Goal: Task Accomplishment & Management: Manage account settings

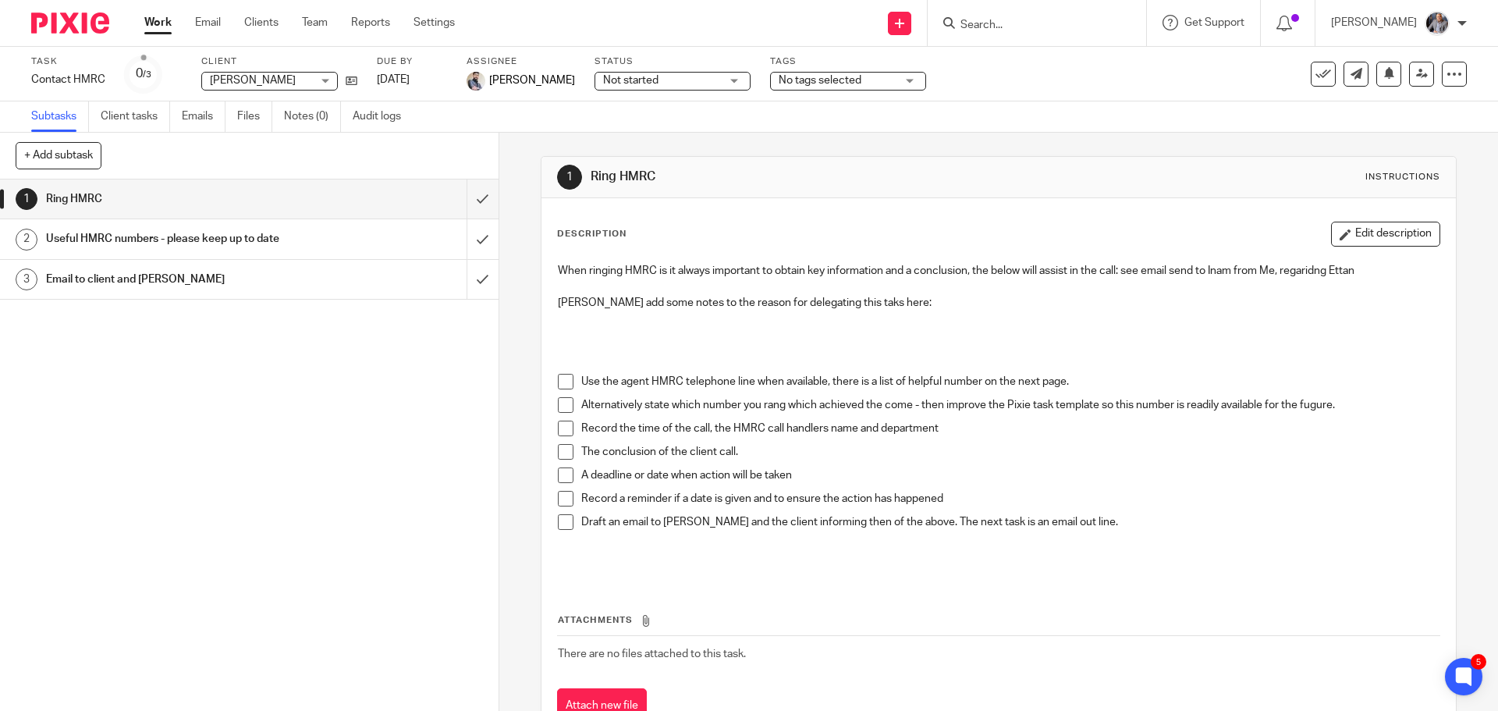
click at [1010, 32] on input "Search" at bounding box center [1029, 26] width 140 height 14
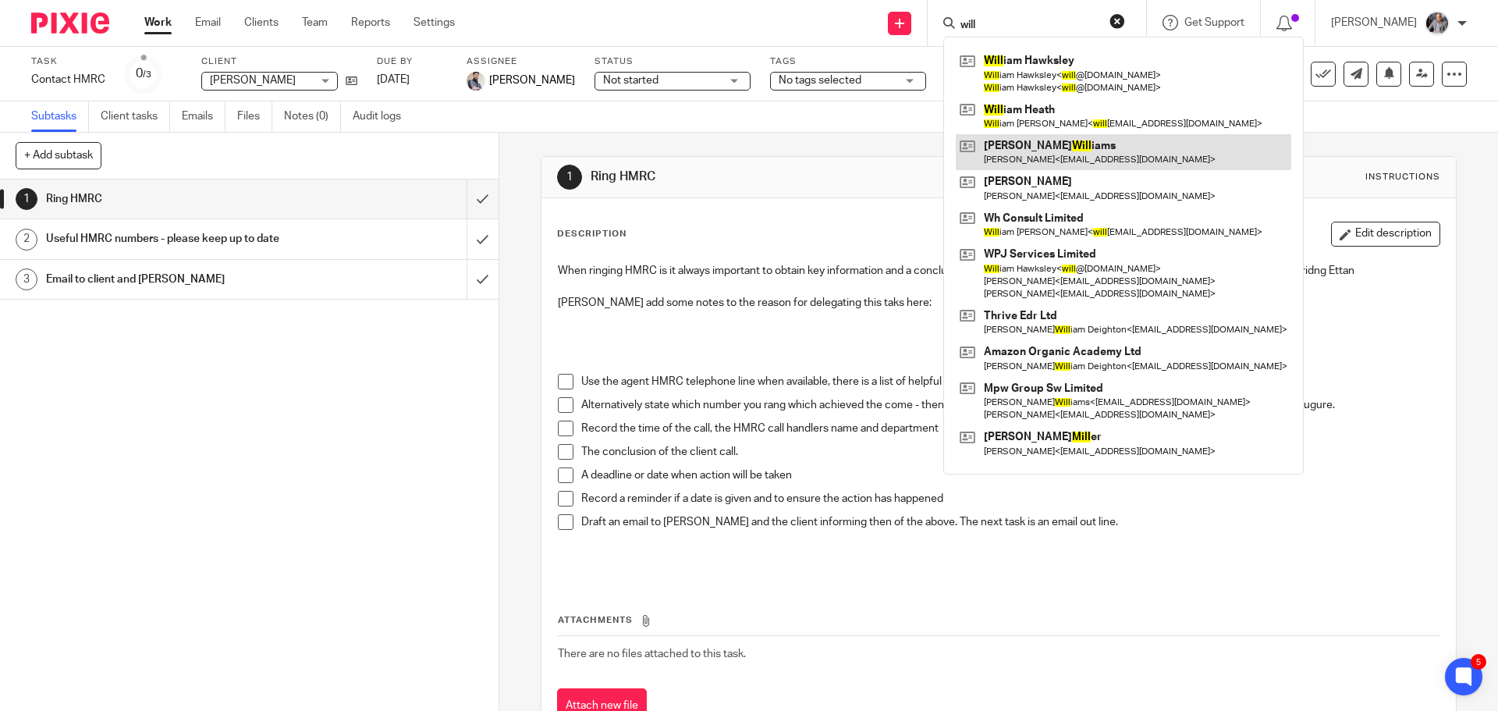
type input "will"
click at [1066, 161] on link at bounding box center [1123, 152] width 335 height 36
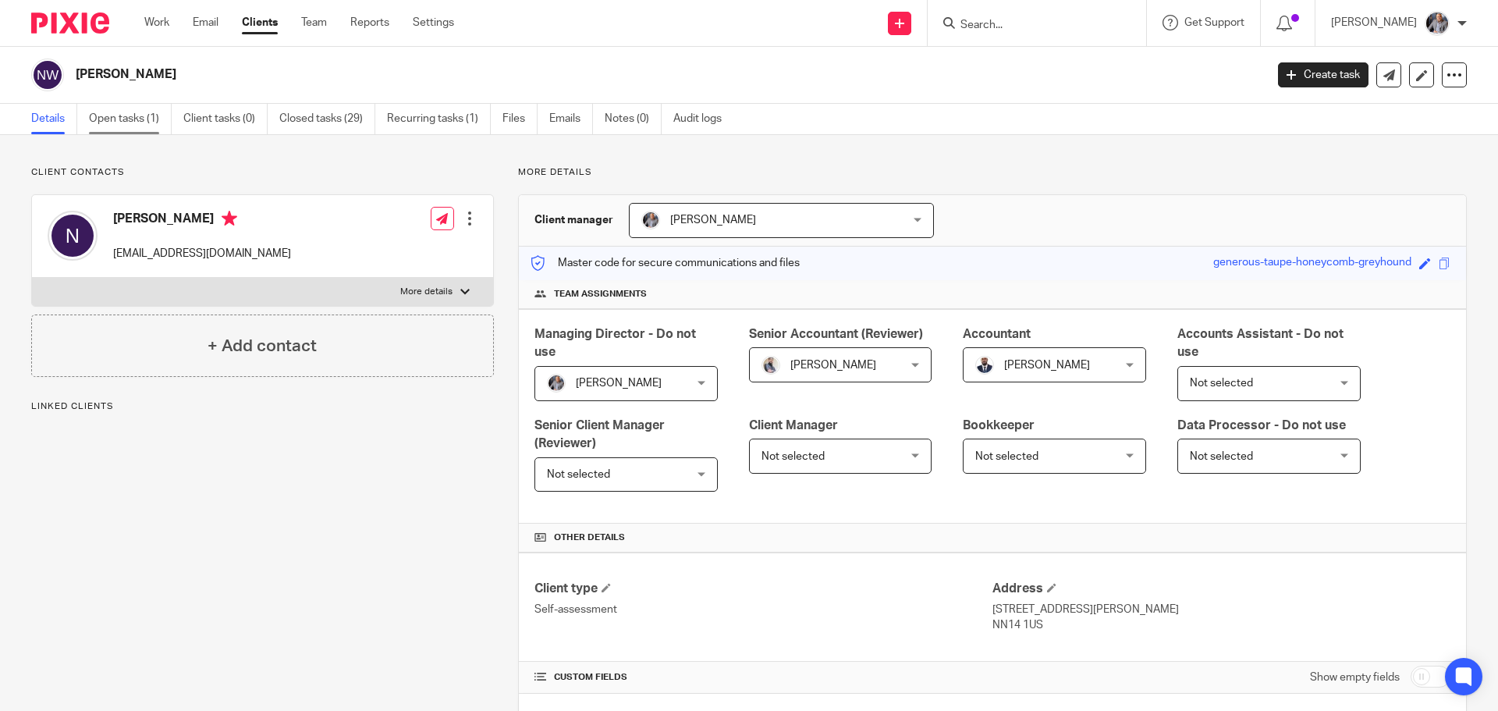
click at [128, 115] on link "Open tasks (1)" at bounding box center [130, 119] width 83 height 30
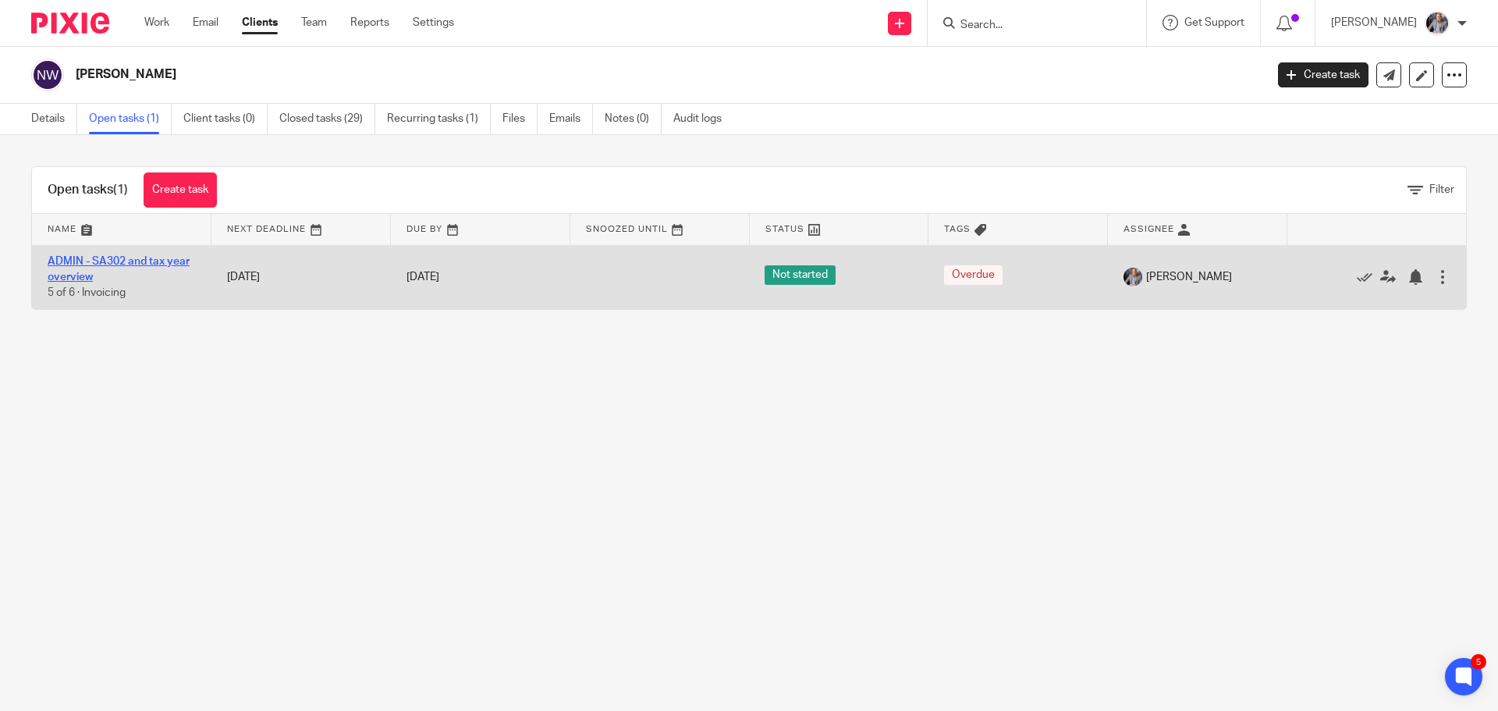
click at [76, 261] on link "ADMIN - SA302 and tax year overview" at bounding box center [119, 269] width 142 height 27
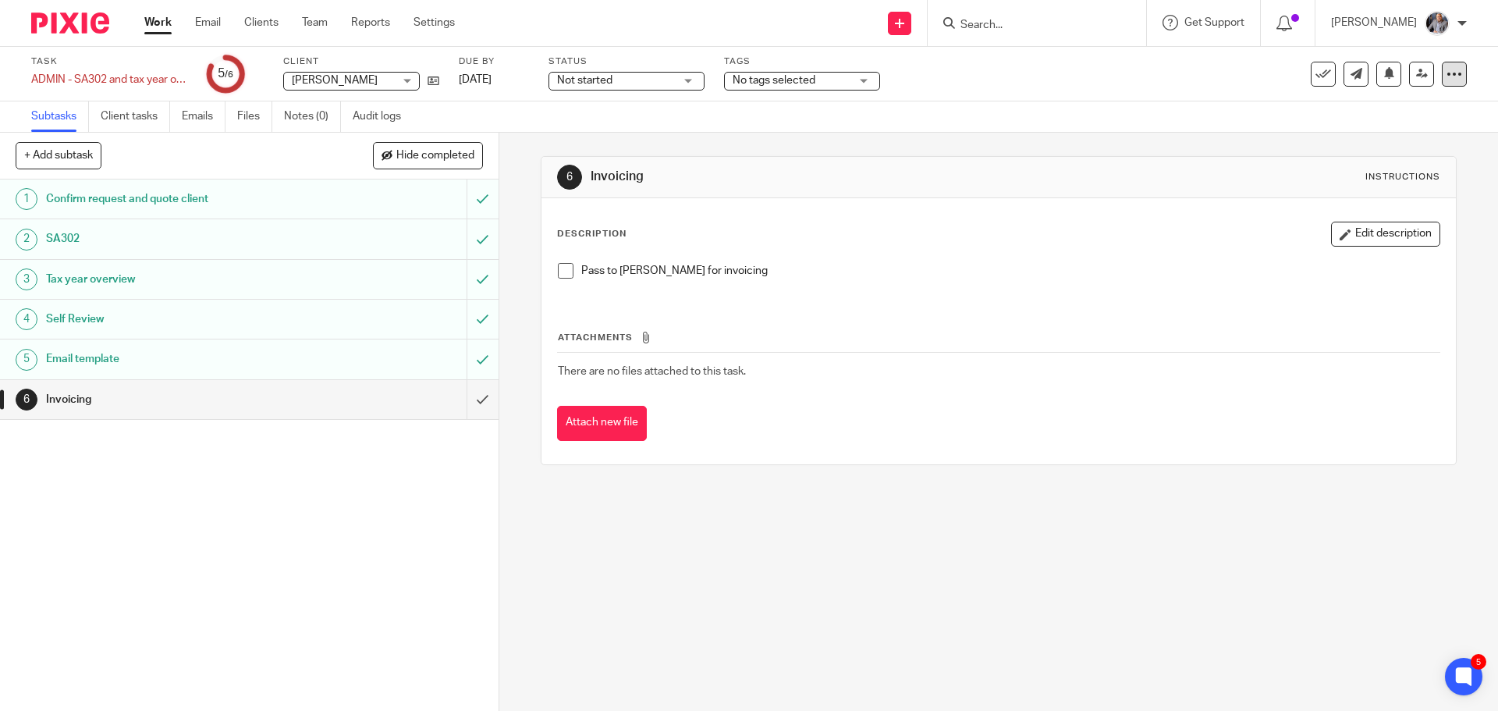
click at [1446, 68] on icon at bounding box center [1454, 74] width 16 height 16
click at [1401, 112] on span "See template in use" at bounding box center [1391, 113] width 97 height 11
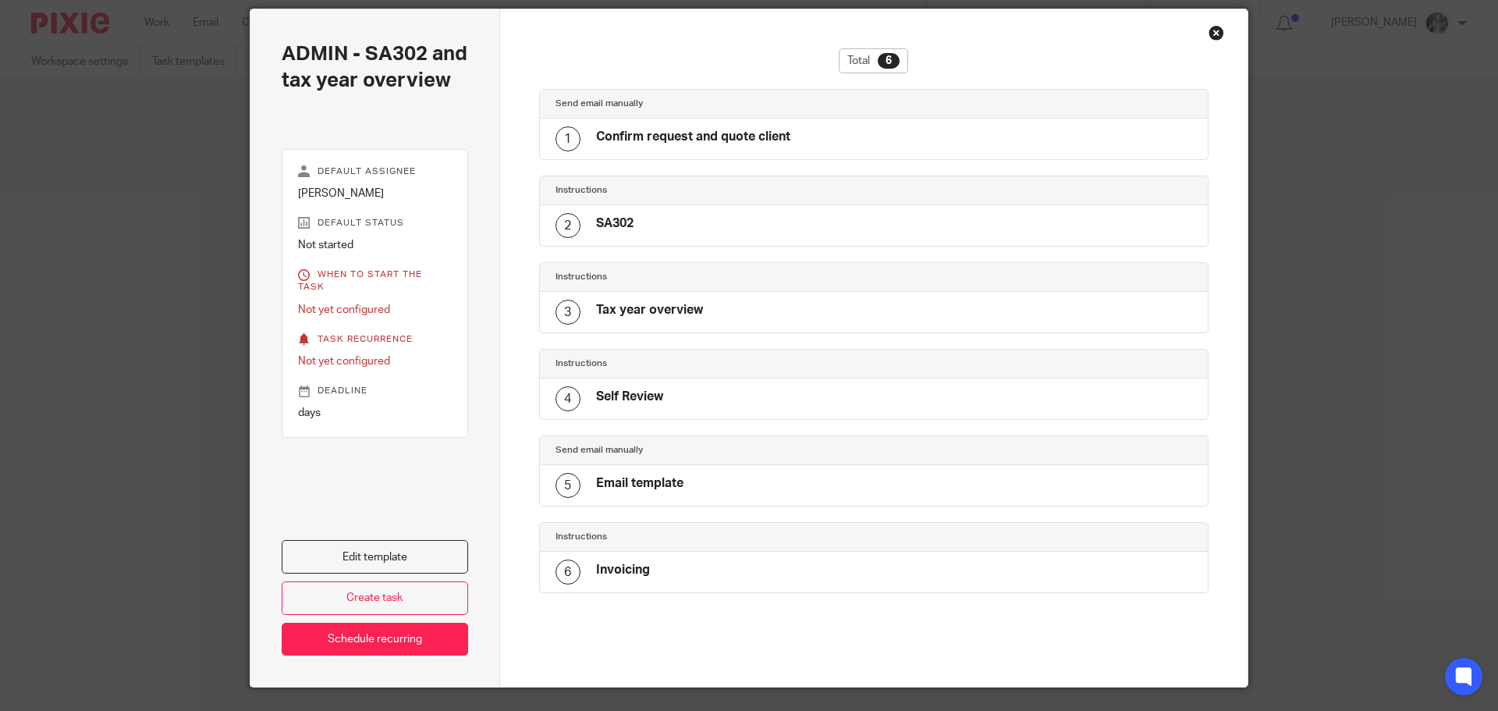
scroll to position [78, 0]
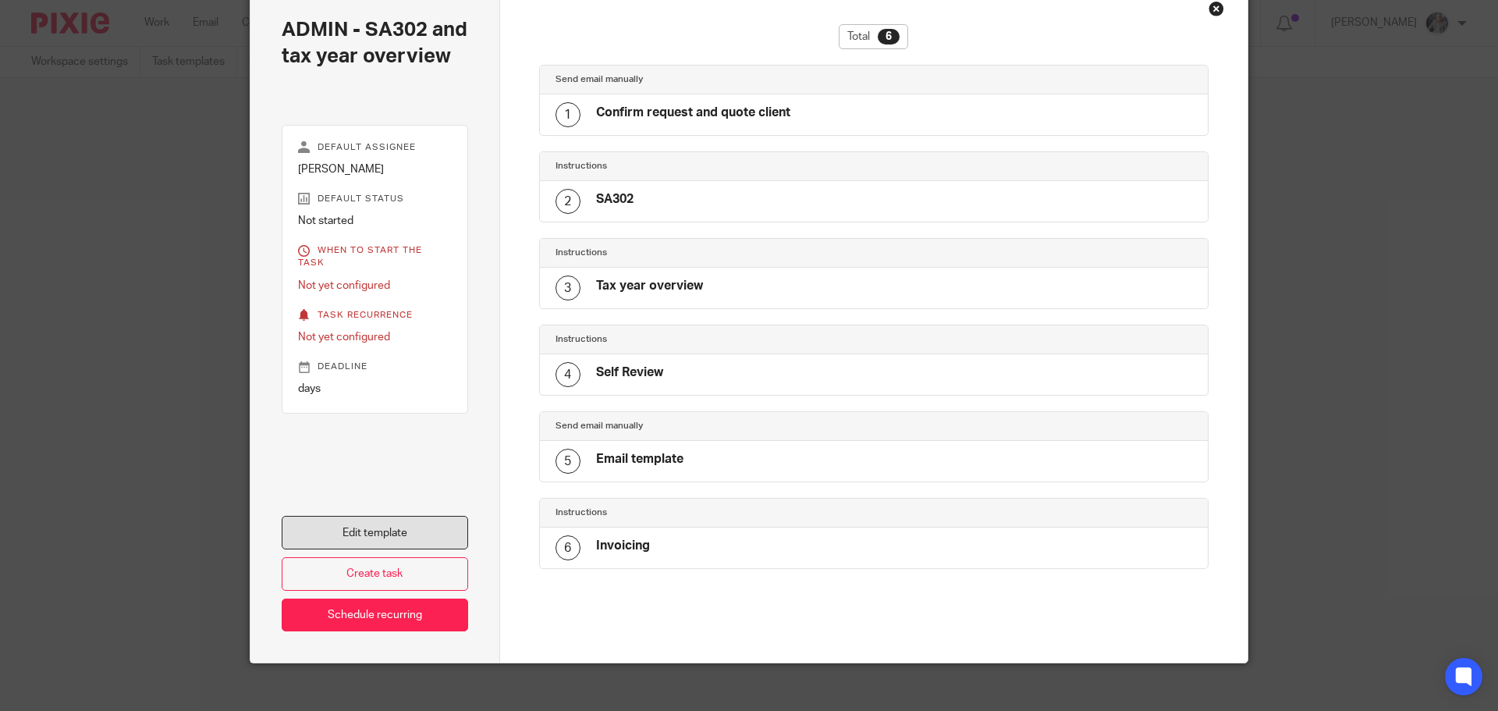
click at [335, 535] on link "Edit template" at bounding box center [375, 533] width 186 height 34
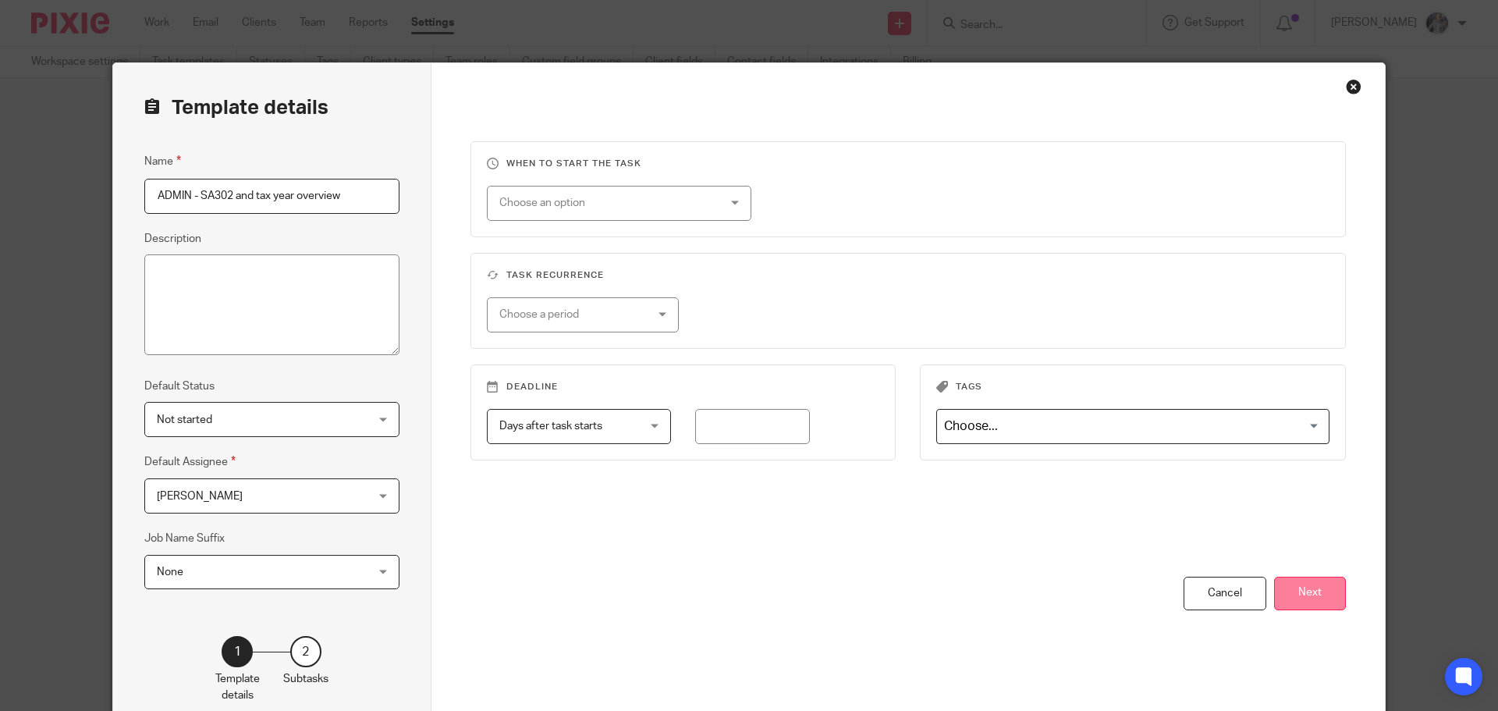
click at [1300, 594] on button "Next" at bounding box center [1310, 593] width 72 height 34
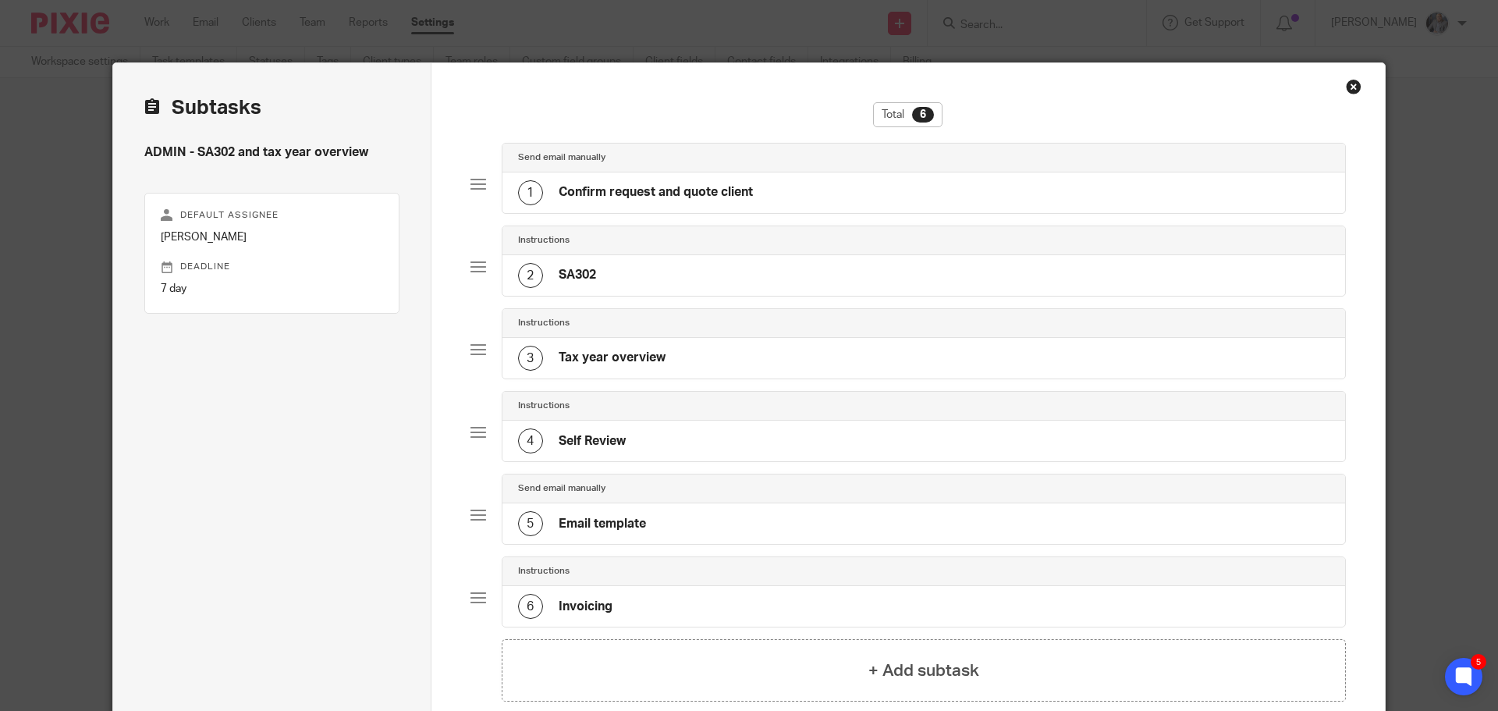
click at [637, 600] on div "6 Invoicing" at bounding box center [923, 606] width 843 height 41
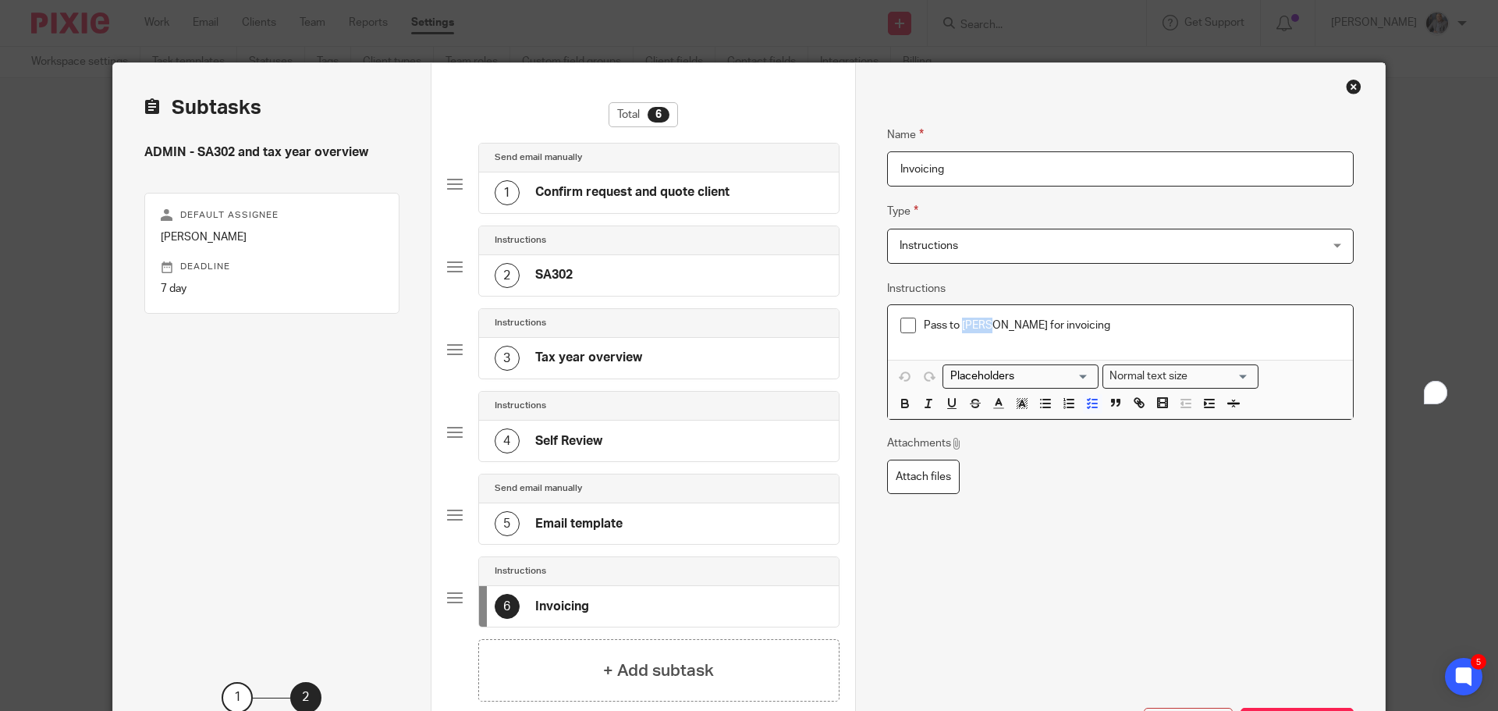
drag, startPoint x: 957, startPoint y: 326, endPoint x: 982, endPoint y: 325, distance: 25.0
click at [982, 325] on p "Pass to [PERSON_NAME] for invoicing" at bounding box center [1132, 325] width 417 height 16
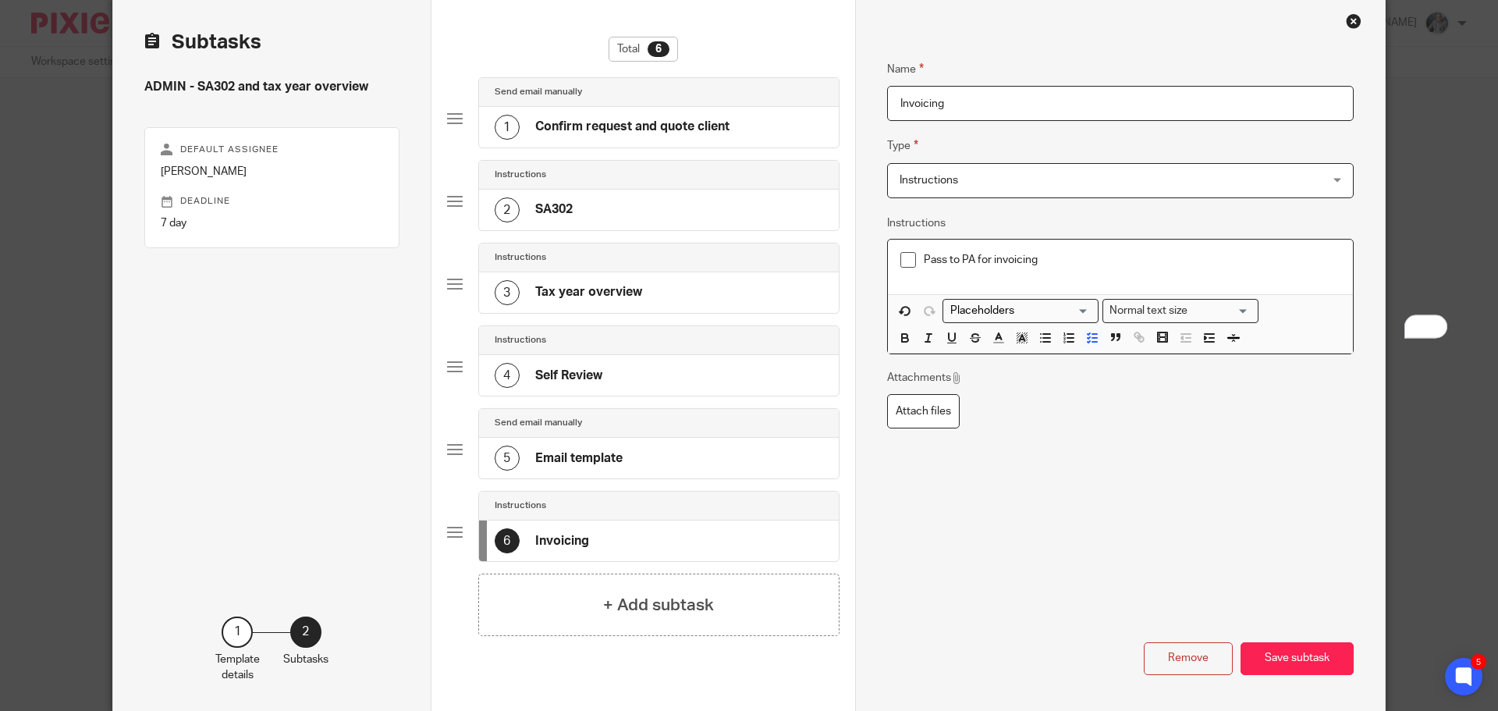
scroll to position [132, 0]
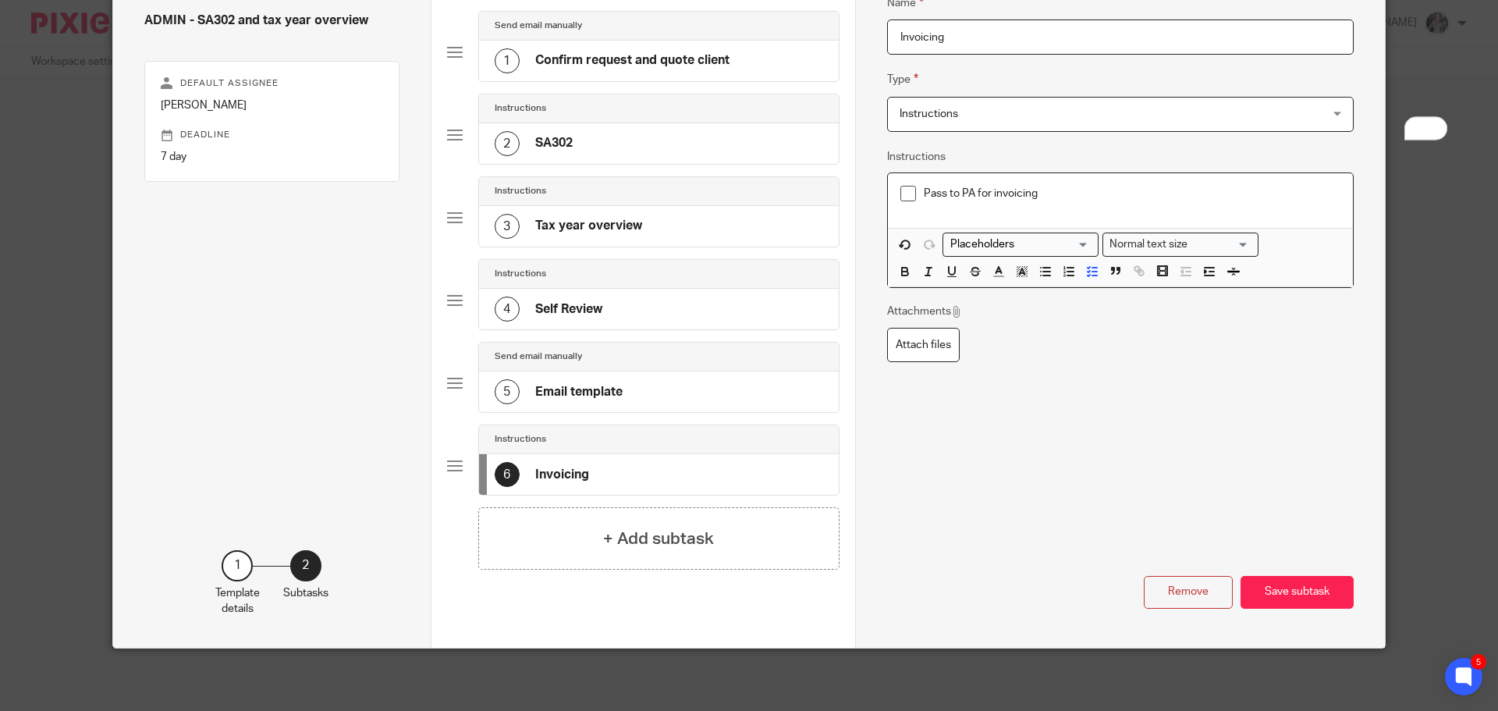
click at [1054, 187] on p "Pass to PA for invoicing" at bounding box center [1132, 194] width 417 height 16
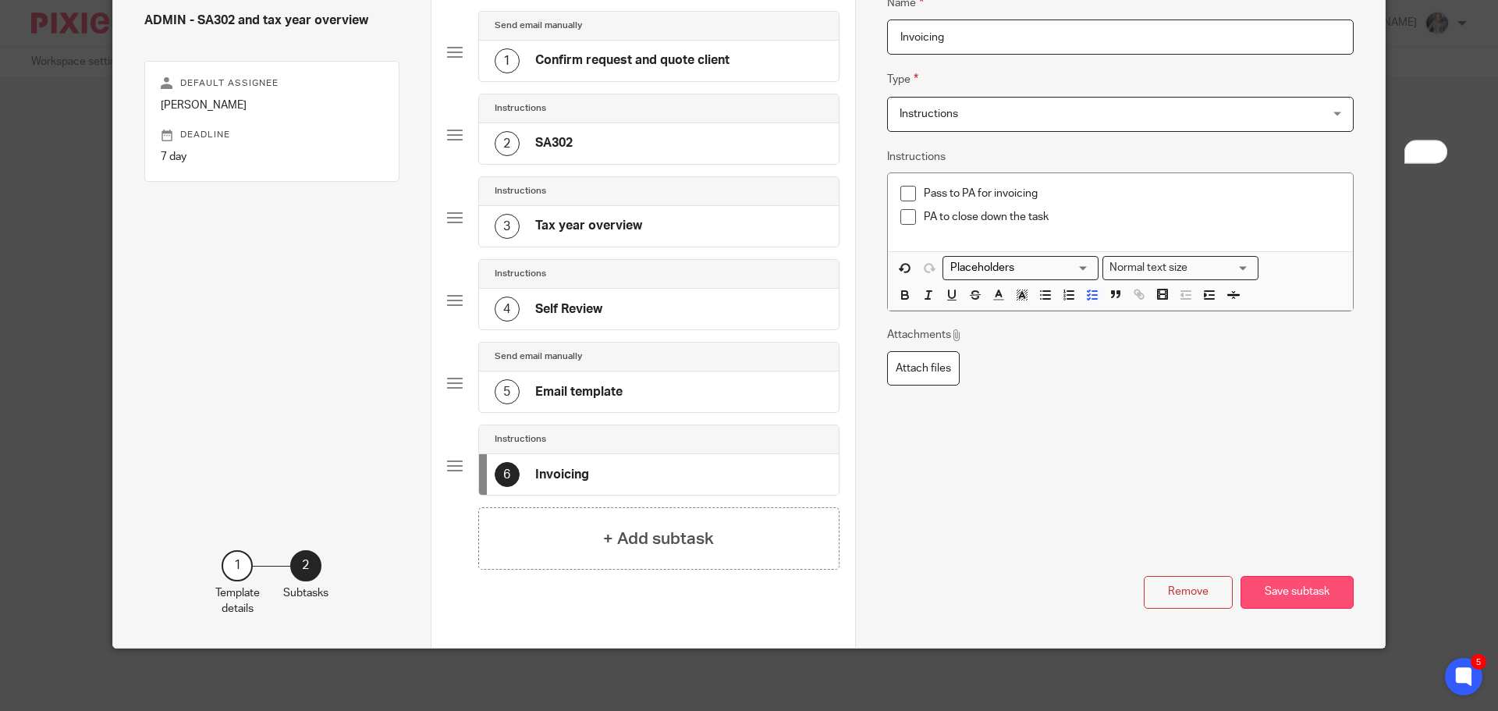
click at [1323, 581] on button "Save subtask" at bounding box center [1296, 593] width 113 height 34
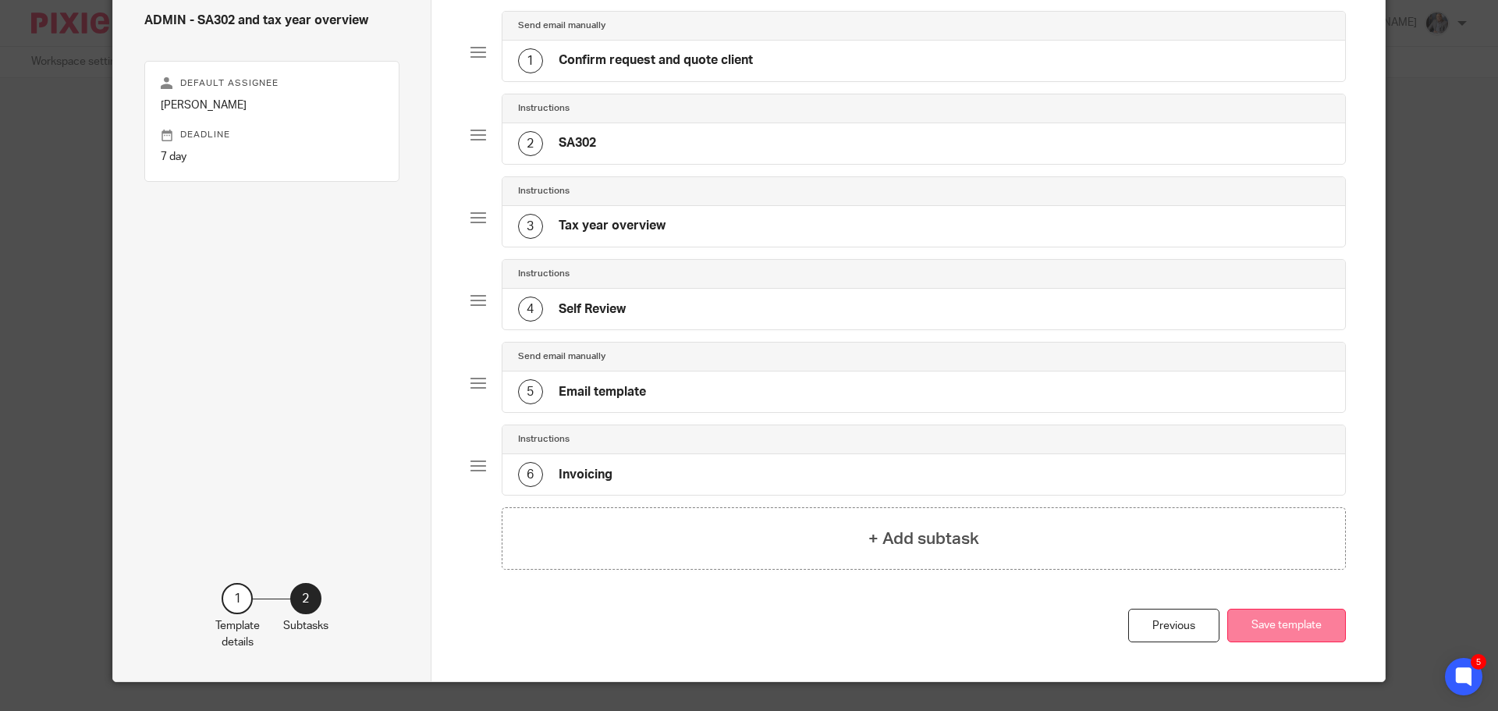
click at [1260, 609] on button "Save template" at bounding box center [1286, 625] width 119 height 34
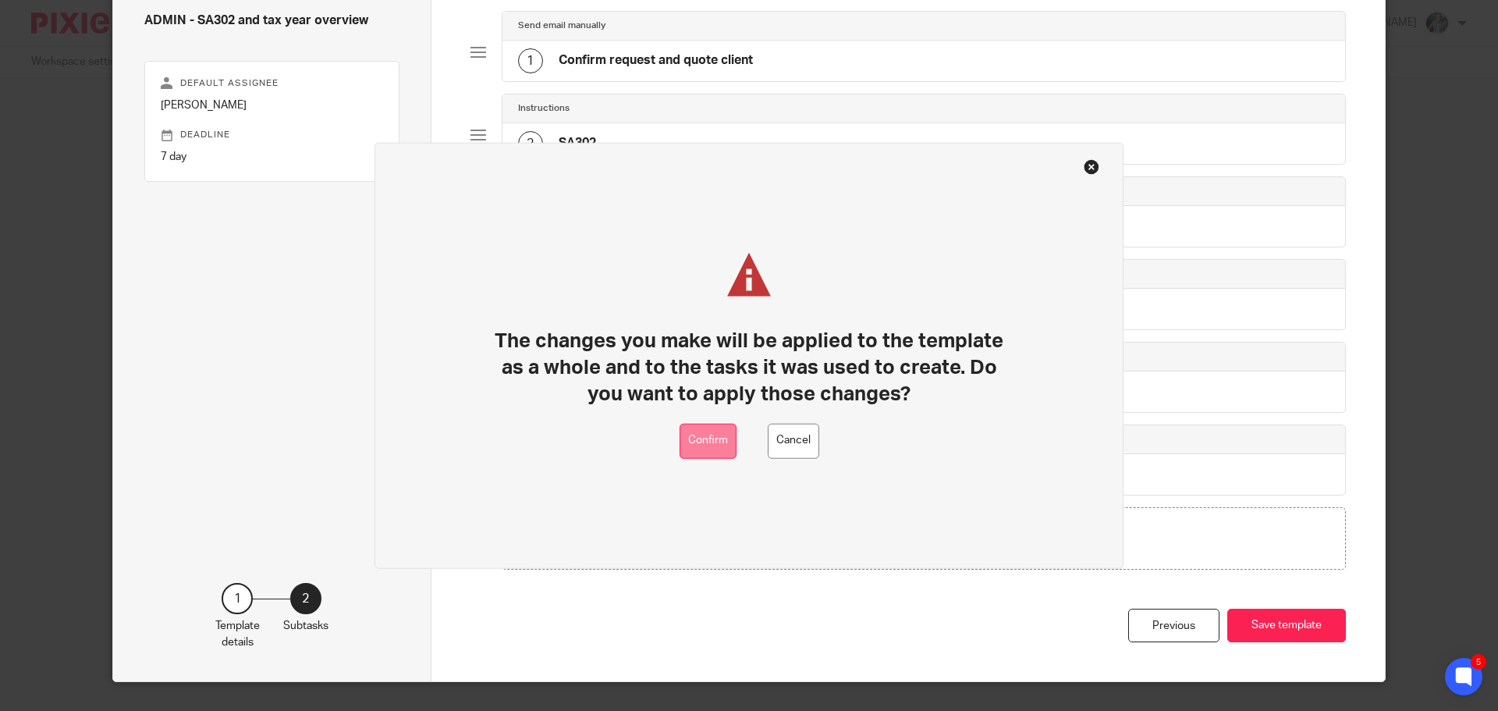
click at [710, 445] on button "Confirm" at bounding box center [707, 440] width 57 height 35
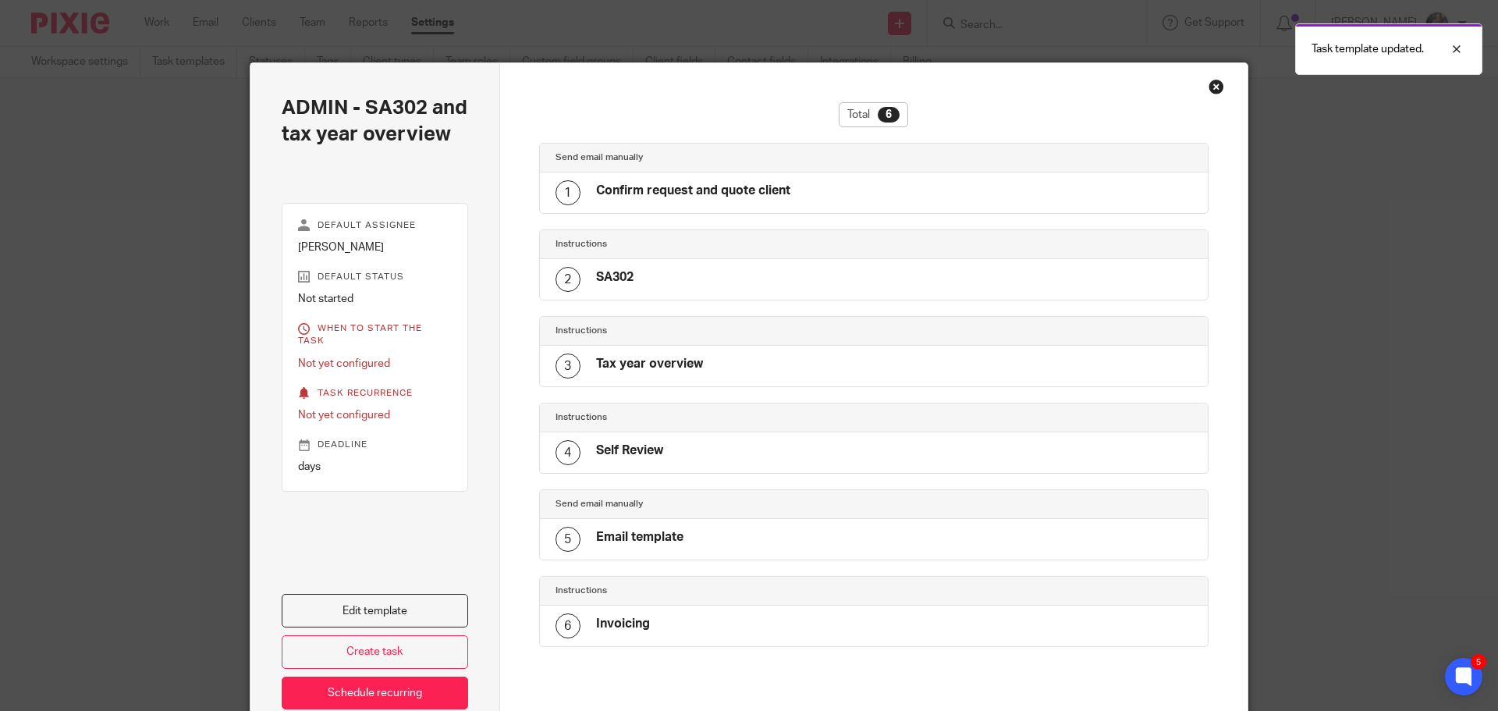
click at [1208, 85] on div "Close this dialog window" at bounding box center [1216, 87] width 16 height 16
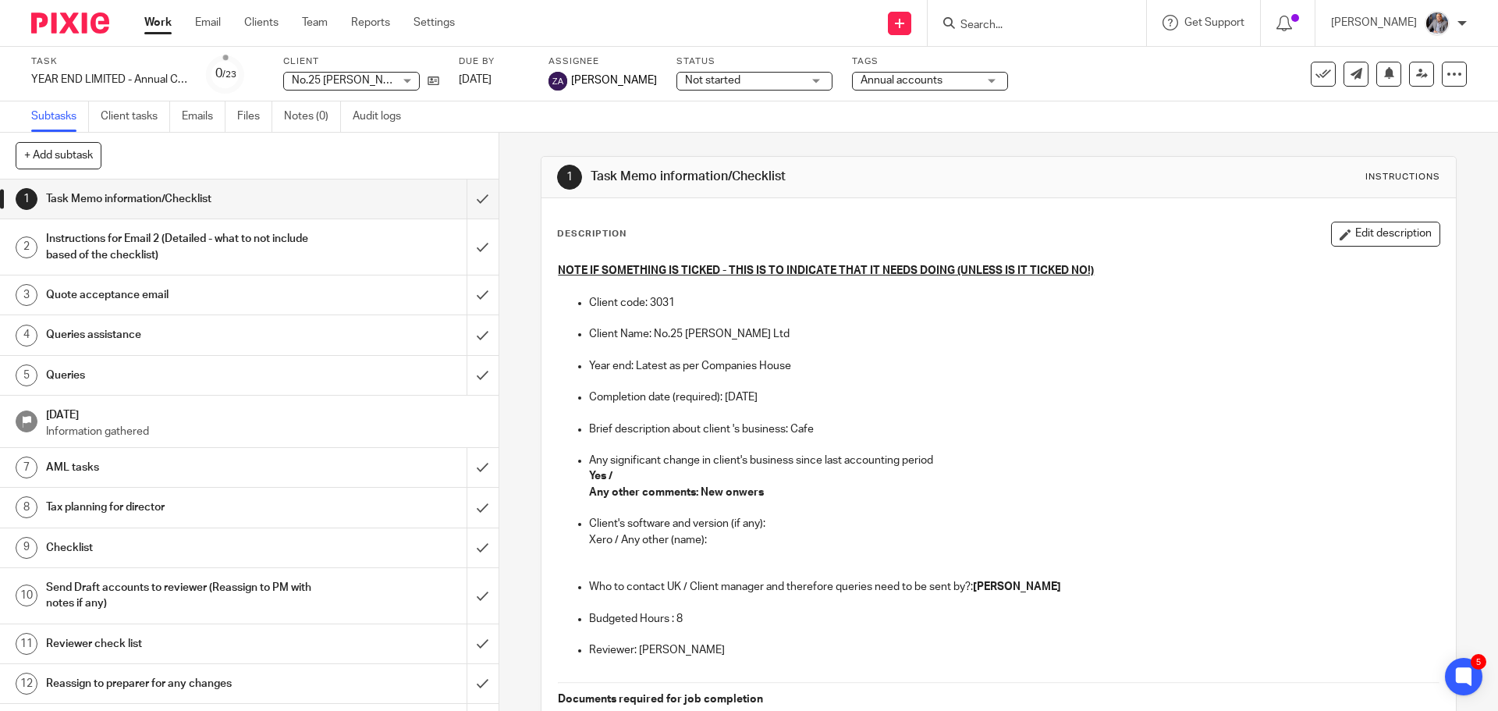
click at [1062, 22] on input "Search" at bounding box center [1029, 26] width 140 height 14
click at [438, 25] on link "Settings" at bounding box center [433, 23] width 41 height 16
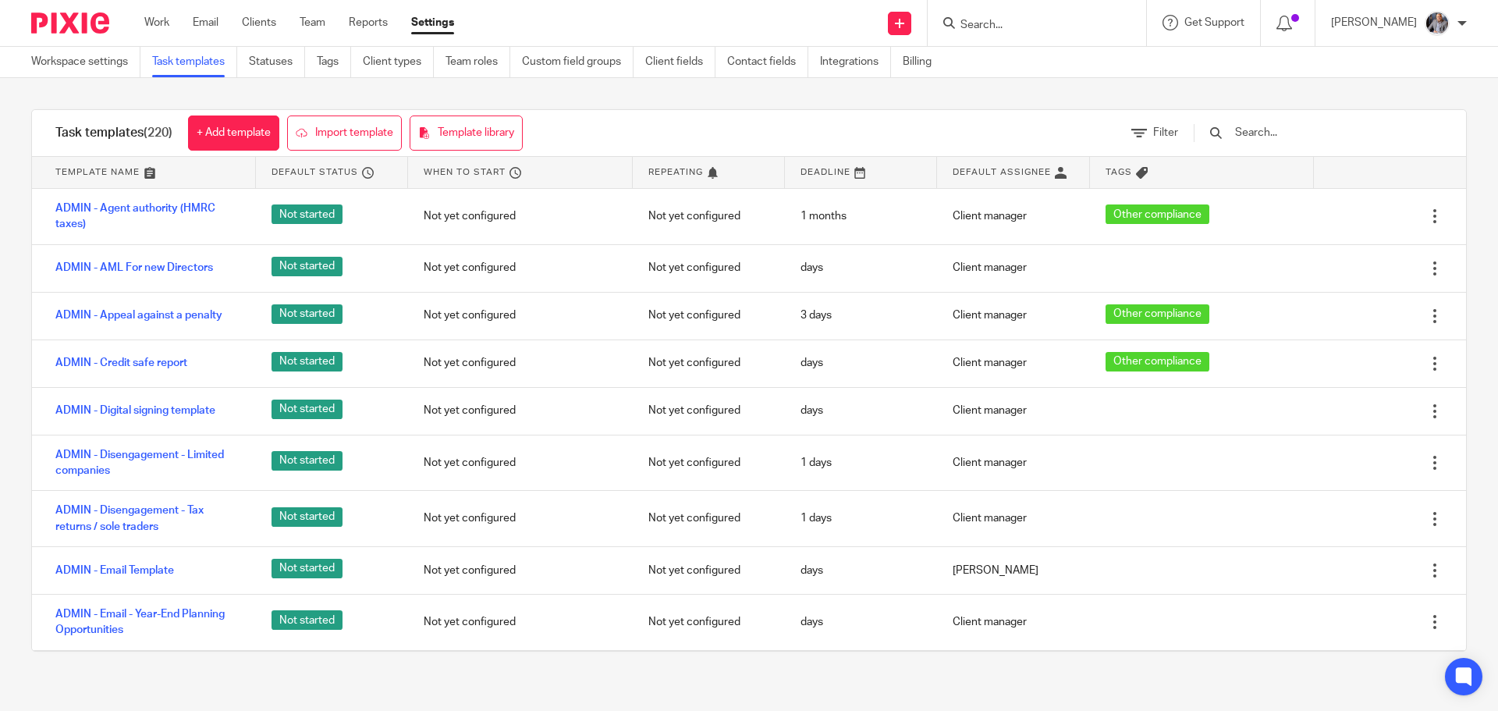
click at [1057, 25] on input "Search" at bounding box center [1029, 26] width 140 height 14
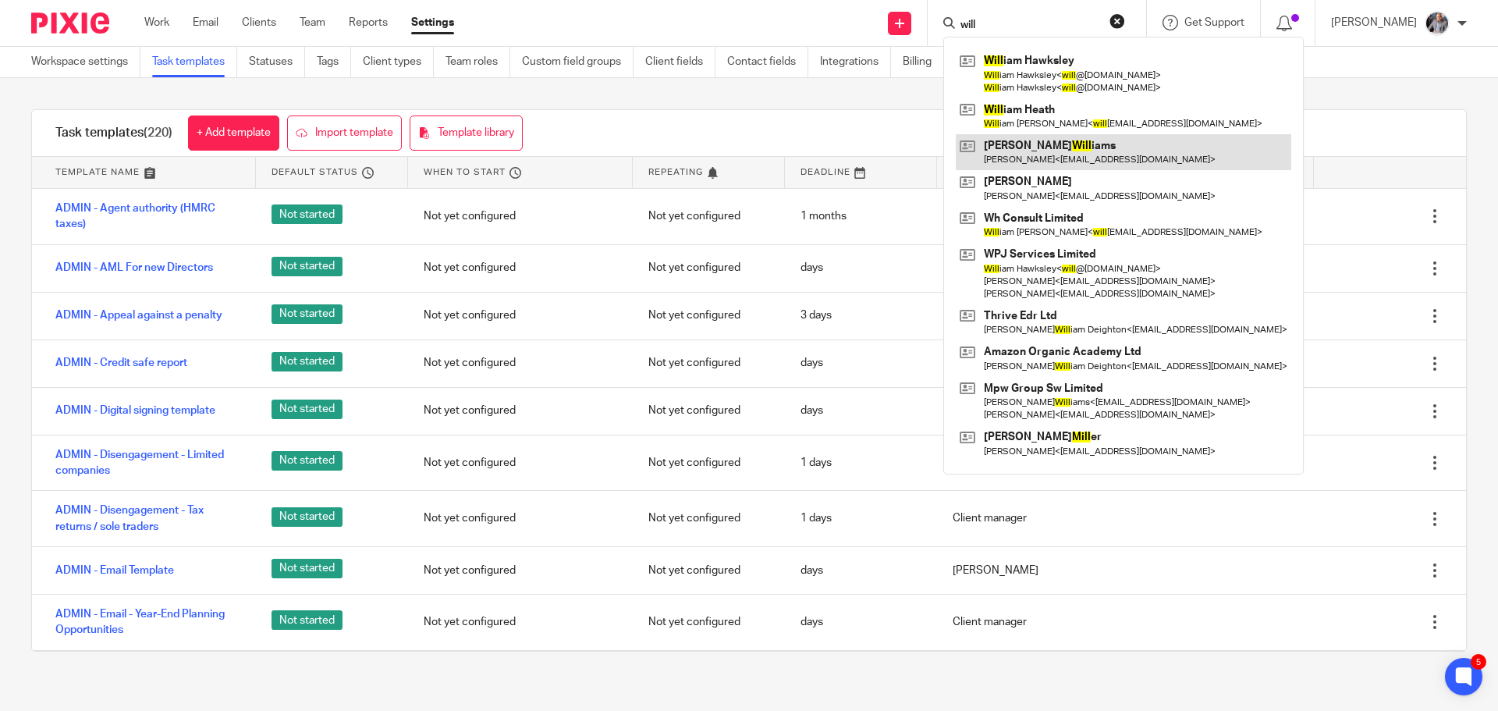
type input "will"
click at [1059, 145] on link at bounding box center [1123, 152] width 335 height 36
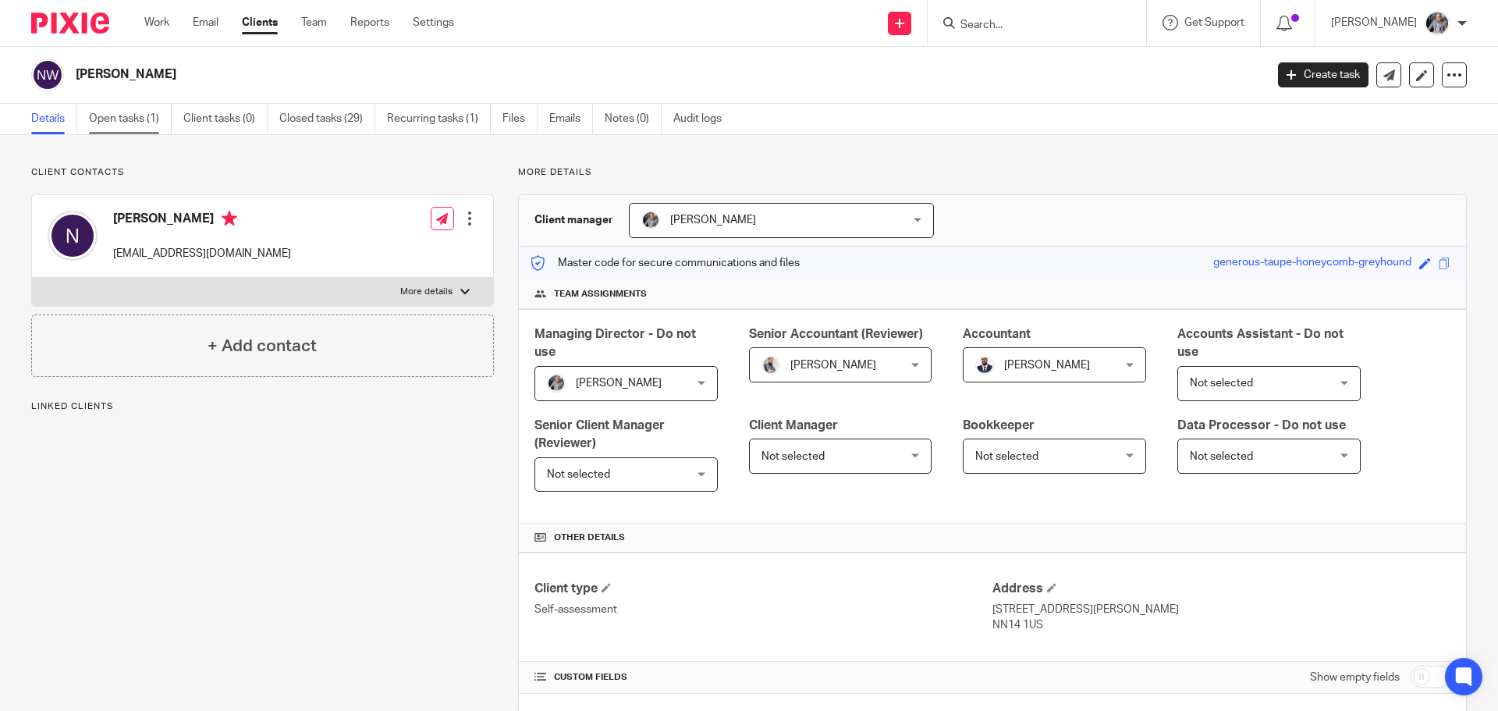
click at [134, 124] on link "Open tasks (1)" at bounding box center [130, 119] width 83 height 30
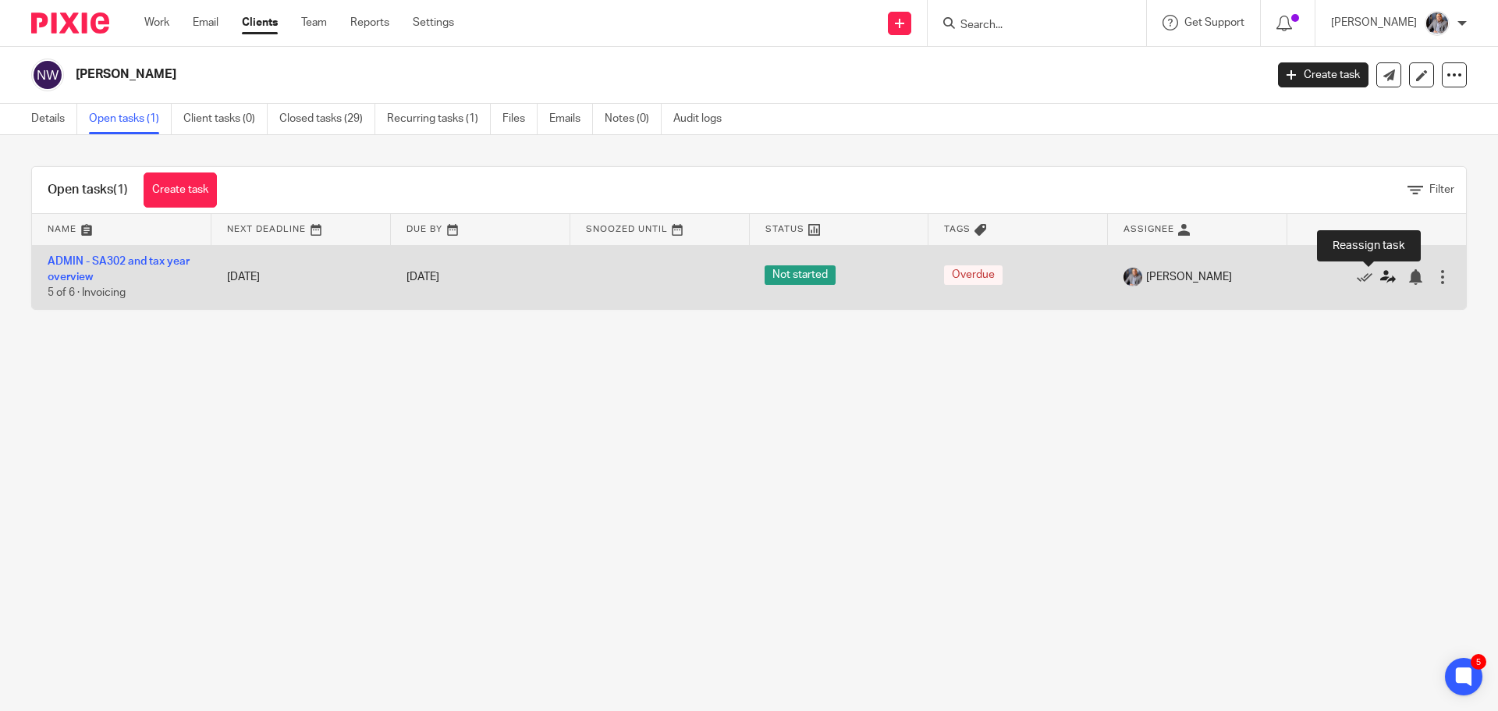
click at [1380, 275] on icon at bounding box center [1388, 277] width 16 height 16
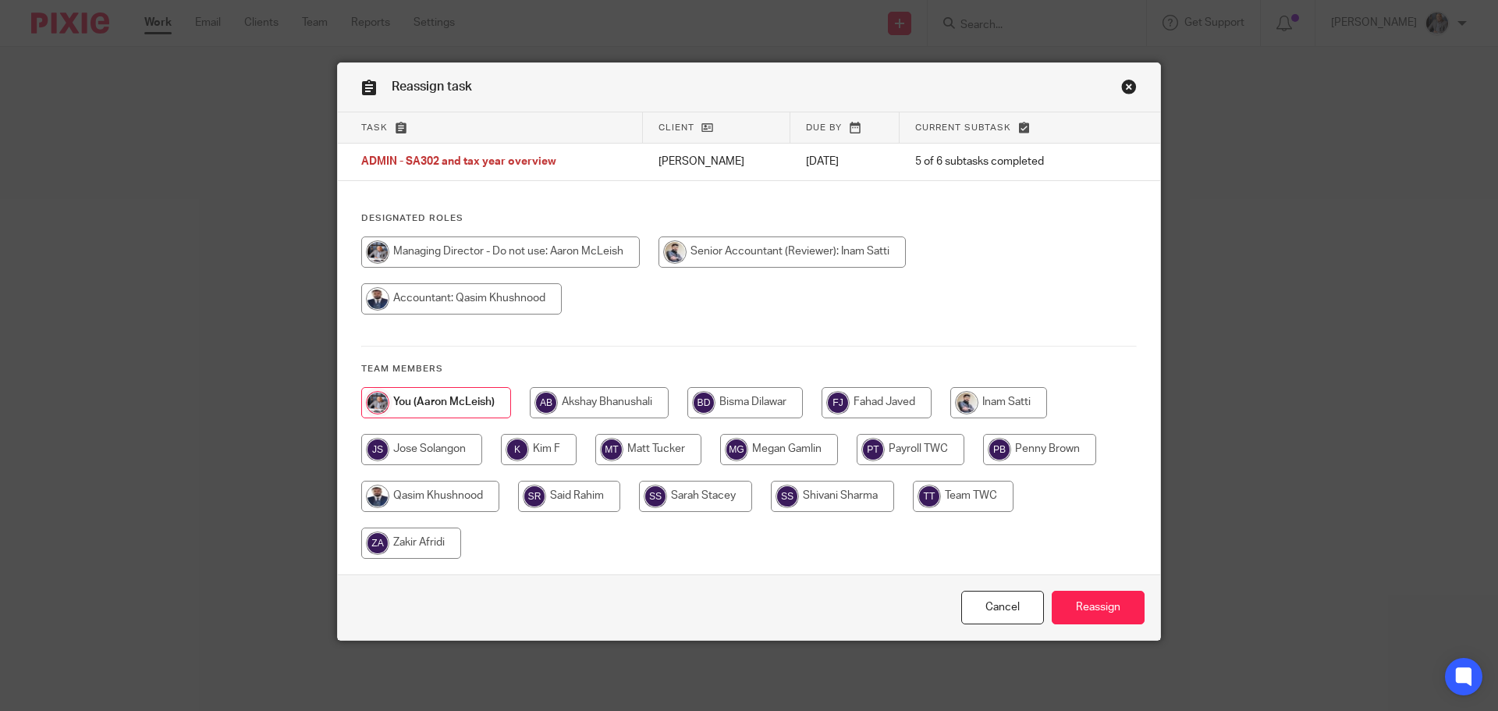
click at [734, 399] on input "radio" at bounding box center [744, 402] width 115 height 31
radio input "true"
click at [1117, 613] on input "Reassign" at bounding box center [1098, 608] width 93 height 34
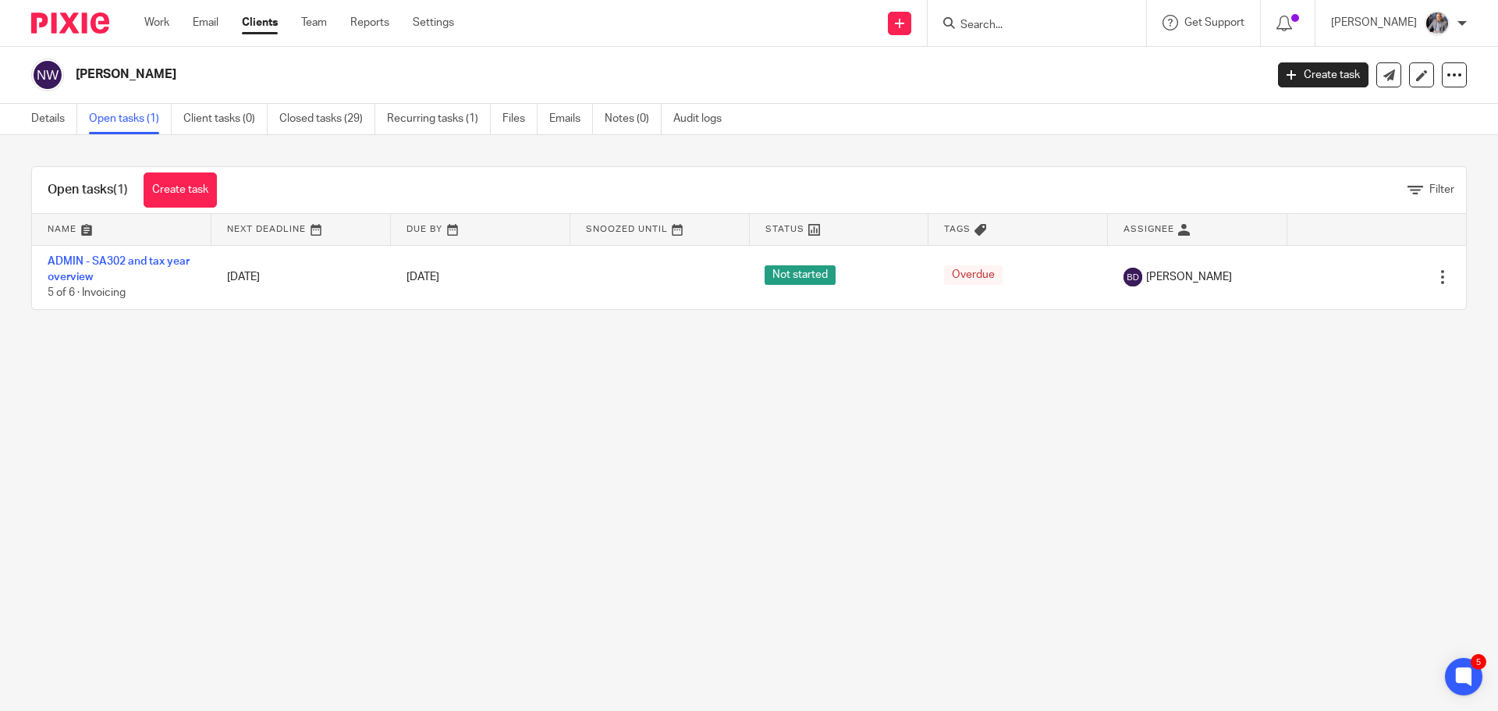
click at [1065, 21] on input "Search" at bounding box center [1029, 26] width 140 height 14
type input "fut"
click at [1069, 56] on link at bounding box center [1088, 67] width 264 height 36
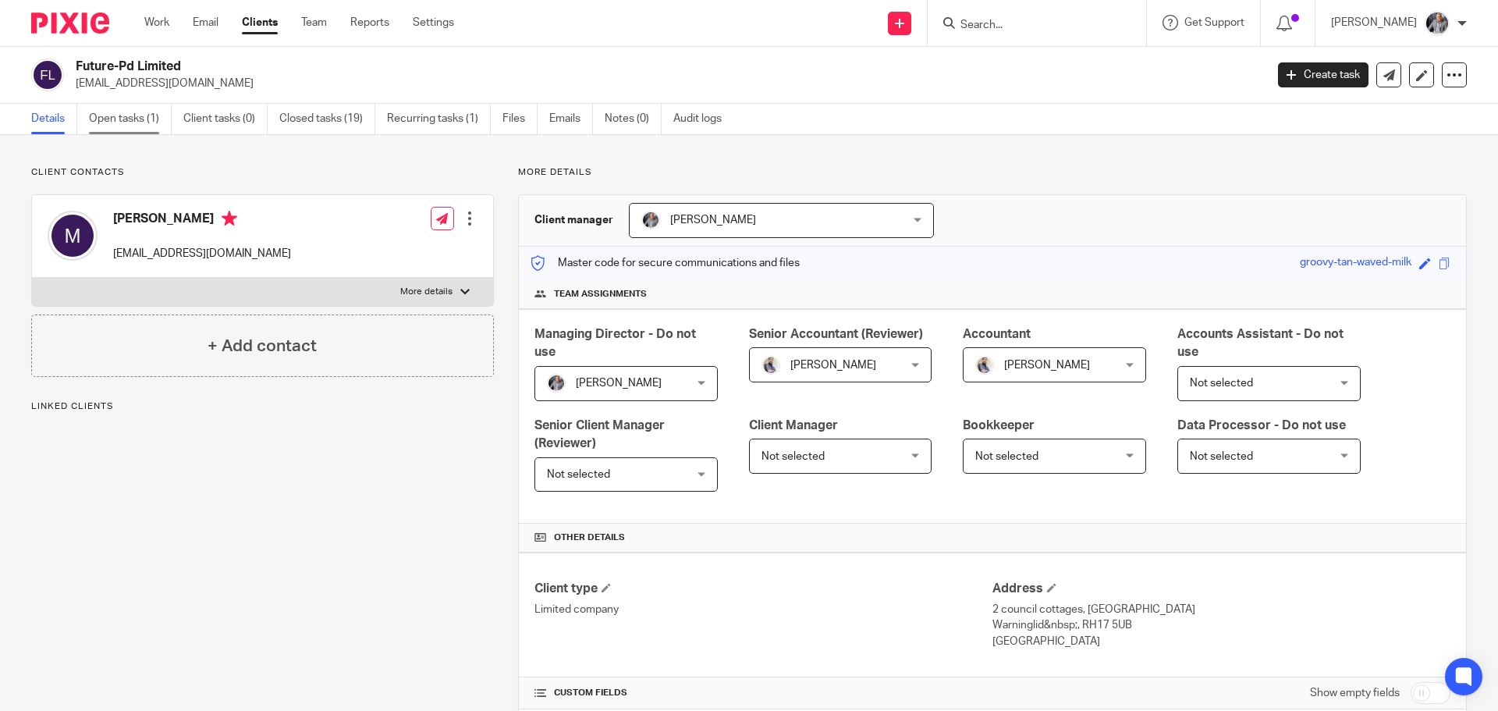
click at [130, 128] on link "Open tasks (1)" at bounding box center [130, 119] width 83 height 30
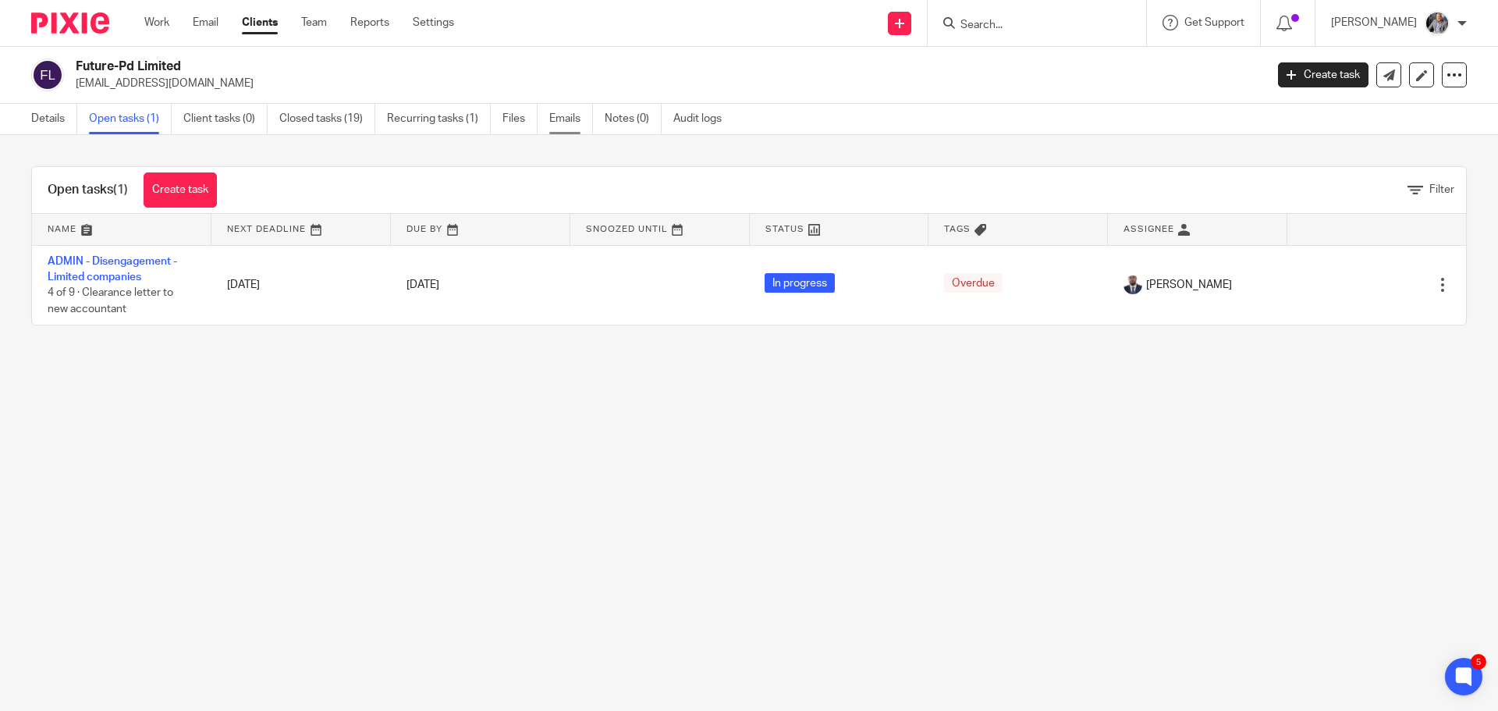
click at [583, 122] on link "Emails" at bounding box center [571, 119] width 44 height 30
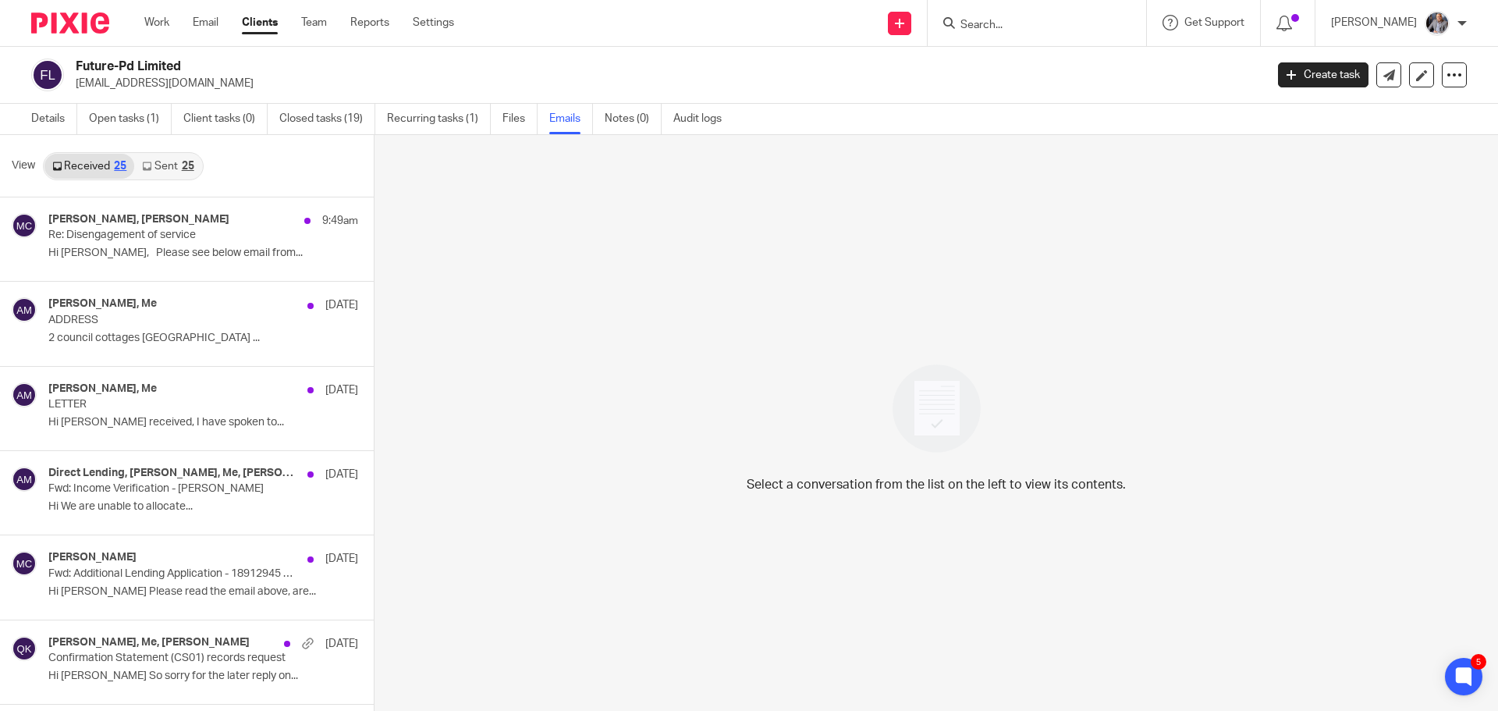
click at [165, 172] on link "Sent 25" at bounding box center [167, 166] width 67 height 25
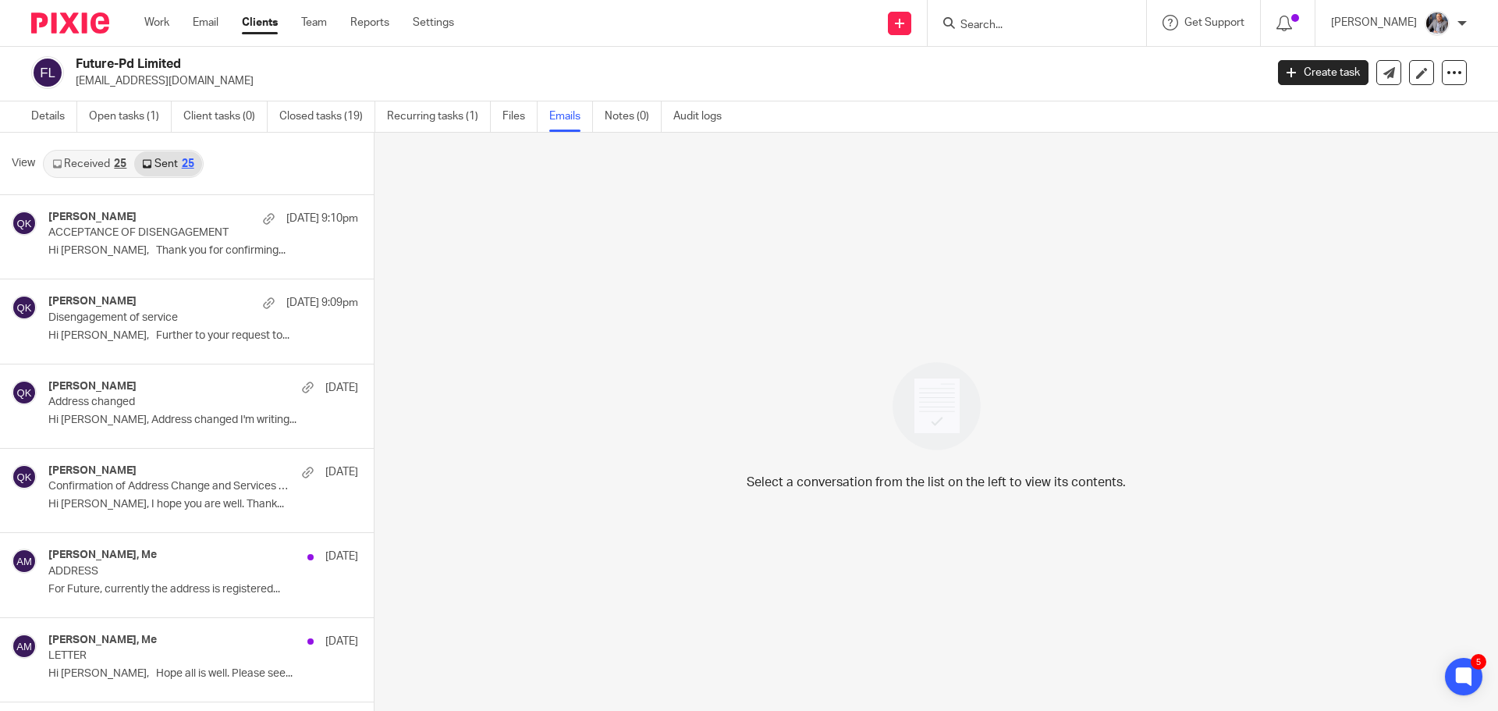
click at [72, 168] on link "Received 25" at bounding box center [89, 163] width 90 height 25
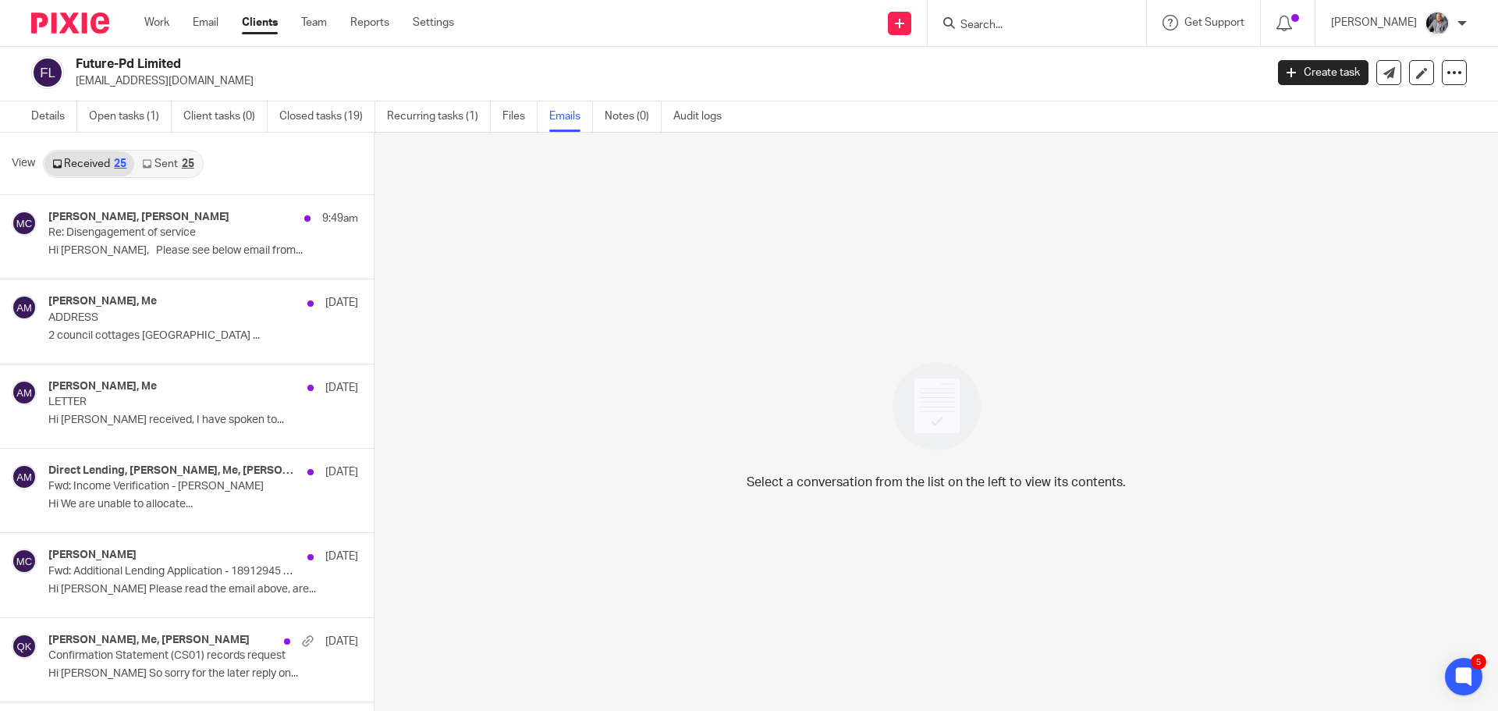
click at [1060, 34] on div at bounding box center [1037, 23] width 218 height 46
click at [1057, 31] on input "Search" at bounding box center [1029, 26] width 140 height 14
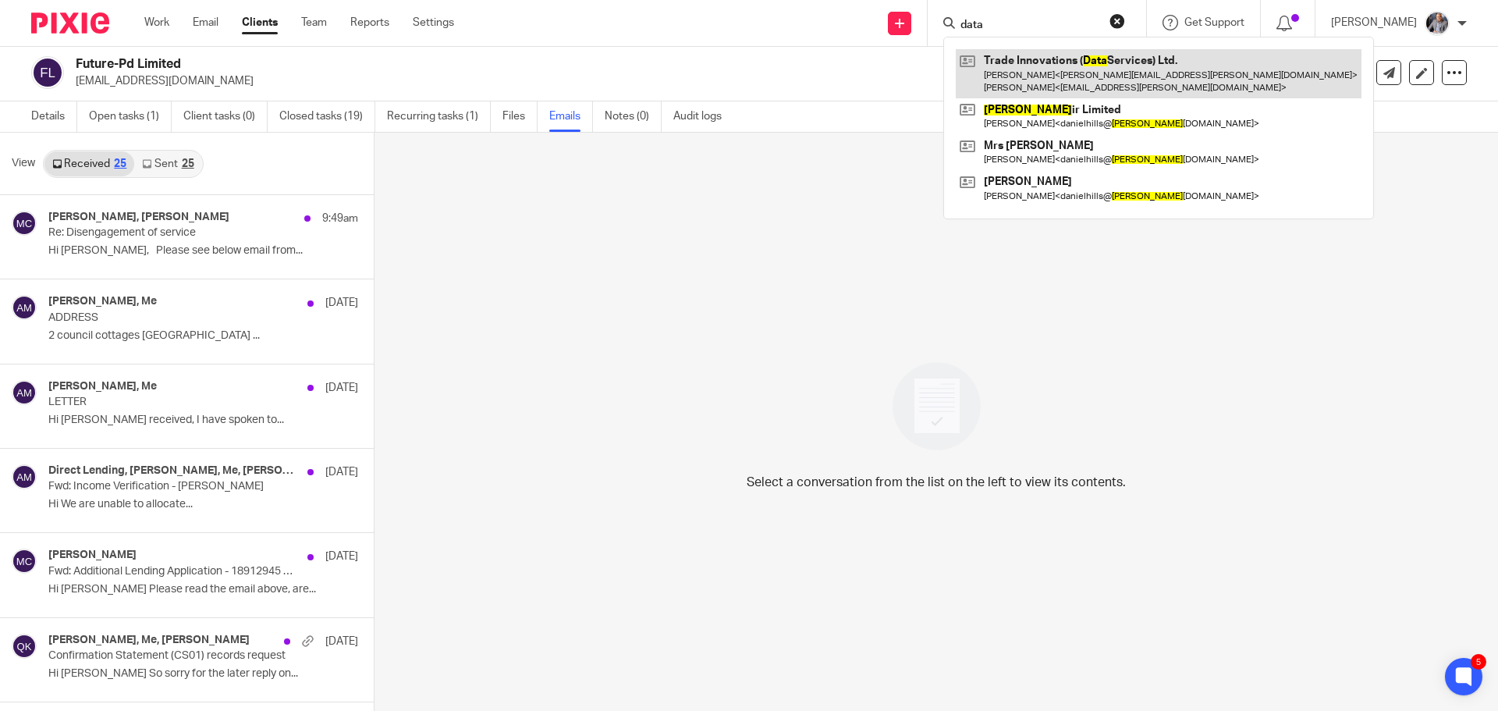
type input "data"
click at [1048, 75] on link at bounding box center [1159, 73] width 406 height 48
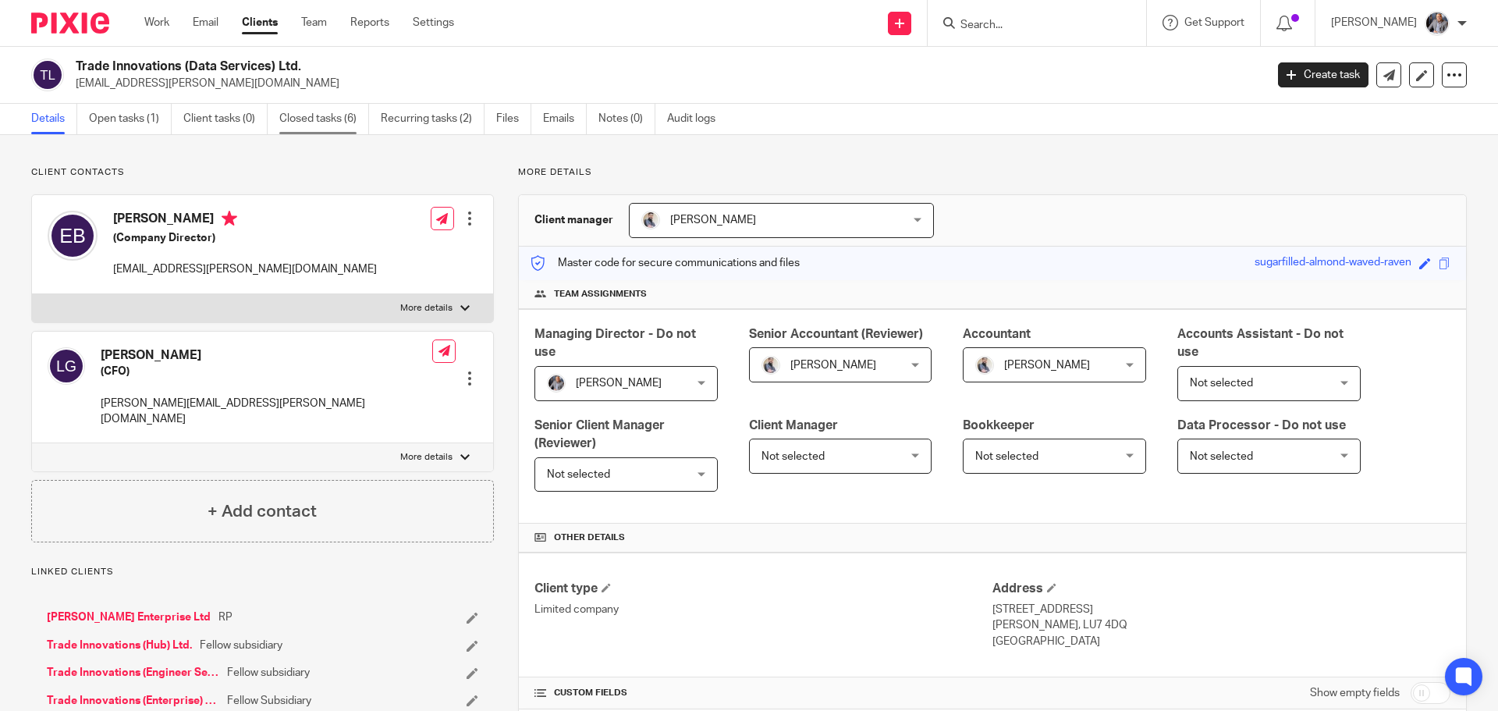
click at [321, 122] on link "Closed tasks (6)" at bounding box center [324, 119] width 90 height 30
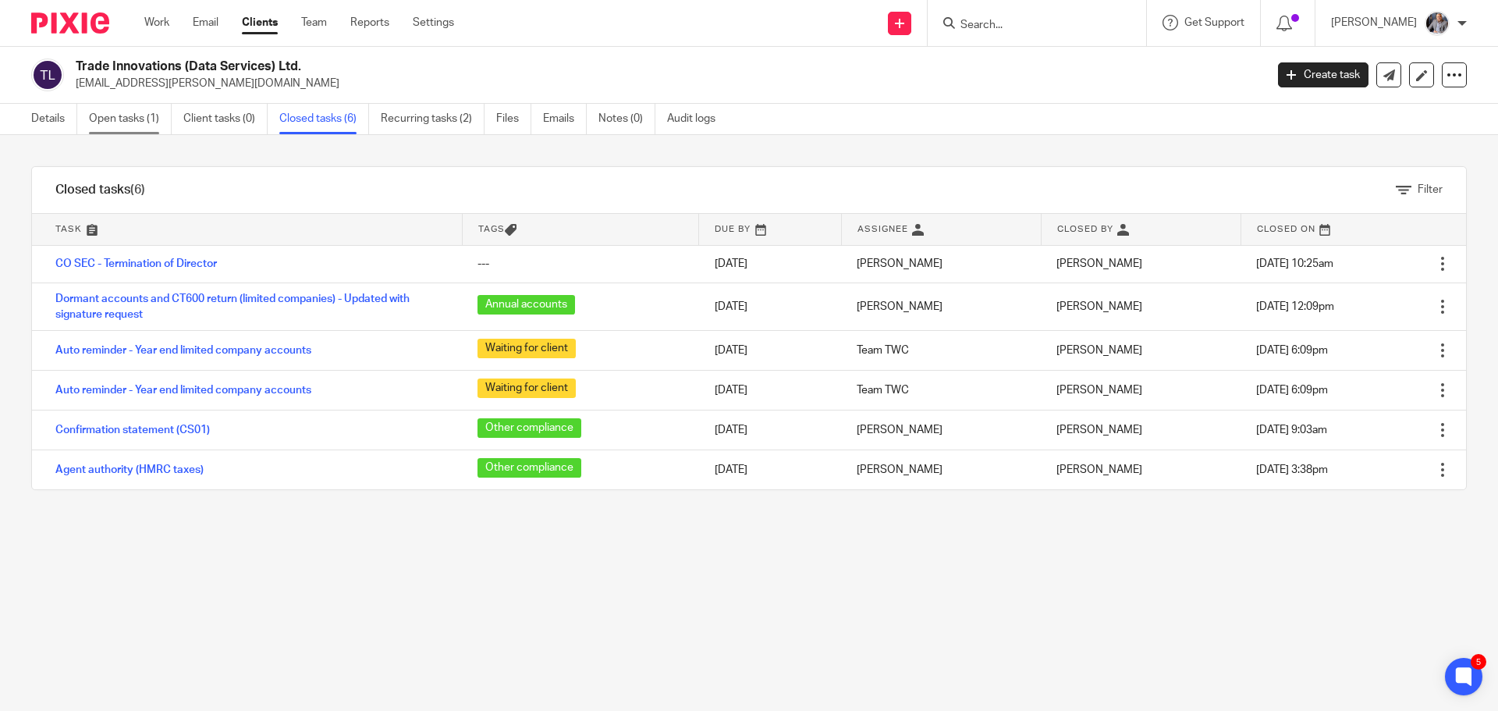
click at [116, 111] on link "Open tasks (1)" at bounding box center [130, 119] width 83 height 30
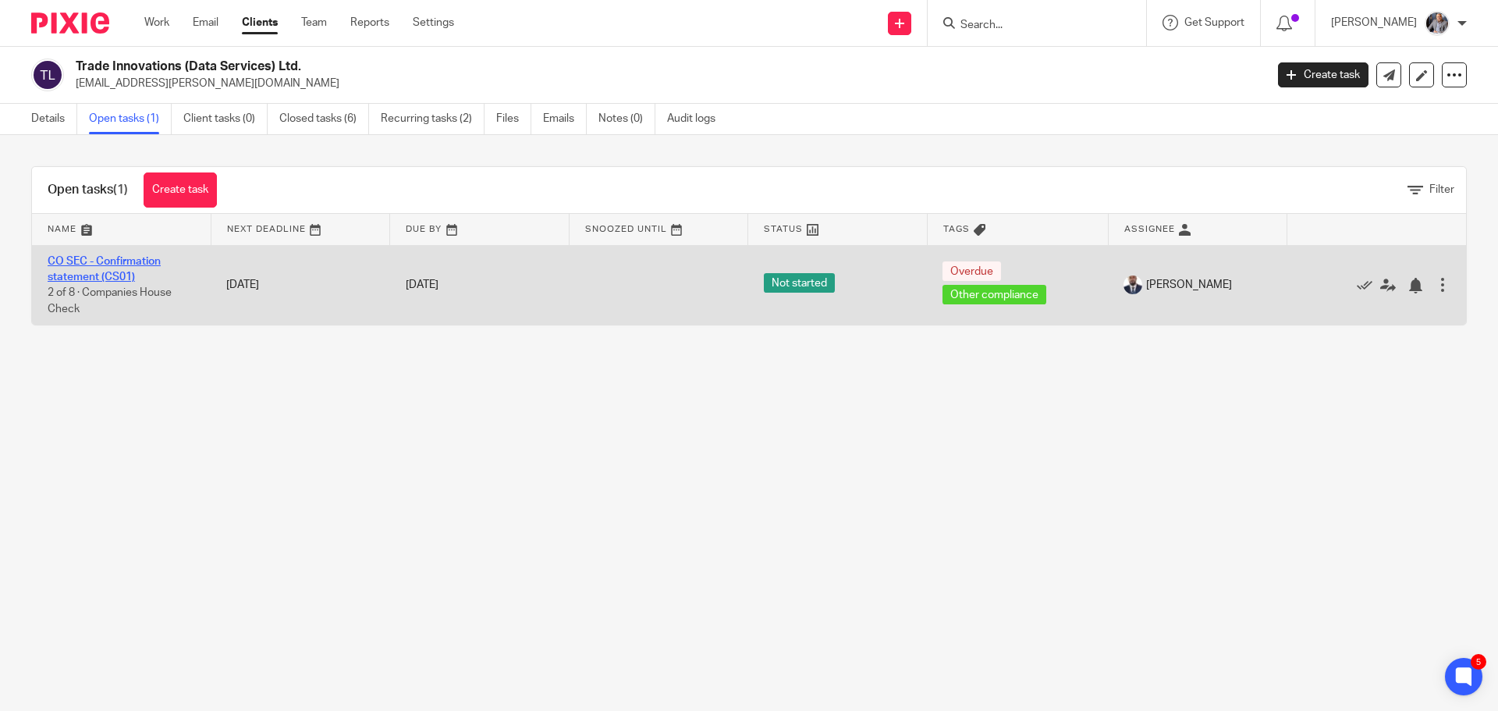
click at [85, 274] on link "CO SEC - Confirmation statement (CS01)" at bounding box center [104, 269] width 113 height 27
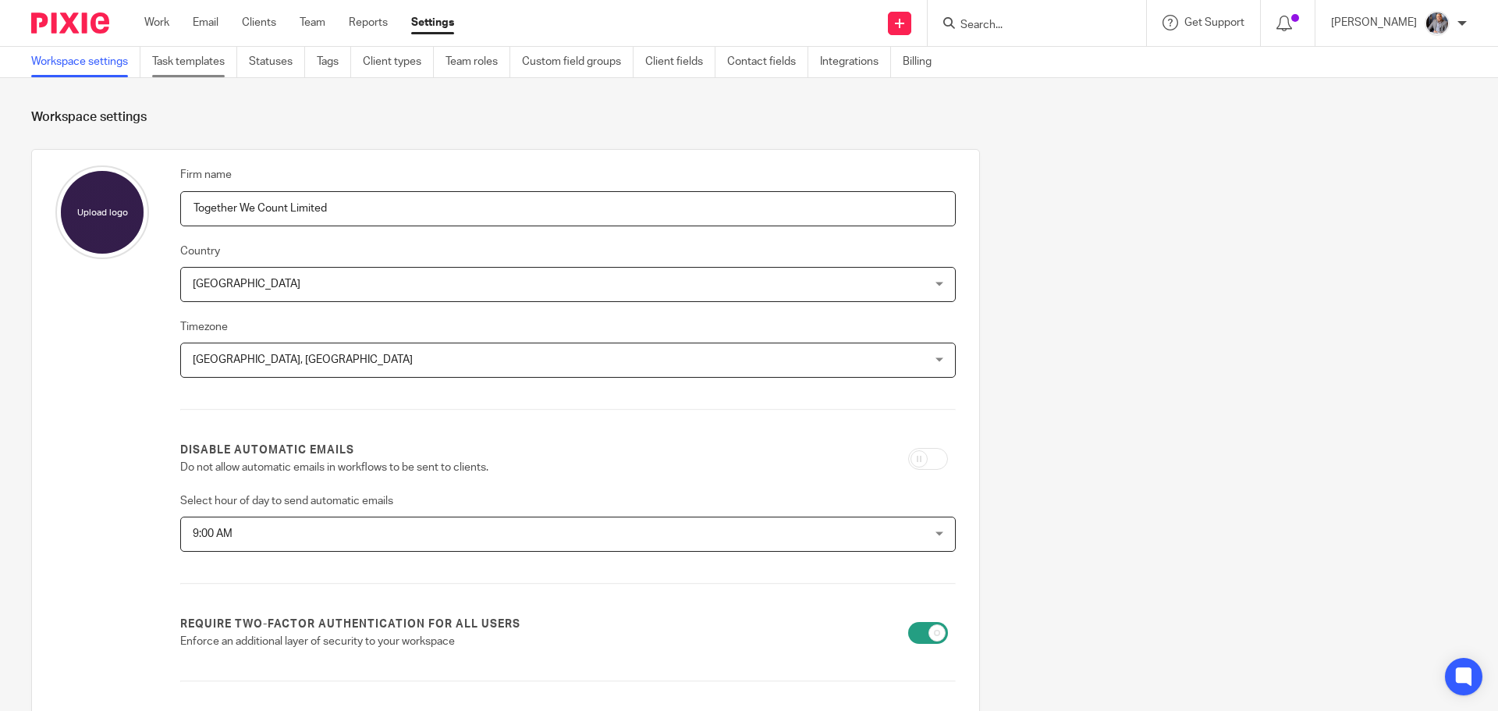
drag, startPoint x: 193, startPoint y: 61, endPoint x: 198, endPoint y: 70, distance: 10.8
click at [193, 60] on link "Task templates" at bounding box center [194, 62] width 85 height 30
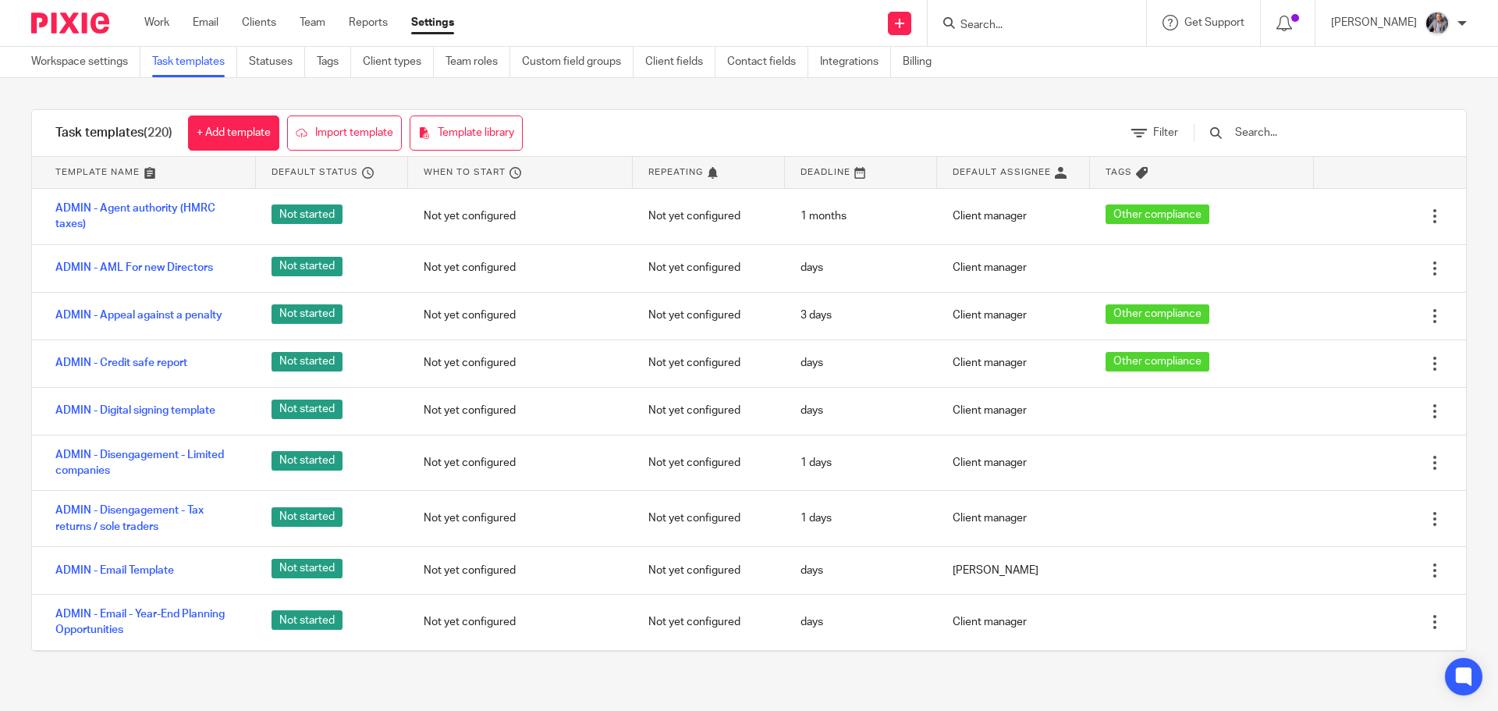
click at [1301, 129] on input "text" at bounding box center [1324, 132] width 182 height 17
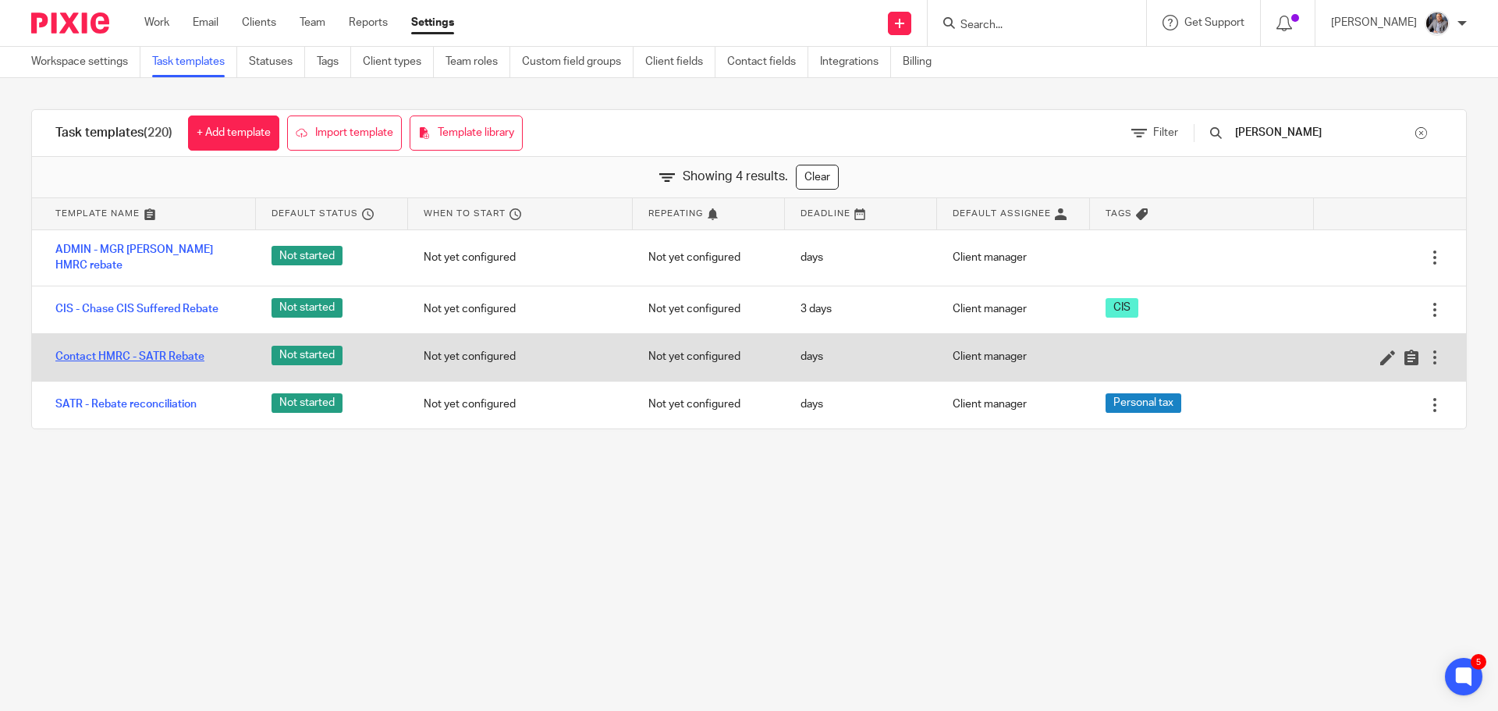
type input "reba"
click at [140, 349] on link "Contact HMRC - SATR Rebate" at bounding box center [129, 357] width 149 height 16
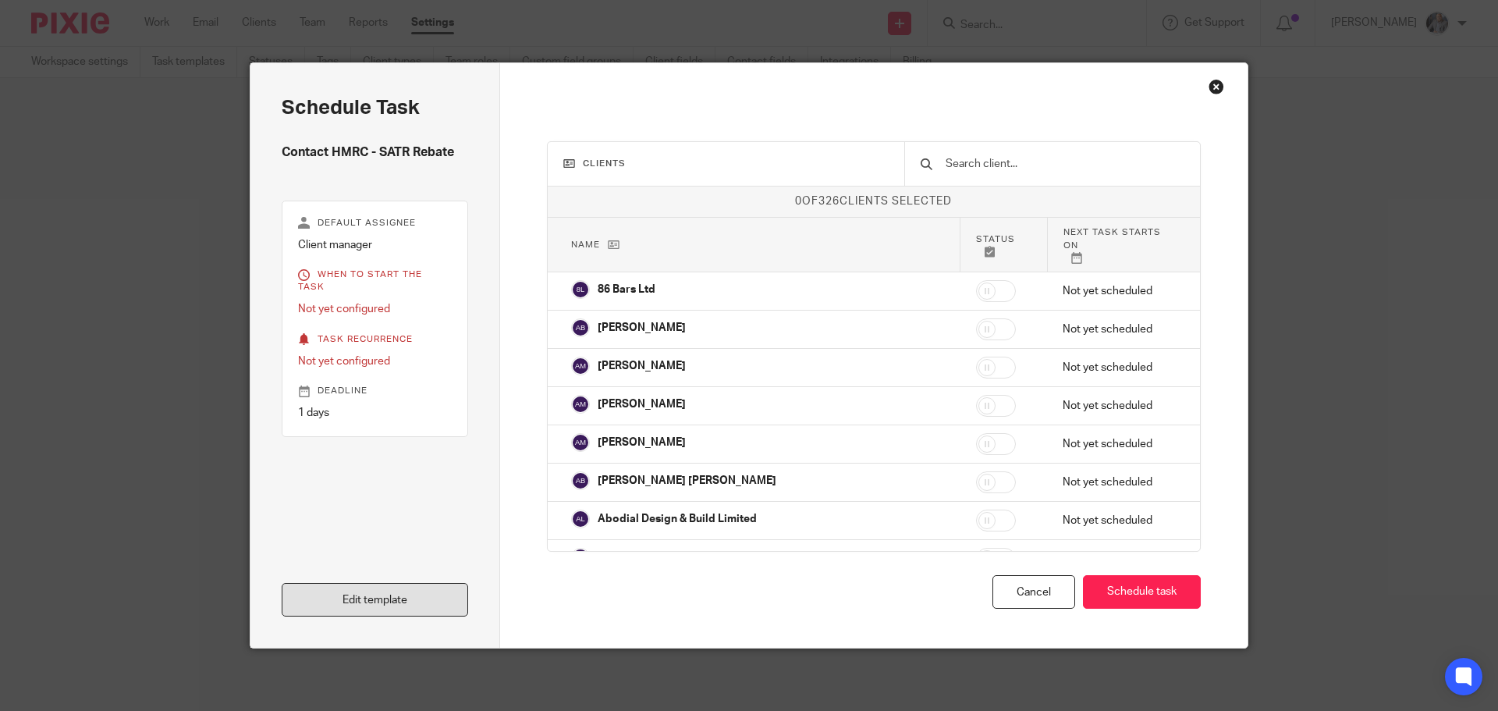
click at [355, 612] on link "Edit template" at bounding box center [375, 600] width 186 height 34
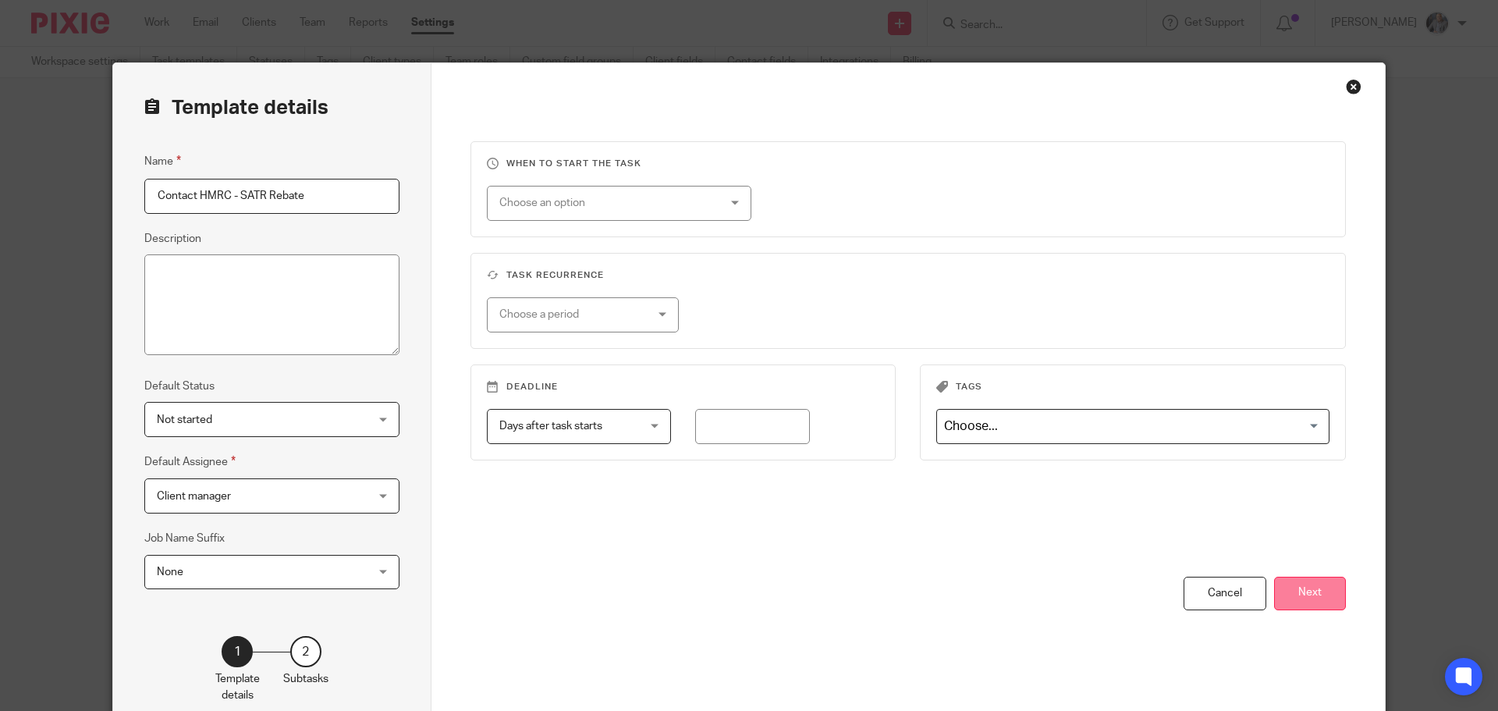
click at [1315, 594] on button "Next" at bounding box center [1310, 593] width 72 height 34
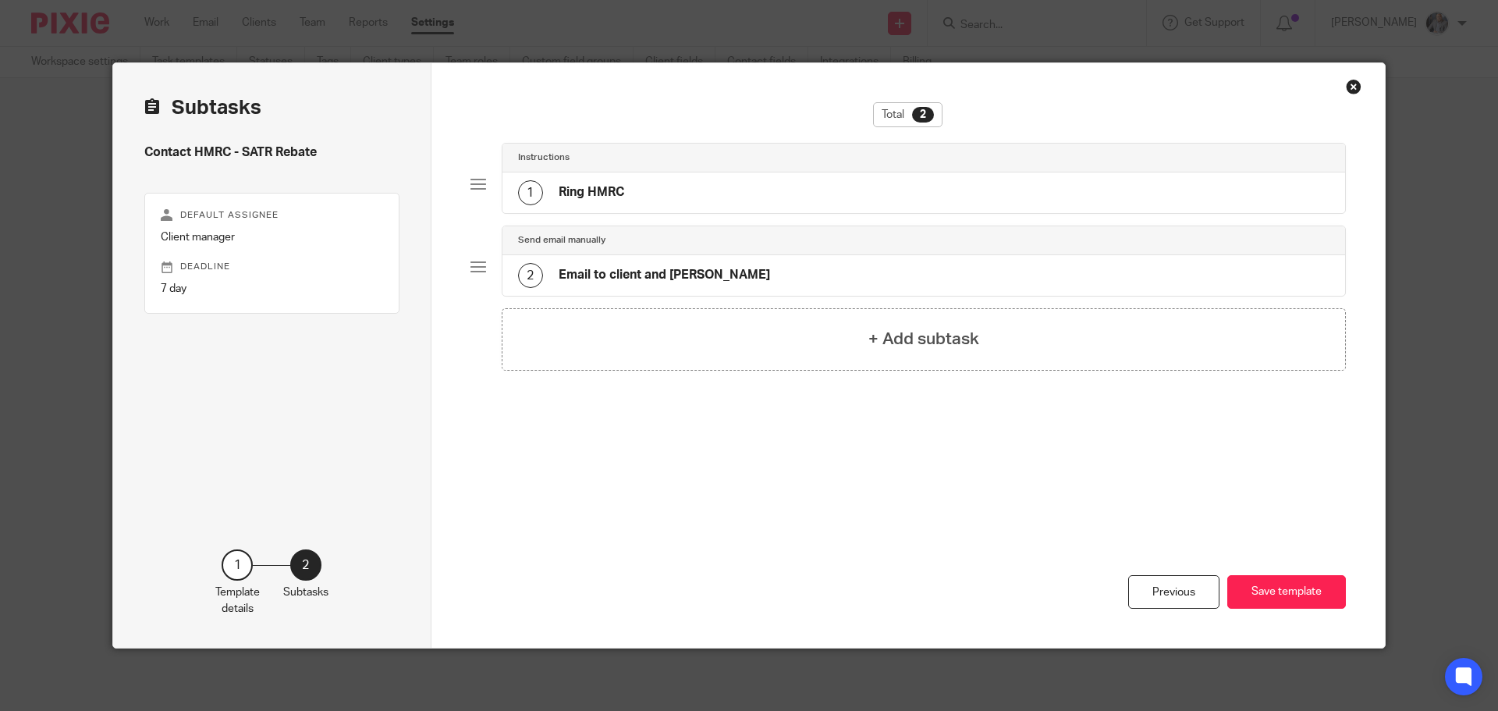
click at [658, 190] on div "1 Ring HMRC" at bounding box center [923, 192] width 843 height 41
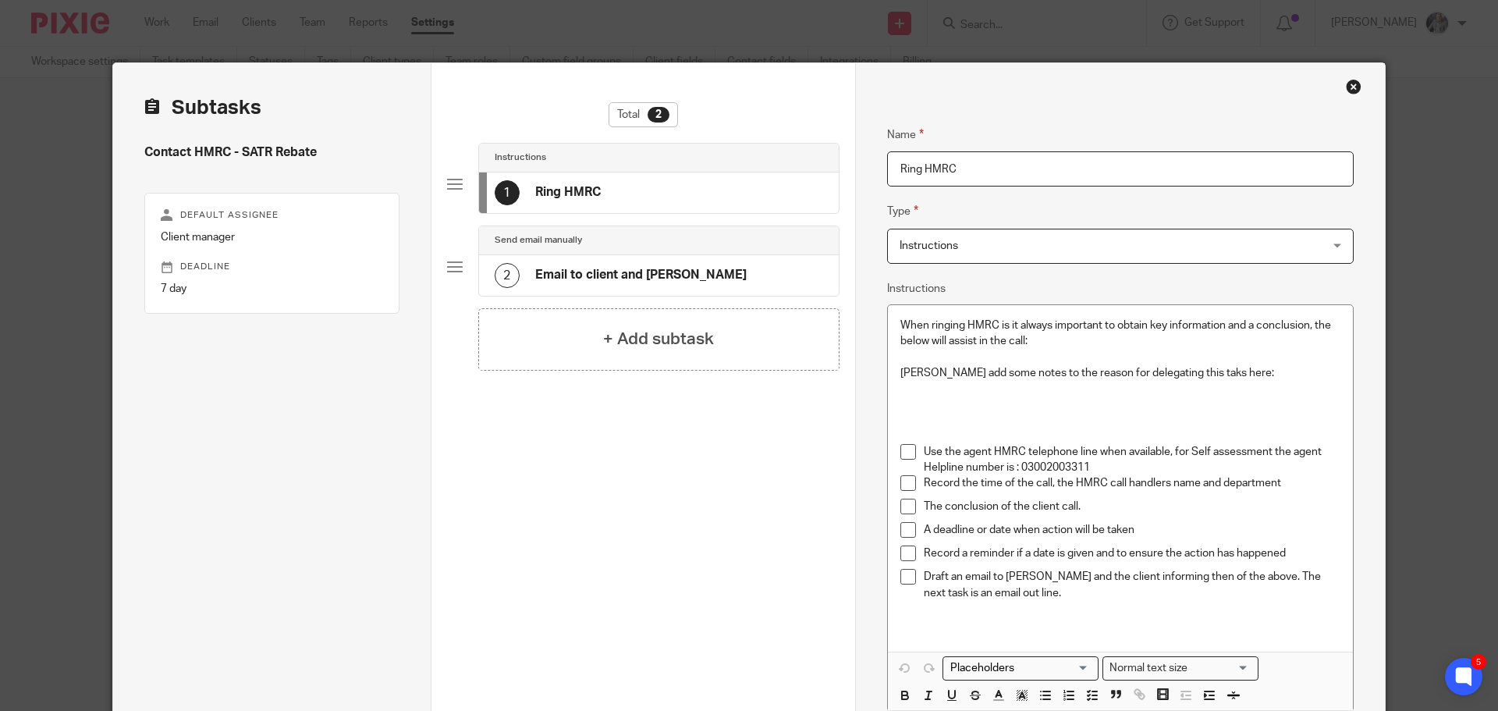
click at [599, 271] on h4 "Email to client and Aaron" at bounding box center [640, 275] width 211 height 16
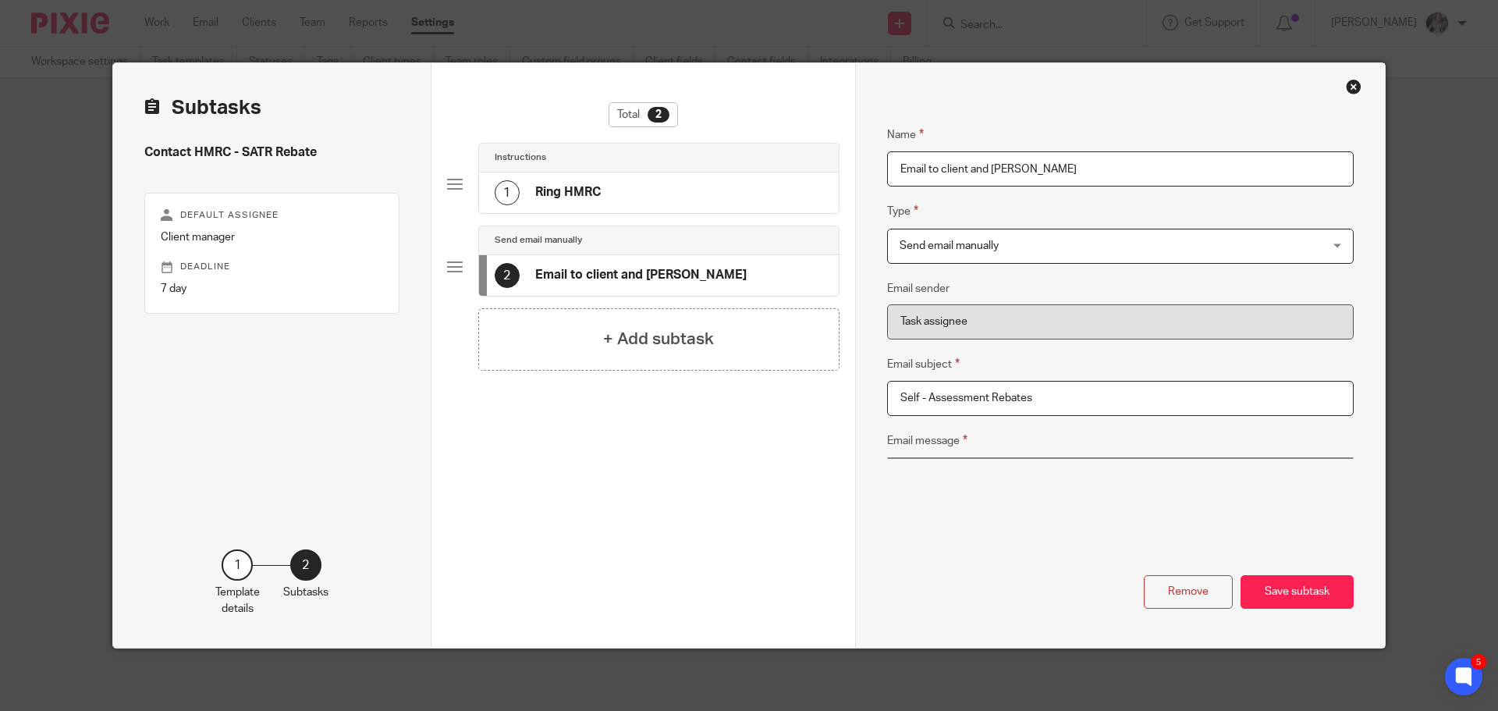
click at [557, 187] on h4 "Ring HMRC" at bounding box center [568, 192] width 66 height 16
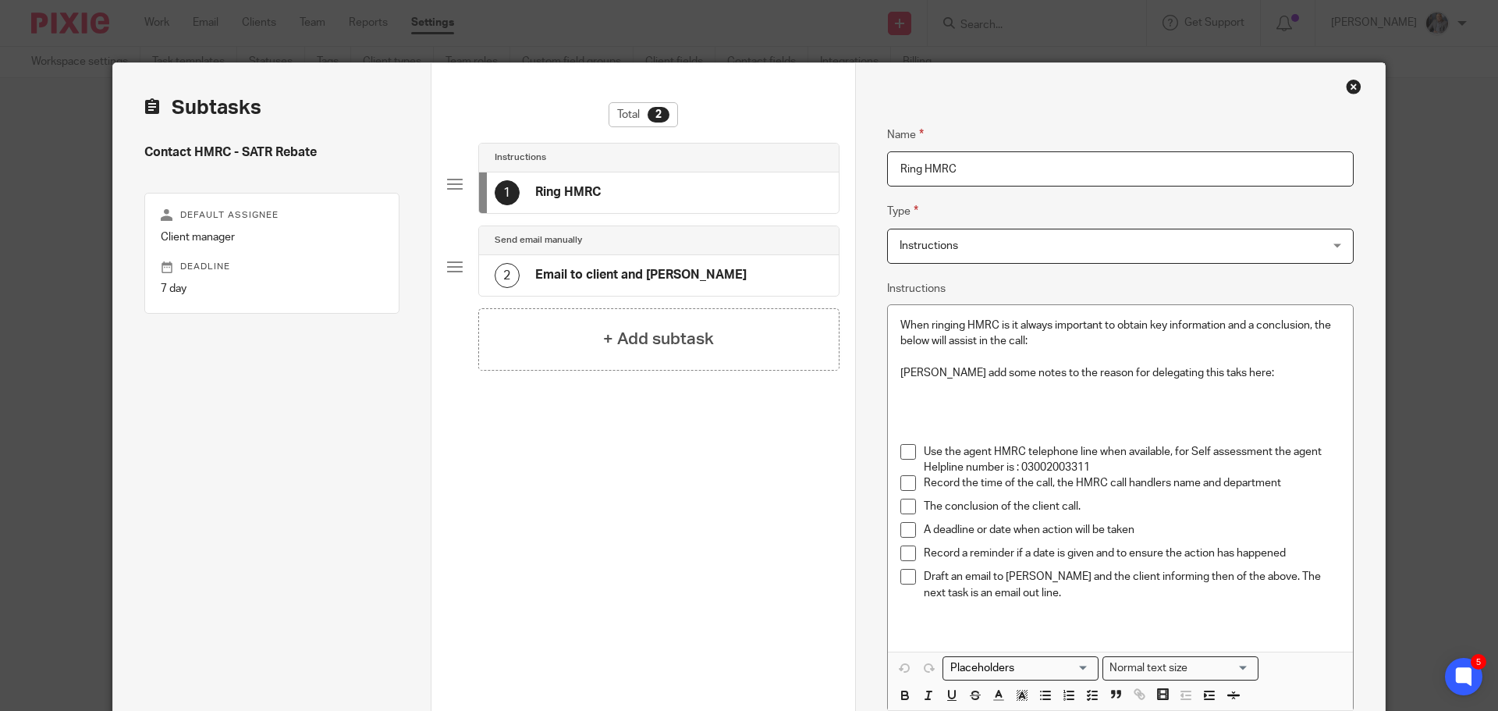
click at [1351, 89] on div "Close this dialog window" at bounding box center [1354, 87] width 16 height 16
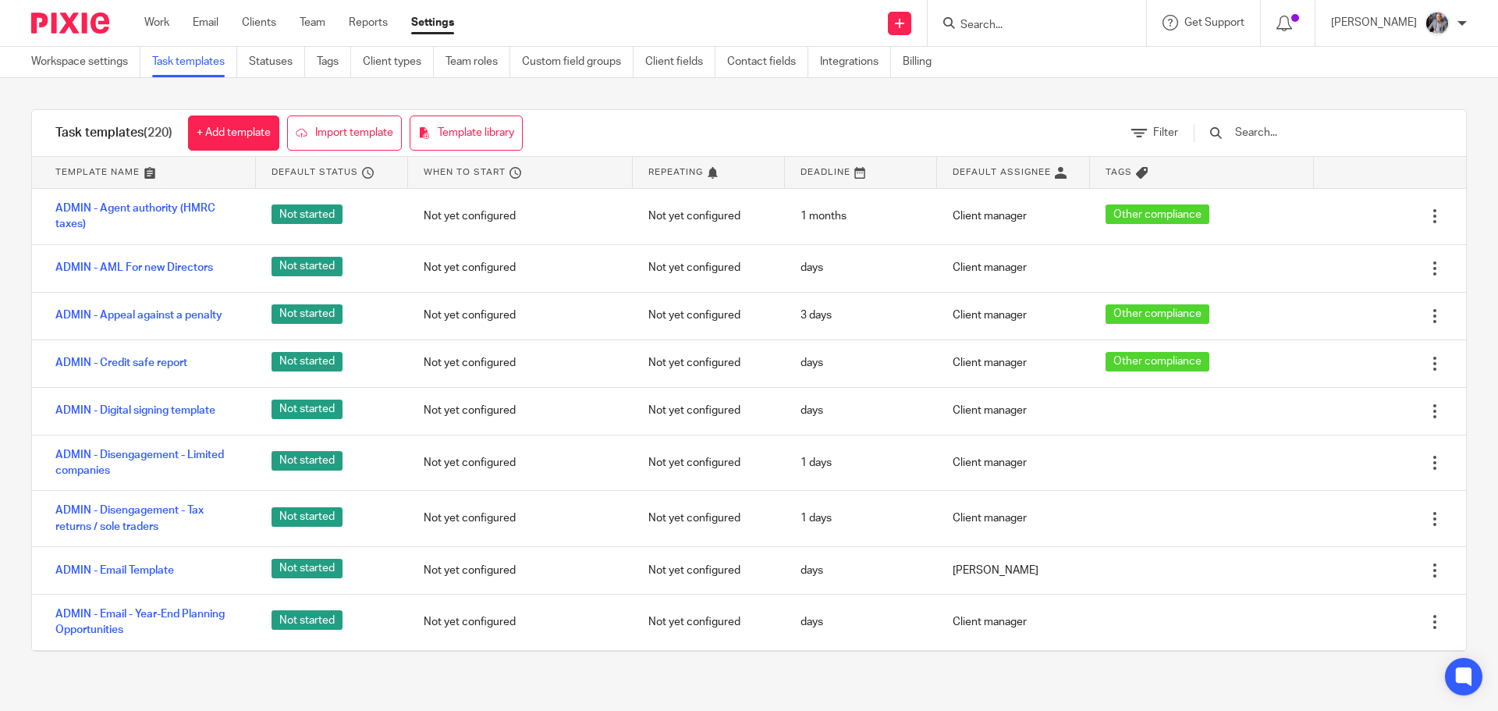
click at [1319, 137] on input "text" at bounding box center [1324, 132] width 182 height 17
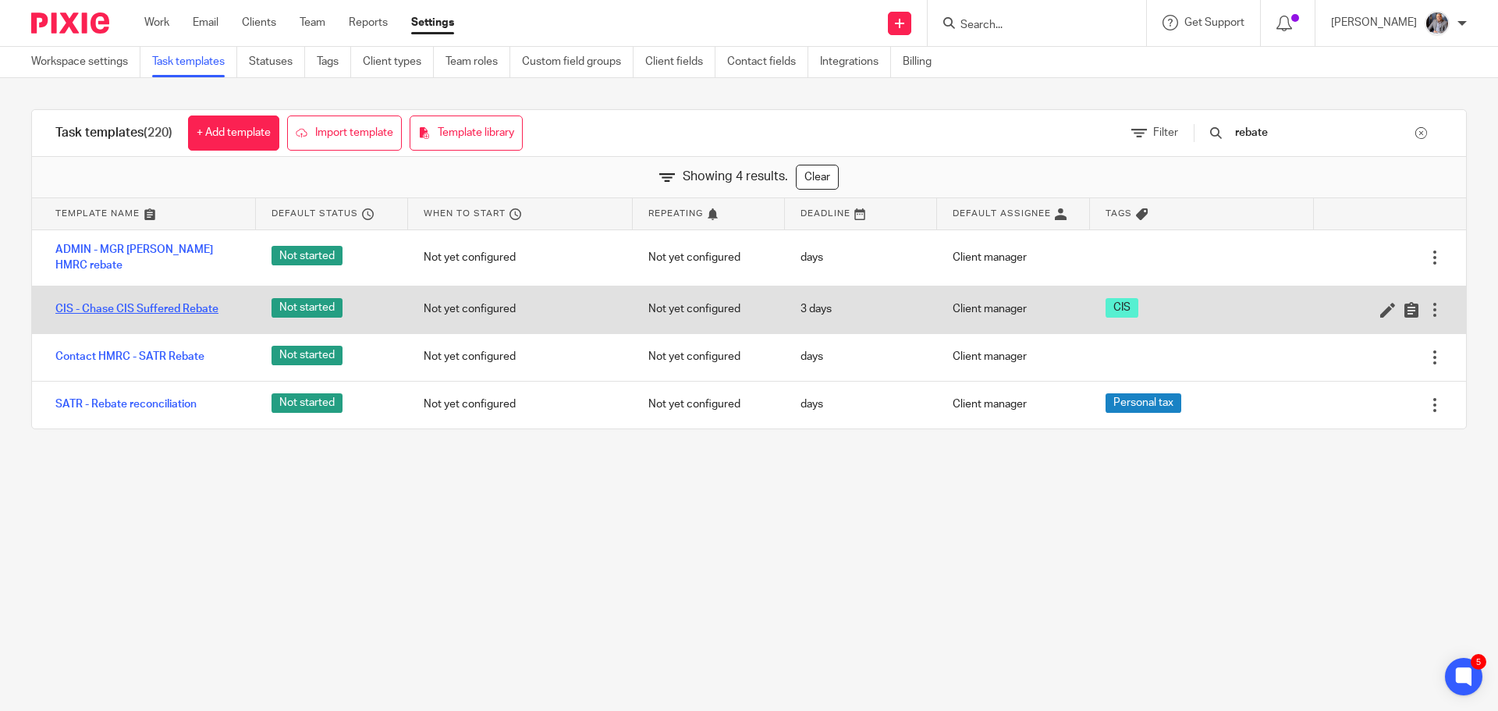
type input "rebate"
click at [161, 301] on link "CIS - Chase CIS Suffered Rebate" at bounding box center [136, 309] width 163 height 16
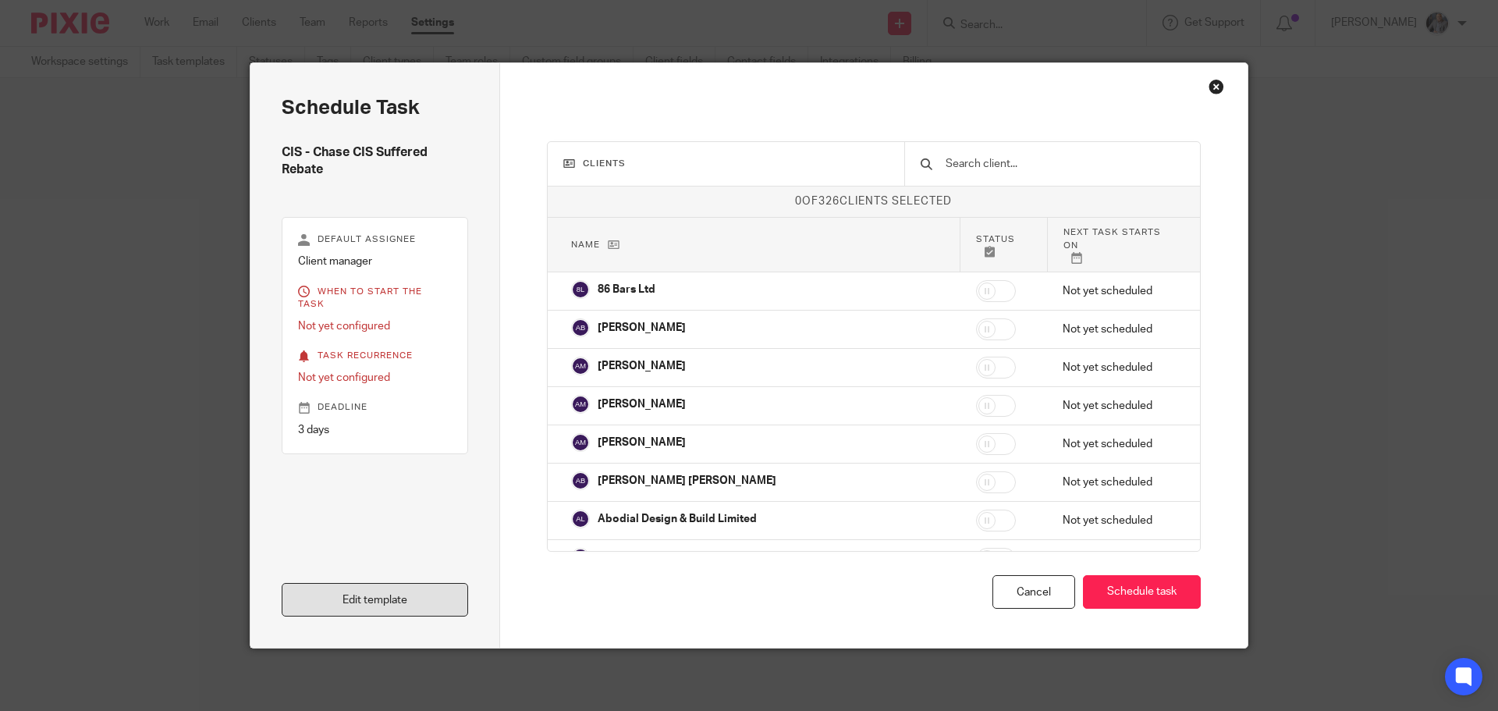
click at [398, 603] on link "Edit template" at bounding box center [375, 600] width 186 height 34
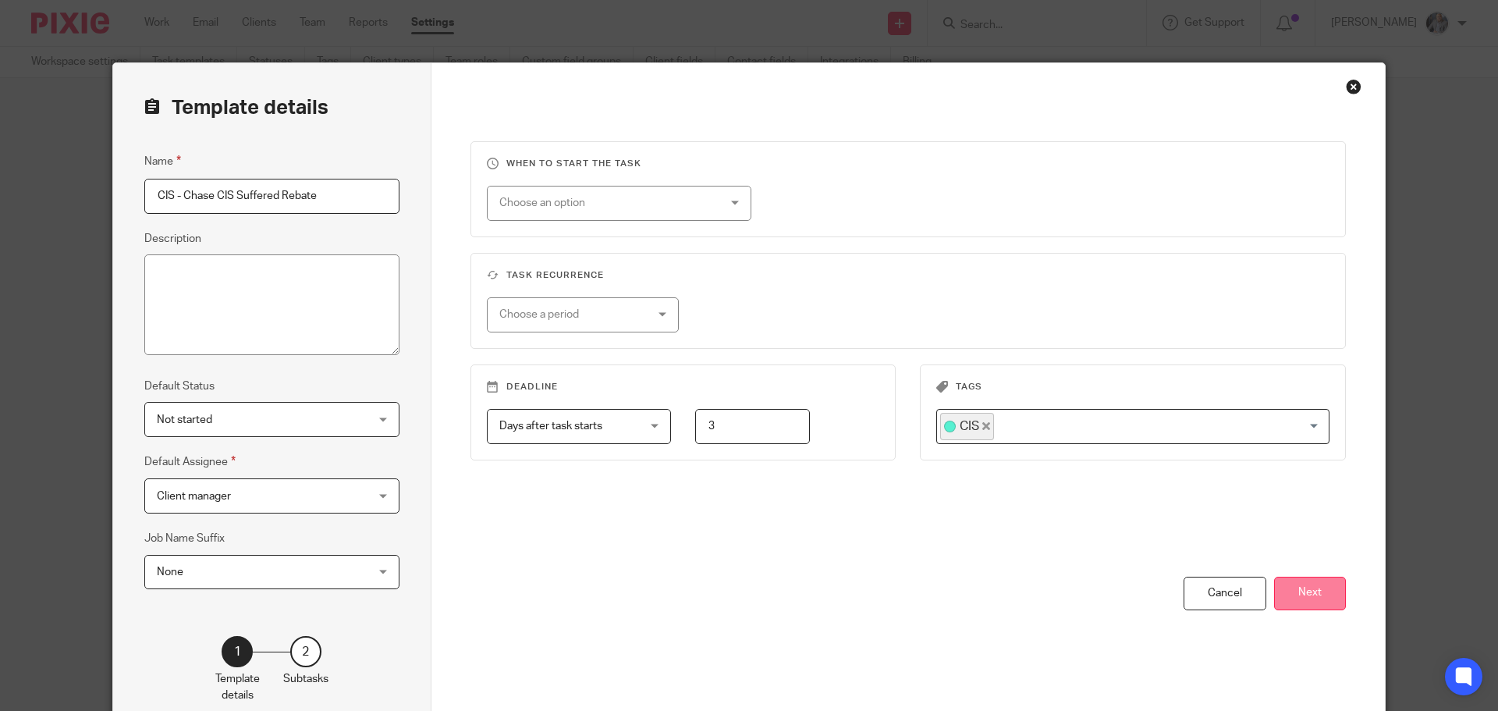
click at [1308, 591] on button "Next" at bounding box center [1310, 593] width 72 height 34
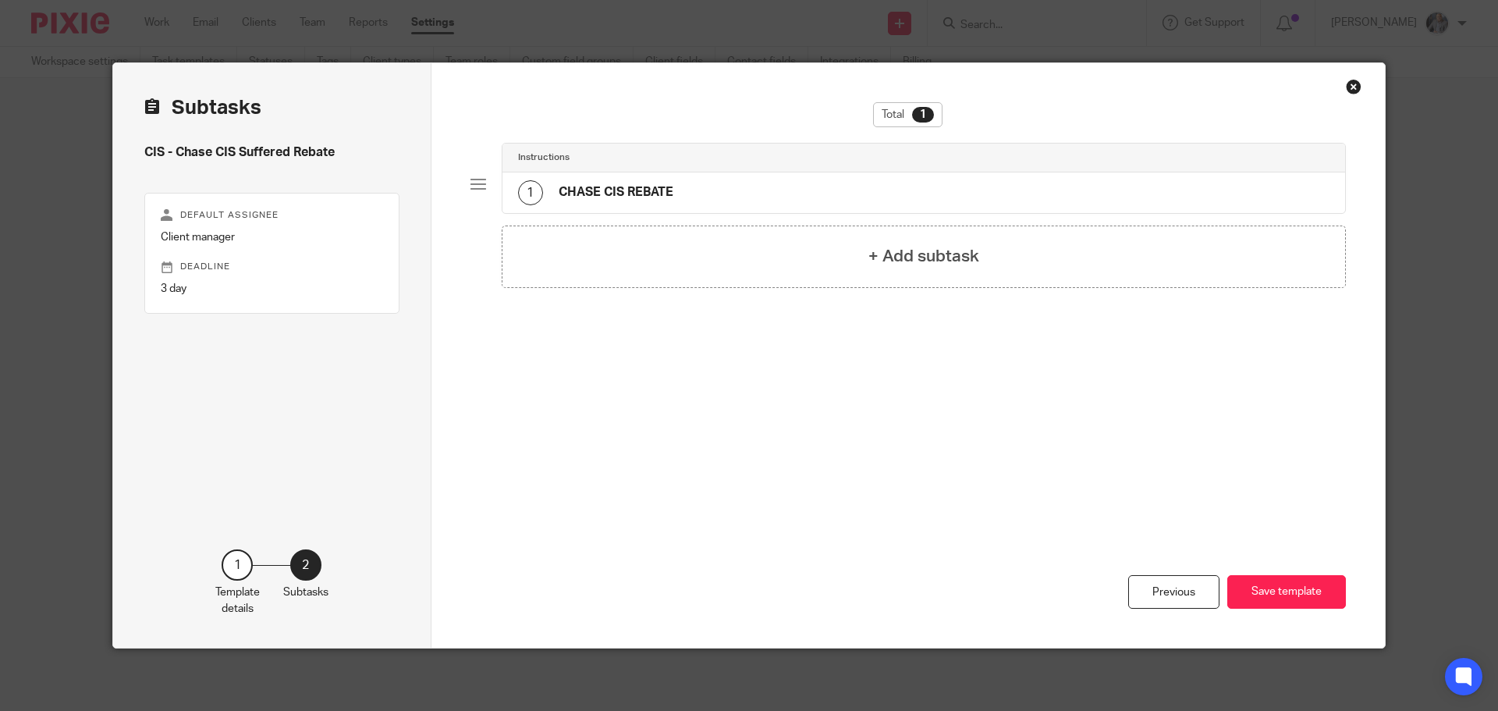
click at [632, 196] on h4 "CHASE CIS REBATE" at bounding box center [616, 192] width 115 height 16
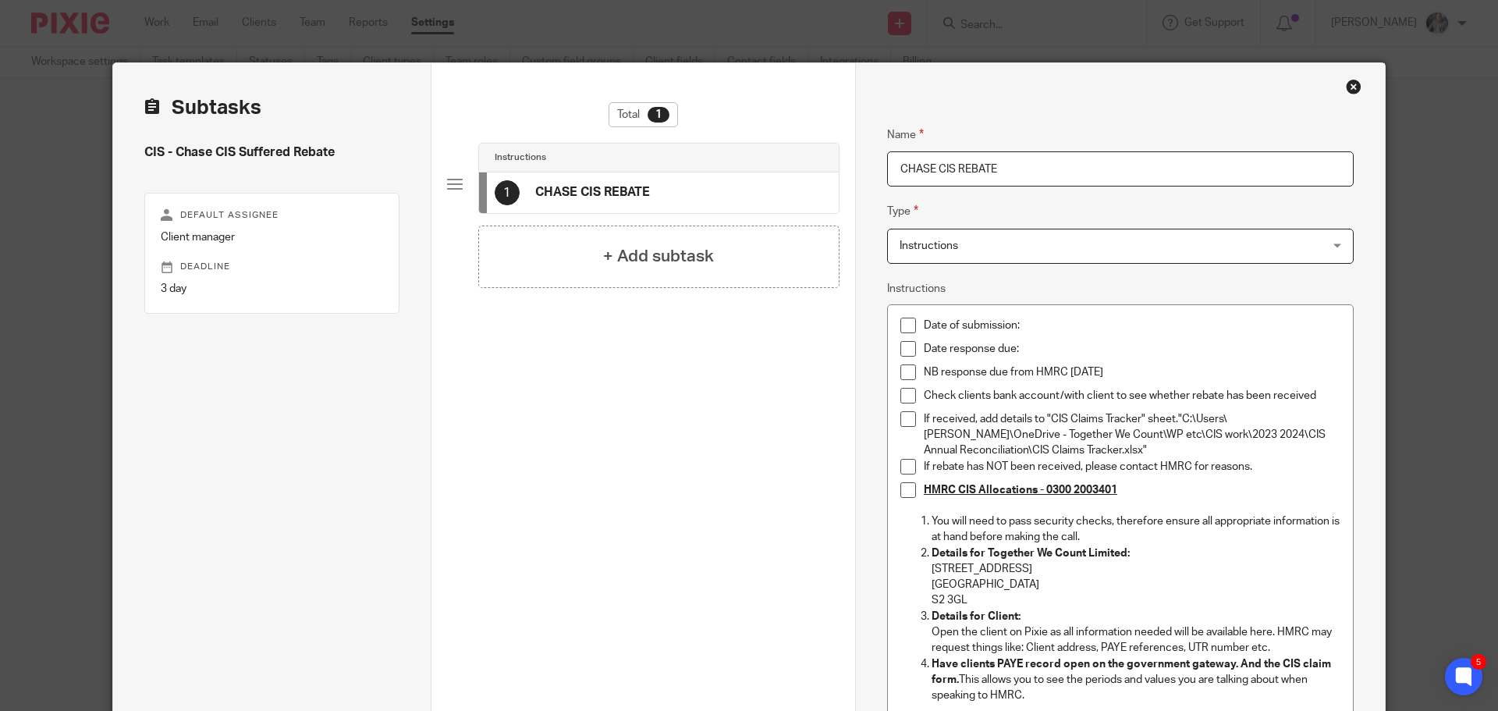
click at [1351, 87] on div "Close this dialog window" at bounding box center [1354, 87] width 16 height 16
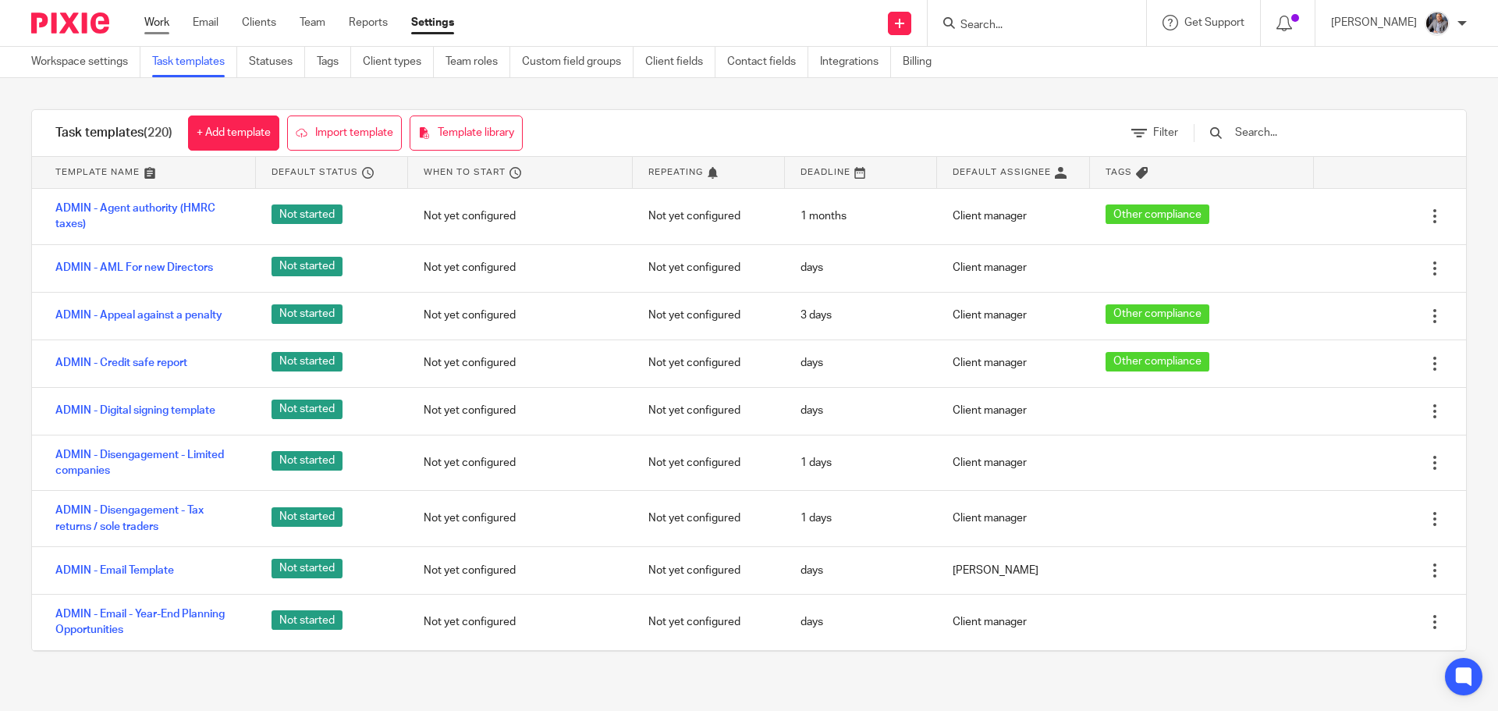
click at [163, 27] on link "Work" at bounding box center [156, 23] width 25 height 16
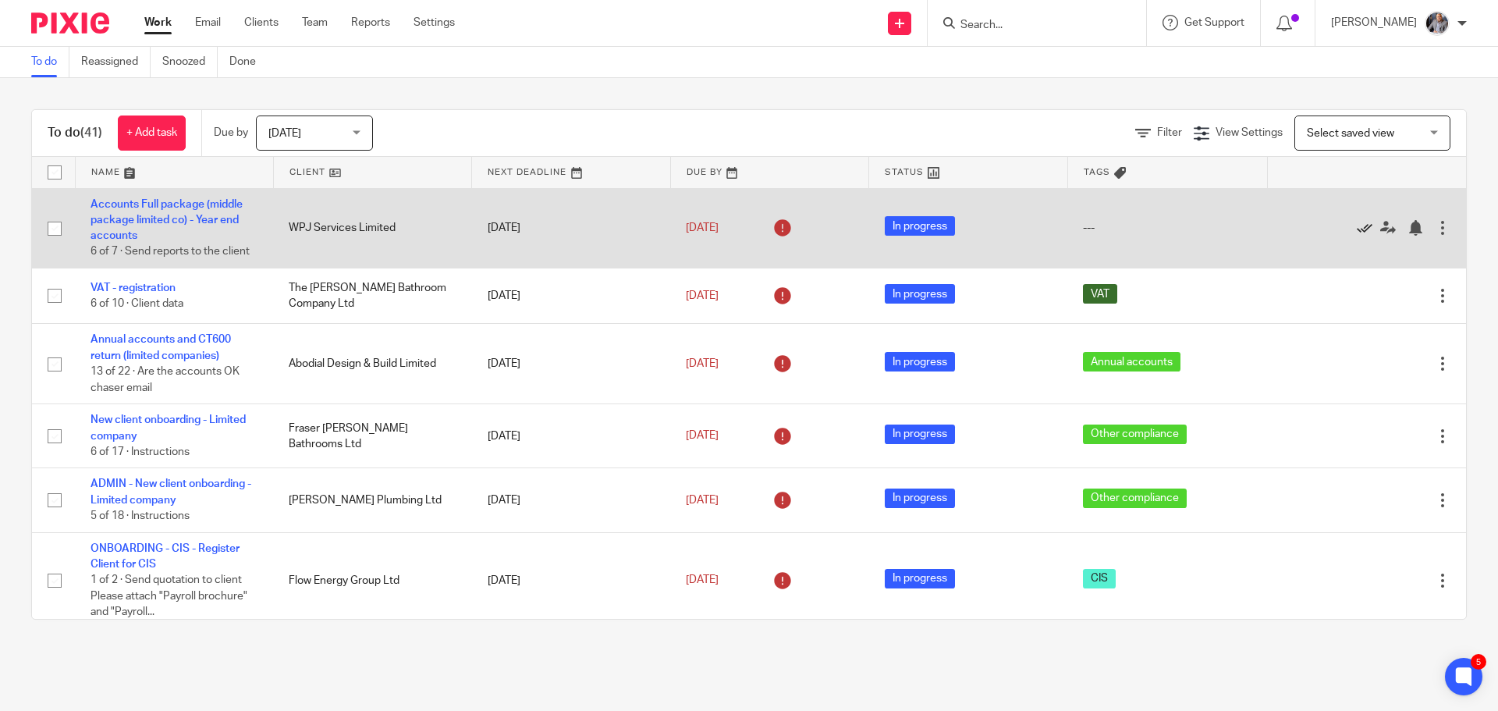
click at [1357, 230] on icon at bounding box center [1365, 228] width 16 height 16
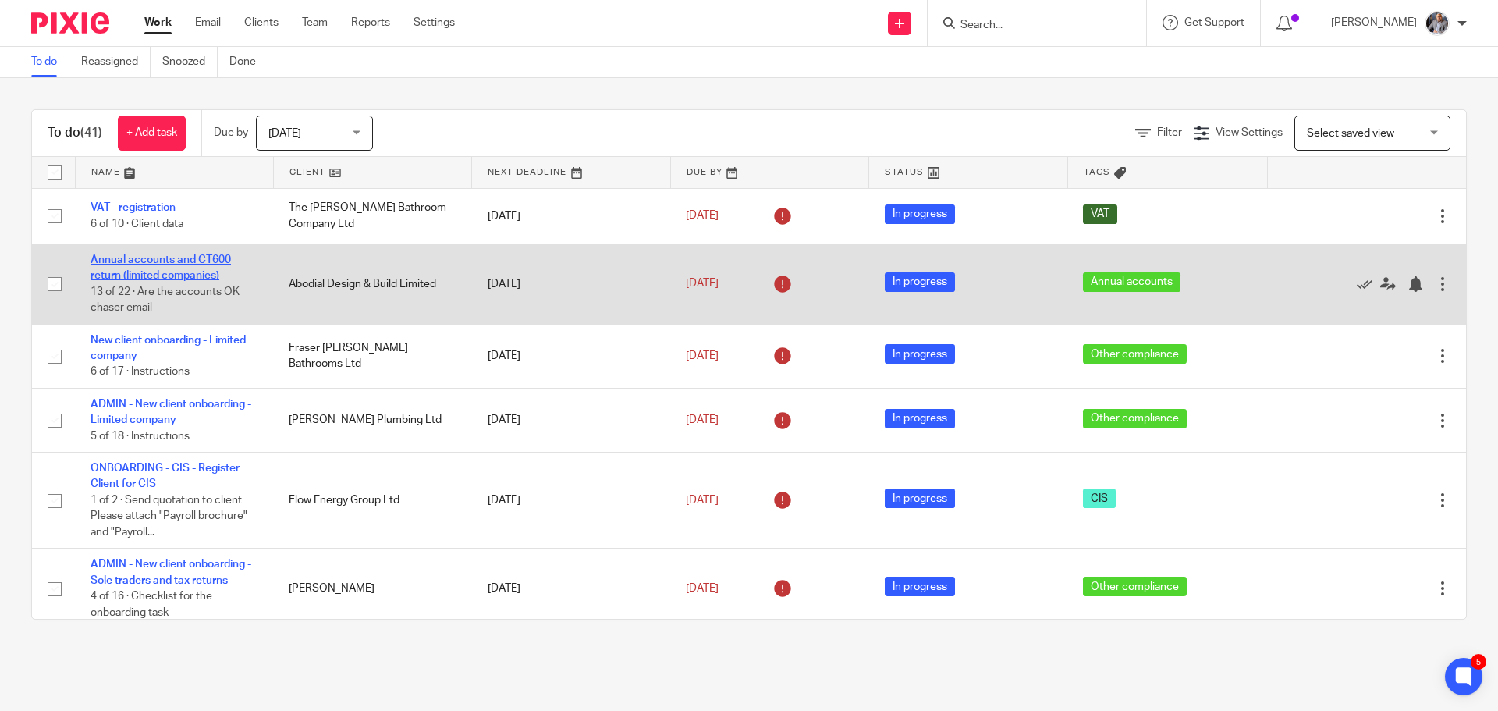
click at [125, 275] on link "Annual accounts and CT600 return (limited companies)" at bounding box center [160, 267] width 140 height 27
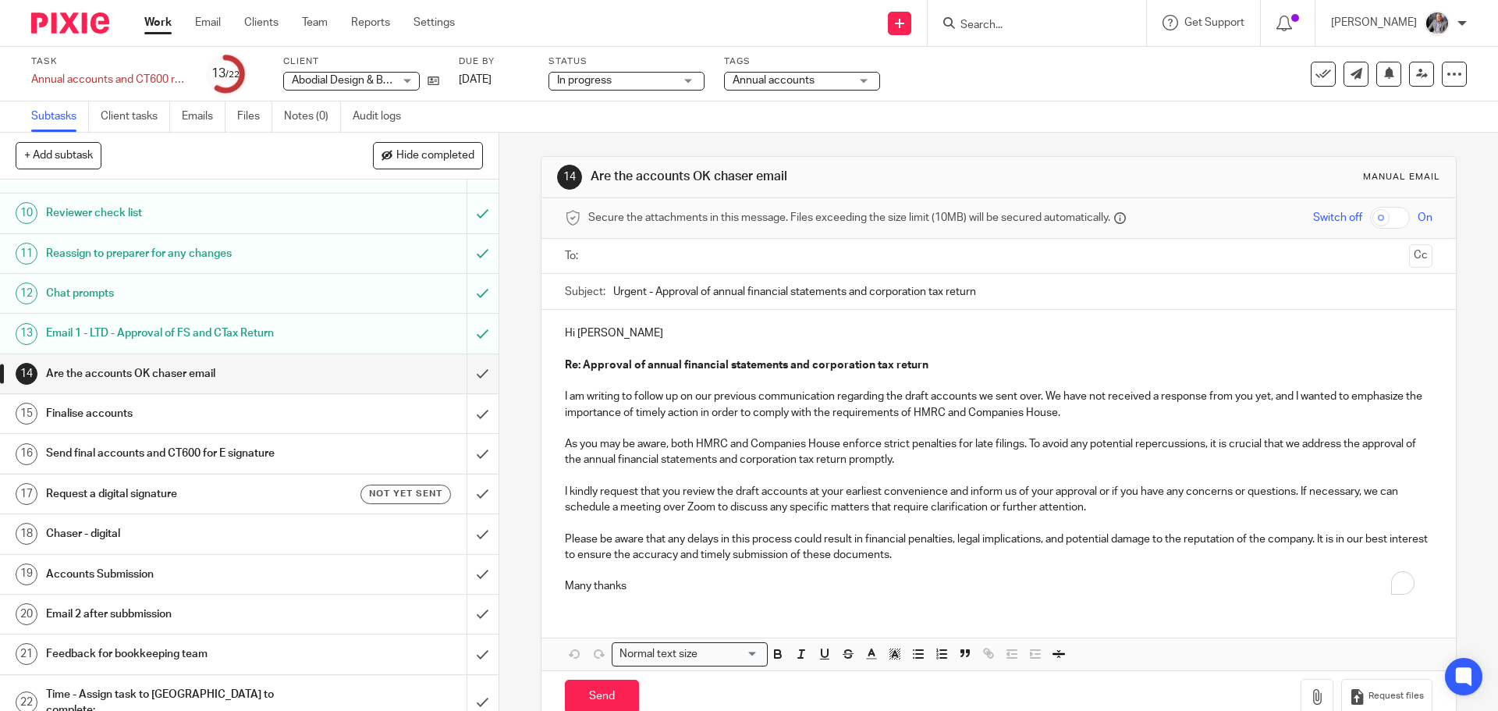
scroll to position [394, 0]
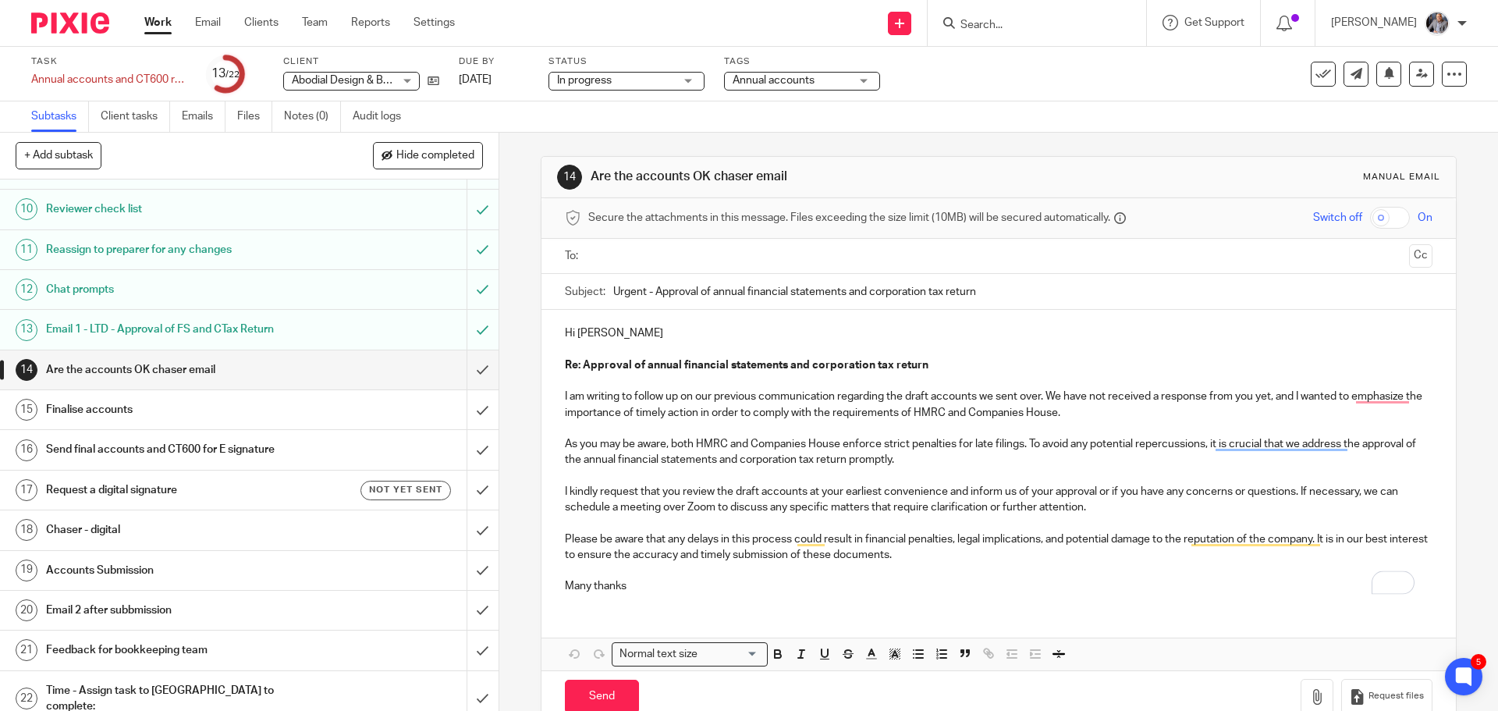
click at [624, 265] on ul at bounding box center [999, 256] width 818 height 26
click at [633, 259] on input "text" at bounding box center [998, 256] width 808 height 18
click at [627, 339] on p "Hi Francis" at bounding box center [998, 336] width 867 height 16
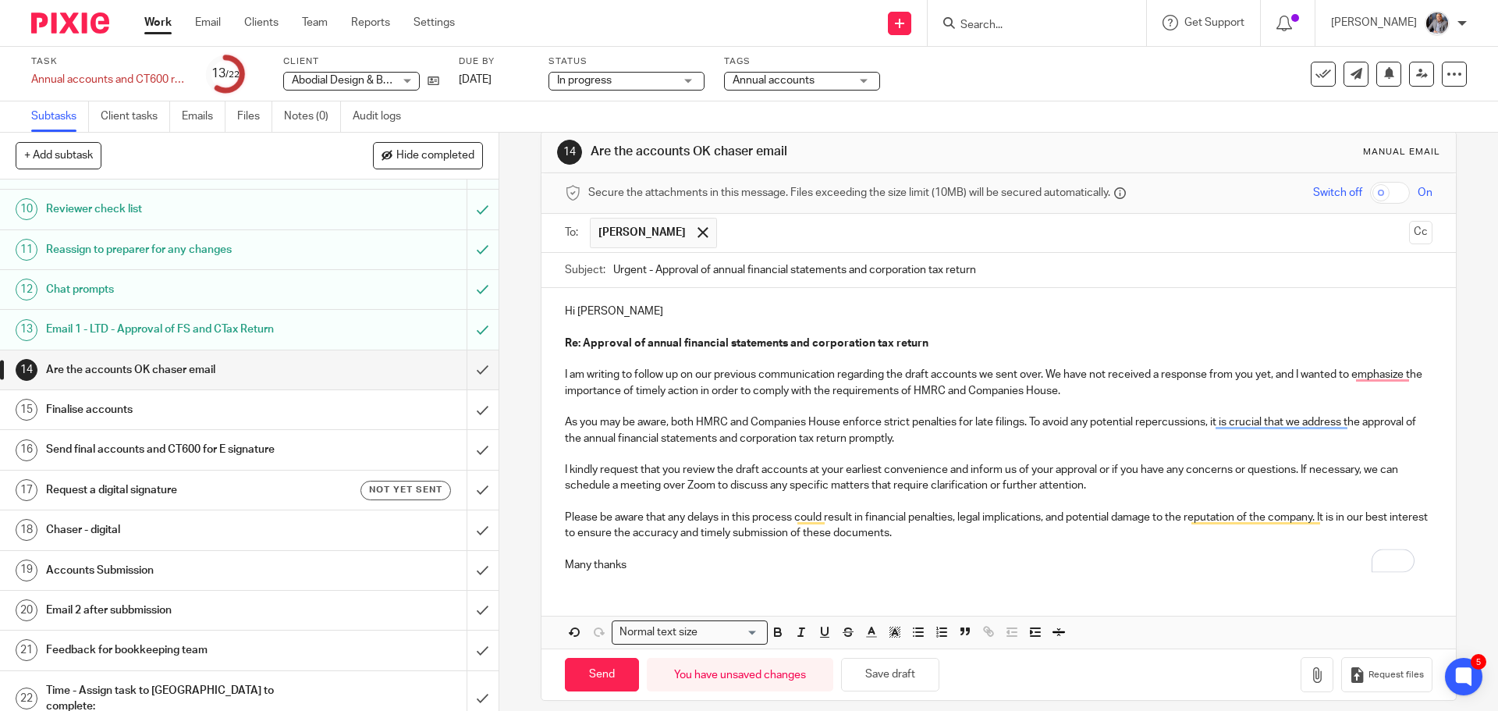
scroll to position [38, 0]
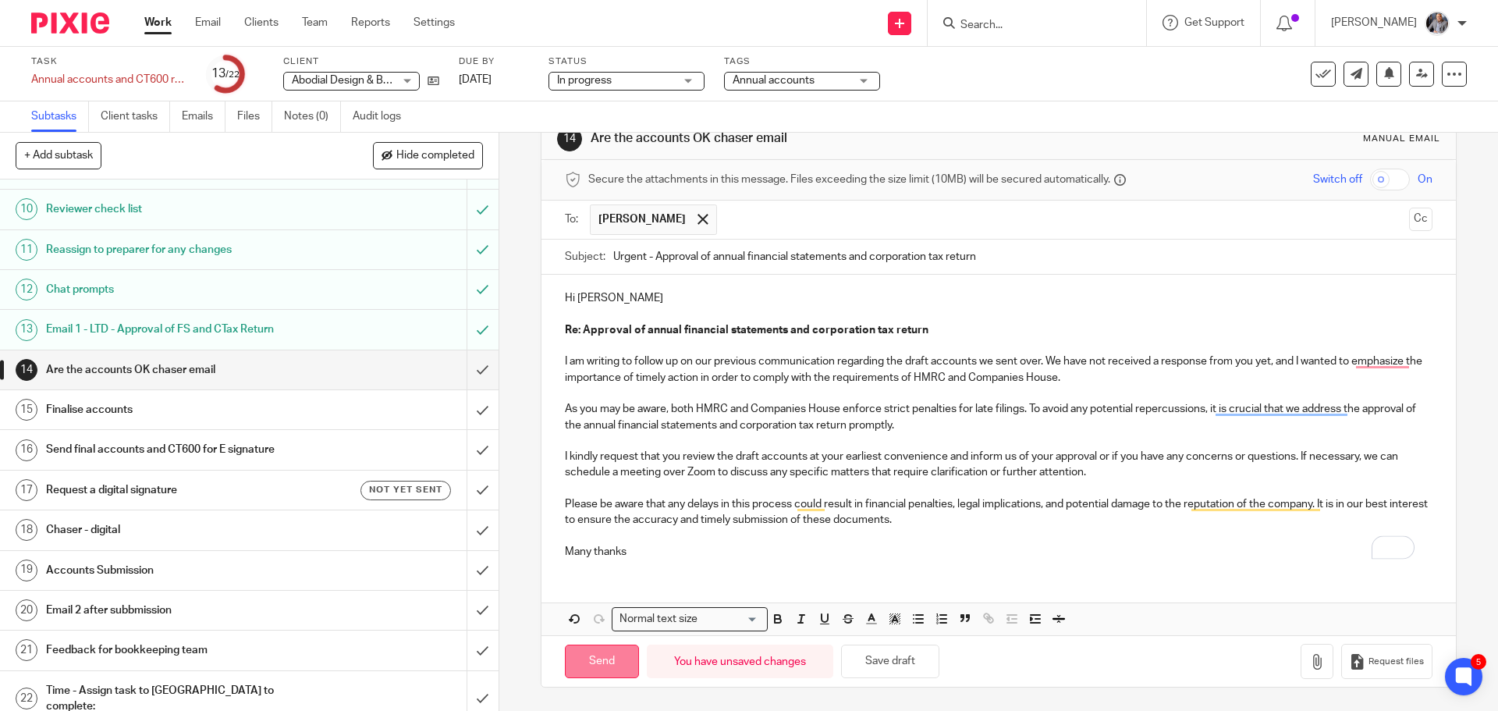
click at [608, 665] on input "Send" at bounding box center [602, 661] width 74 height 34
type input "Sent"
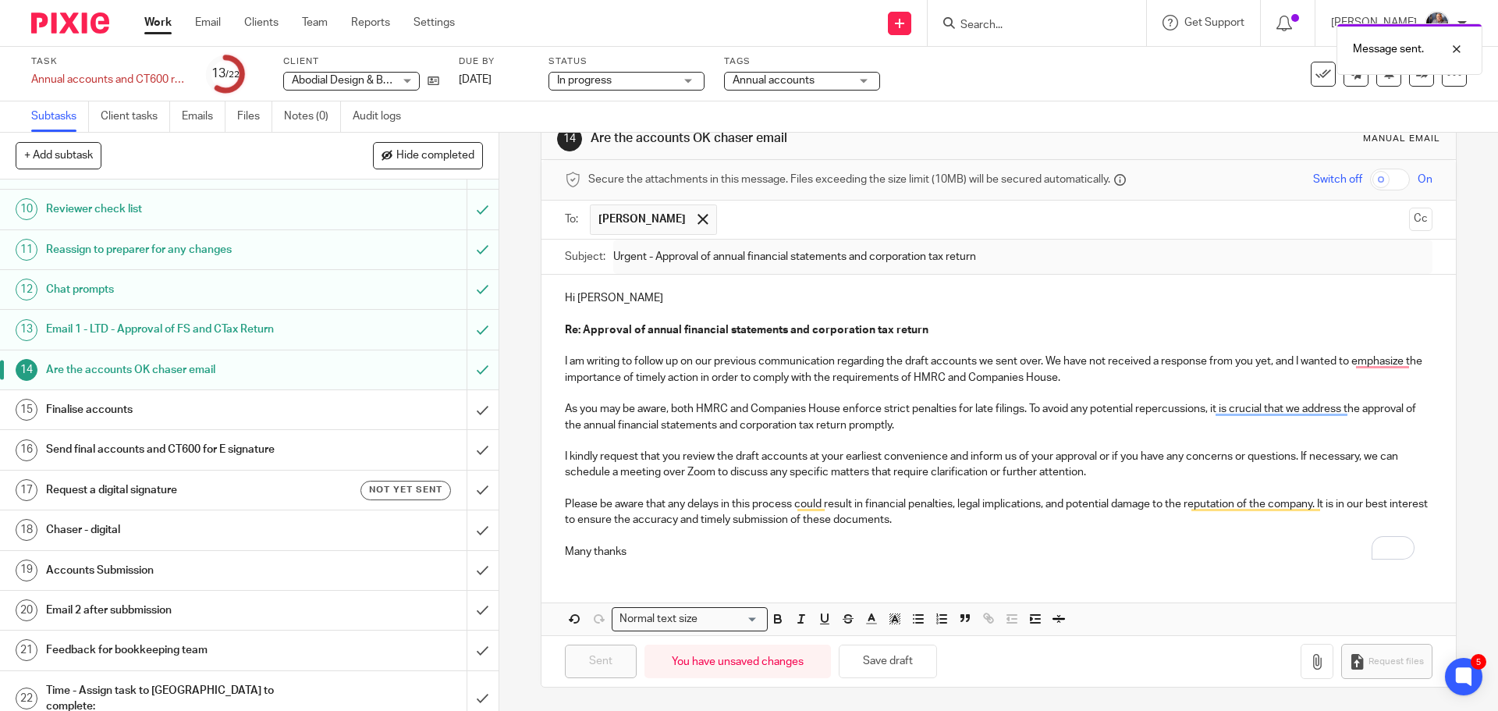
click at [160, 19] on link "Work" at bounding box center [157, 23] width 27 height 16
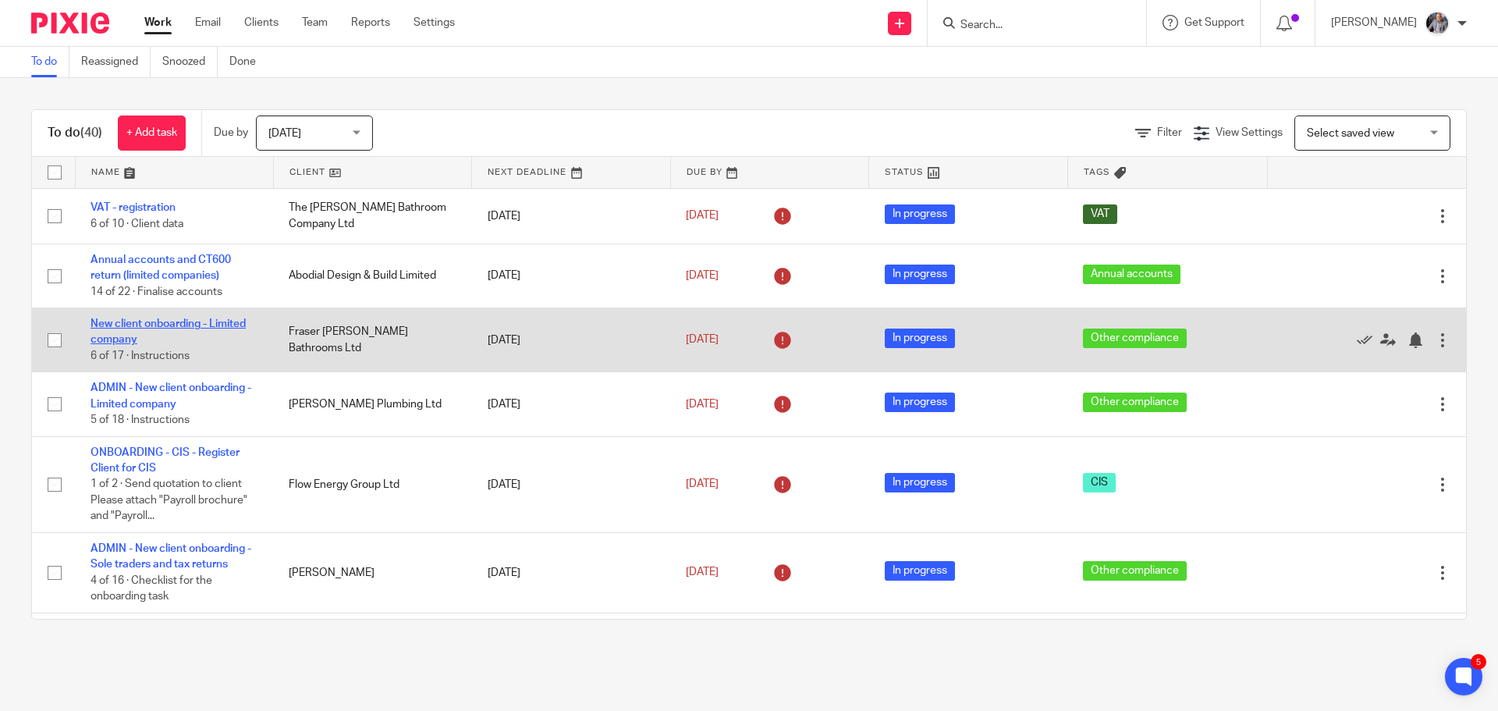
click at [158, 325] on link "New client onboarding - Limited company" at bounding box center [167, 331] width 155 height 27
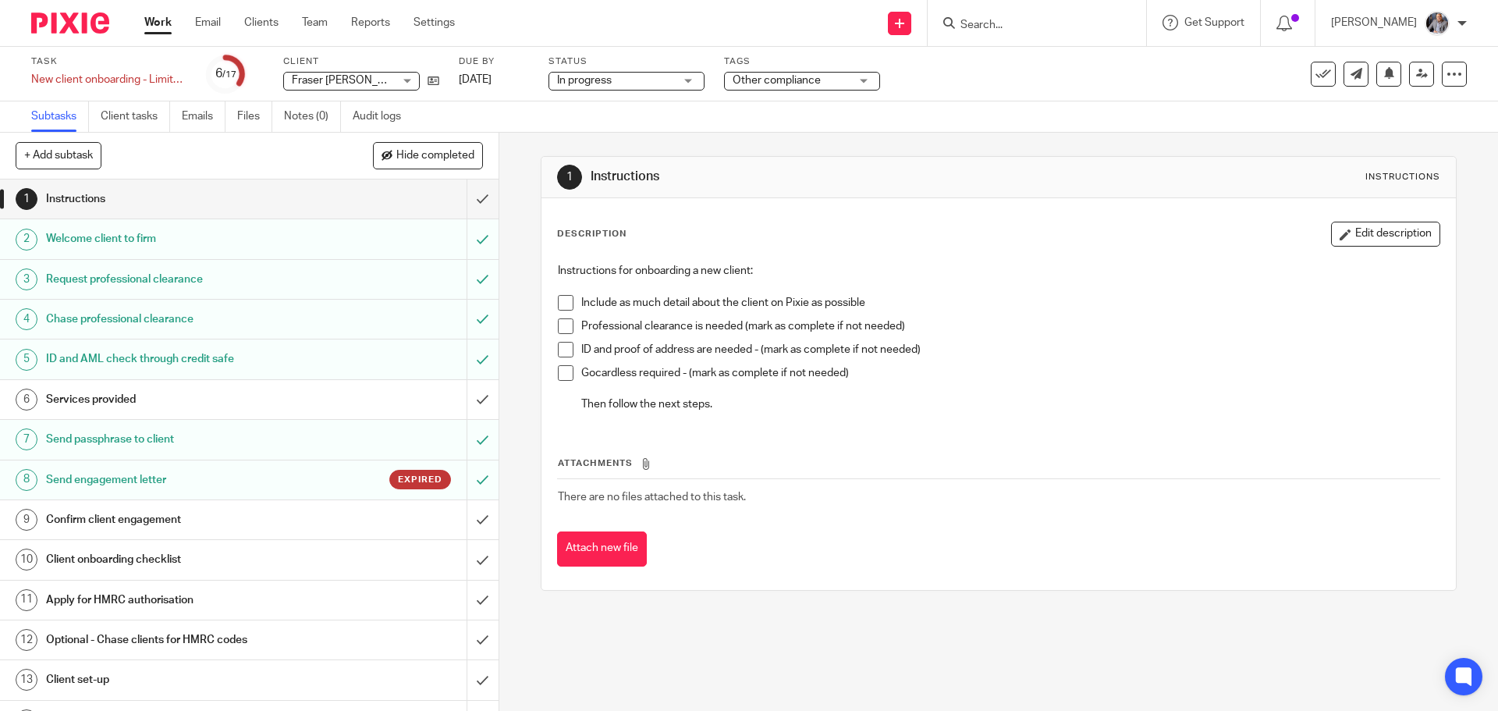
click at [140, 475] on h1 "Send engagement letter" at bounding box center [181, 479] width 270 height 23
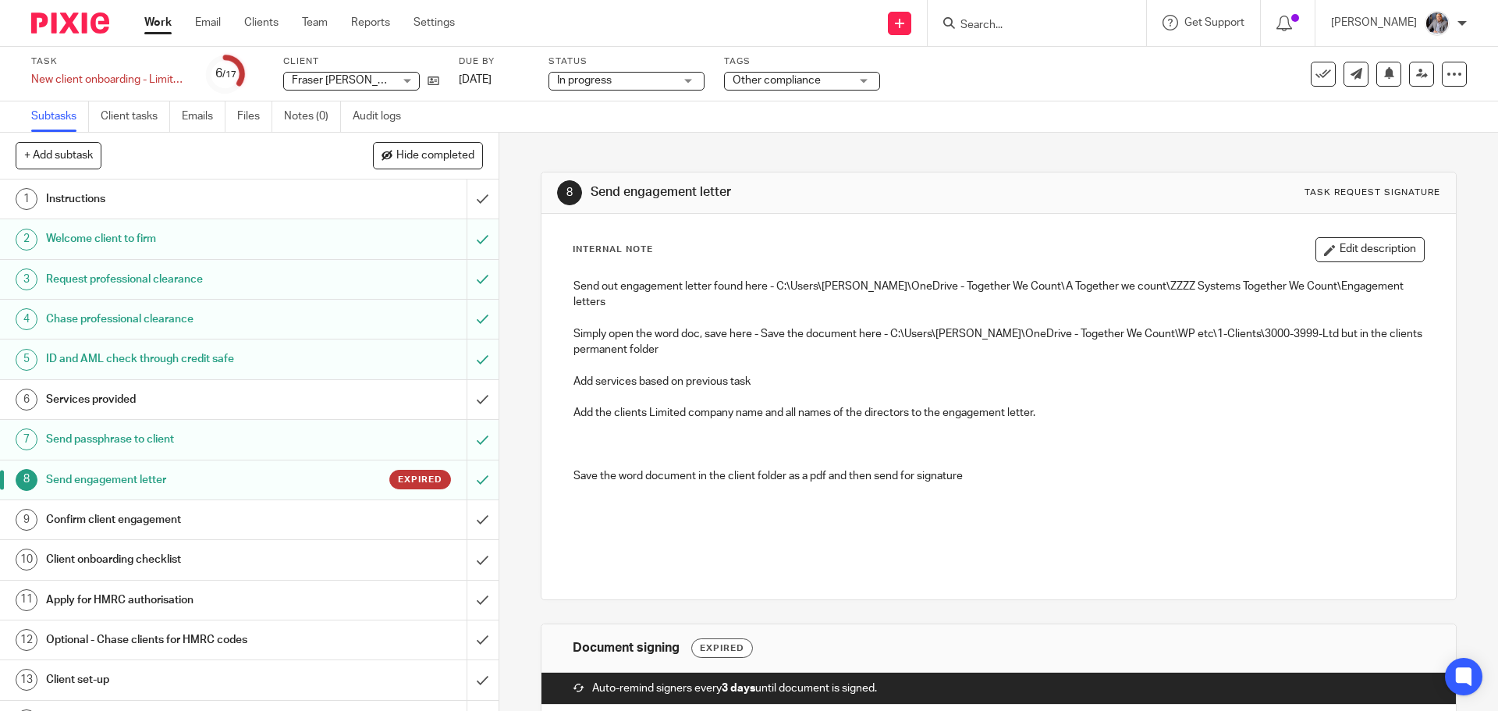
scroll to position [162, 0]
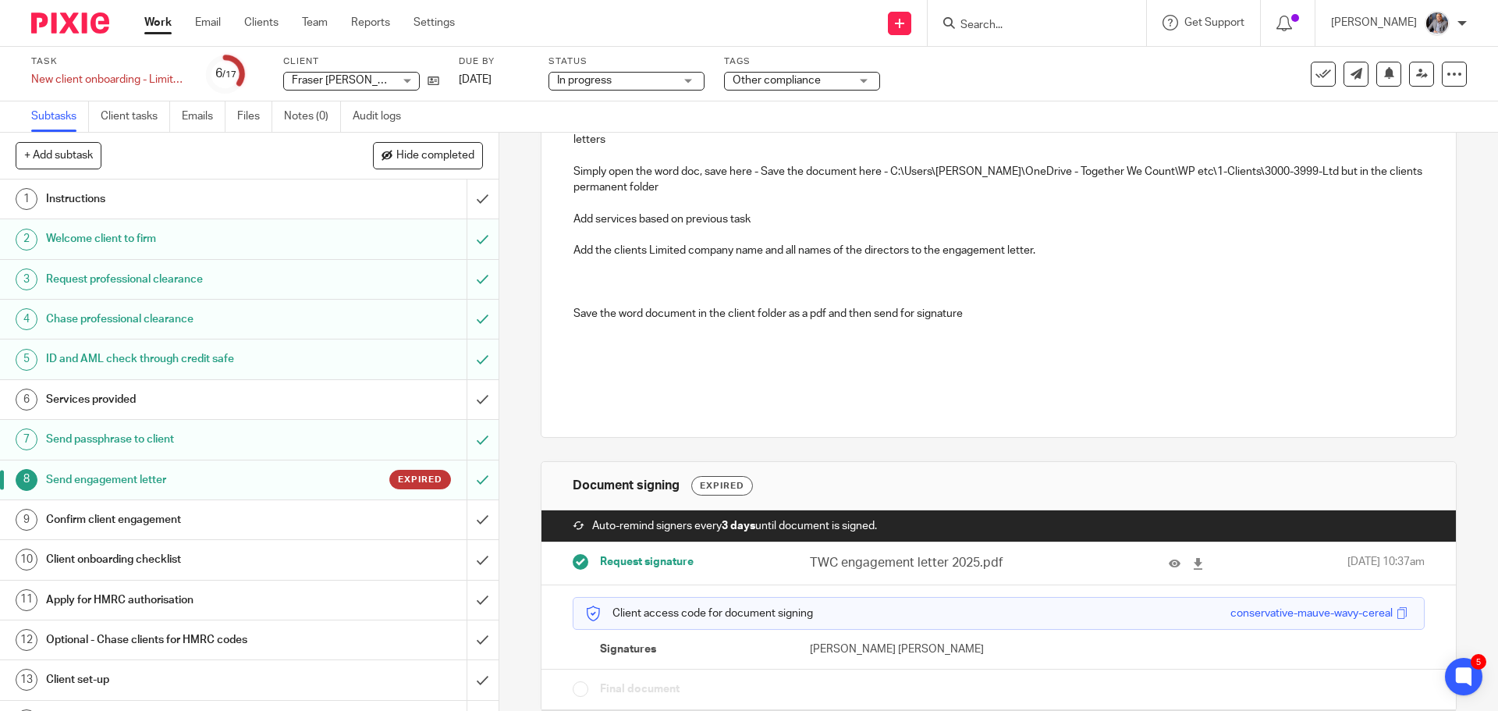
click at [161, 30] on link "Work" at bounding box center [157, 23] width 27 height 16
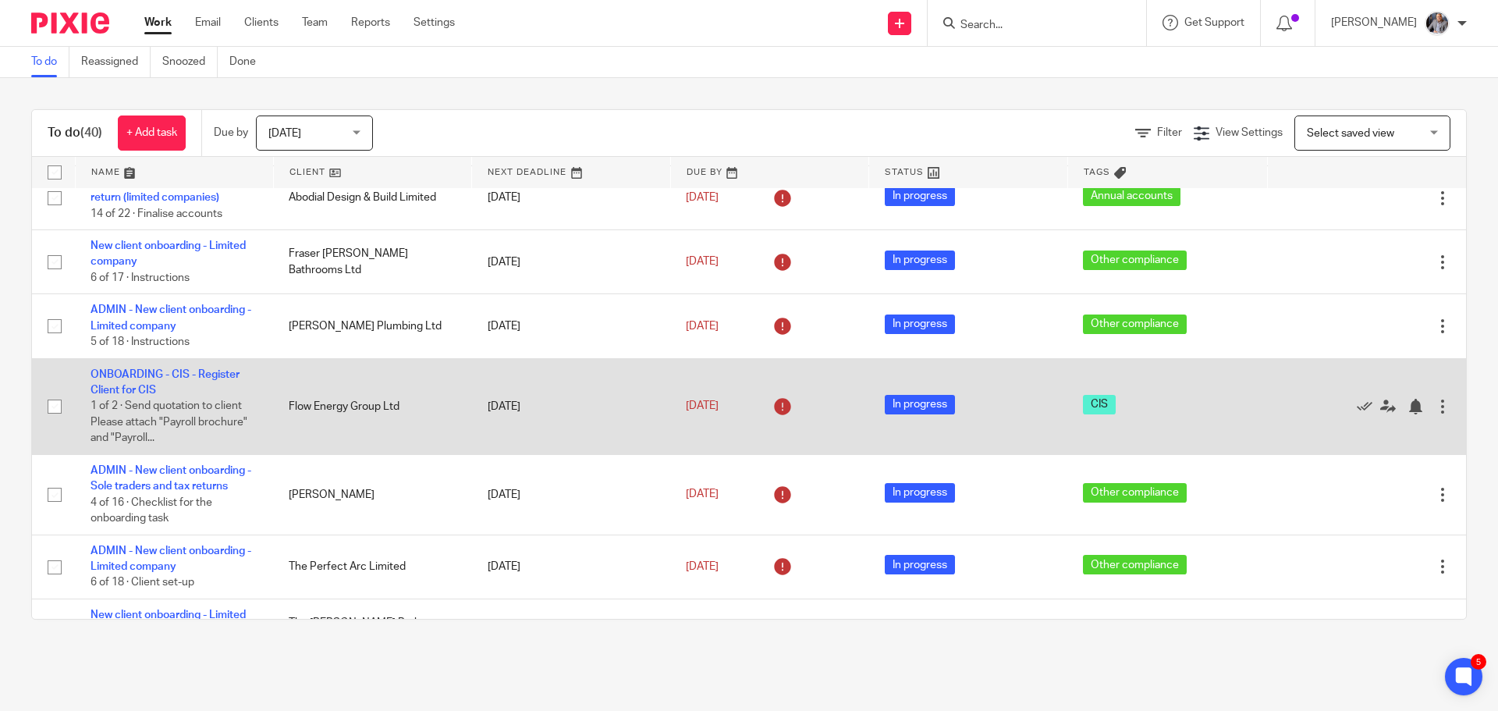
scroll to position [234, 0]
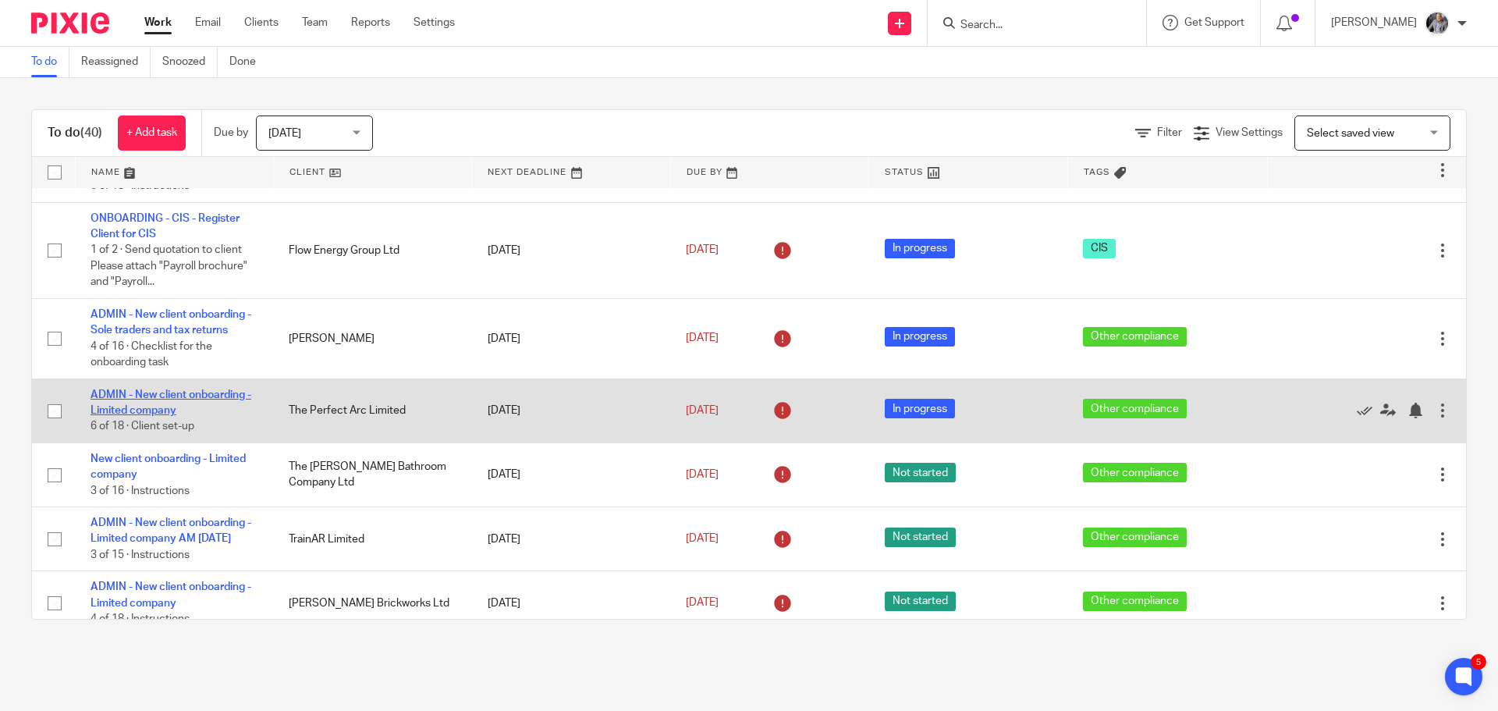
drag, startPoint x: 137, startPoint y: 403, endPoint x: 99, endPoint y: 394, distance: 38.6
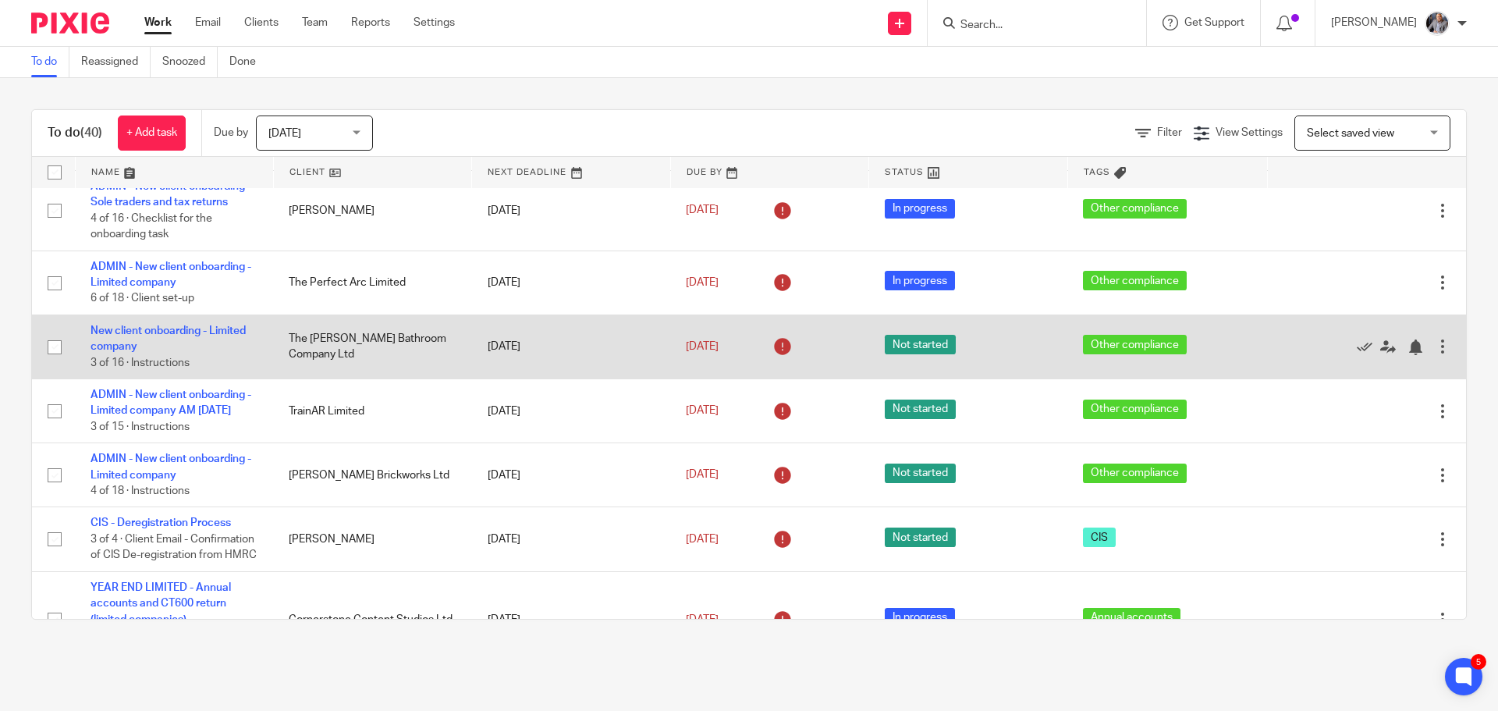
scroll to position [390, 0]
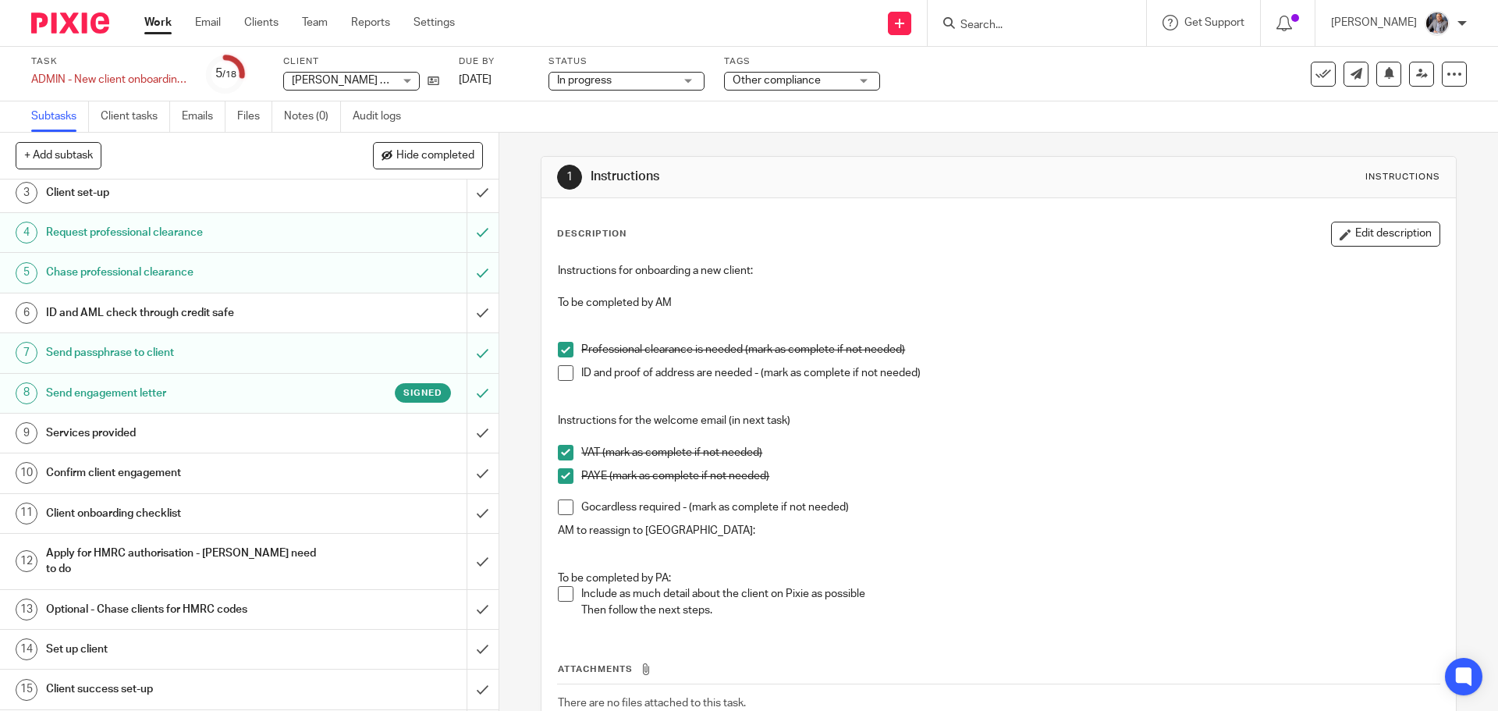
scroll to position [190, 0]
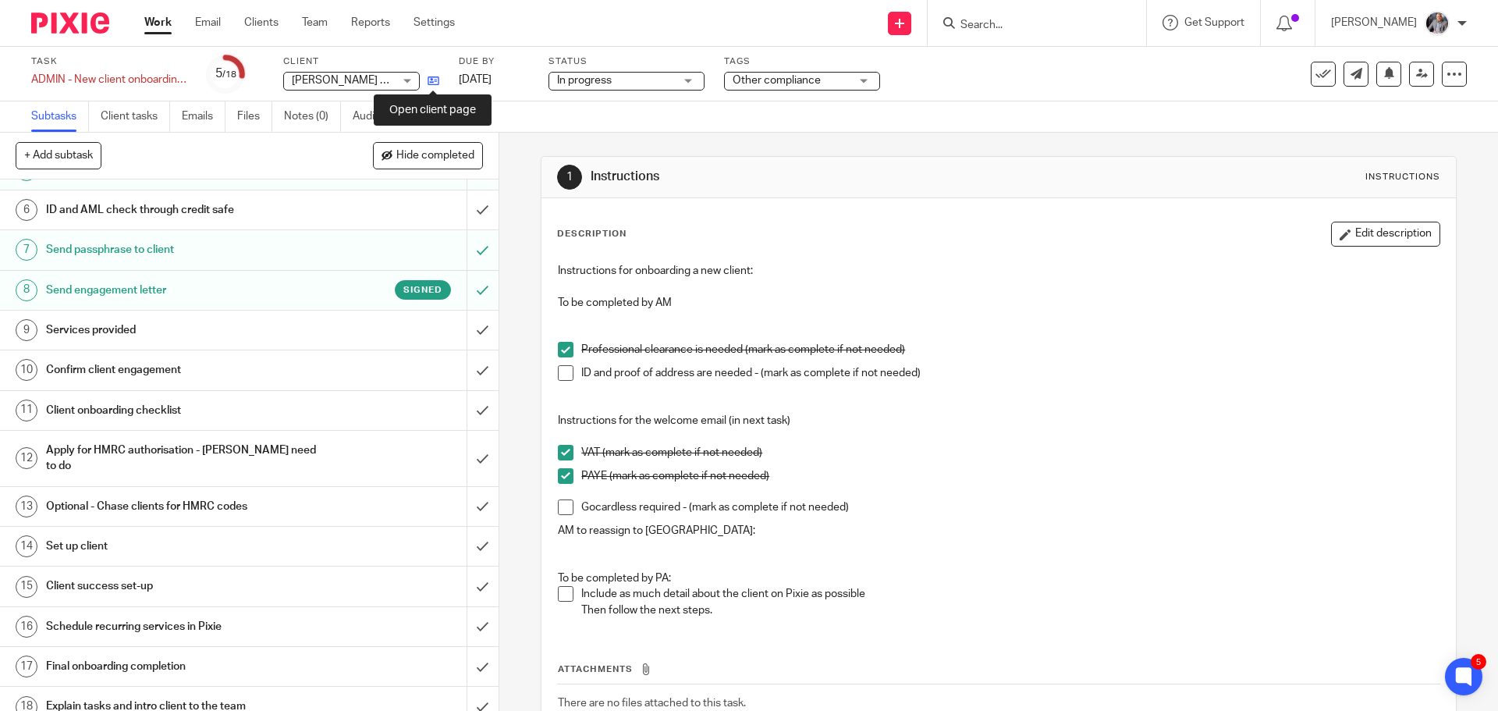
click at [434, 79] on icon at bounding box center [433, 81] width 12 height 12
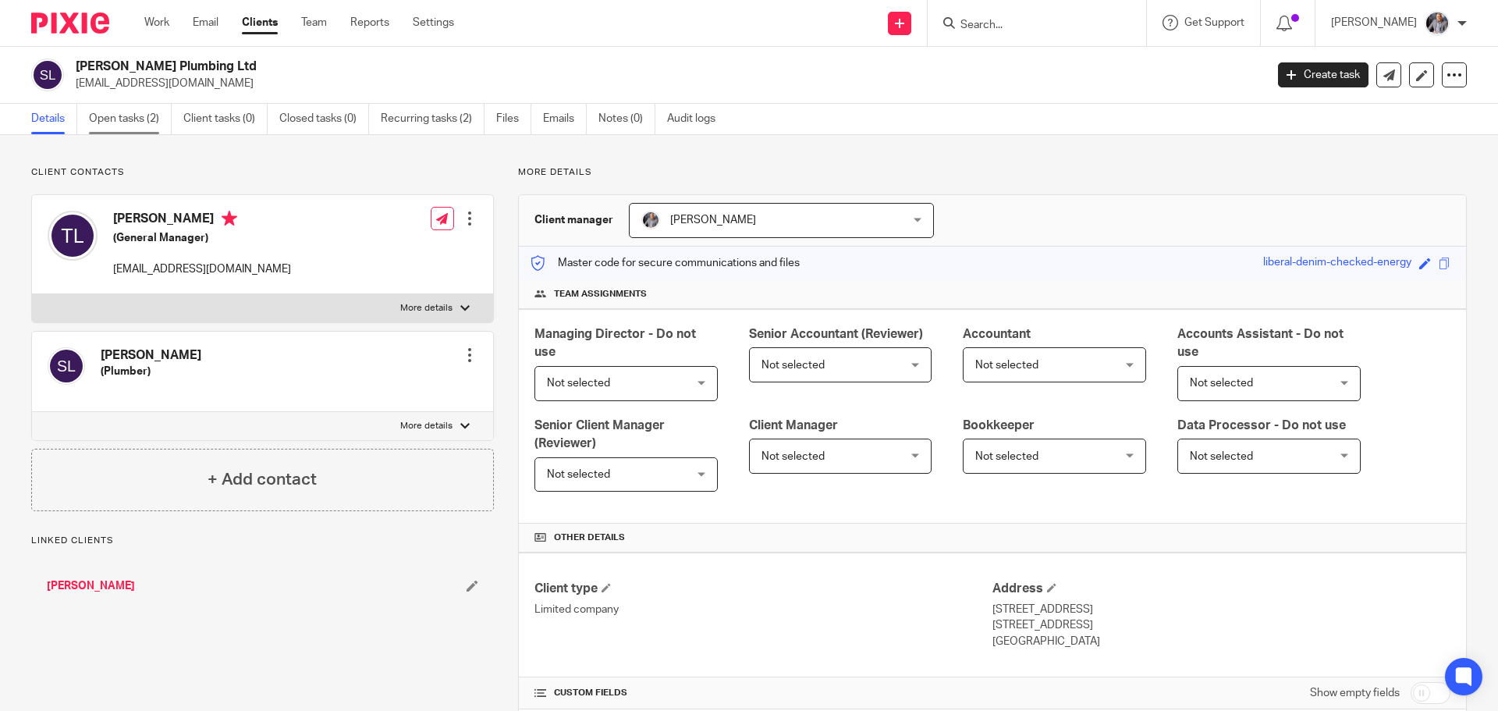
drag, startPoint x: 0, startPoint y: 0, endPoint x: 138, endPoint y: 121, distance: 183.5
click at [138, 121] on link "Open tasks (2)" at bounding box center [130, 119] width 83 height 30
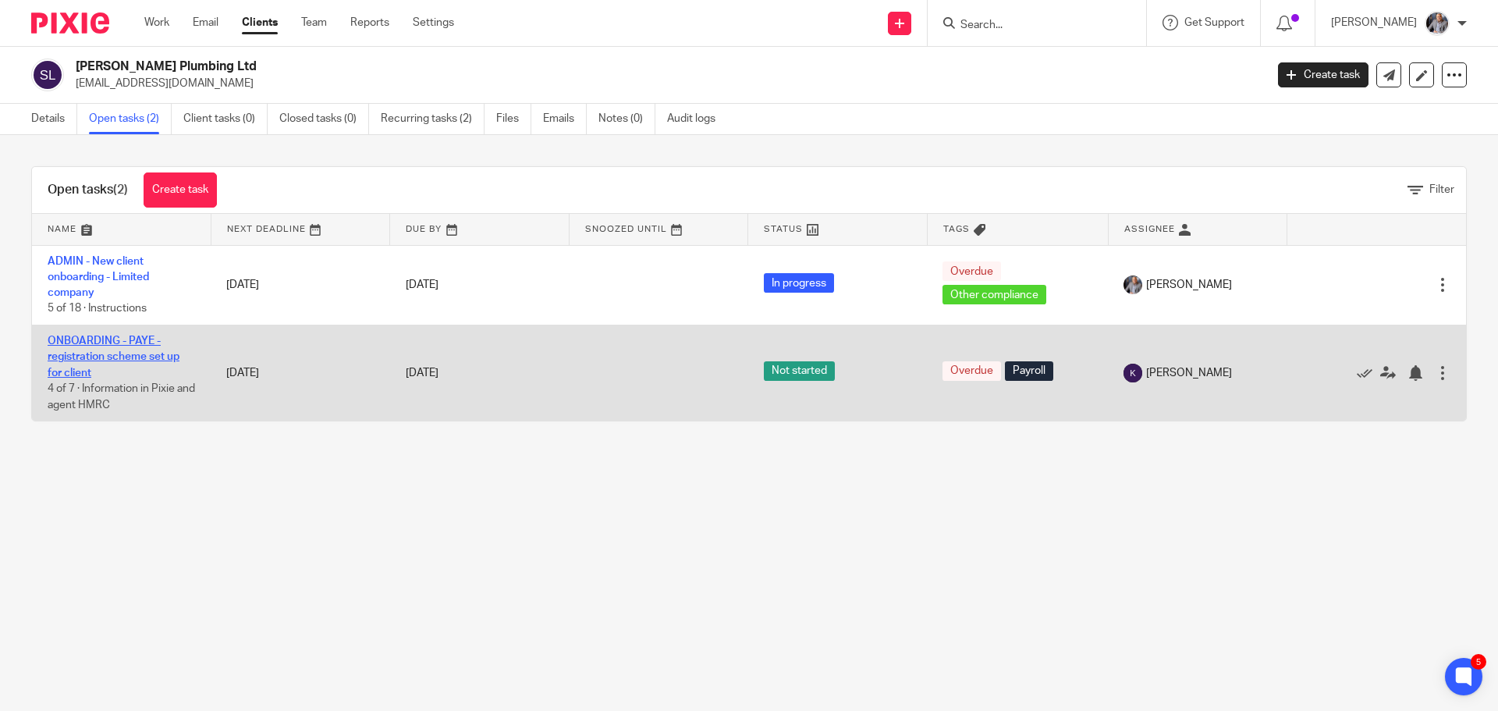
click at [72, 353] on link "ONBOARDING - PAYE - registration scheme set up for client" at bounding box center [114, 356] width 132 height 43
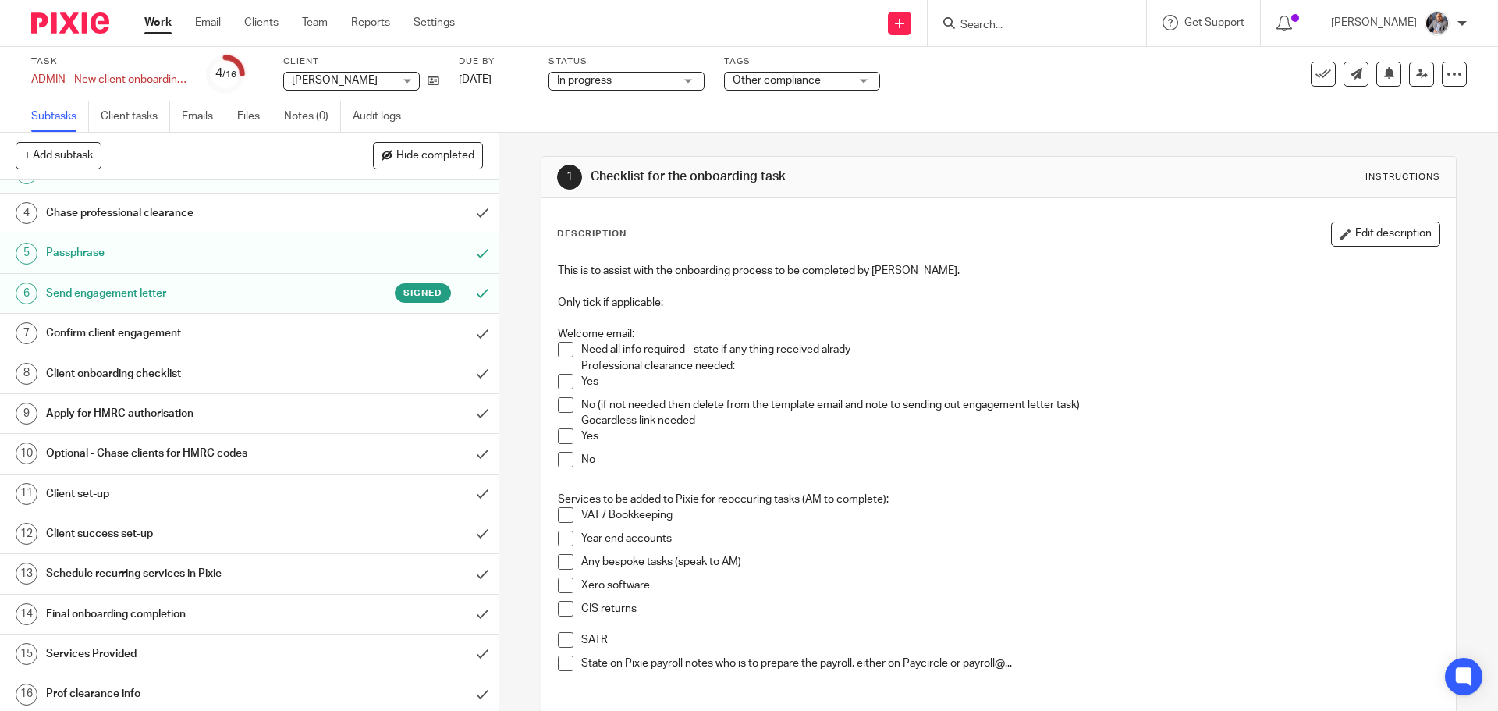
scroll to position [110, 0]
click at [1315, 79] on icon at bounding box center [1323, 74] width 16 height 16
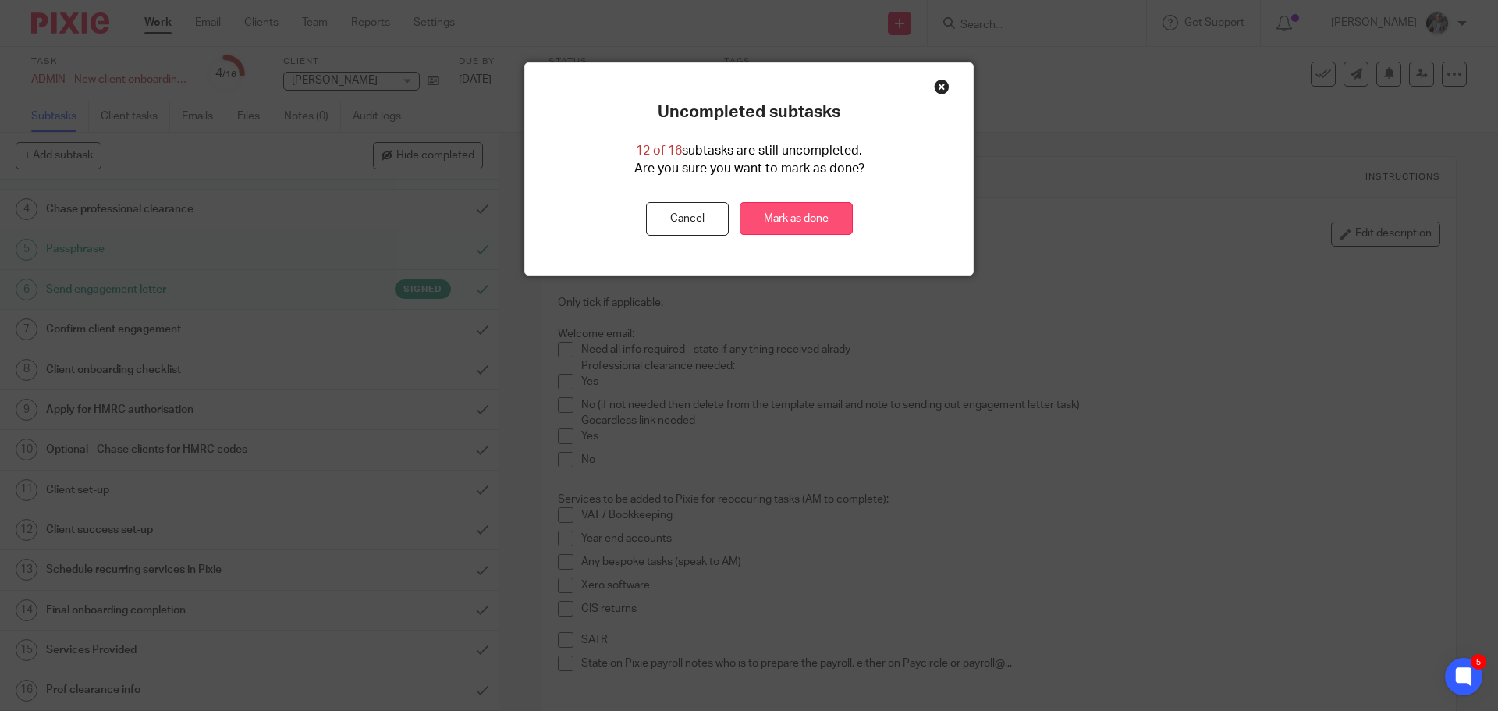
click at [782, 218] on link "Mark as done" at bounding box center [796, 219] width 113 height 34
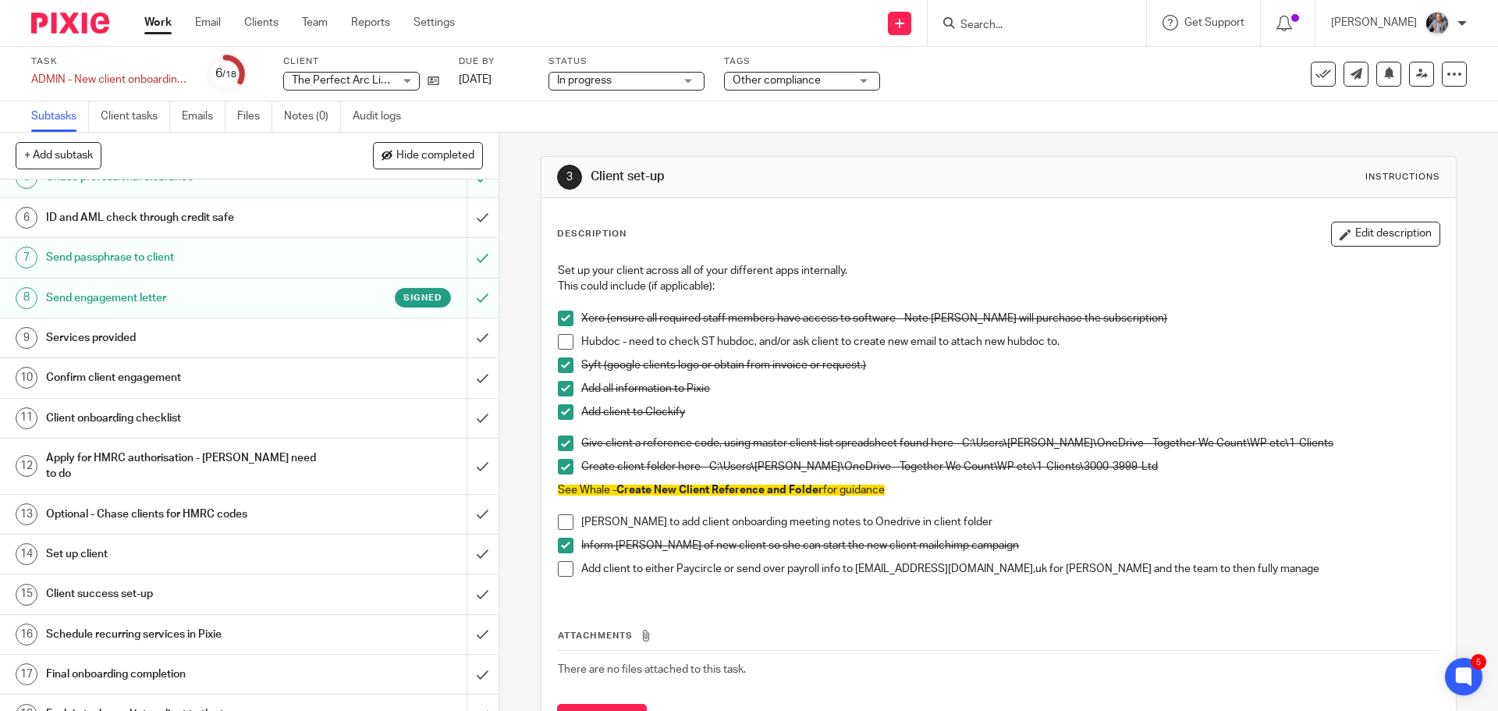
scroll to position [190, 0]
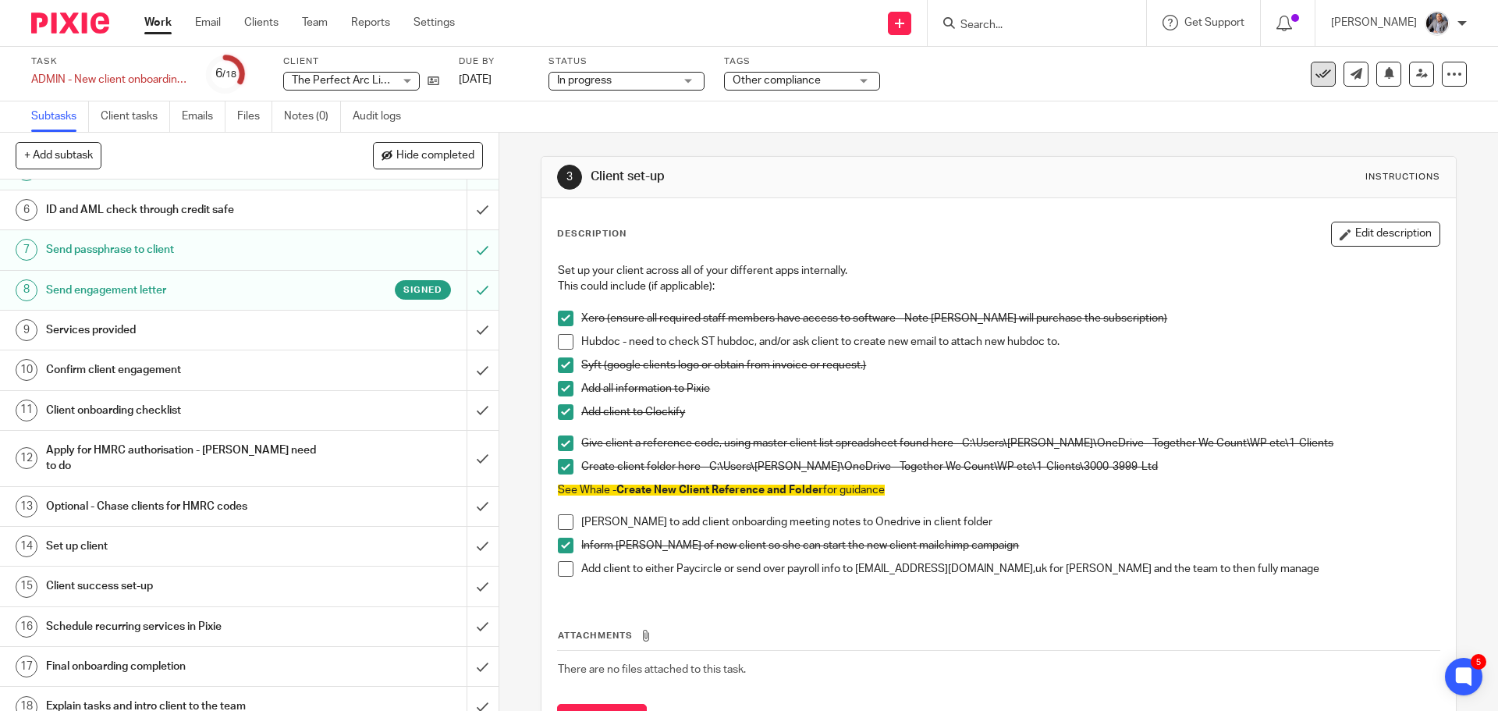
click at [1315, 72] on icon at bounding box center [1323, 74] width 16 height 16
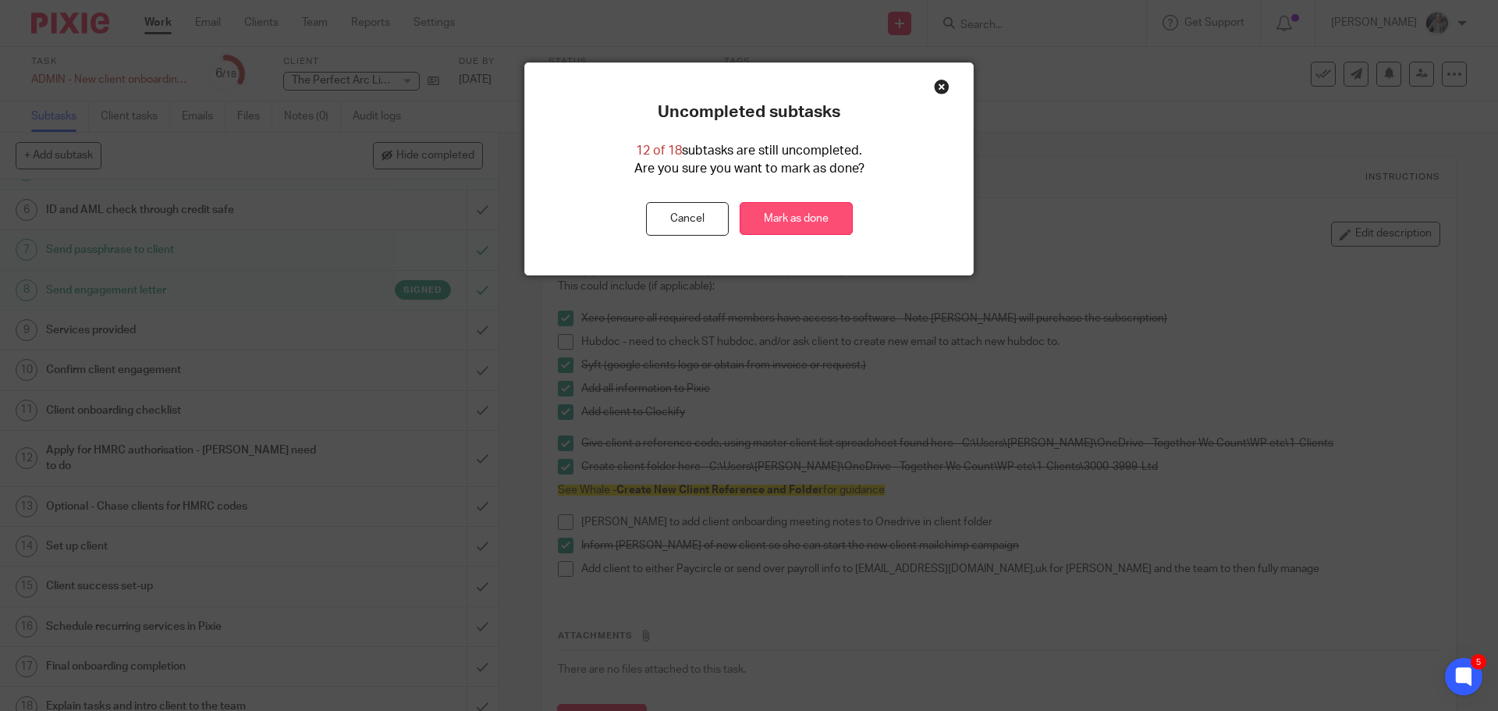
click at [778, 208] on link "Mark as done" at bounding box center [796, 219] width 113 height 34
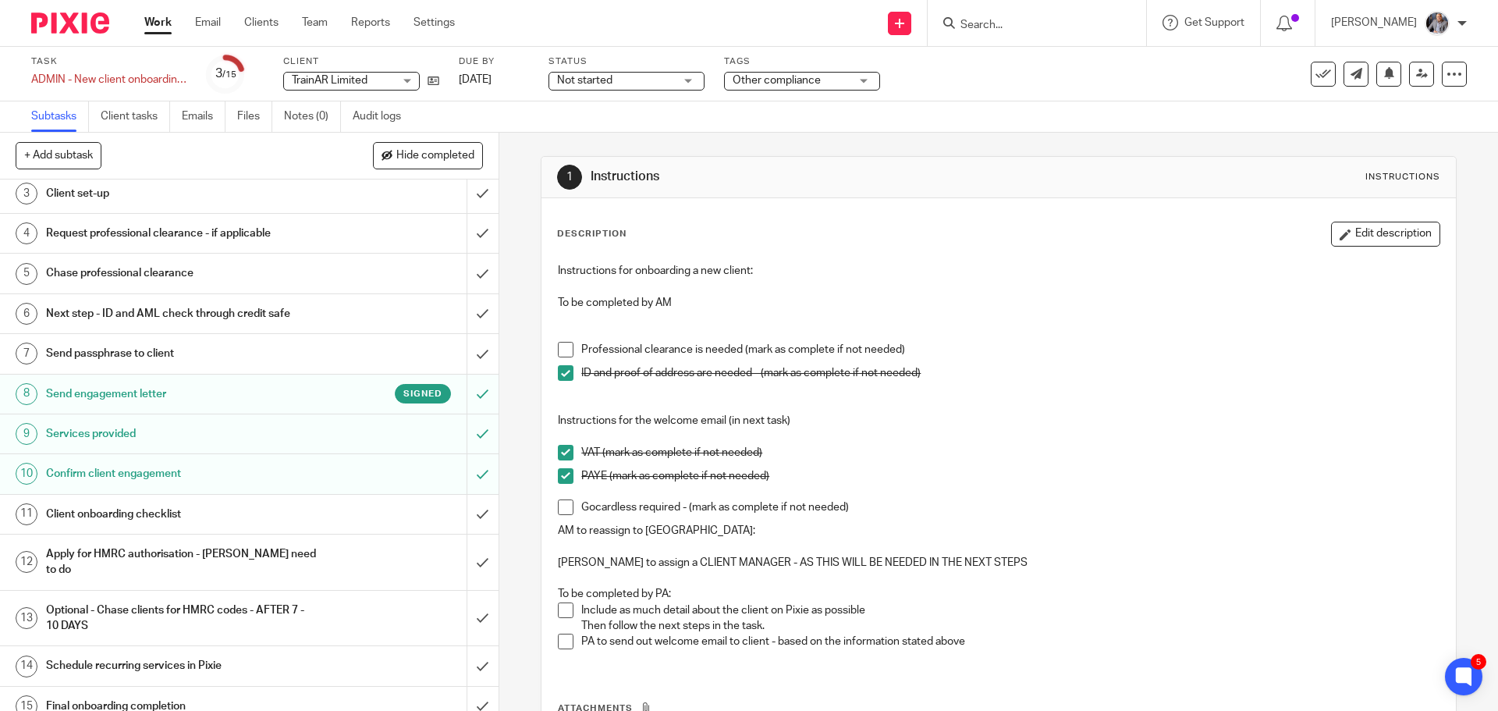
scroll to position [148, 0]
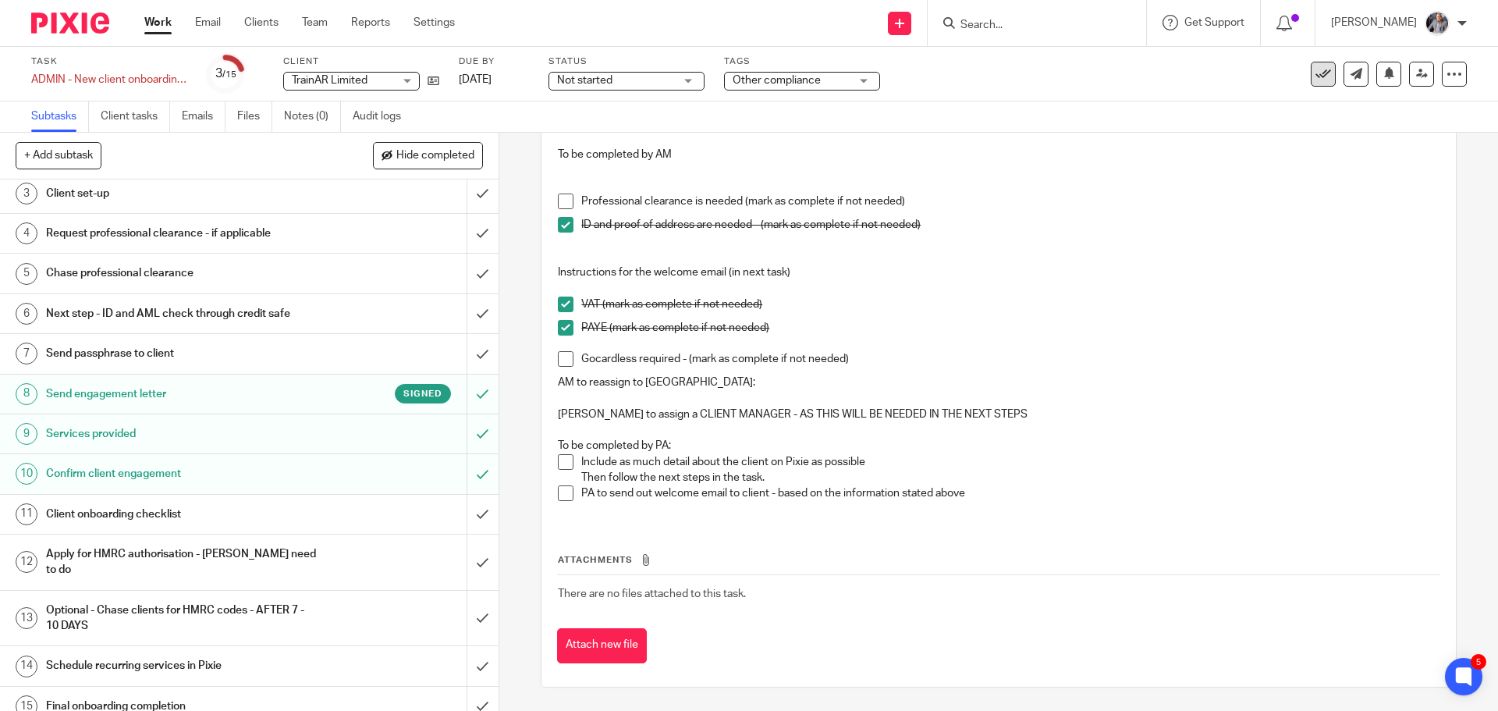
click at [1315, 80] on icon at bounding box center [1323, 74] width 16 height 16
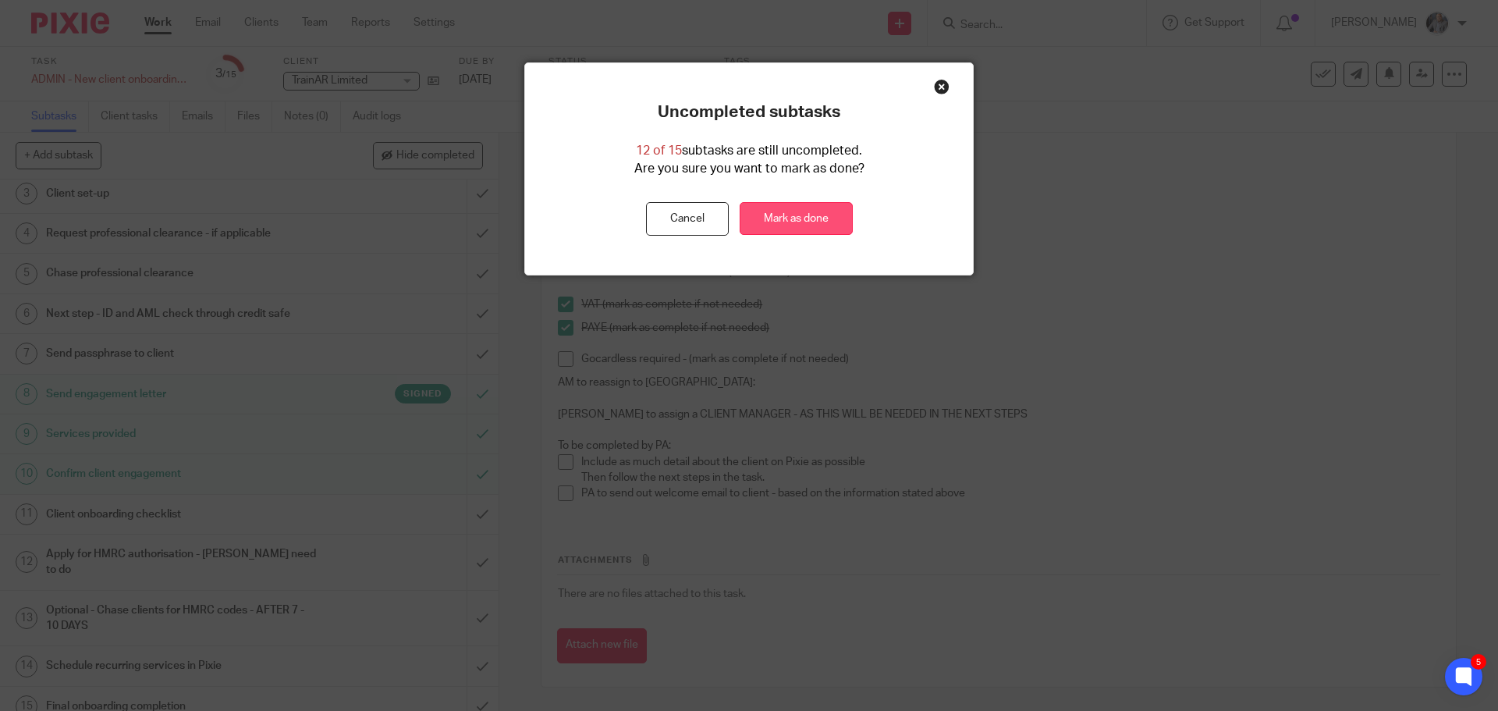
click at [803, 216] on link "Mark as done" at bounding box center [796, 219] width 113 height 34
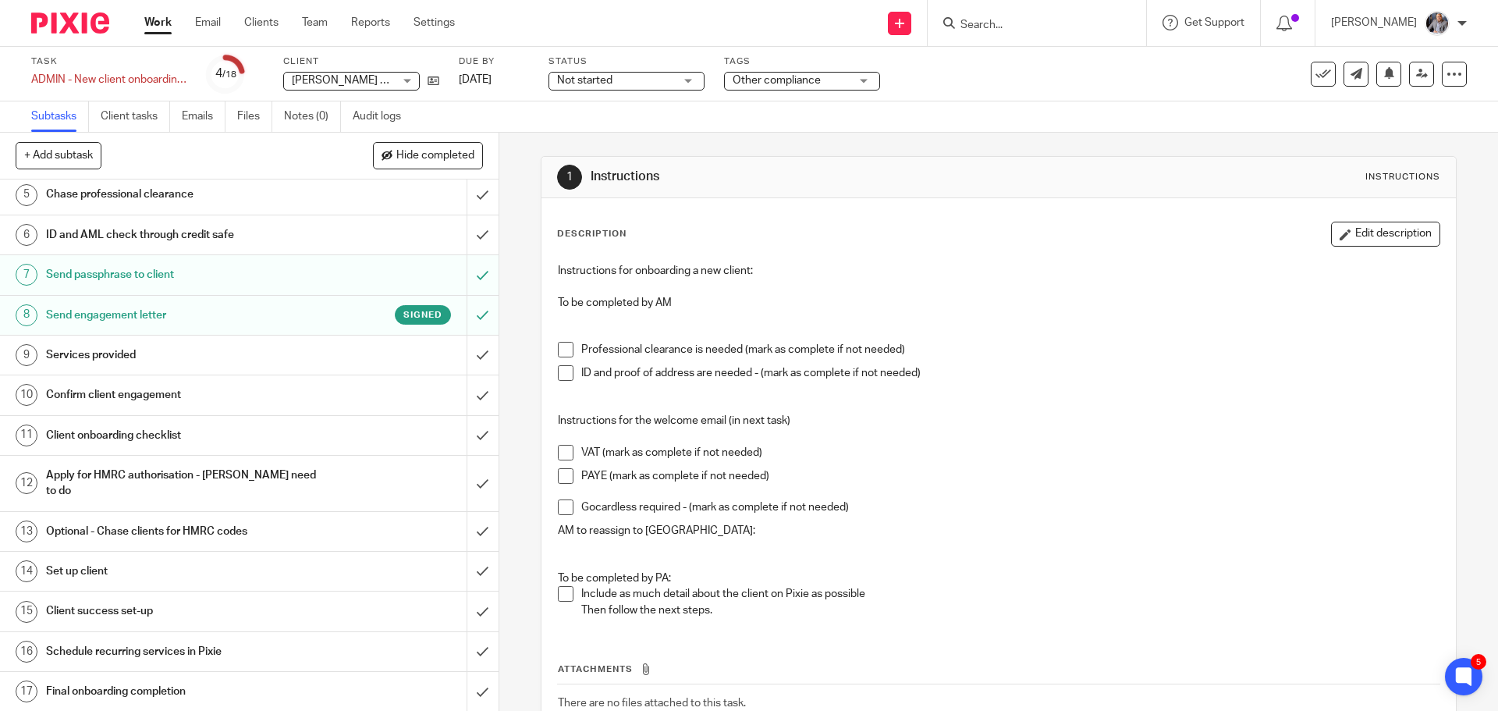
scroll to position [190, 0]
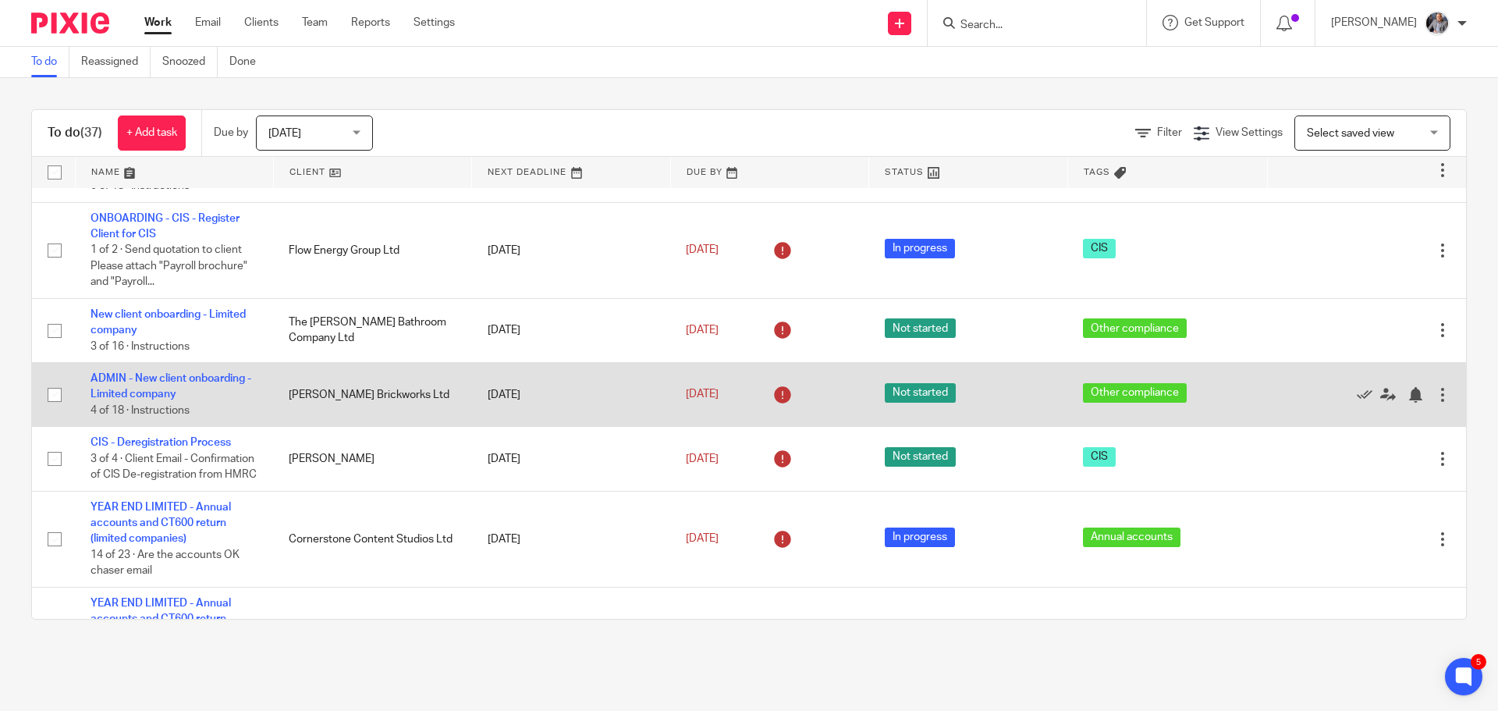
scroll to position [312, 0]
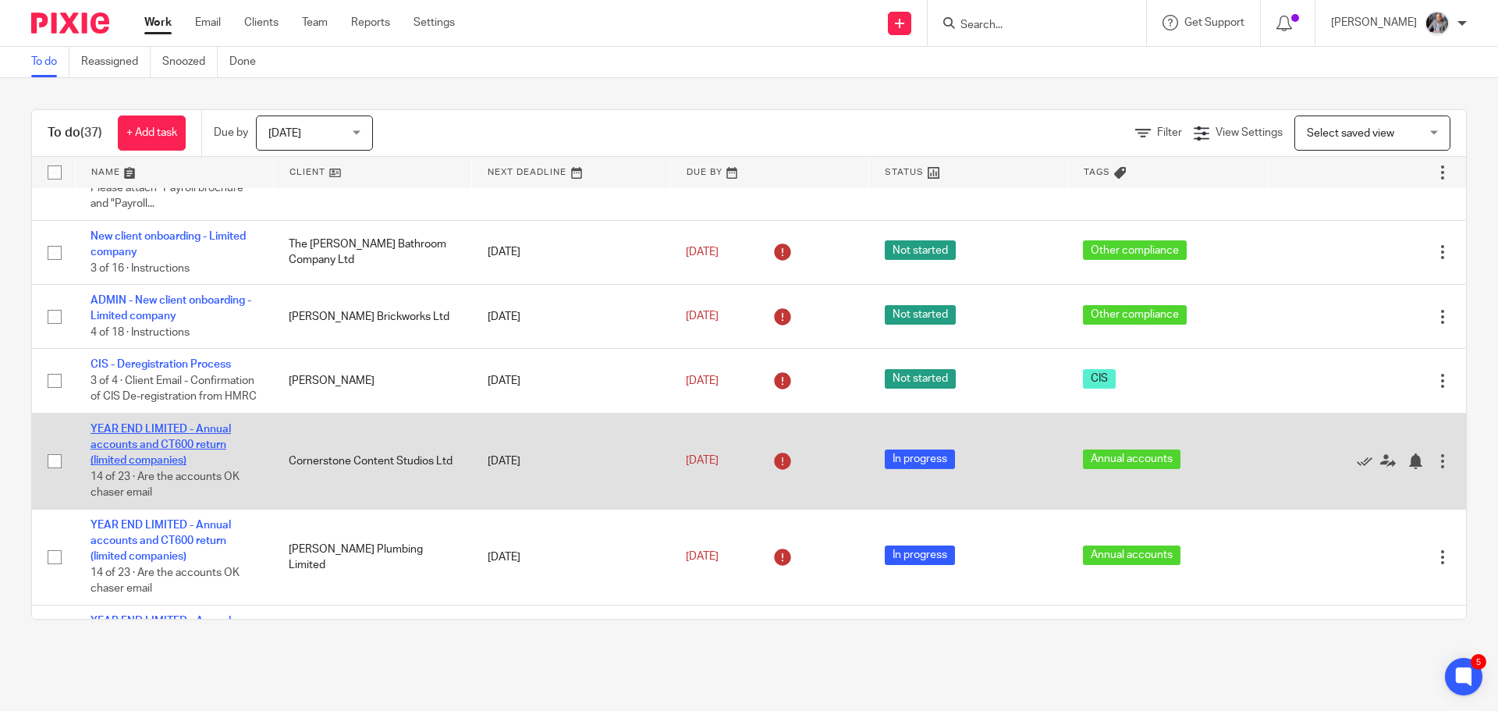
click at [163, 465] on link "YEAR END LIMITED - Annual accounts and CT600 return (limited companies)" at bounding box center [160, 445] width 140 height 43
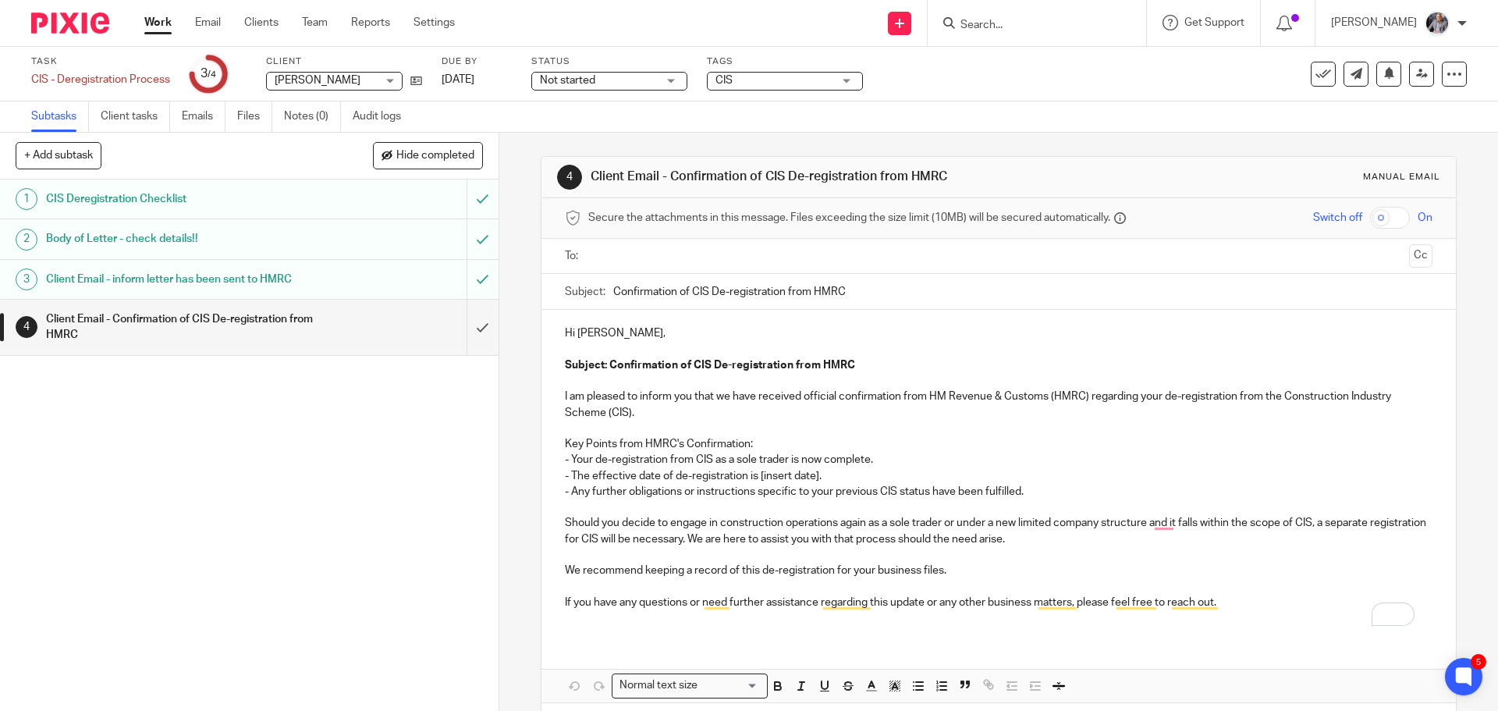
click at [155, 281] on h1 "Client Email - inform letter has been sent to HMRC" at bounding box center [181, 279] width 270 height 23
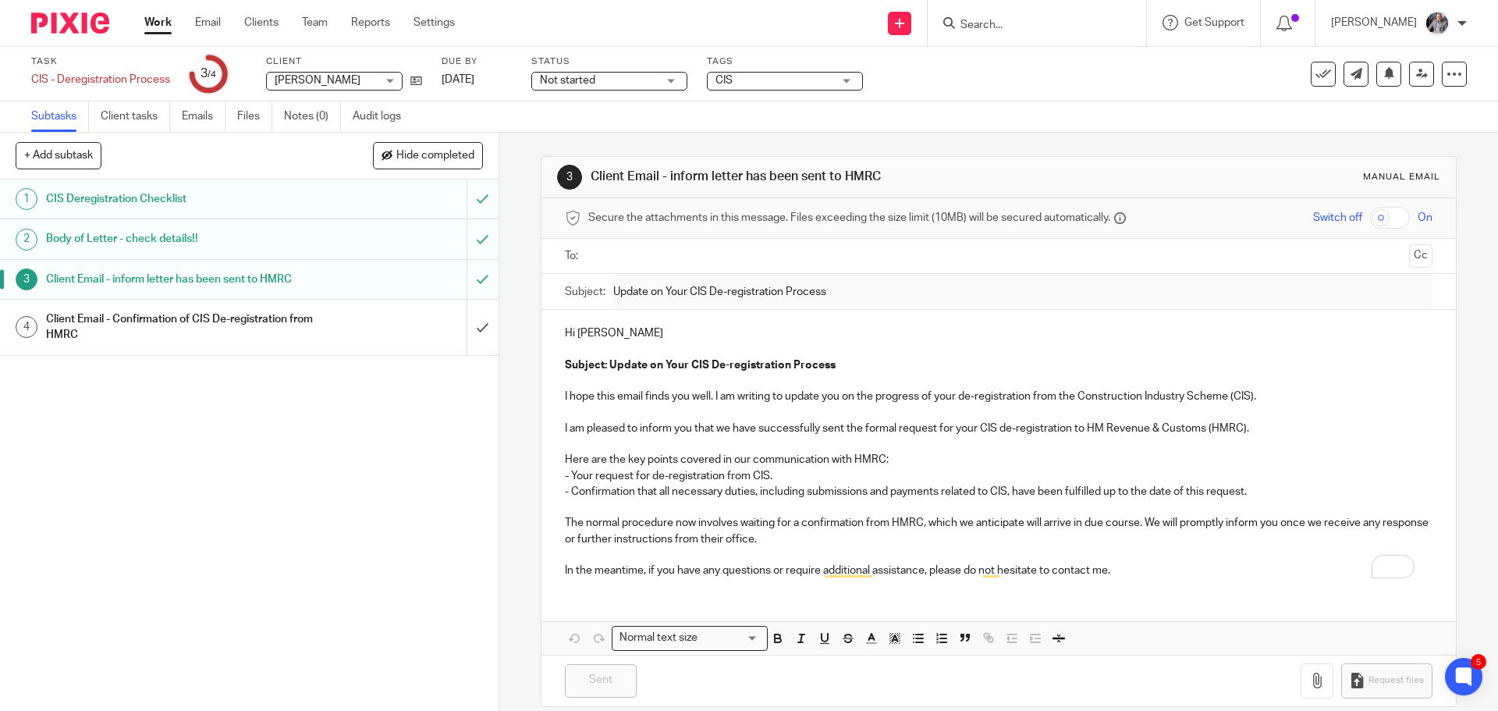
drag, startPoint x: 1314, startPoint y: 73, endPoint x: 1307, endPoint y: 80, distance: 10.5
click at [1315, 73] on icon at bounding box center [1323, 74] width 16 height 16
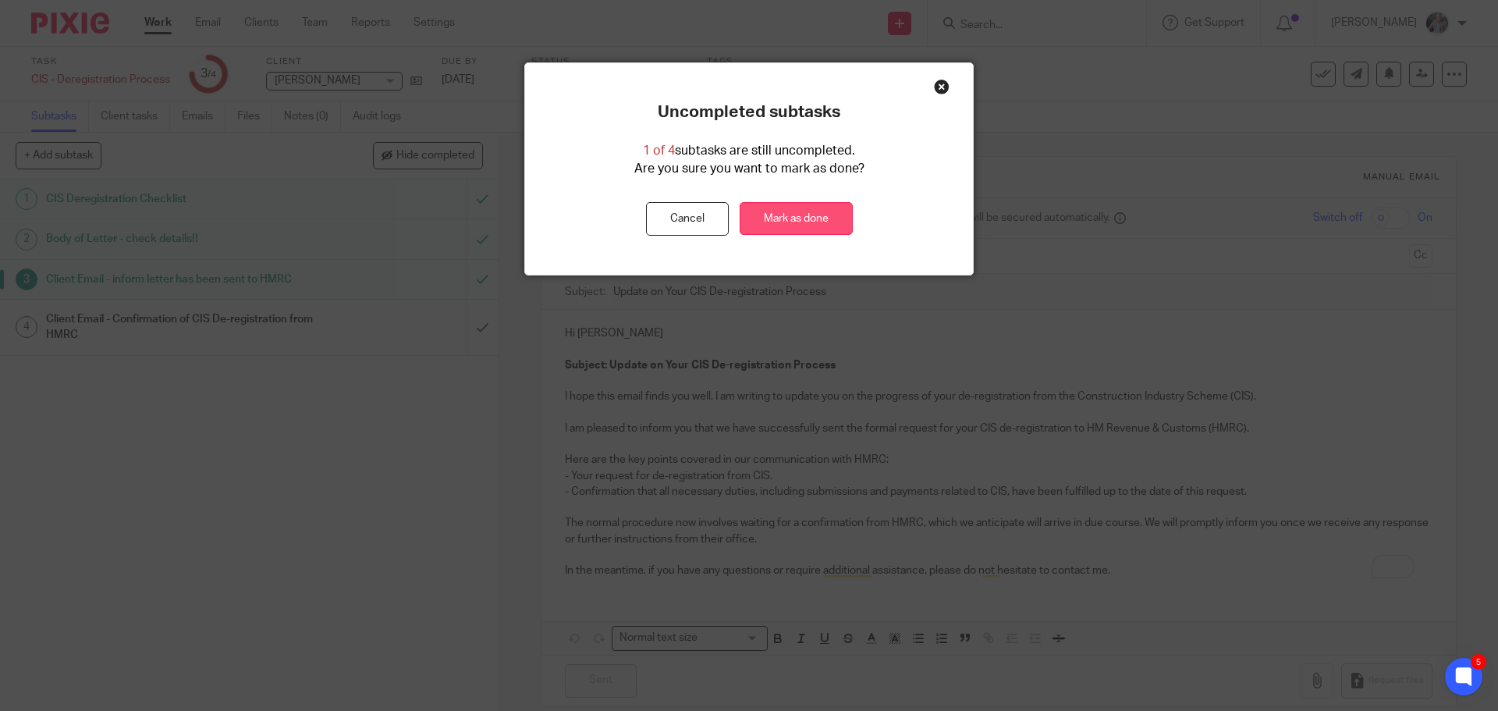
click at [777, 211] on link "Mark as done" at bounding box center [796, 219] width 113 height 34
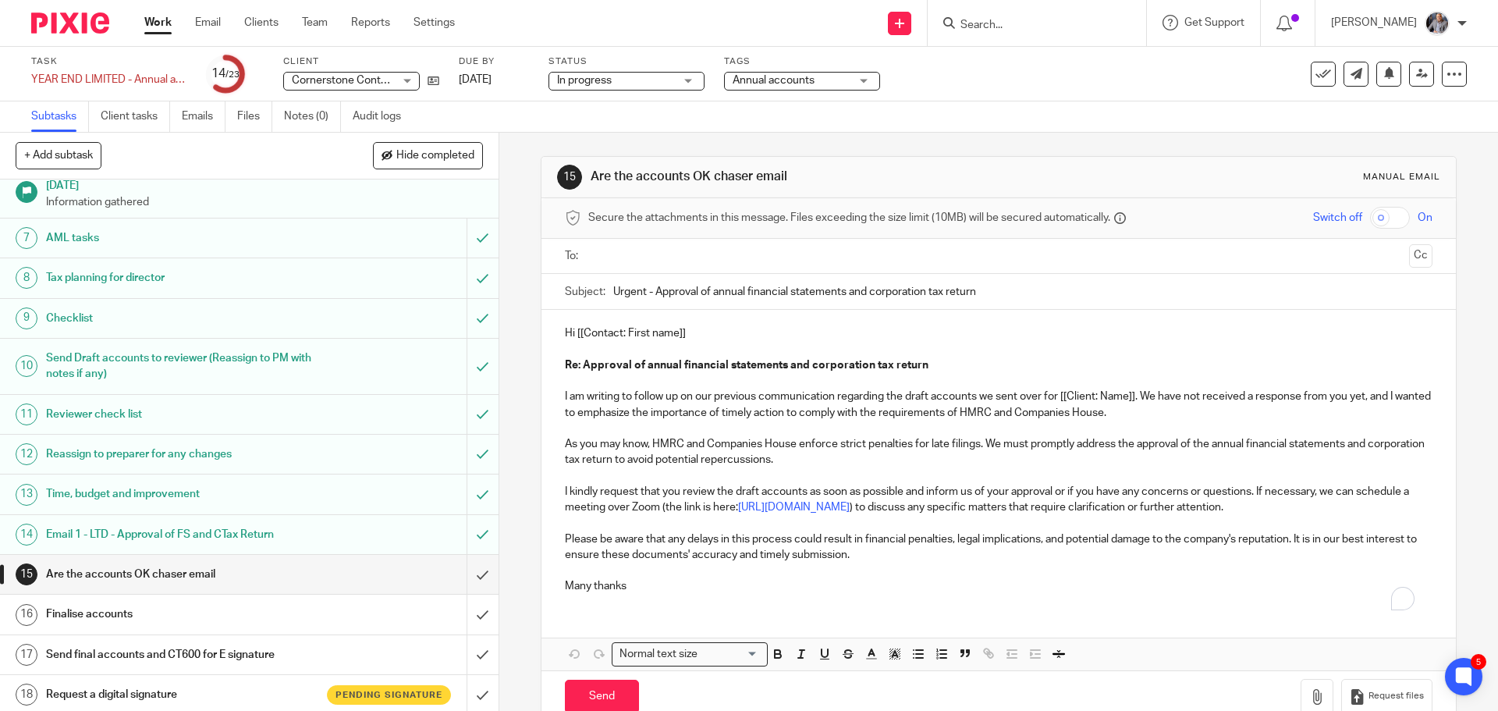
scroll to position [234, 0]
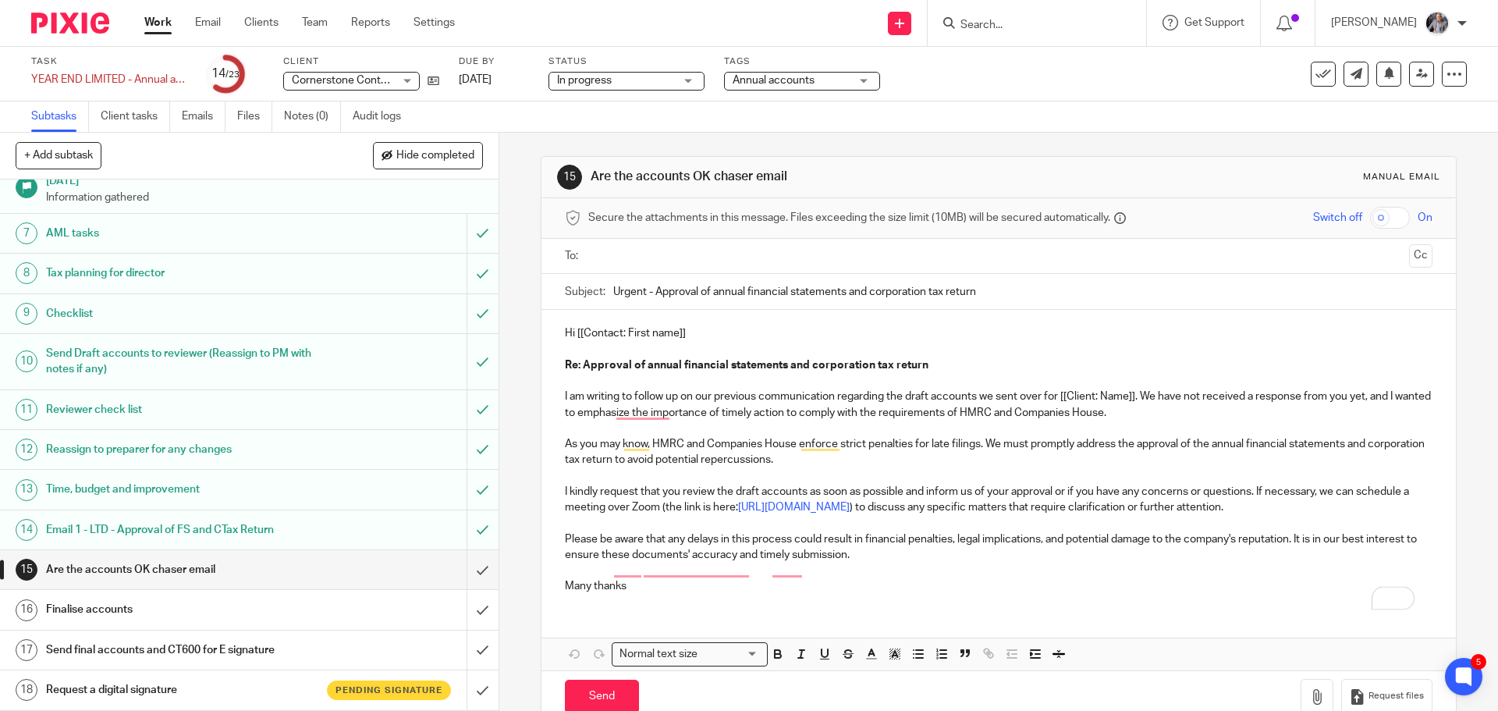
click at [702, 332] on p "Hi [[Contact: First name]]" at bounding box center [998, 333] width 867 height 16
click at [712, 257] on input "text" at bounding box center [998, 256] width 808 height 18
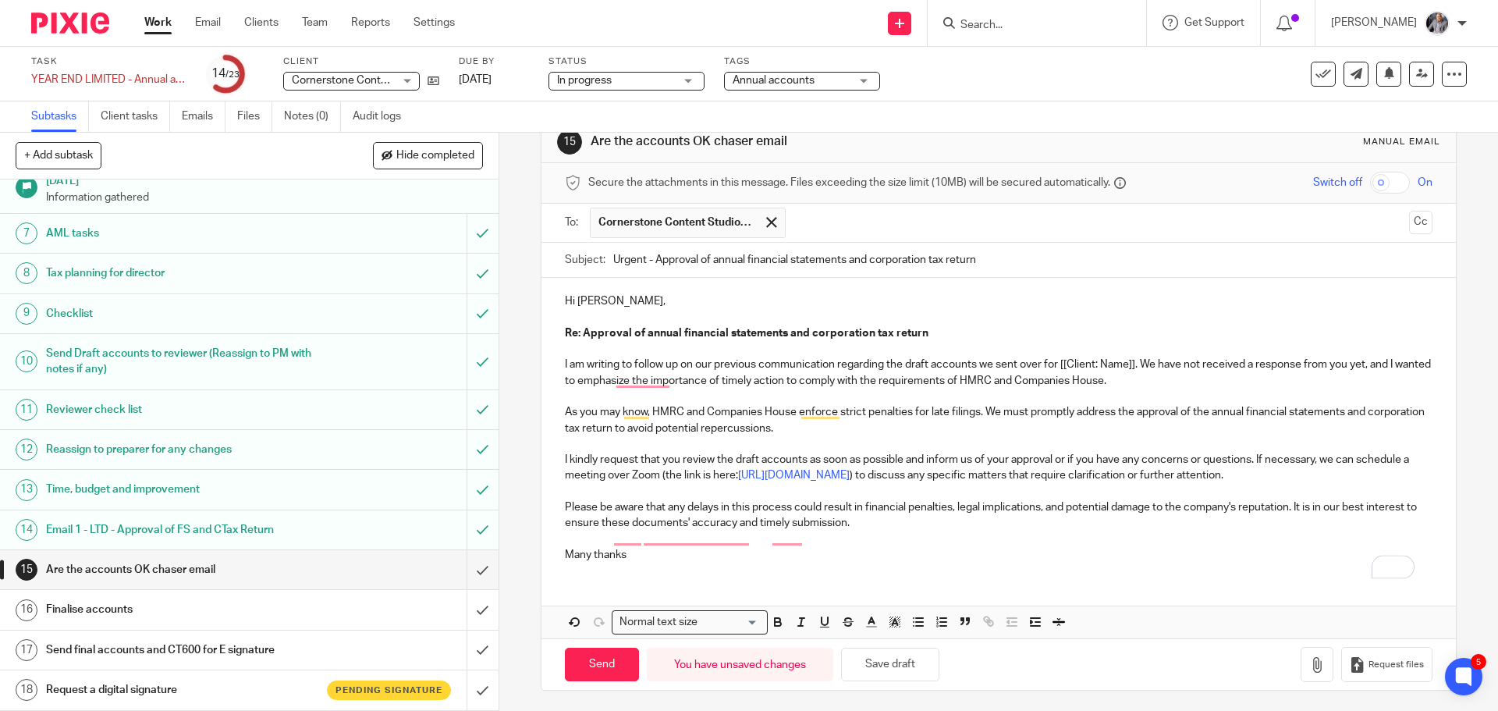
scroll to position [54, 0]
click at [595, 665] on input "Send" at bounding box center [602, 661] width 74 height 34
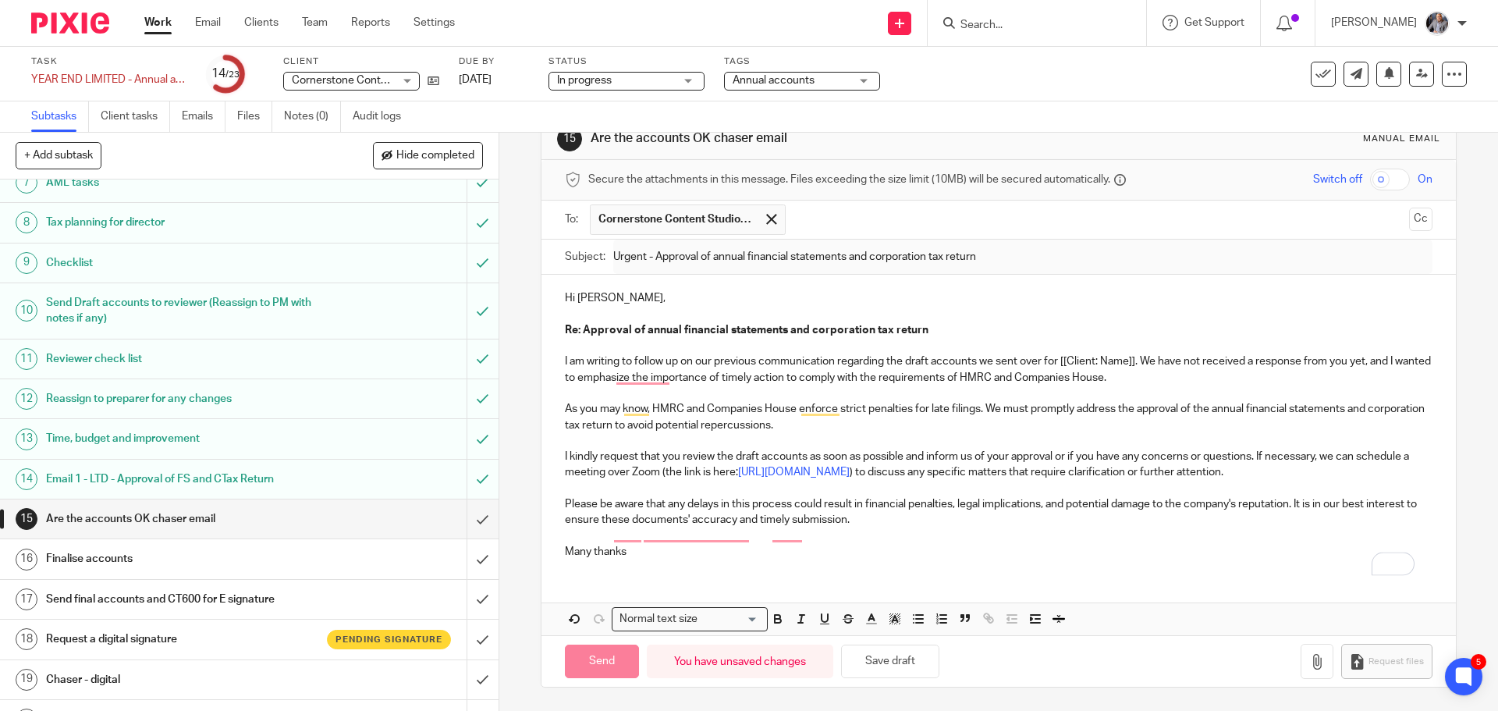
scroll to position [390, 0]
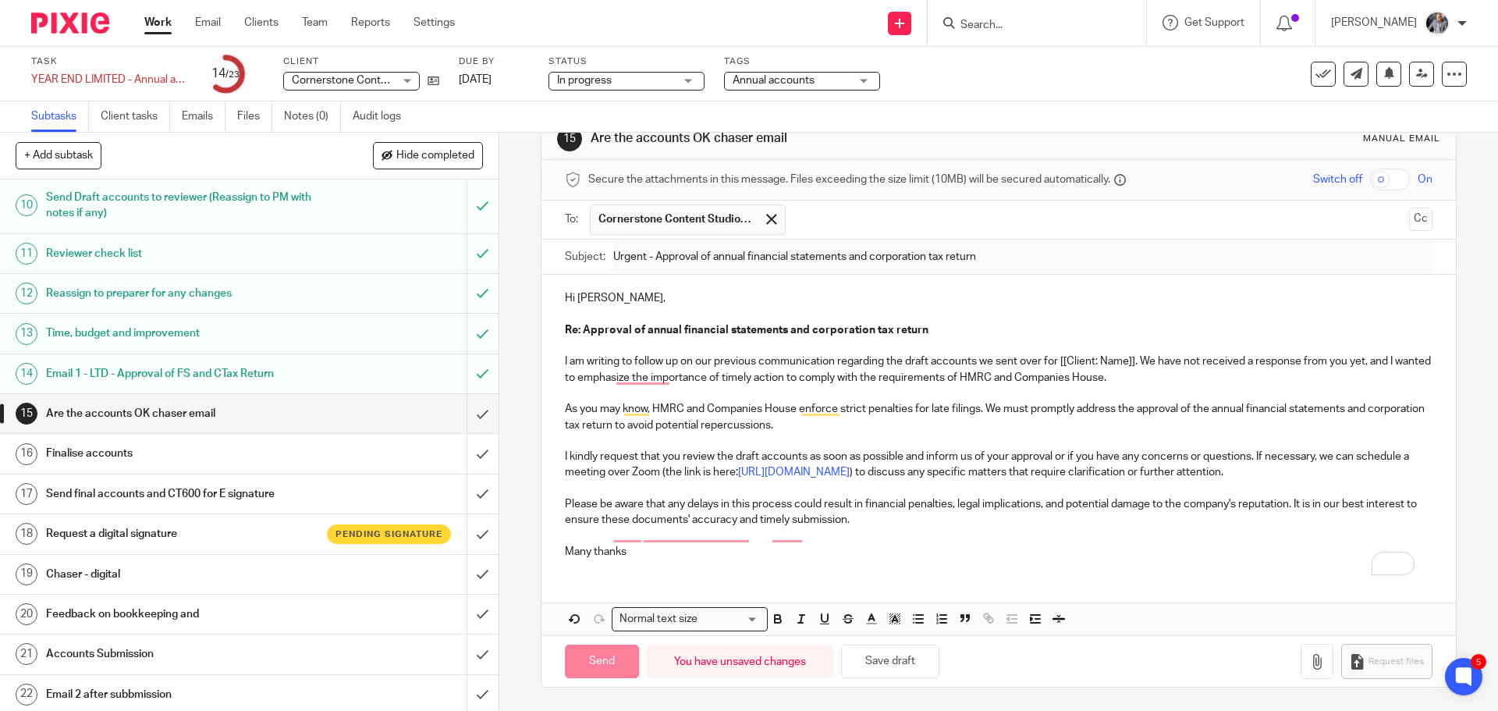
type input "Sent"
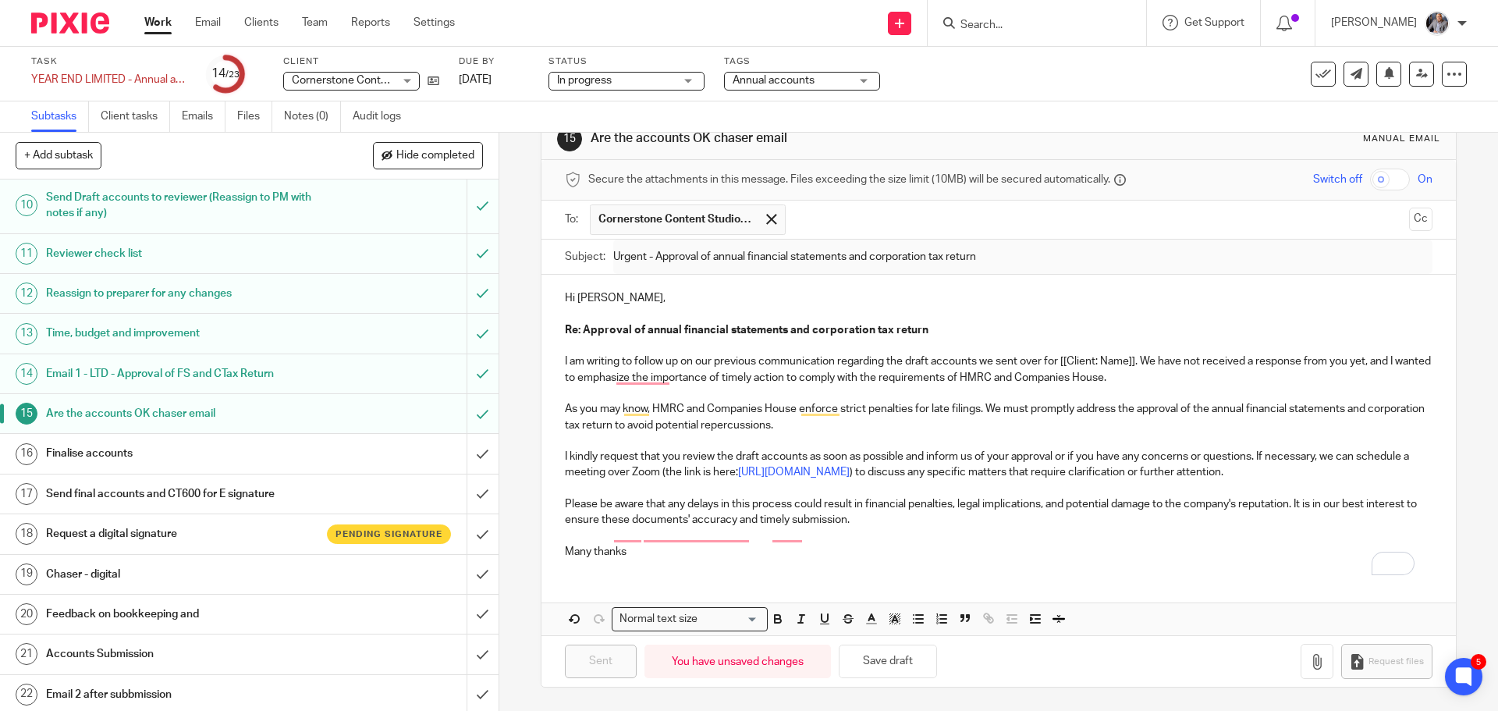
click at [154, 16] on link "Work" at bounding box center [157, 23] width 27 height 16
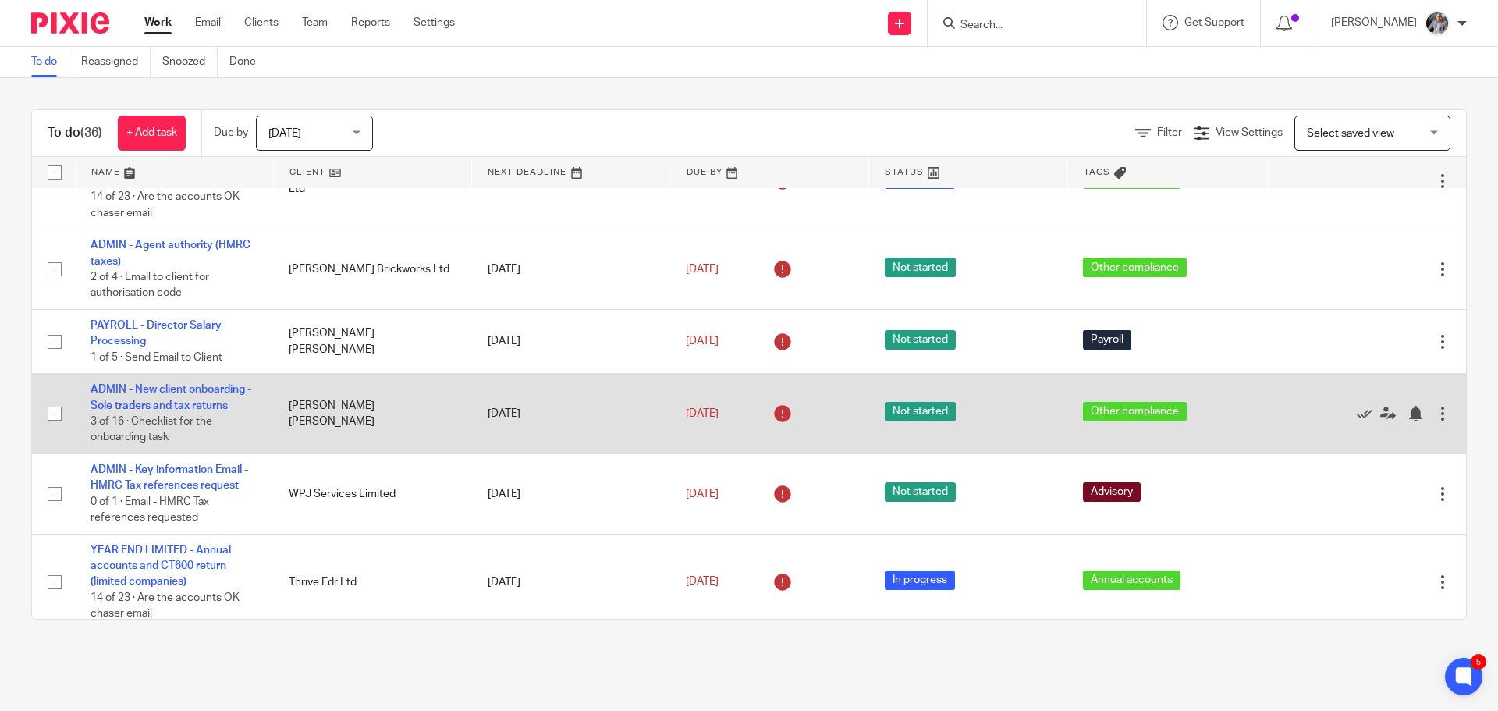
scroll to position [1326, 0]
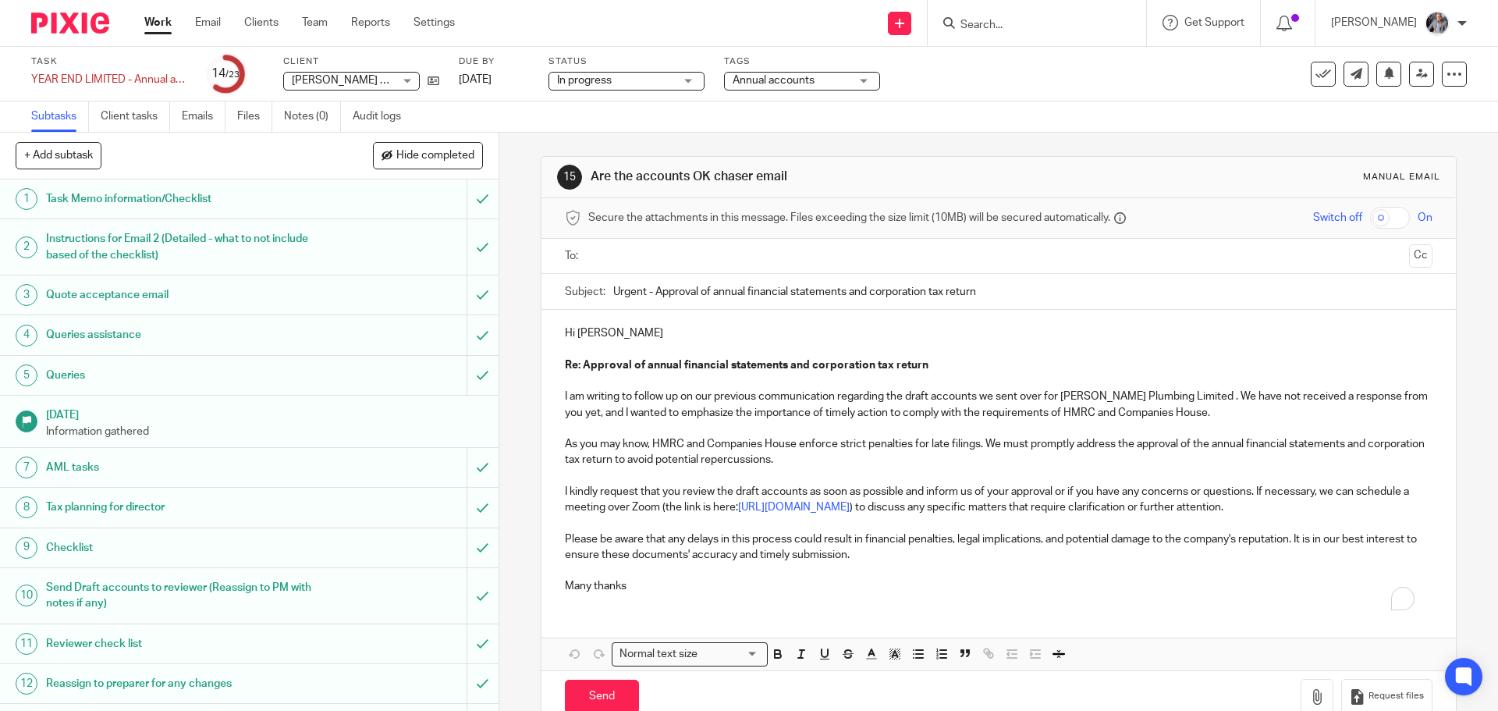
click at [633, 252] on input "text" at bounding box center [998, 256] width 808 height 18
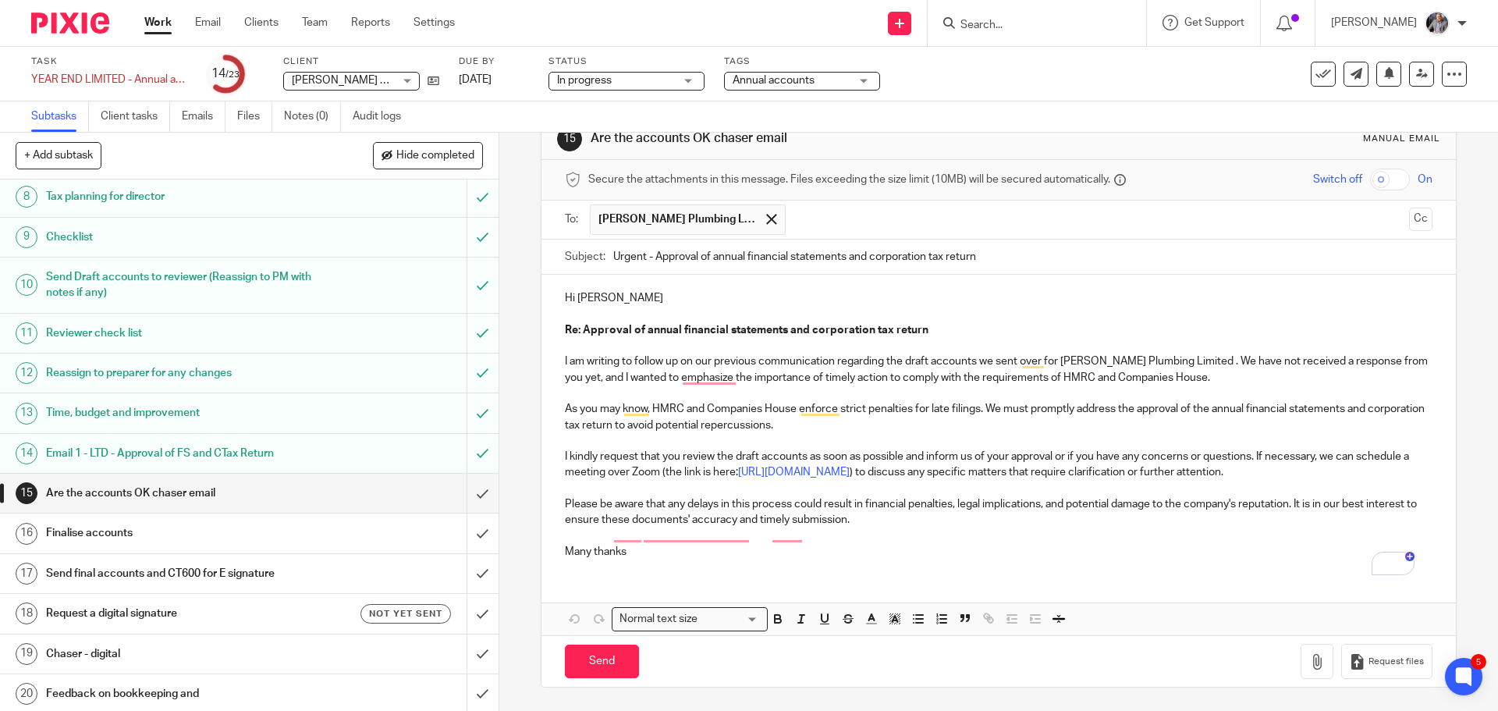
scroll to position [312, 0]
click at [589, 663] on input "Send" at bounding box center [602, 661] width 74 height 34
type input "Sent"
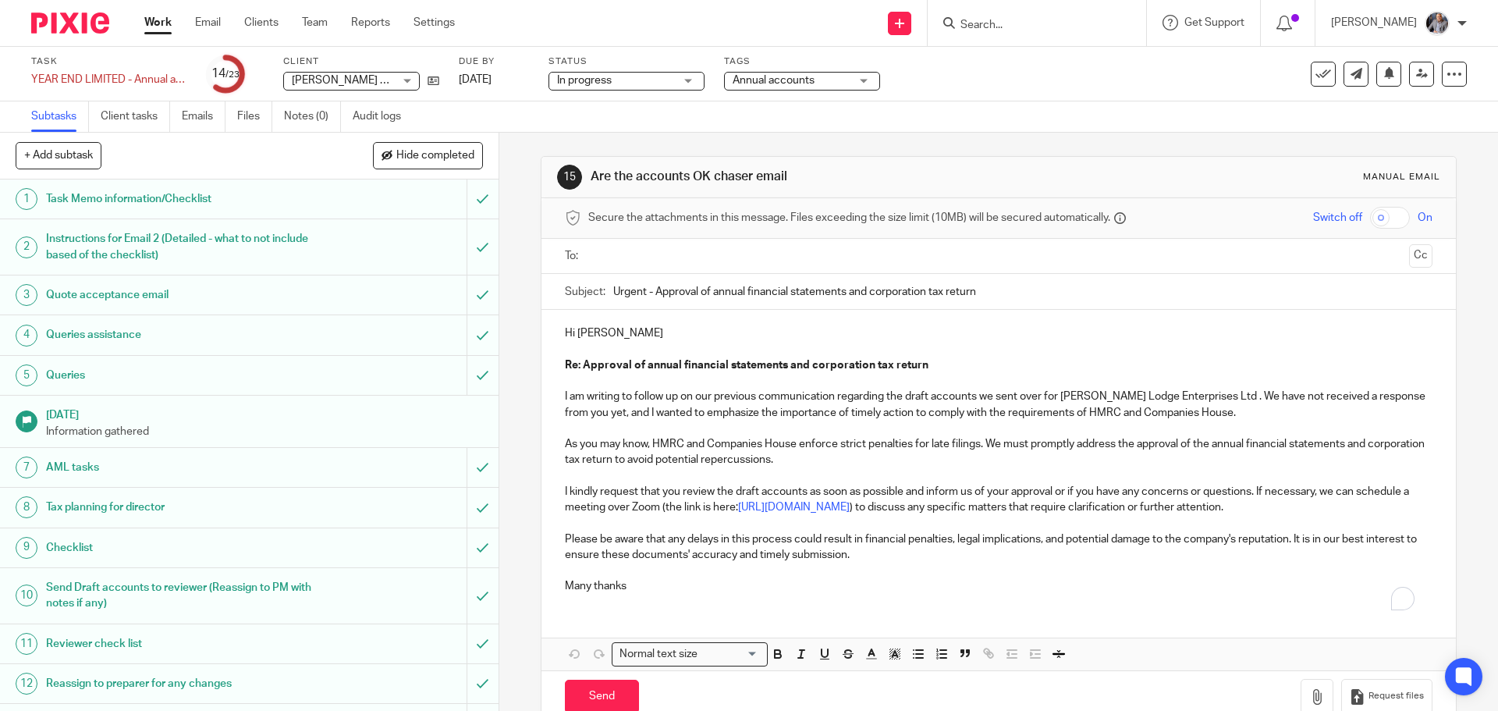
click at [633, 248] on input "text" at bounding box center [998, 256] width 808 height 18
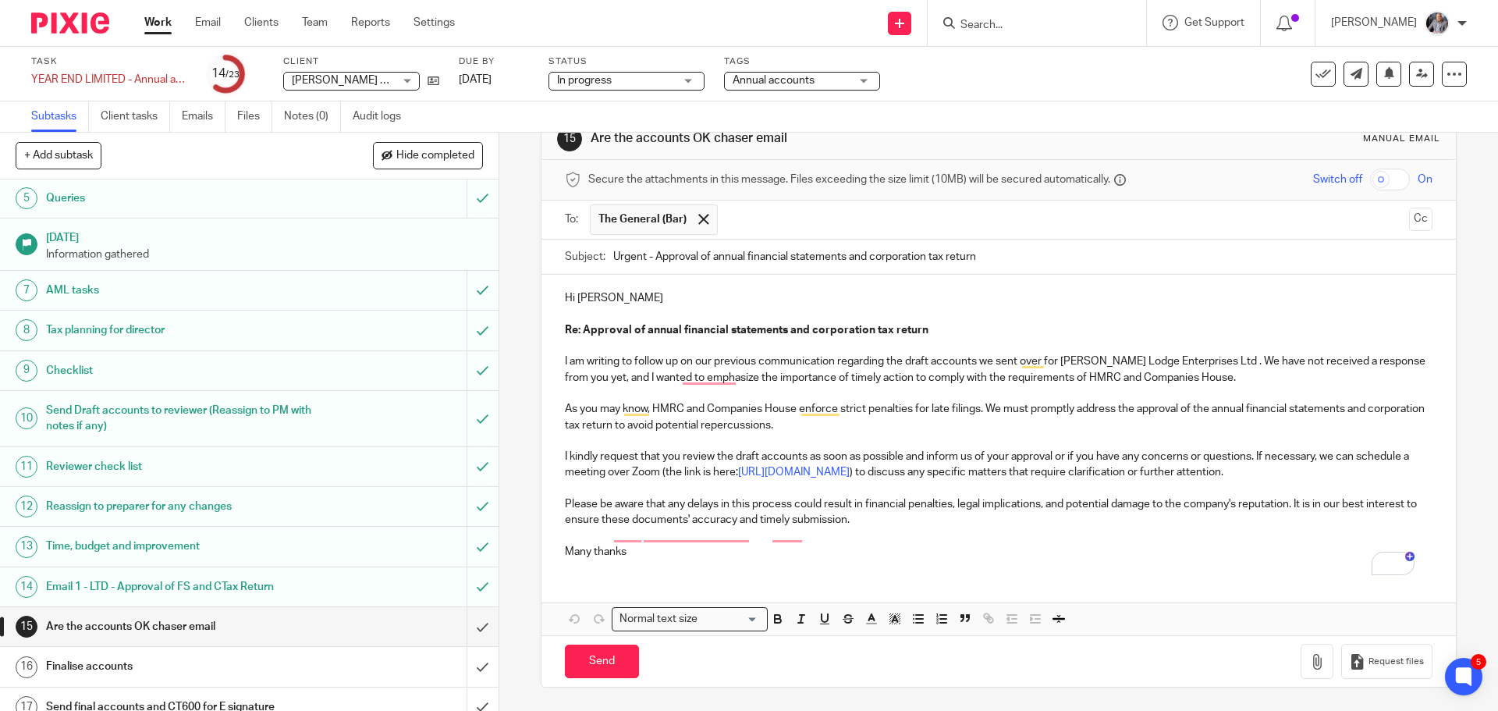
scroll to position [390, 0]
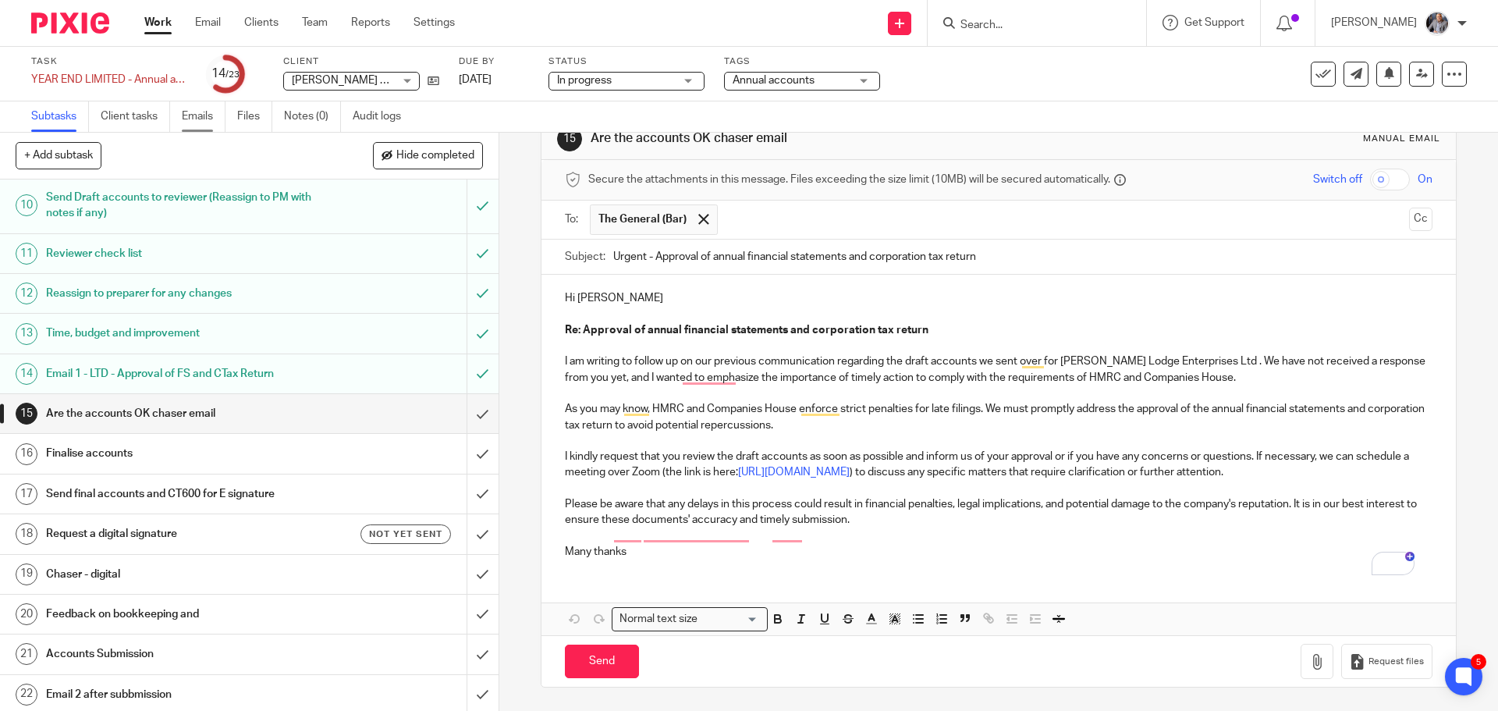
click at [207, 115] on link "Emails" at bounding box center [204, 116] width 44 height 30
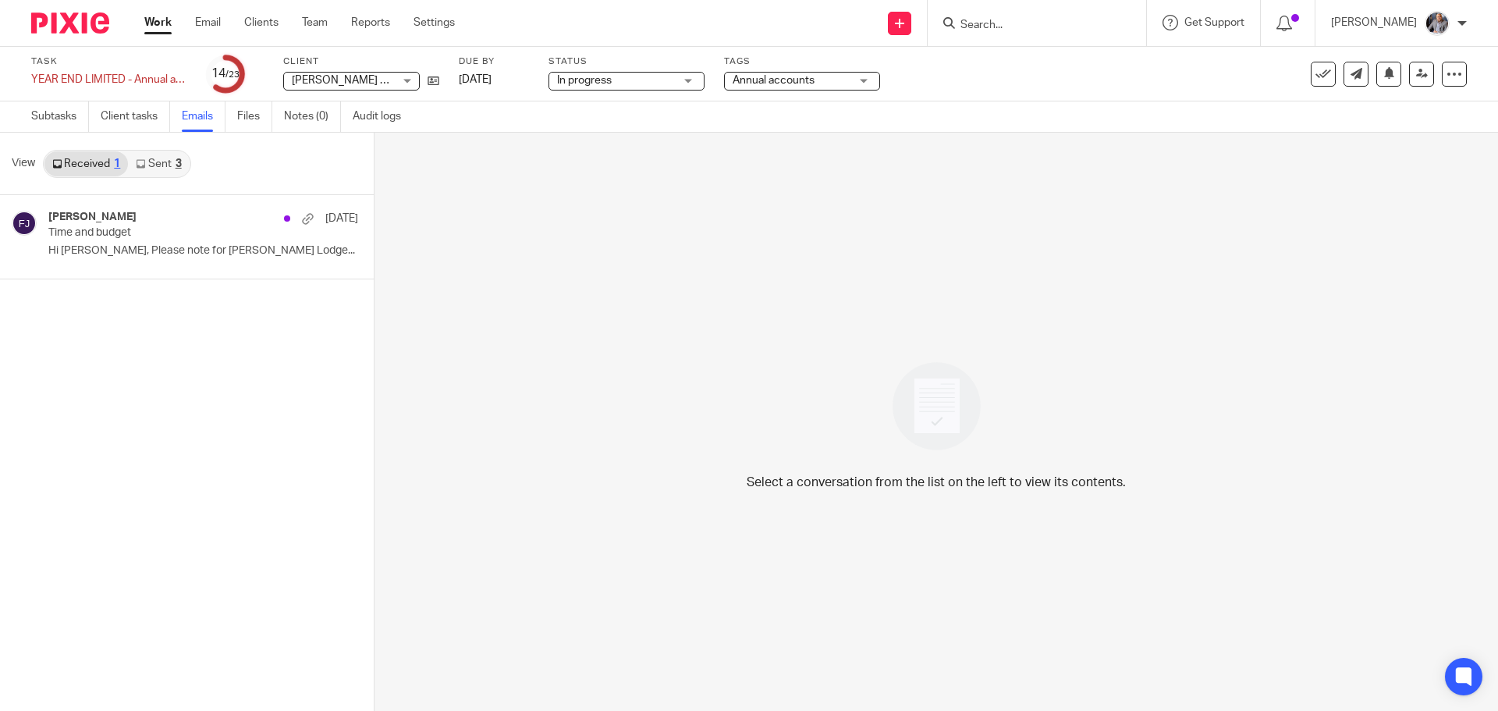
click at [159, 165] on link "Sent 3" at bounding box center [158, 163] width 61 height 25
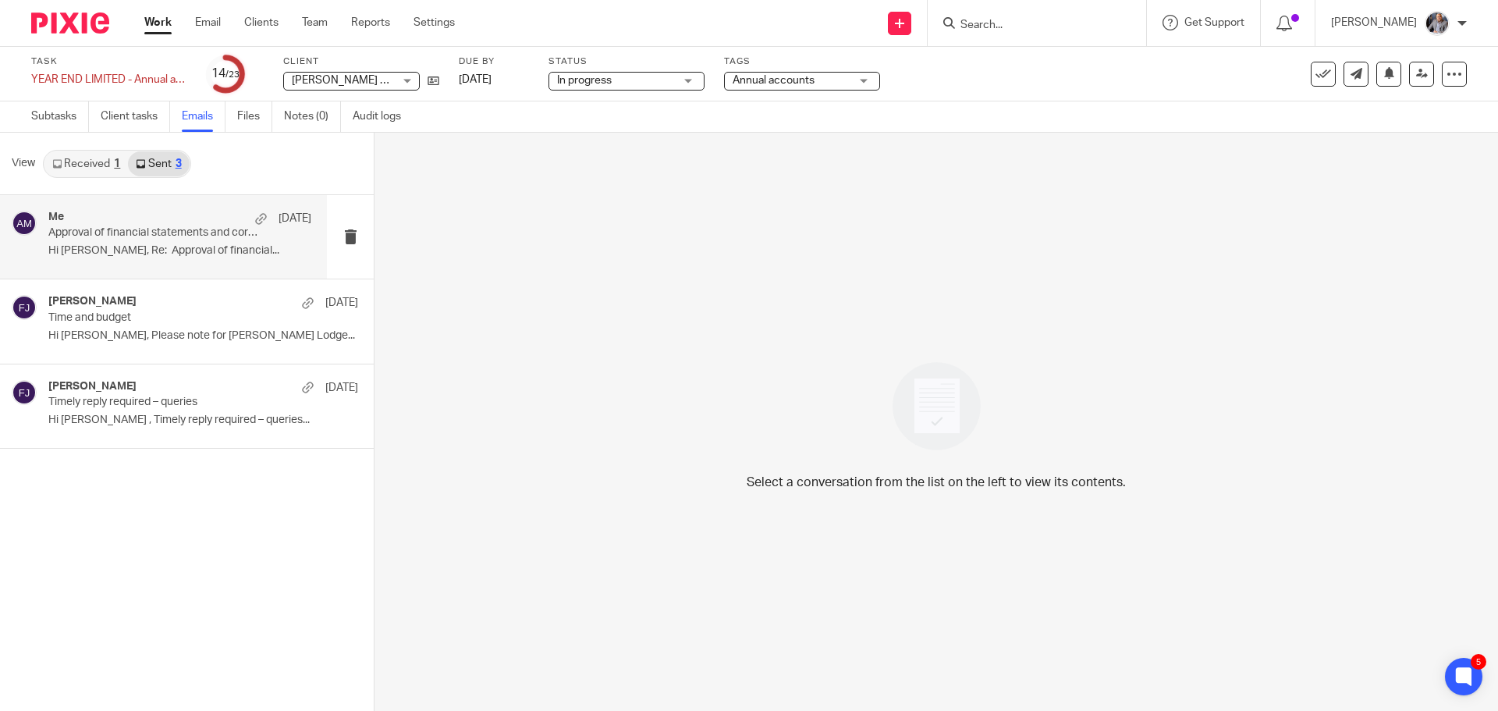
click at [176, 246] on p "Hi [PERSON_NAME], Re: Approval of financial..." at bounding box center [179, 250] width 263 height 13
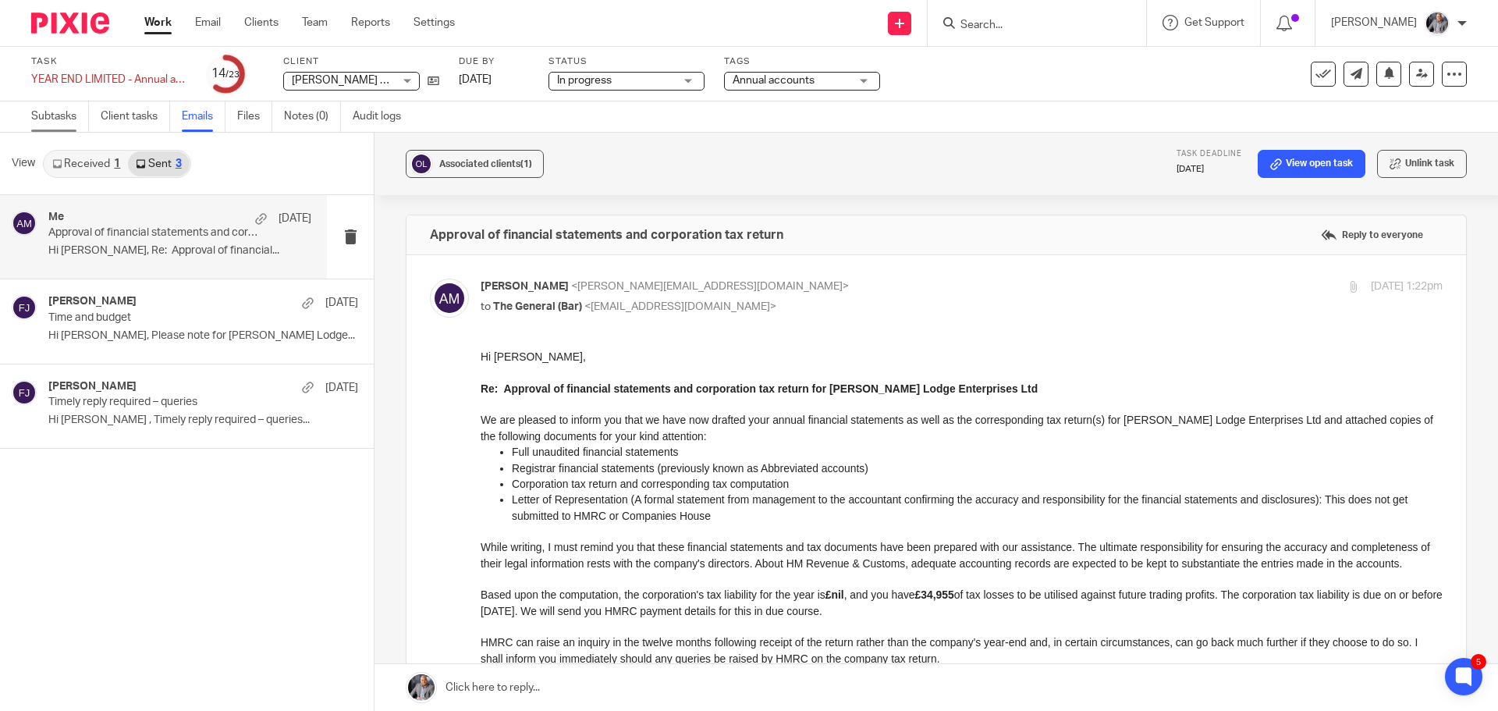
click at [65, 117] on link "Subtasks" at bounding box center [60, 116] width 58 height 30
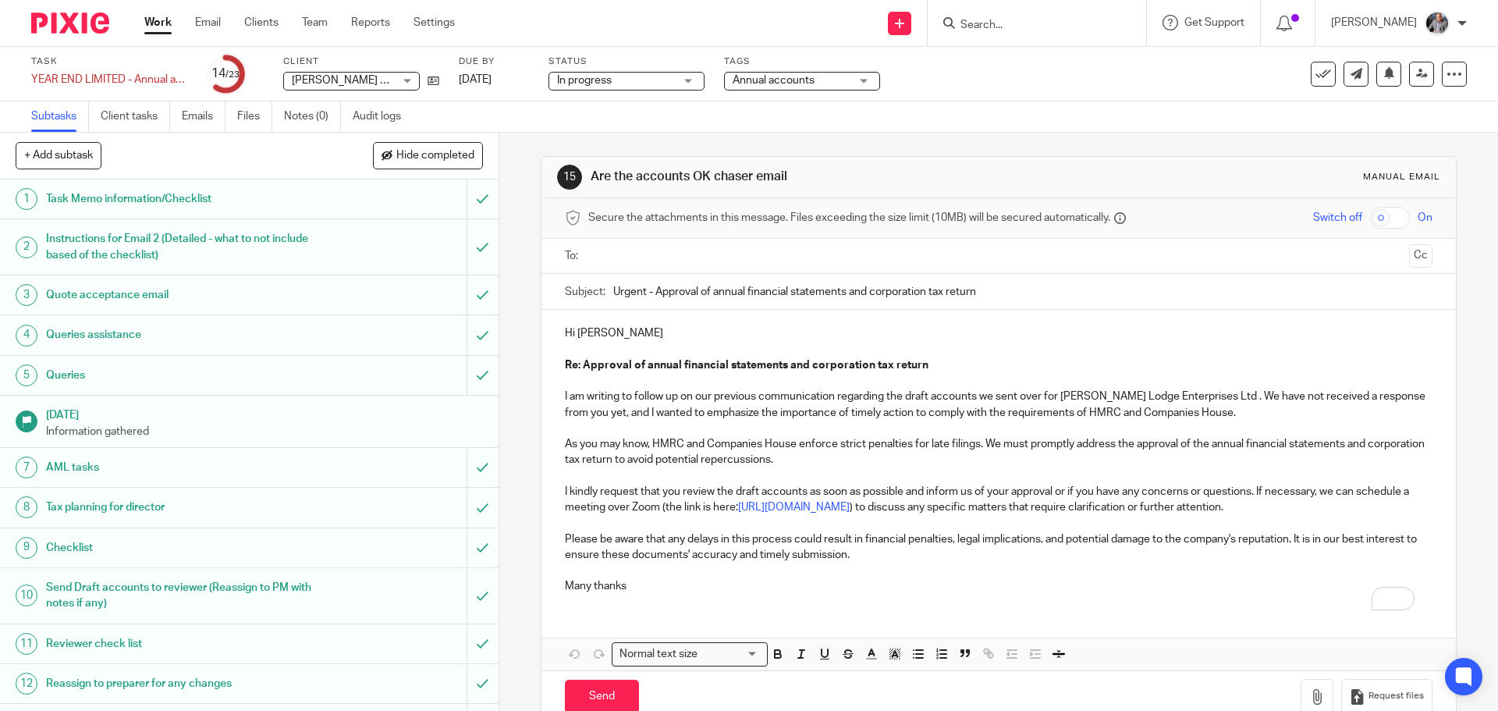
click at [658, 264] on input "text" at bounding box center [998, 256] width 808 height 18
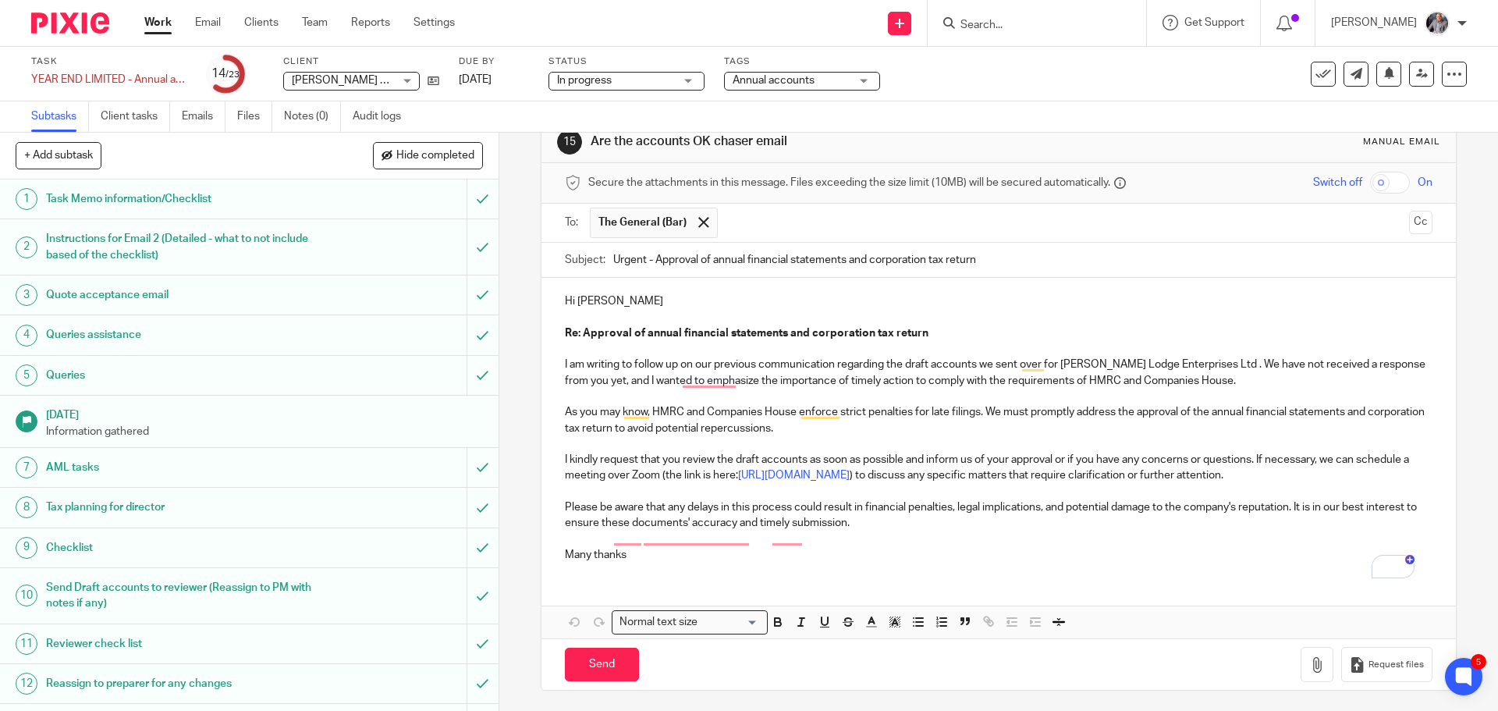
scroll to position [54, 0]
click at [605, 662] on input "Send" at bounding box center [602, 661] width 74 height 34
type input "Sent"
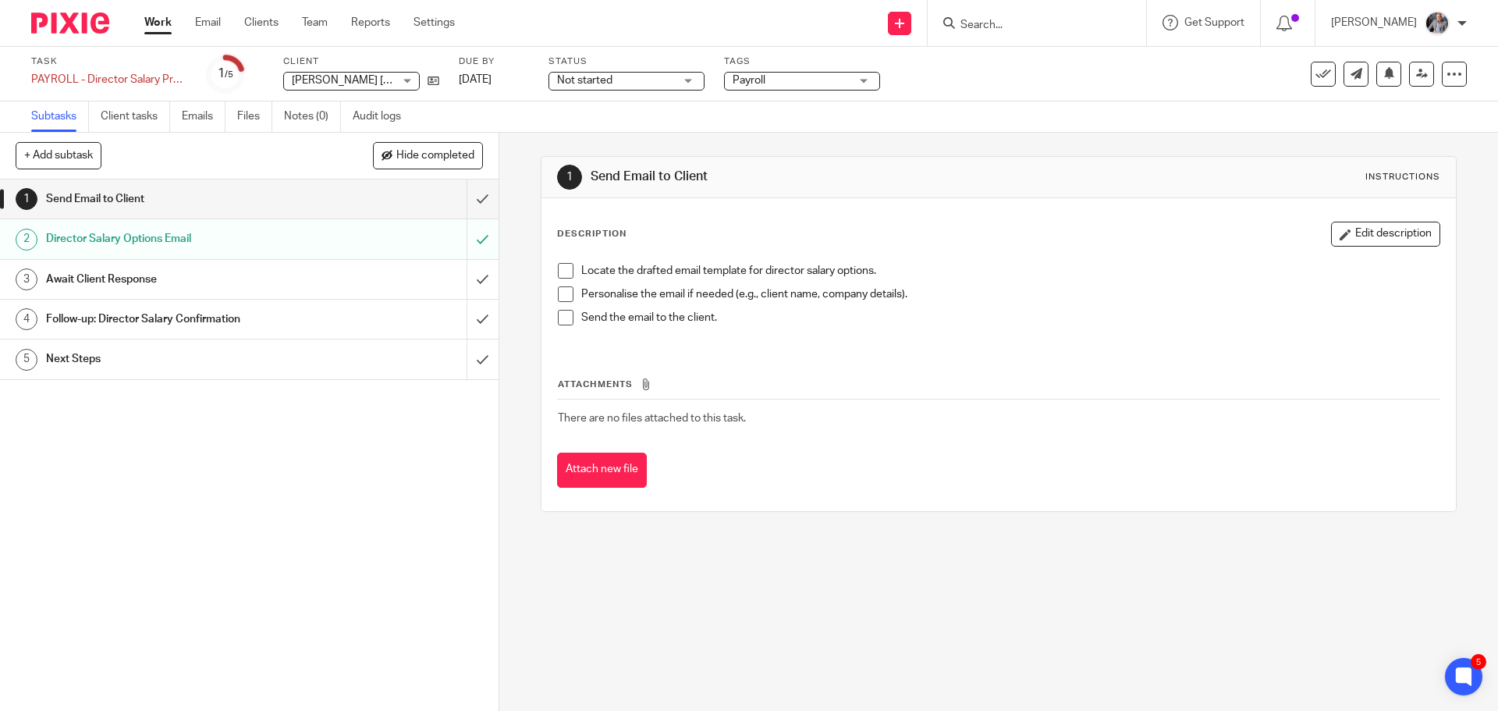
click at [112, 279] on h1 "Await Client Response" at bounding box center [181, 279] width 270 height 23
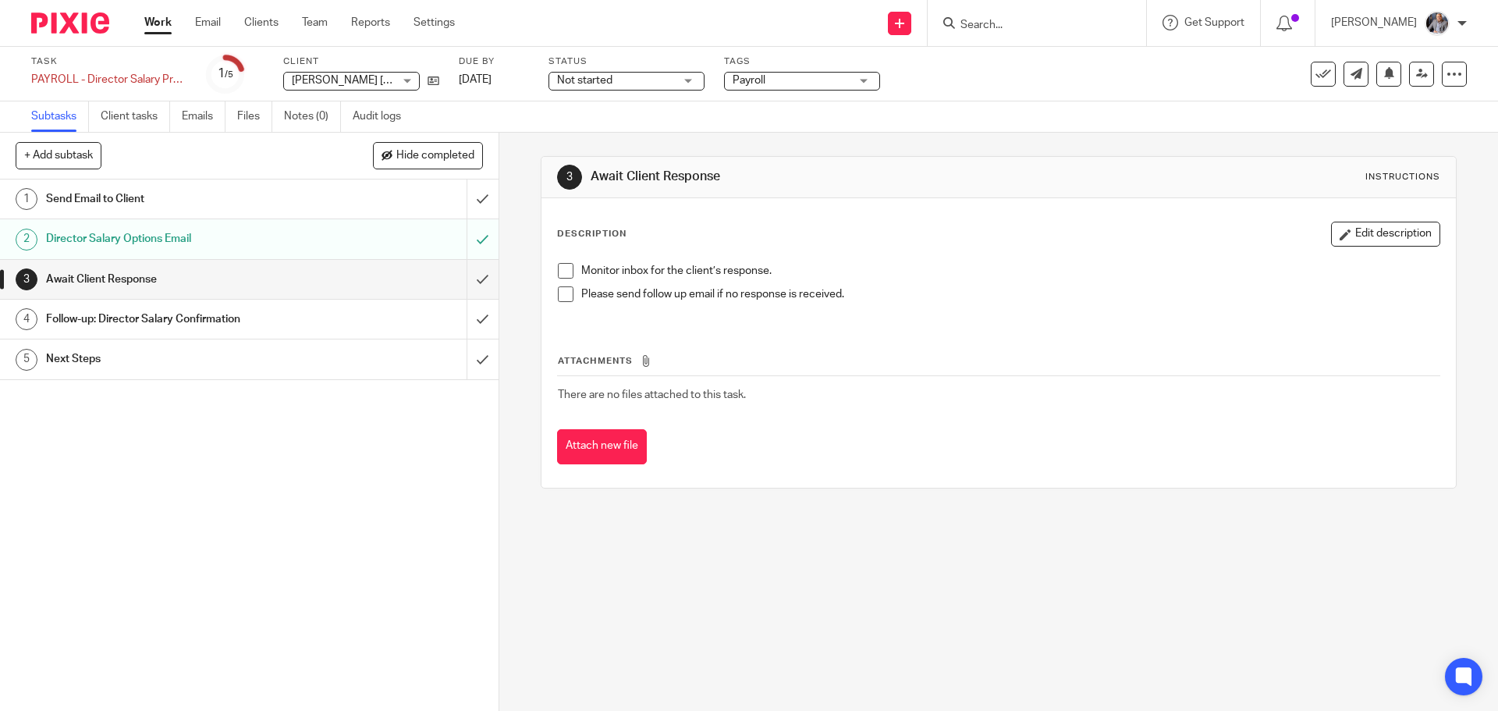
click at [129, 317] on h1 "Follow-up: Director Salary Confirmation" at bounding box center [181, 318] width 270 height 23
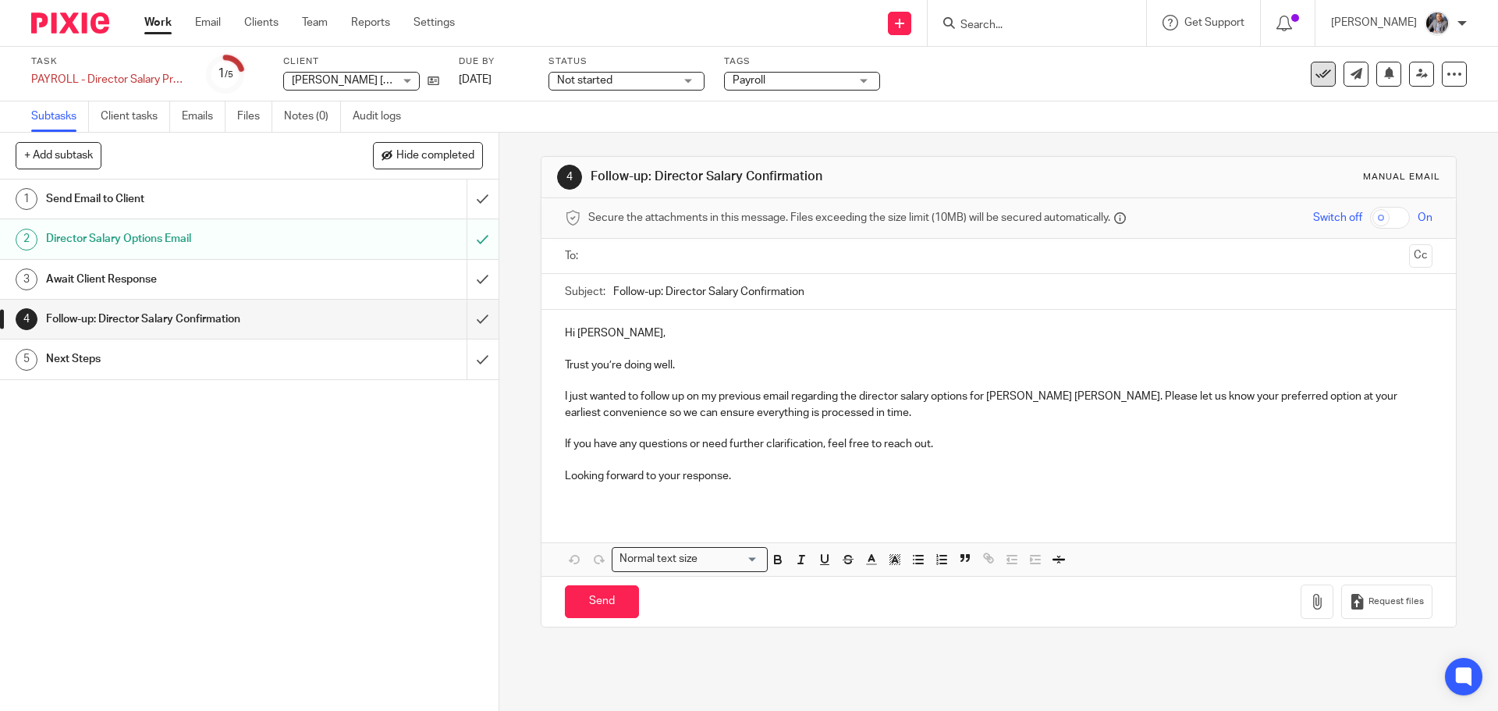
click at [1311, 83] on button at bounding box center [1323, 74] width 25 height 25
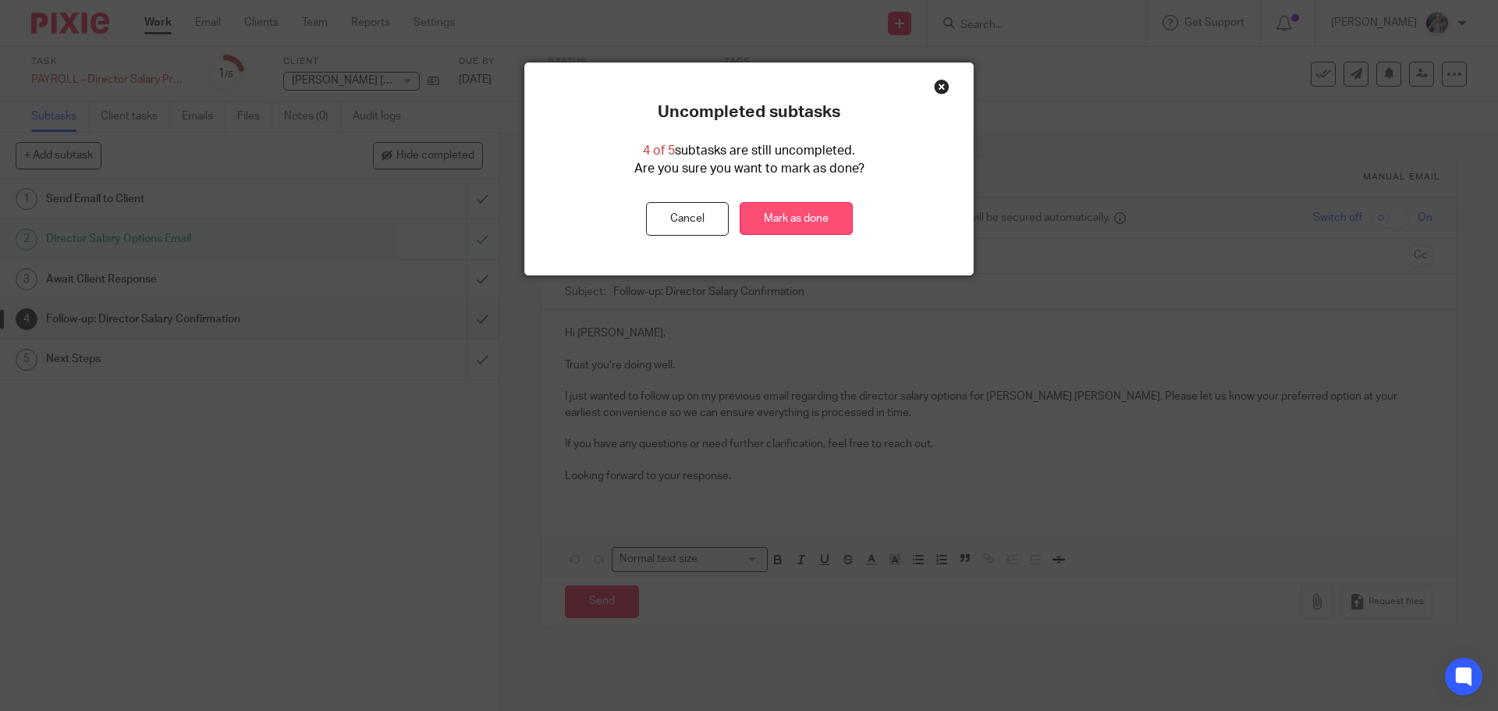
click at [789, 227] on link "Mark as done" at bounding box center [796, 219] width 113 height 34
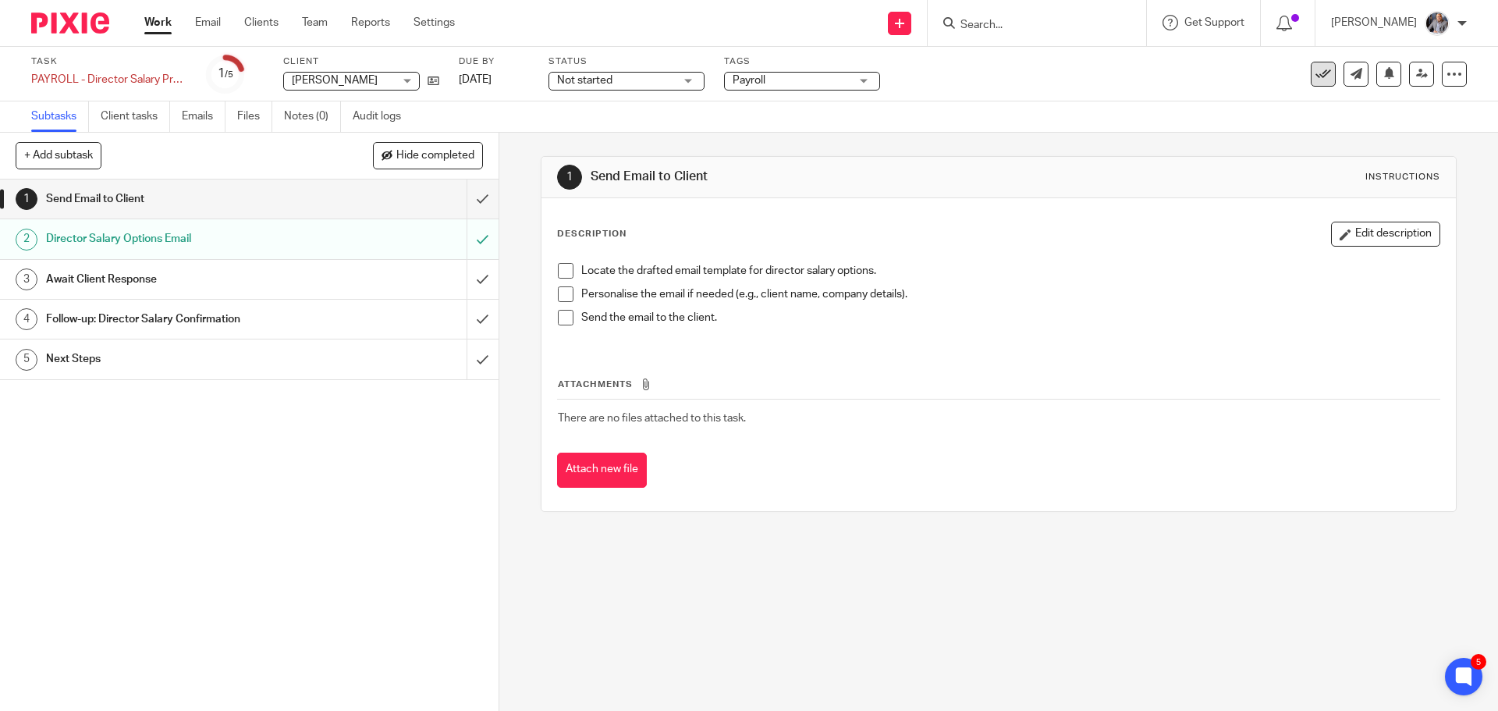
click at [1315, 76] on icon at bounding box center [1323, 74] width 16 height 16
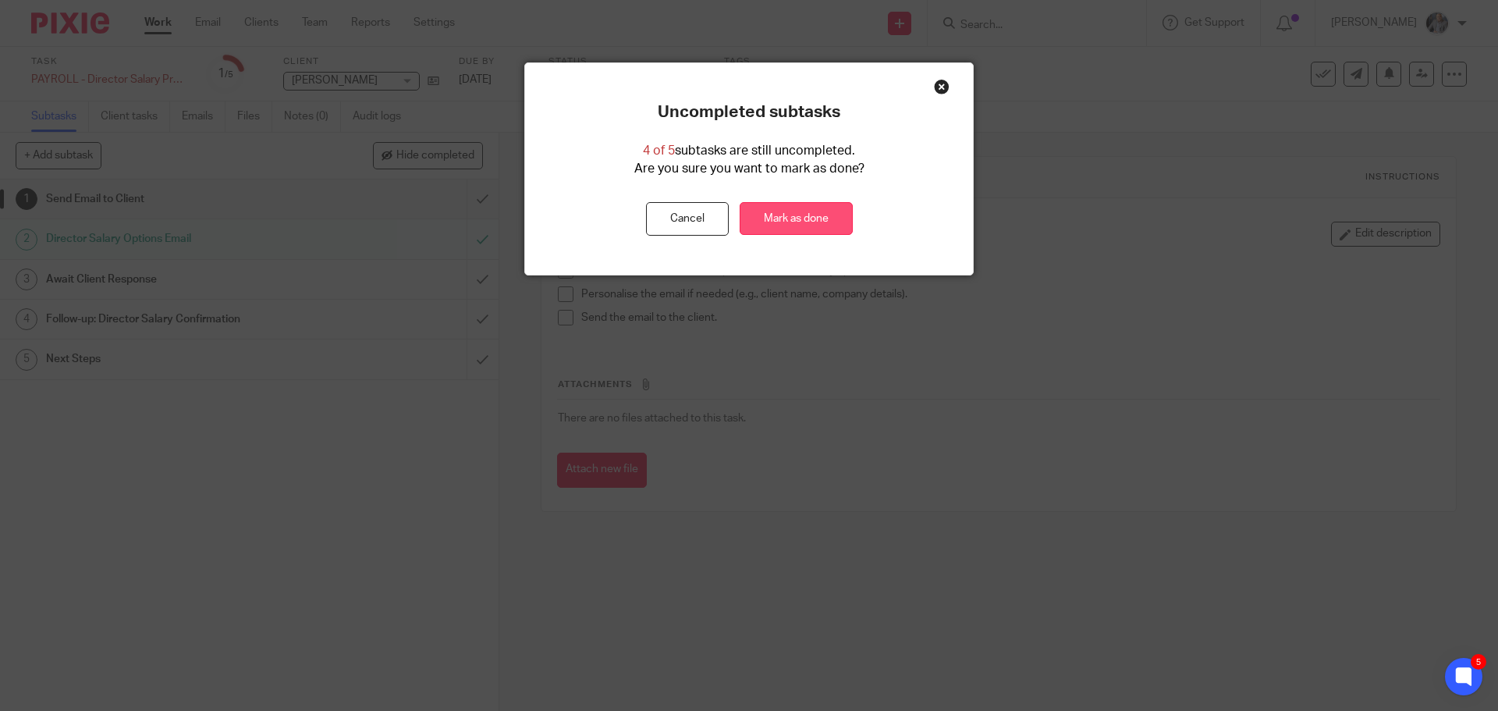
click at [840, 221] on link "Mark as done" at bounding box center [796, 219] width 113 height 34
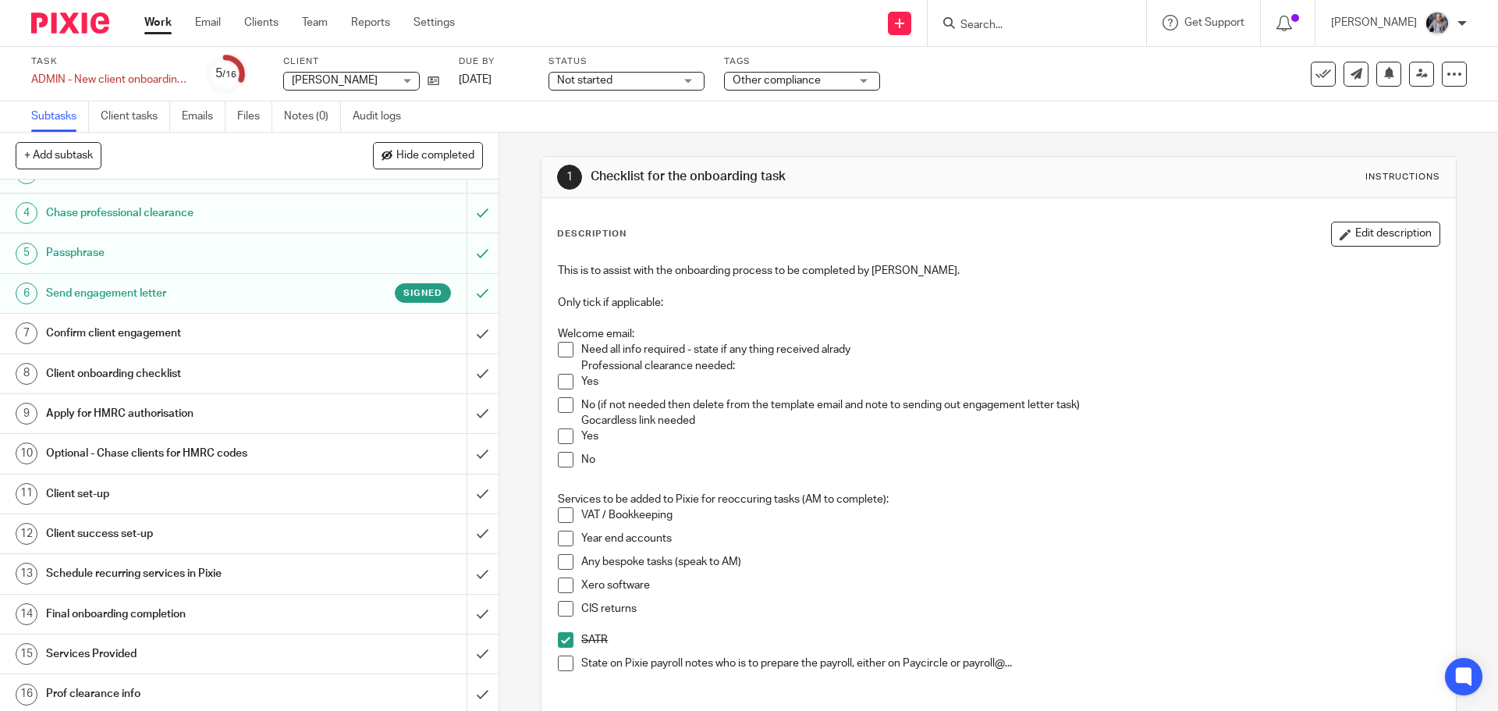
scroll to position [110, 0]
click at [1295, 83] on div "See template in use Advanced task editor Copy task Make recurring Delete" at bounding box center [1346, 74] width 239 height 25
click at [1315, 76] on icon at bounding box center [1323, 74] width 16 height 16
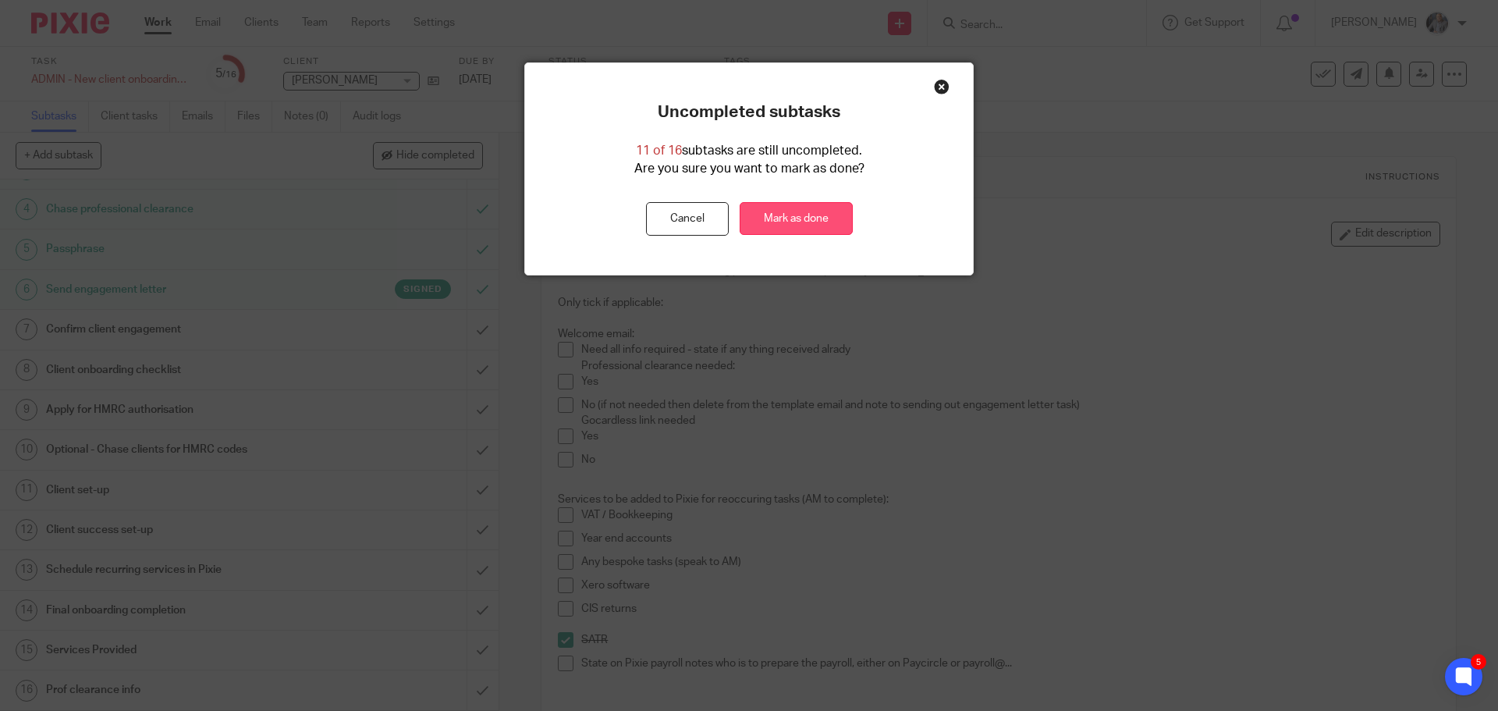
click at [785, 222] on link "Mark as done" at bounding box center [796, 219] width 113 height 34
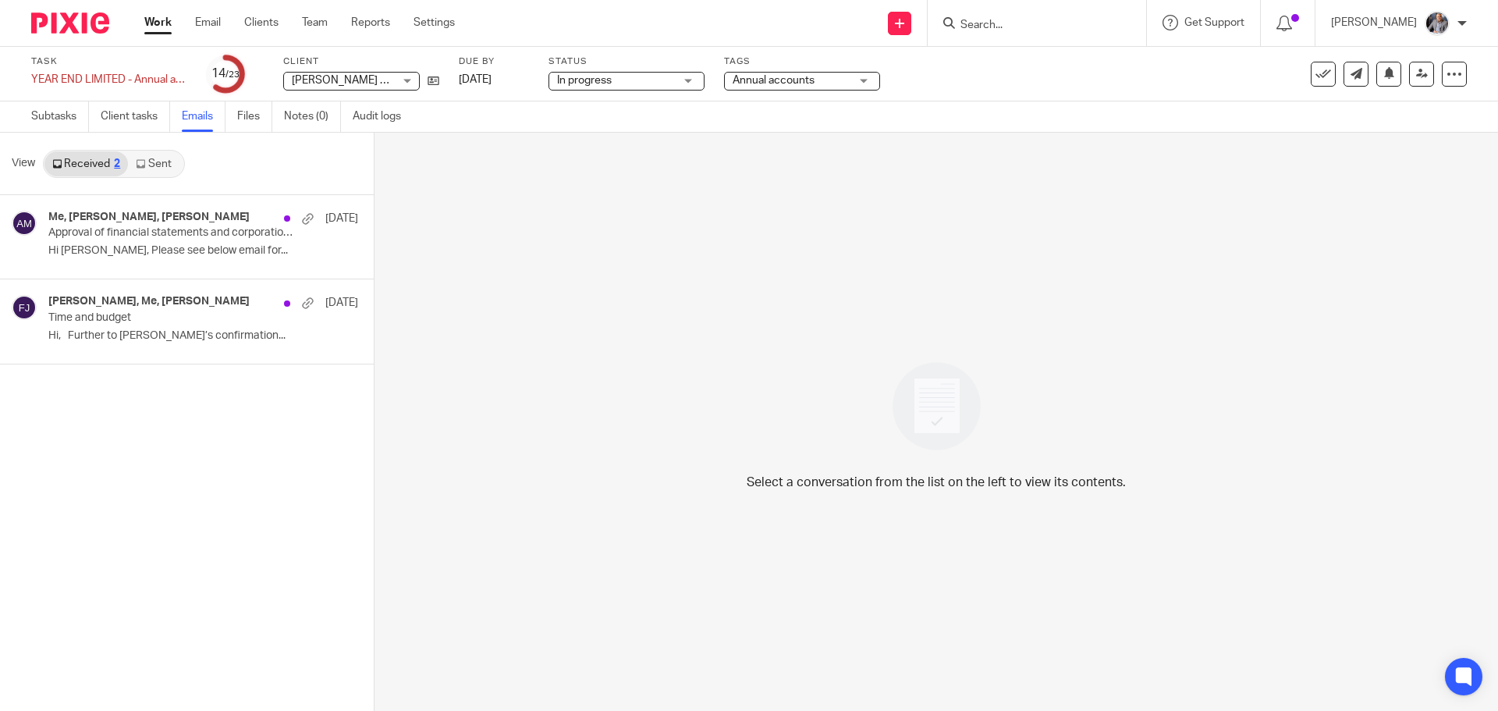
click at [159, 160] on link "Sent" at bounding box center [155, 163] width 55 height 25
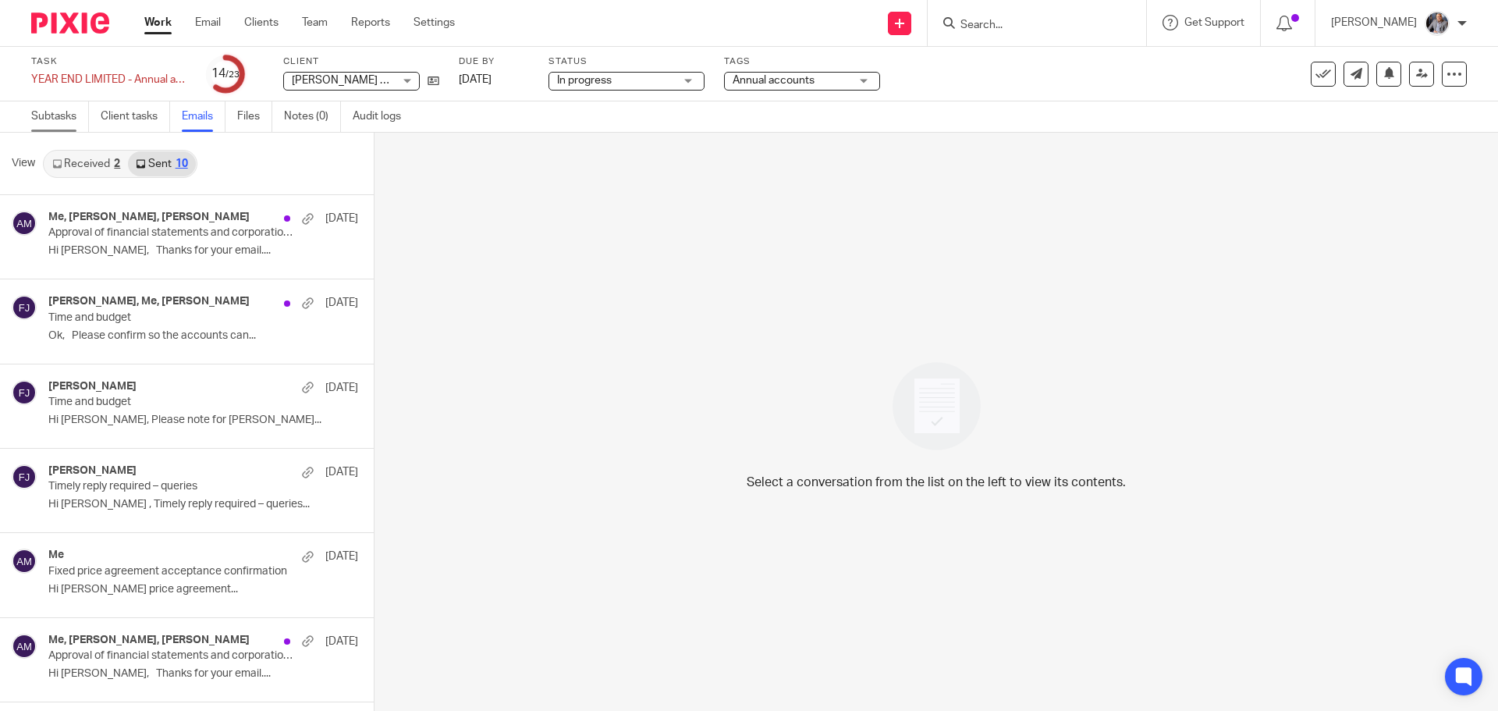
click at [50, 111] on link "Subtasks" at bounding box center [60, 116] width 58 height 30
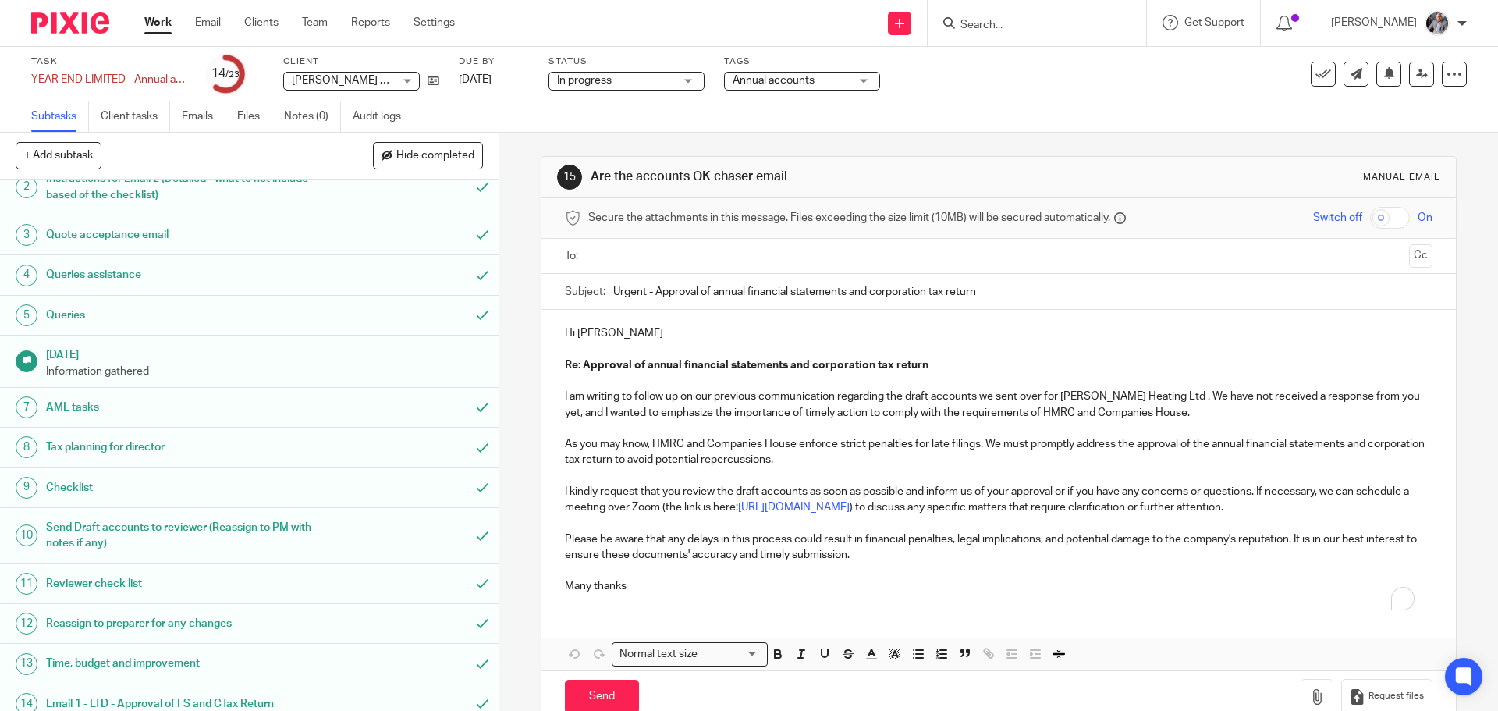
scroll to position [78, 0]
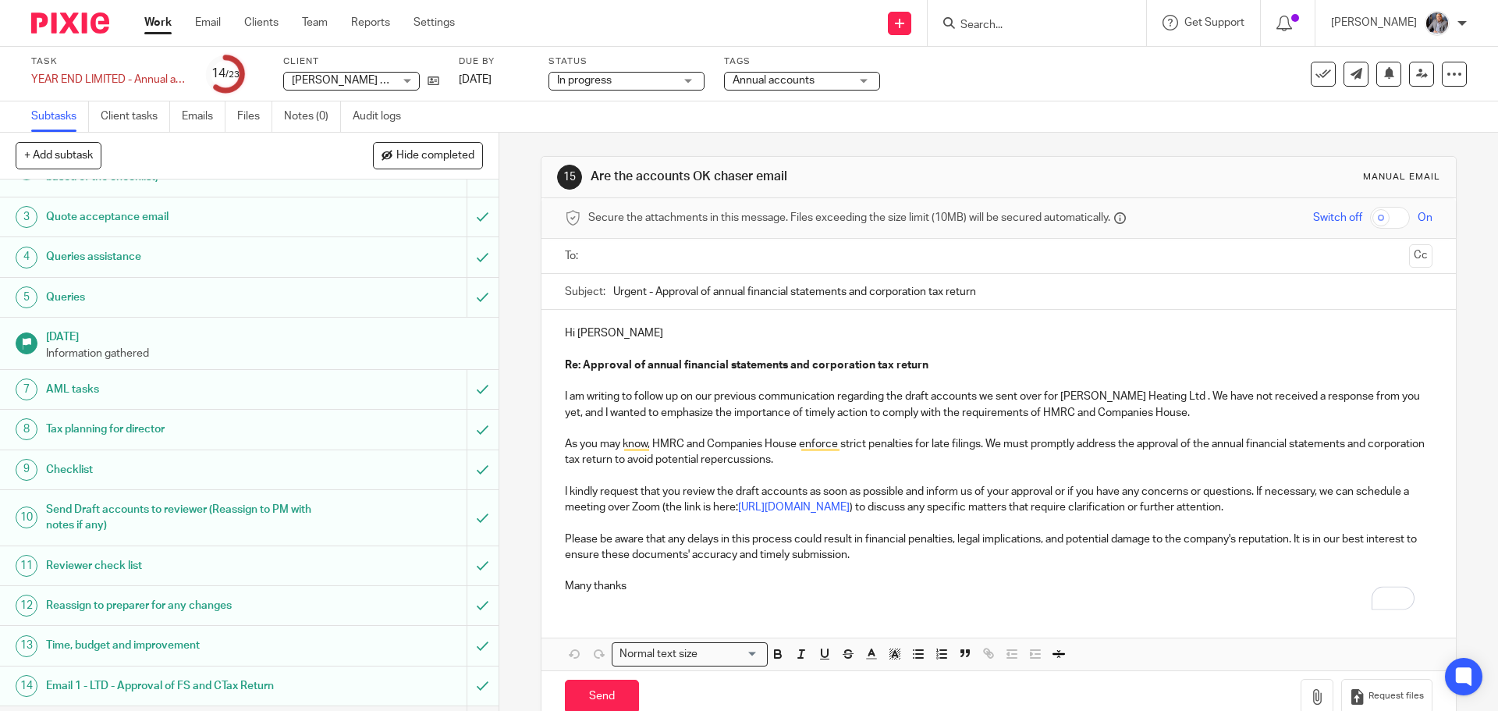
click at [646, 275] on input "Urgent - Approval of annual financial statements and corporation tax return" at bounding box center [1022, 291] width 818 height 35
click at [654, 261] on input "text" at bounding box center [998, 256] width 808 height 18
click at [605, 333] on p "Hi John" at bounding box center [998, 336] width 867 height 16
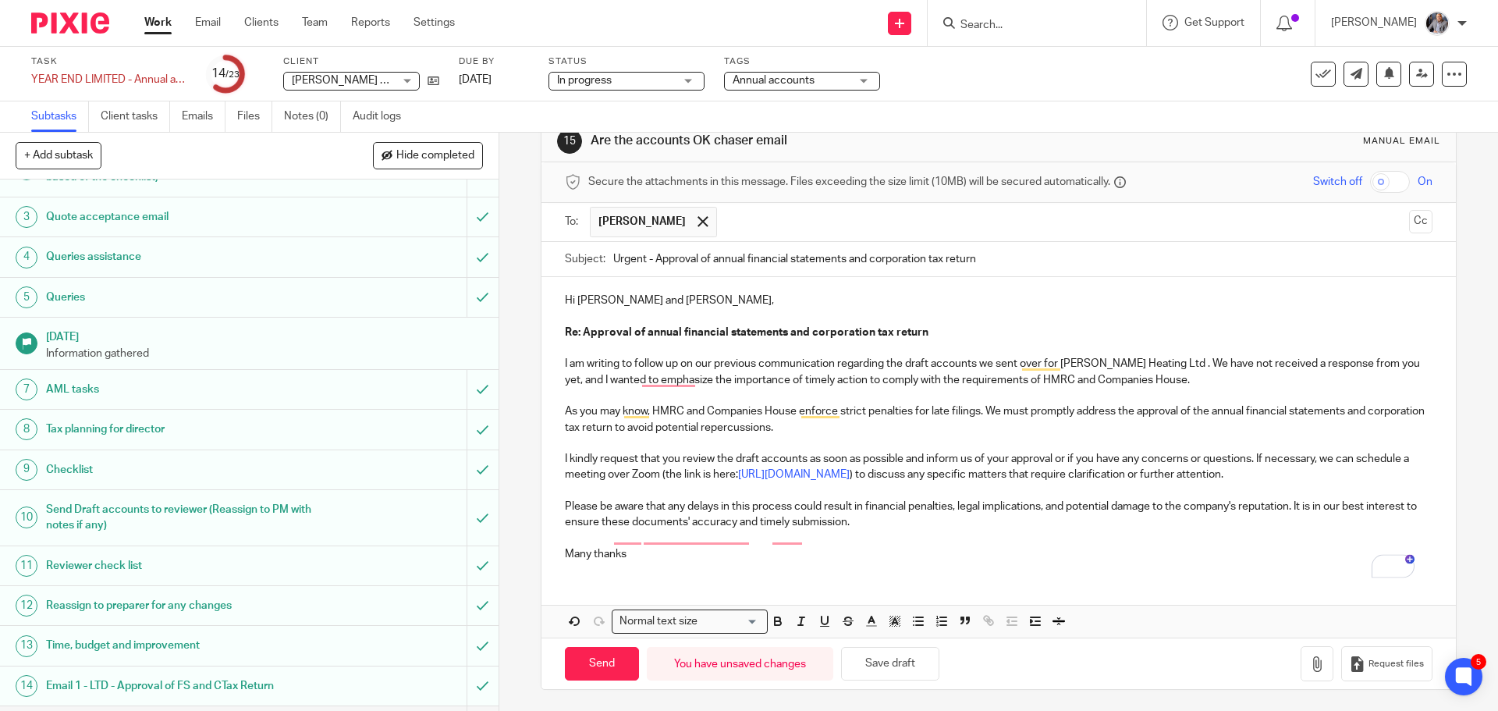
scroll to position [54, 0]
click at [587, 655] on input "Send" at bounding box center [602, 661] width 74 height 34
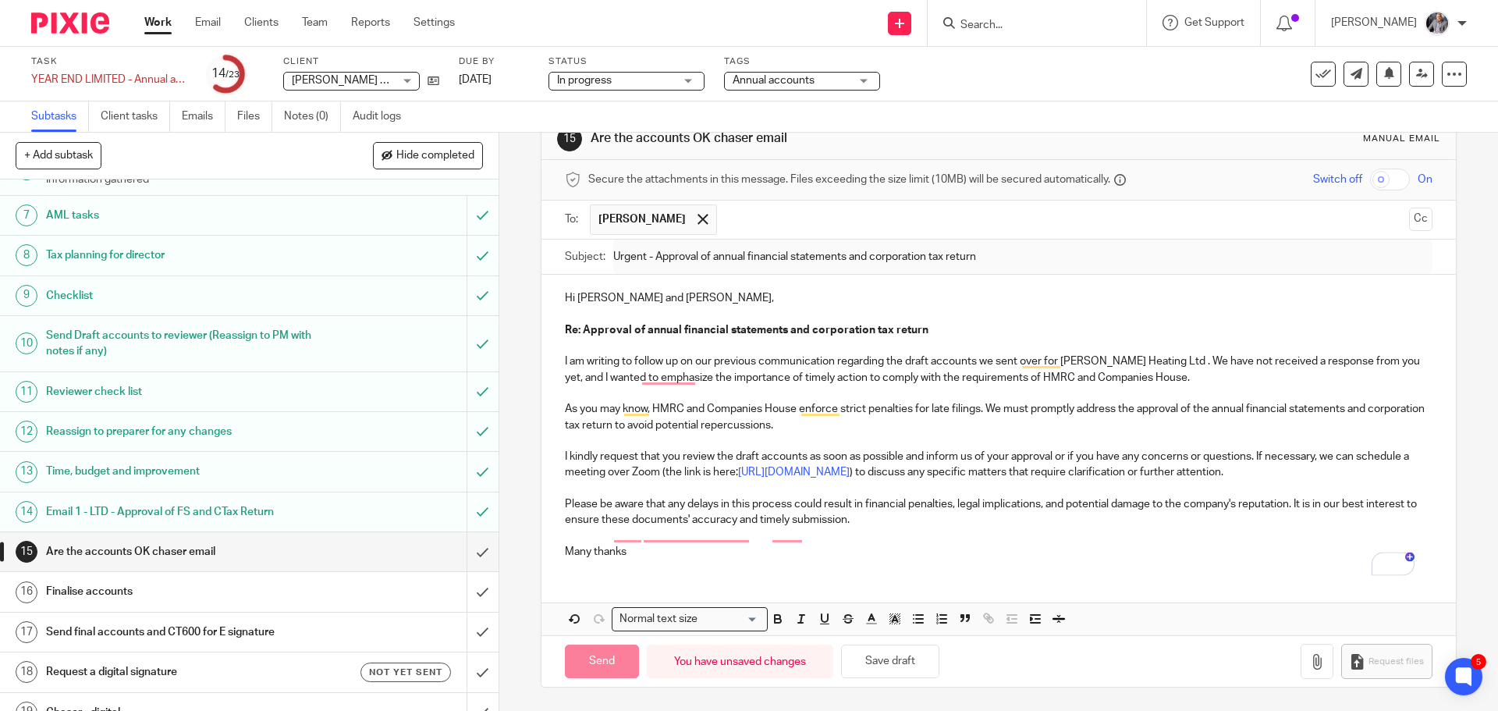
type input "Sent"
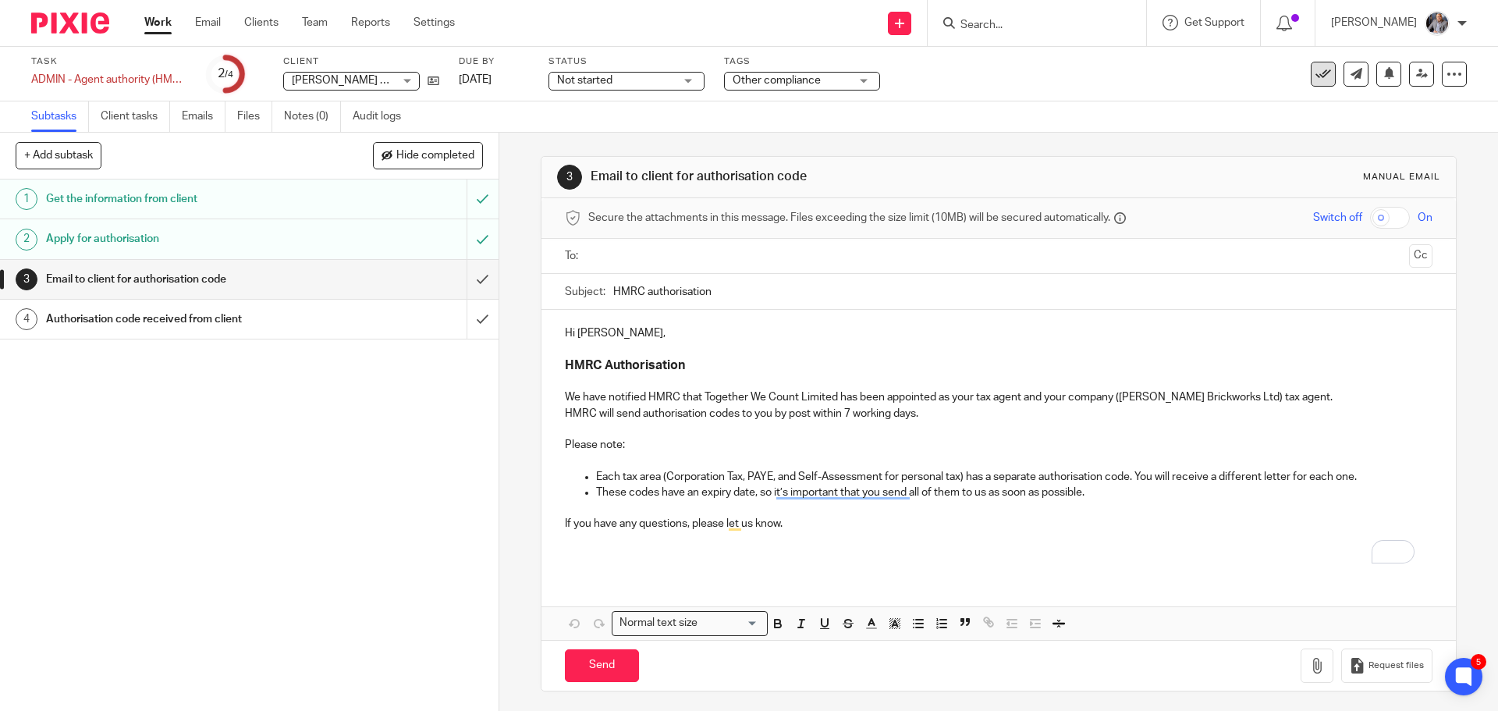
click at [1315, 71] on icon at bounding box center [1323, 74] width 16 height 16
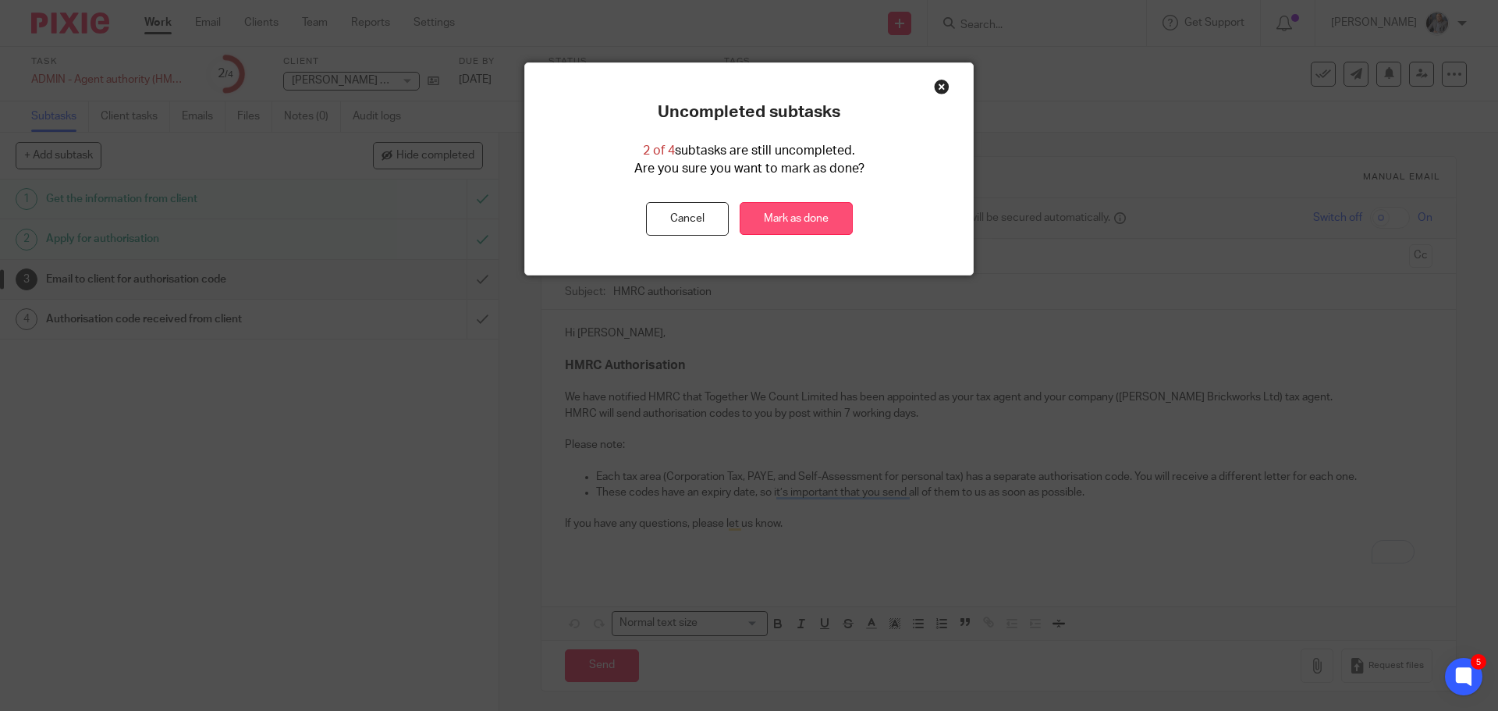
click at [801, 211] on link "Mark as done" at bounding box center [796, 219] width 113 height 34
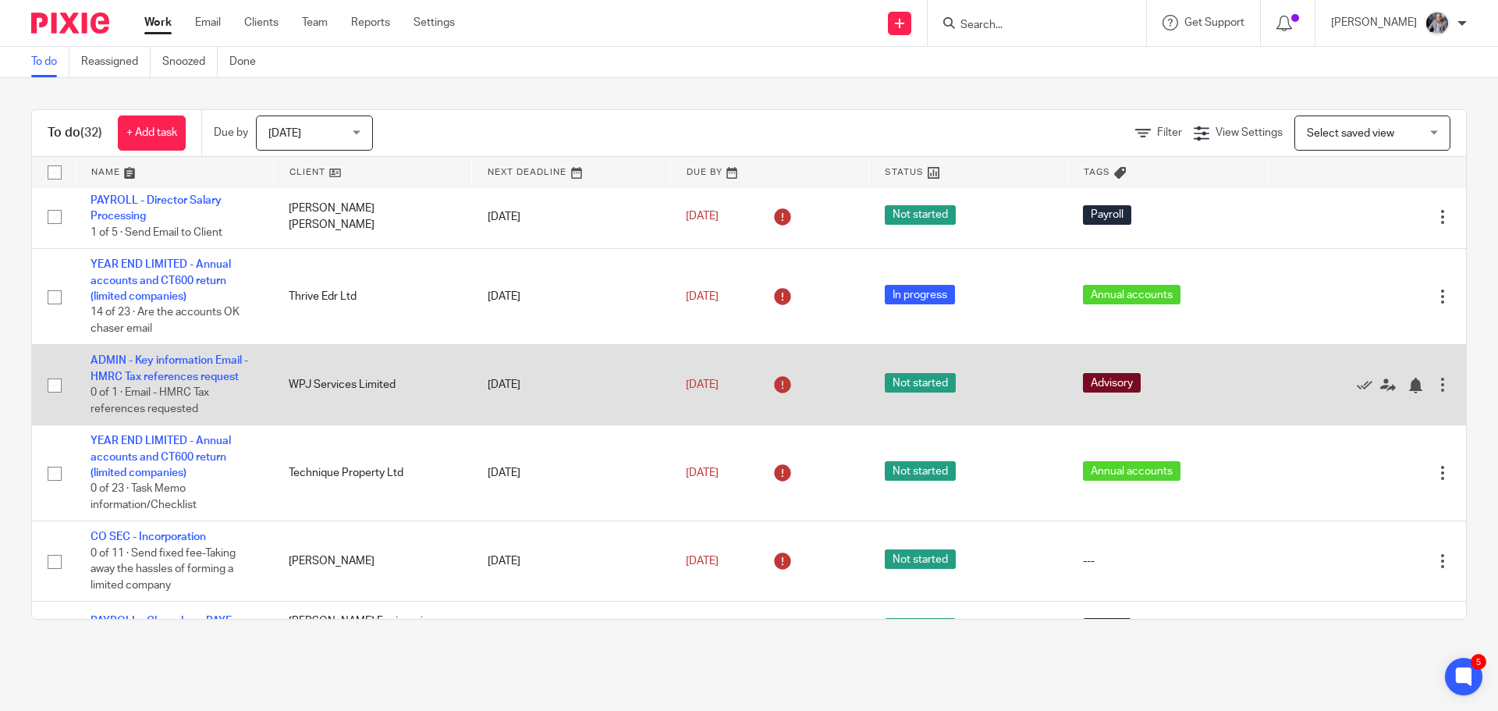
scroll to position [1170, 0]
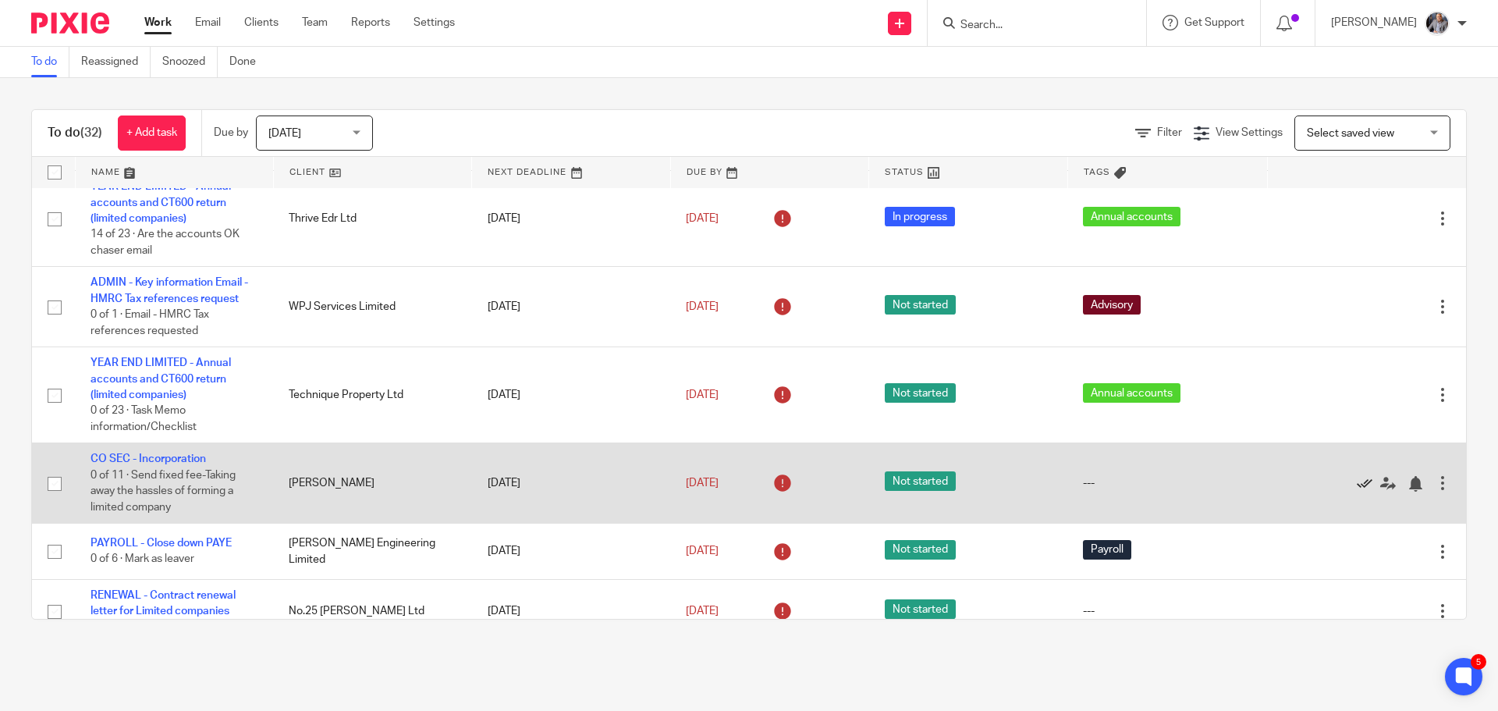
click at [1357, 482] on icon at bounding box center [1365, 484] width 16 height 16
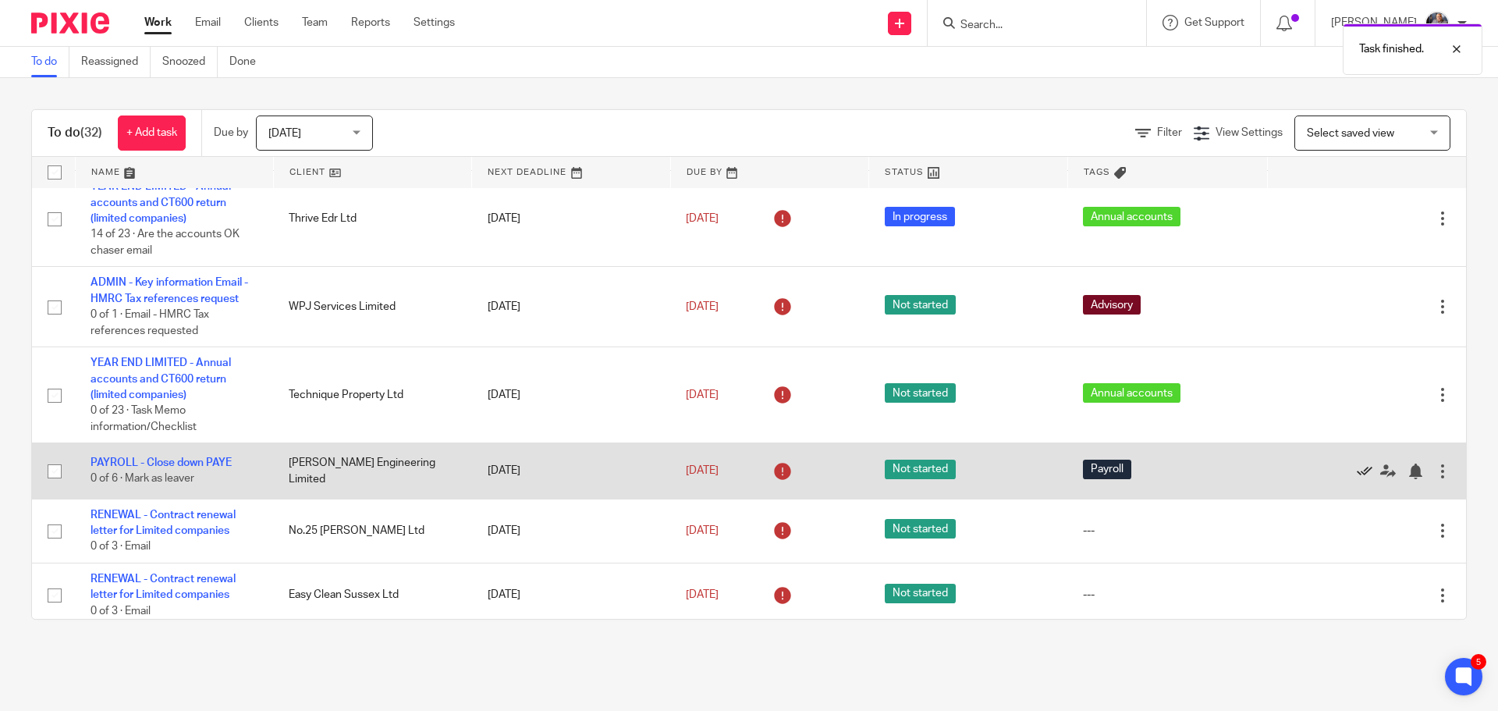
click at [1357, 467] on icon at bounding box center [1365, 471] width 16 height 16
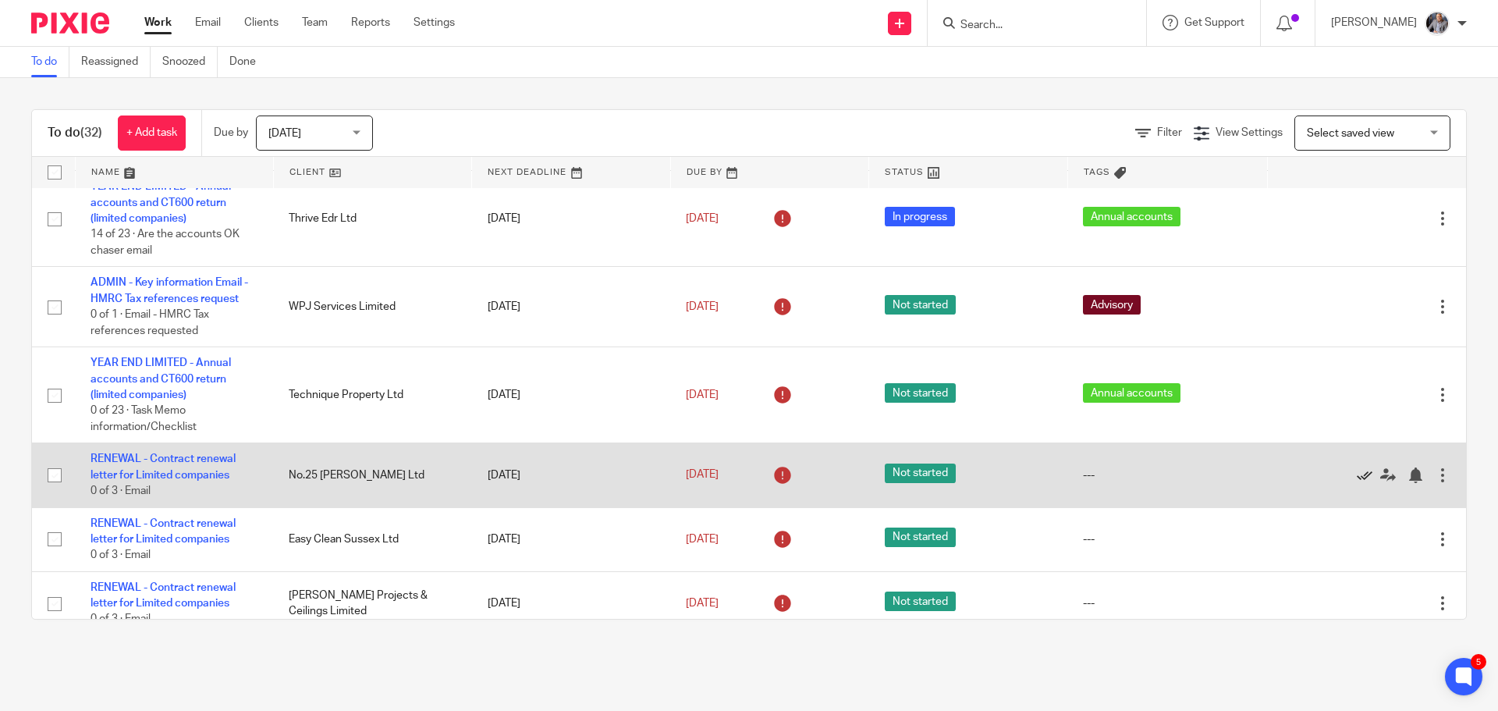
click at [1357, 477] on icon at bounding box center [1365, 475] width 16 height 16
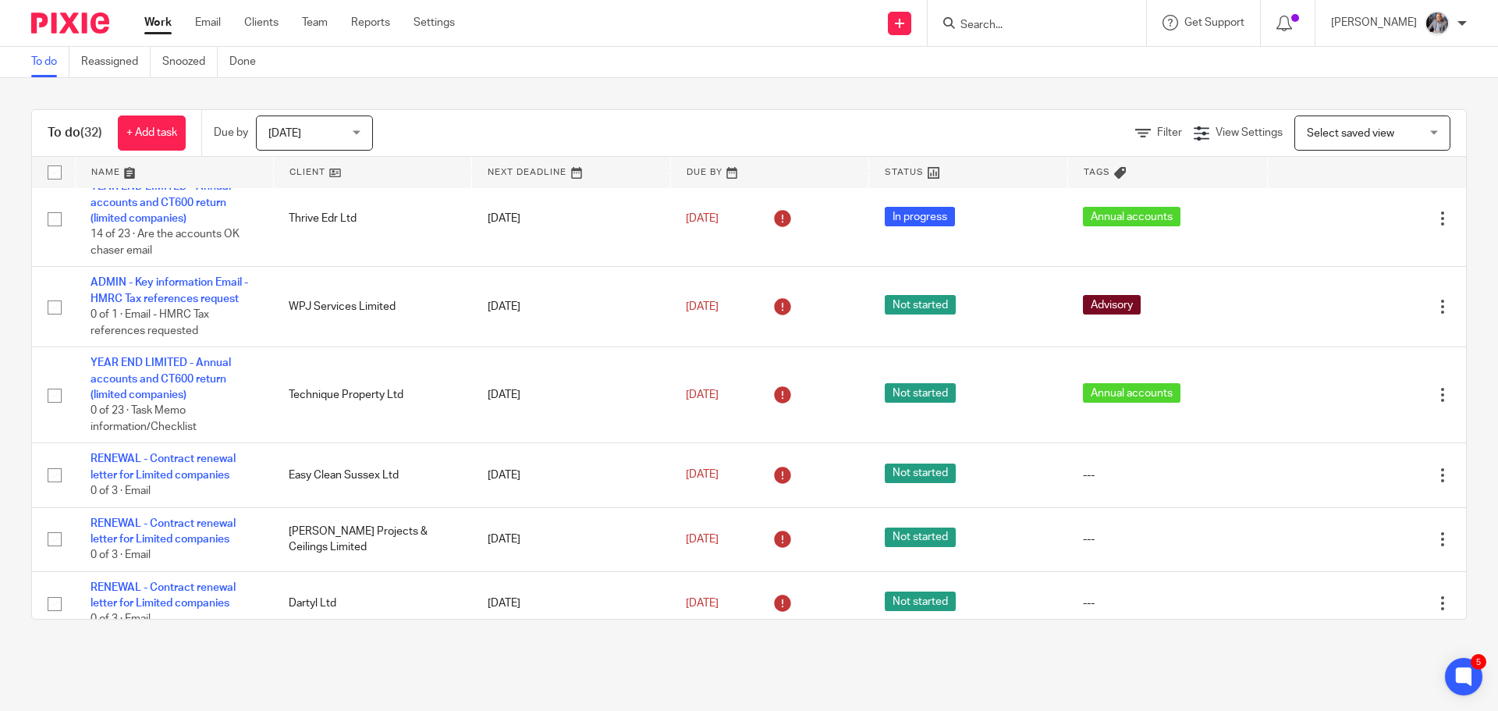
click at [998, 20] on input "Search" at bounding box center [1029, 26] width 140 height 14
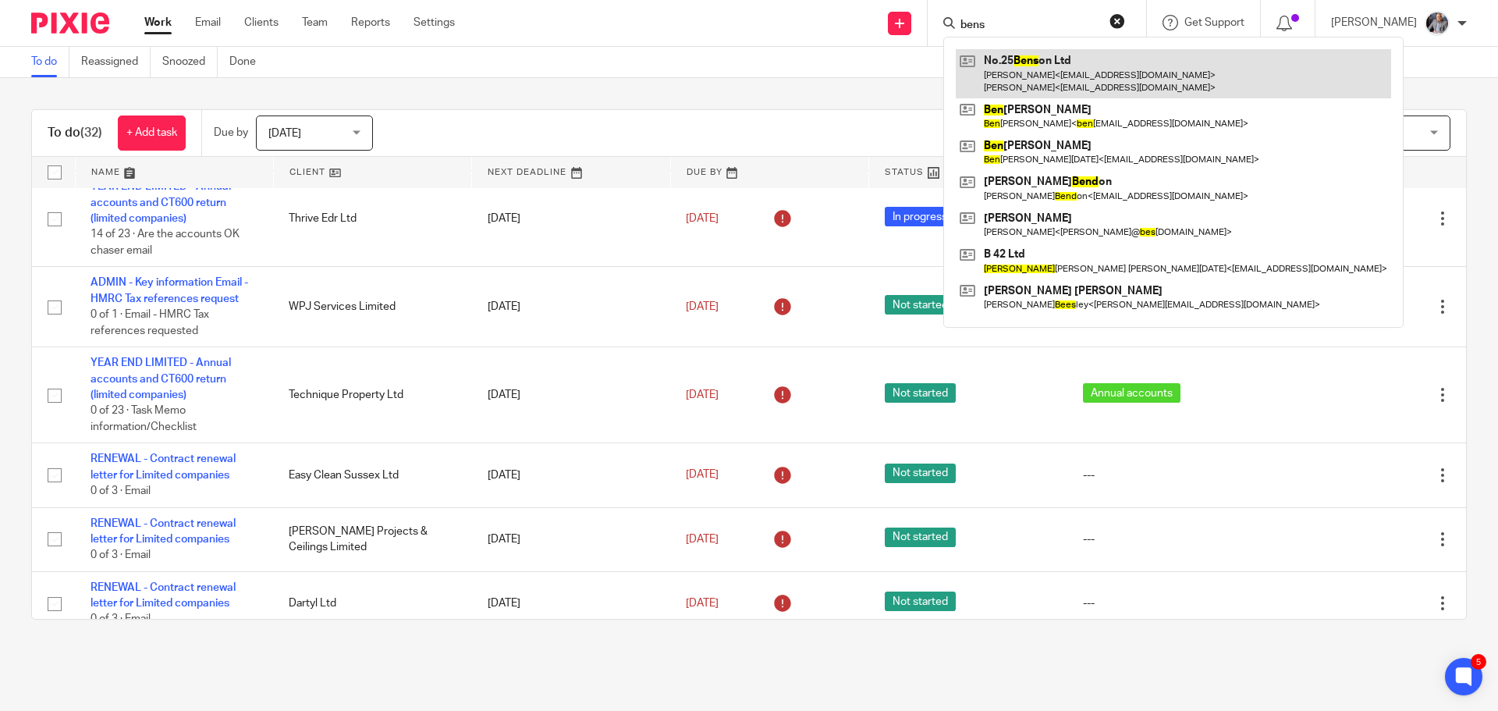
type input "bens"
click at [1025, 62] on link at bounding box center [1173, 73] width 435 height 48
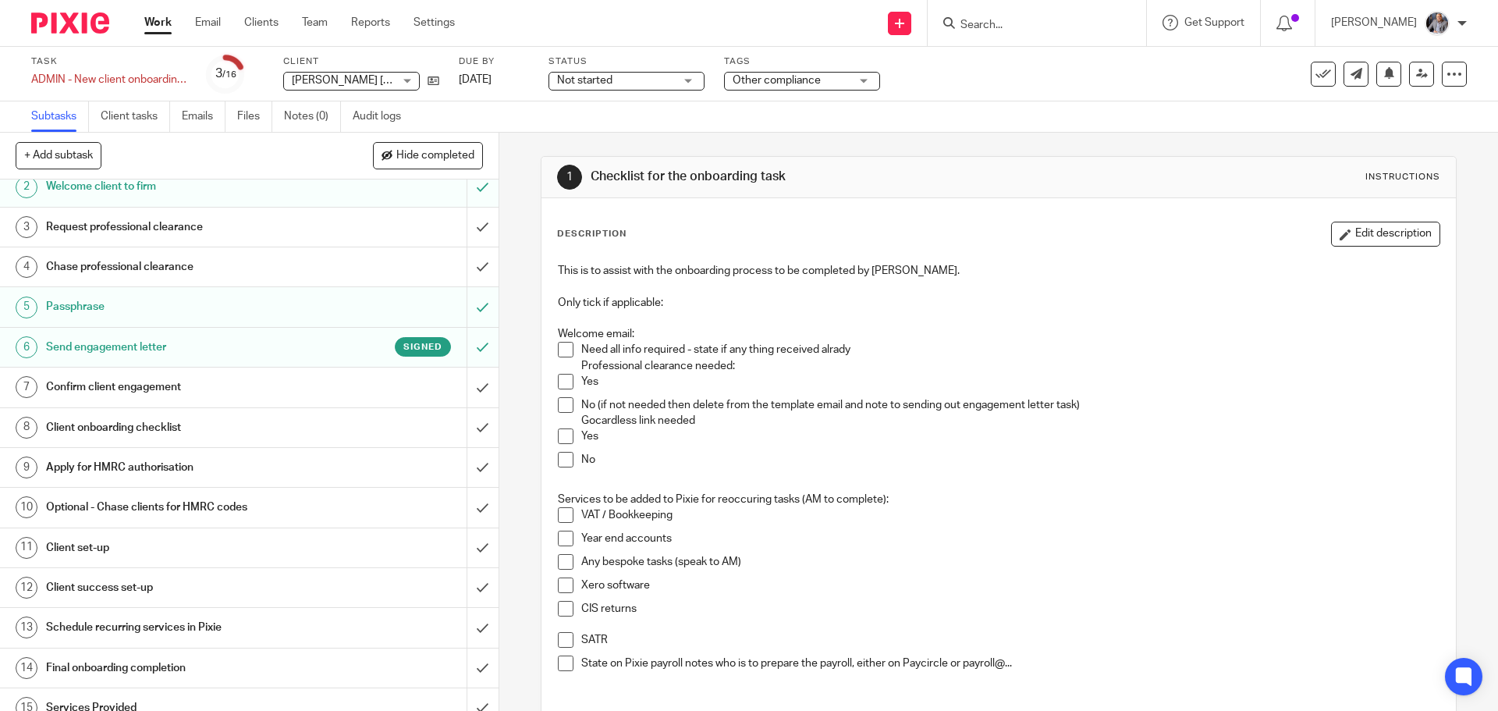
scroll to position [110, 0]
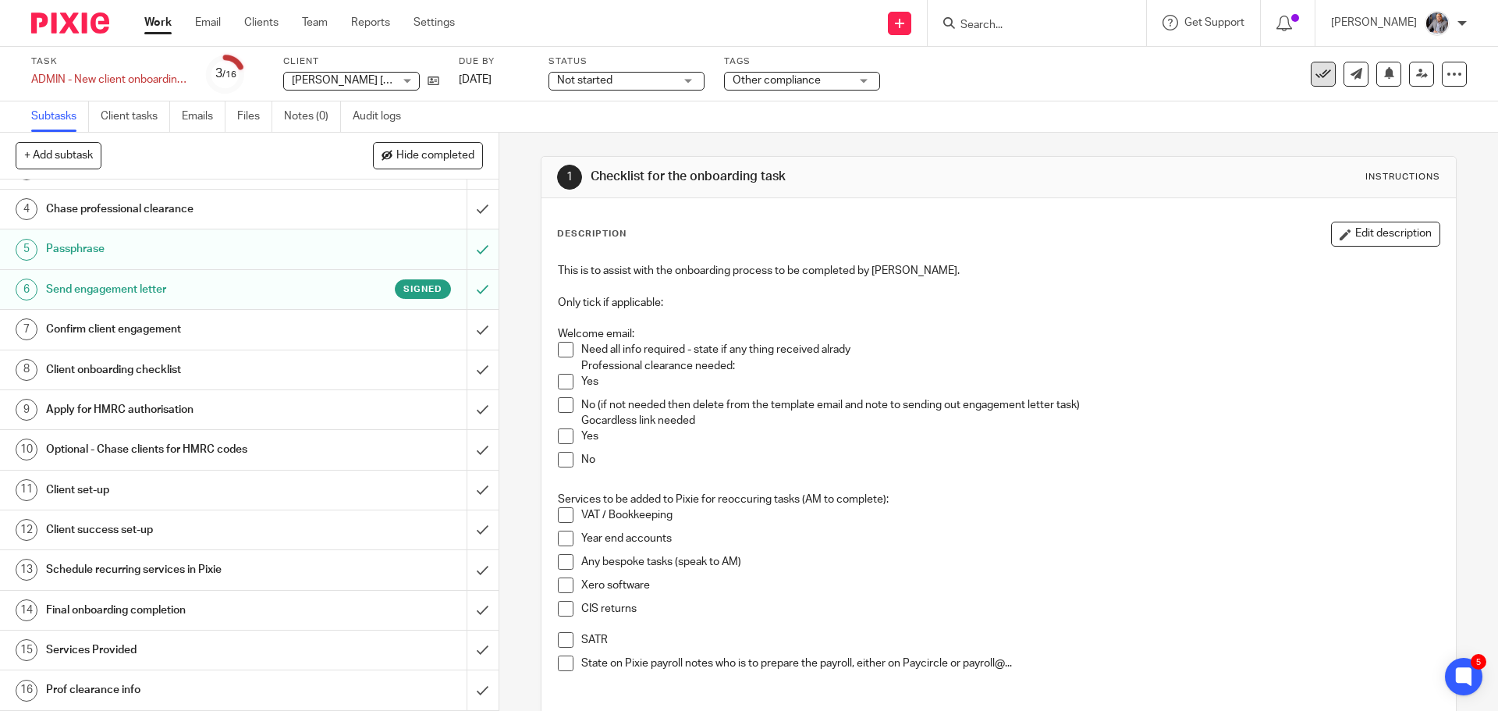
click at [1315, 80] on icon at bounding box center [1323, 74] width 16 height 16
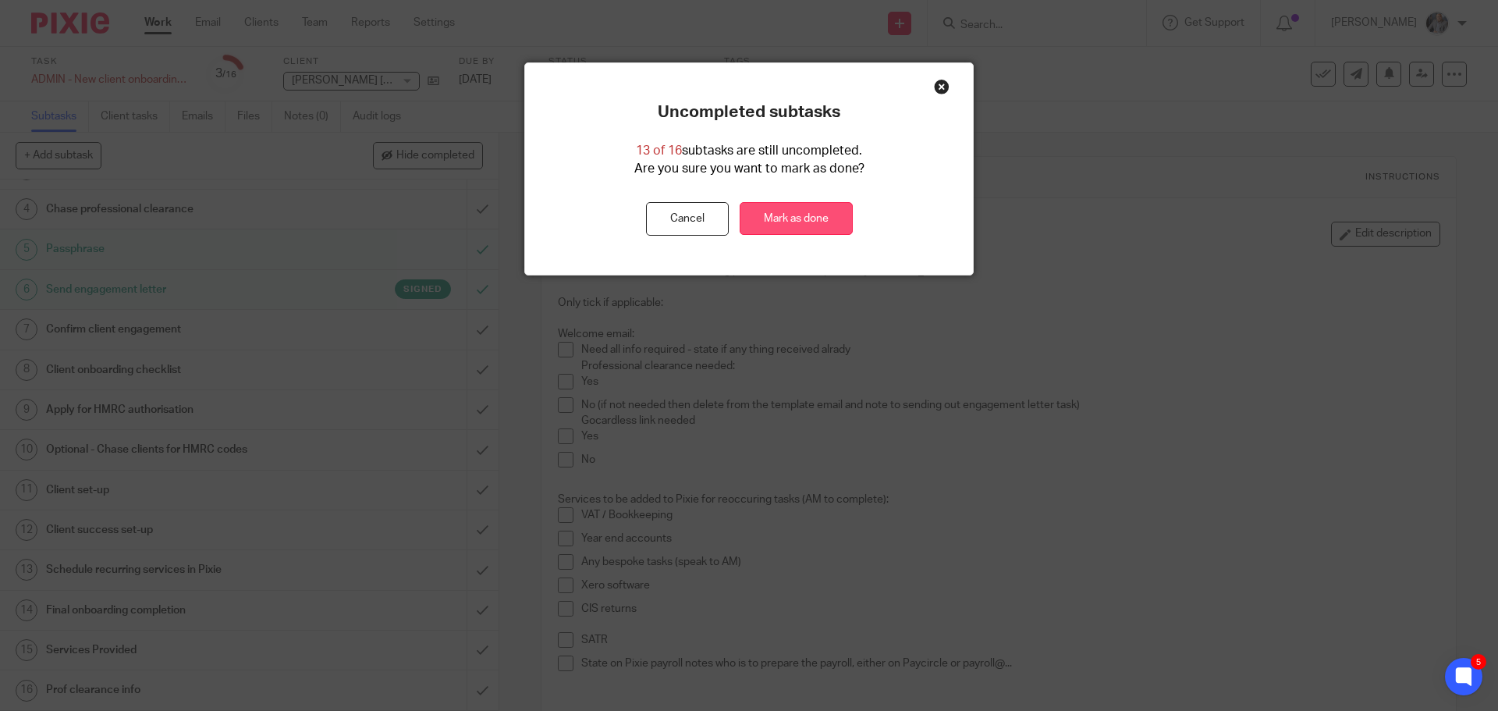
click at [820, 218] on link "Mark as done" at bounding box center [796, 219] width 113 height 34
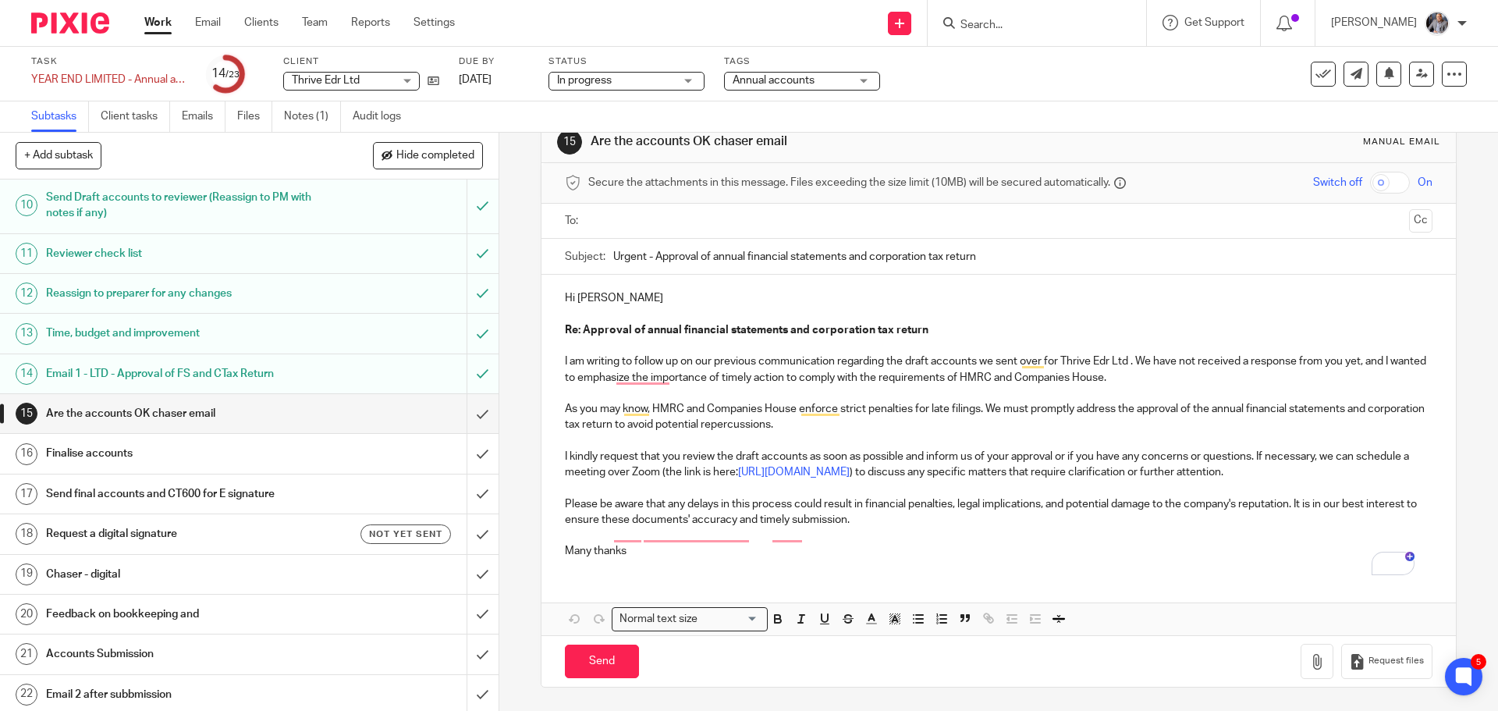
scroll to position [434, 0]
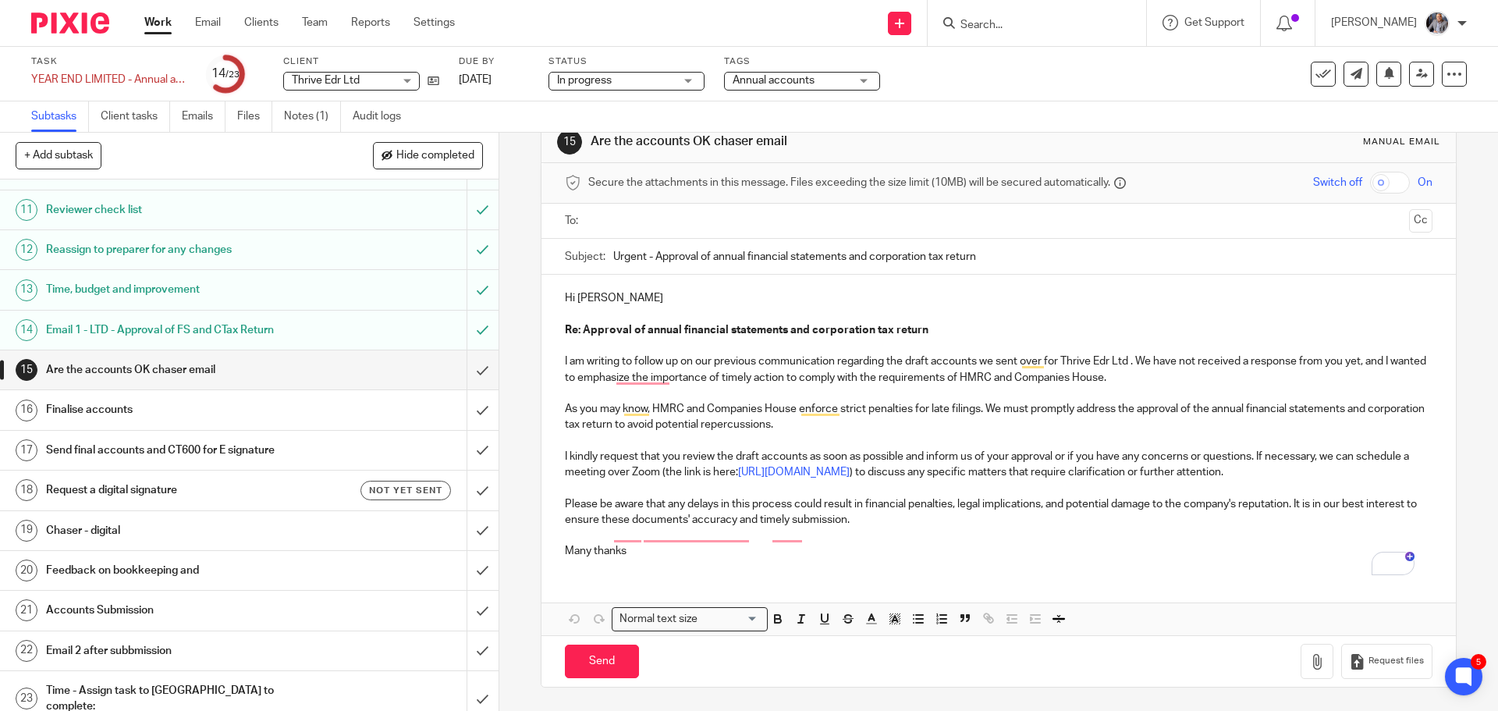
click at [641, 212] on input "text" at bounding box center [998, 221] width 808 height 18
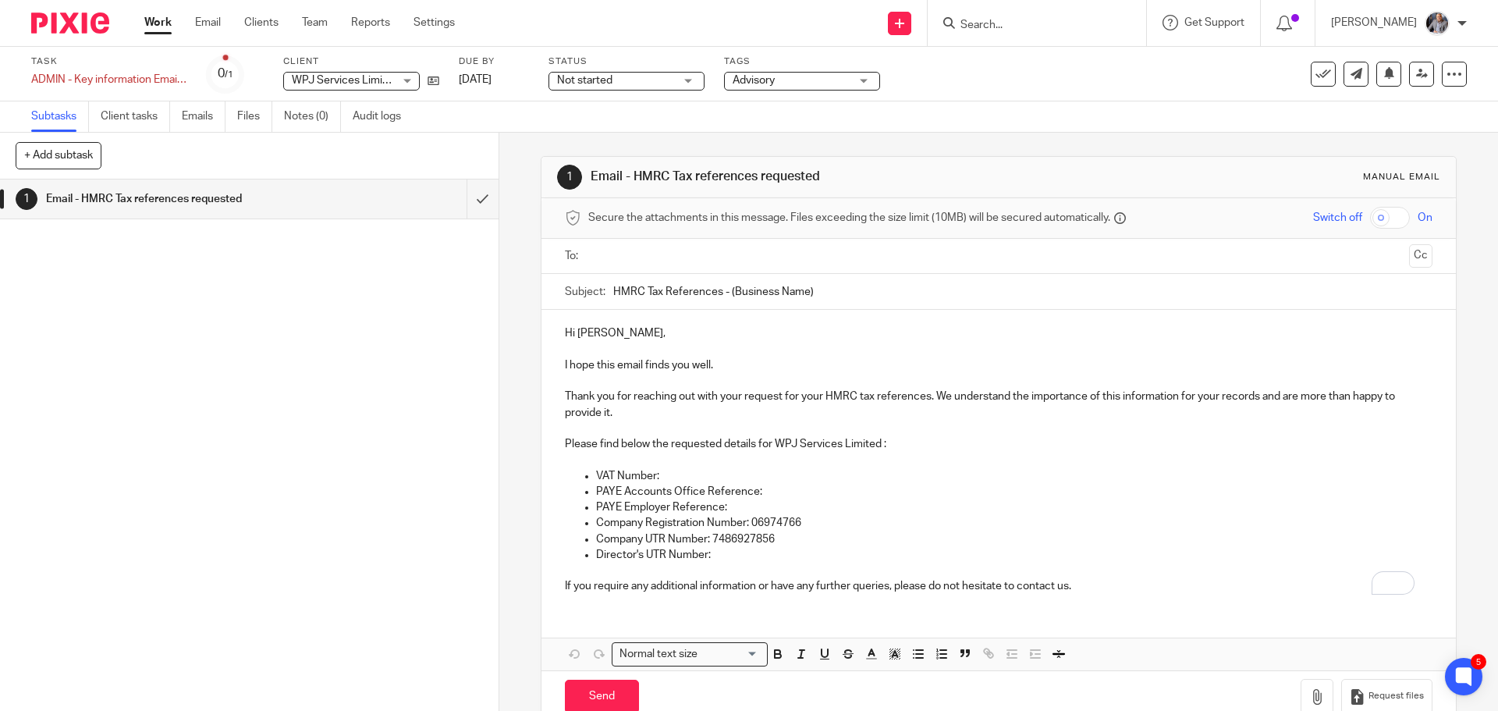
scroll to position [35, 0]
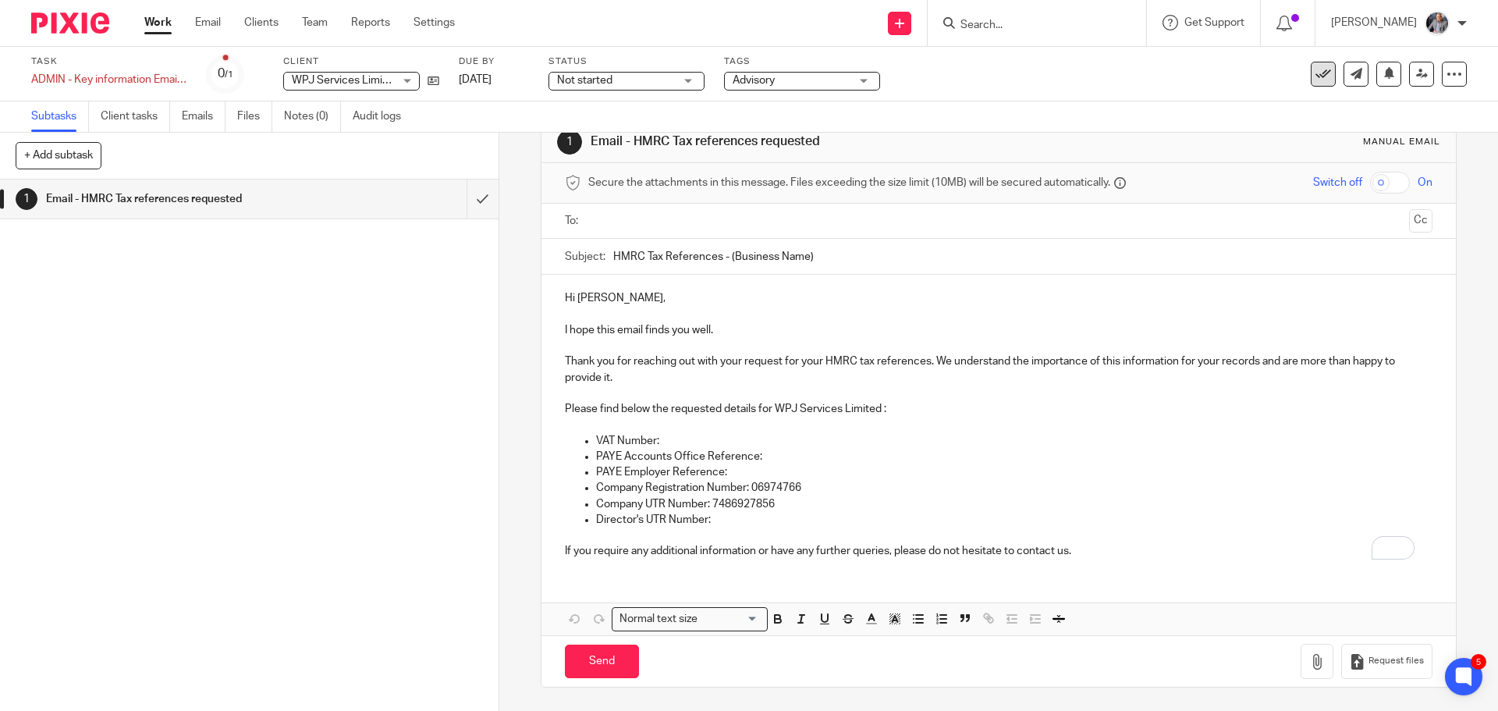
click at [1315, 77] on icon at bounding box center [1323, 74] width 16 height 16
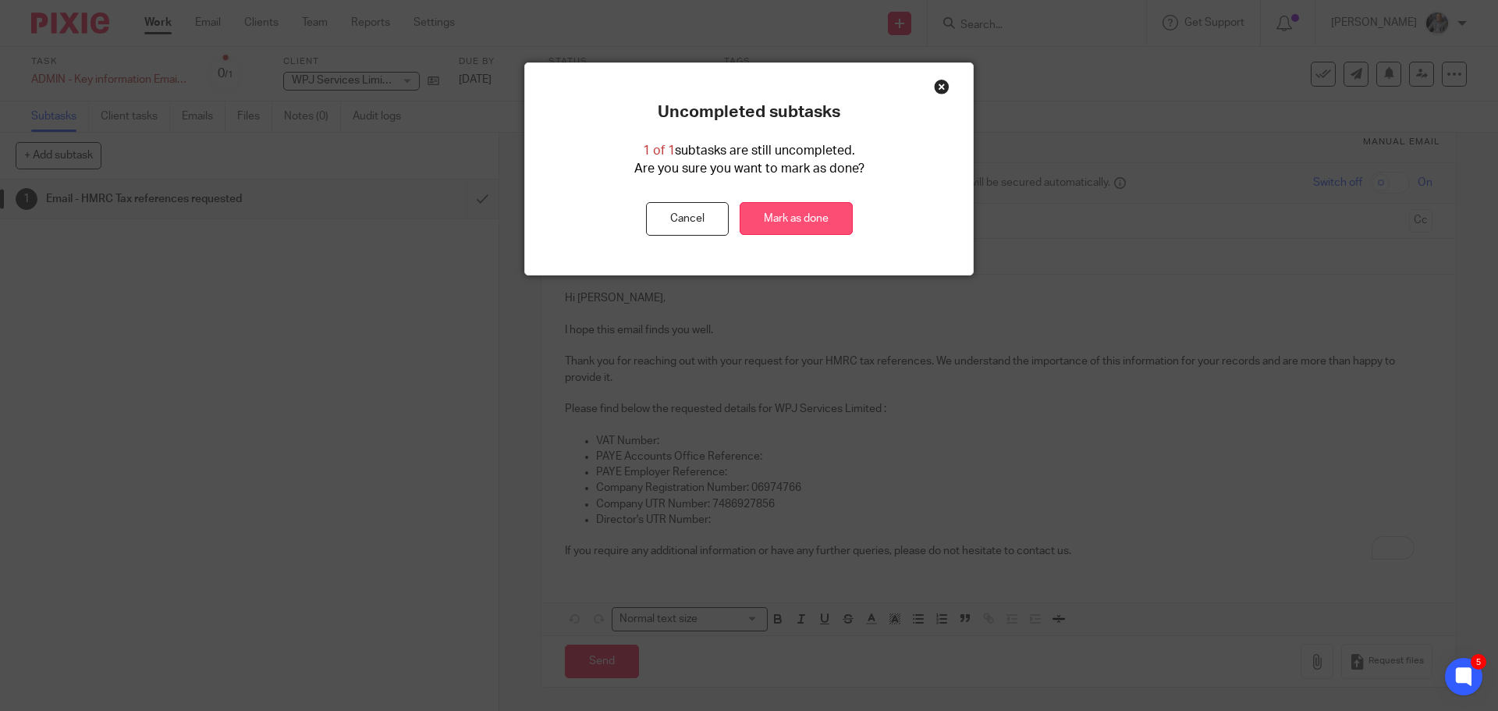
click at [830, 228] on link "Mark as done" at bounding box center [796, 219] width 113 height 34
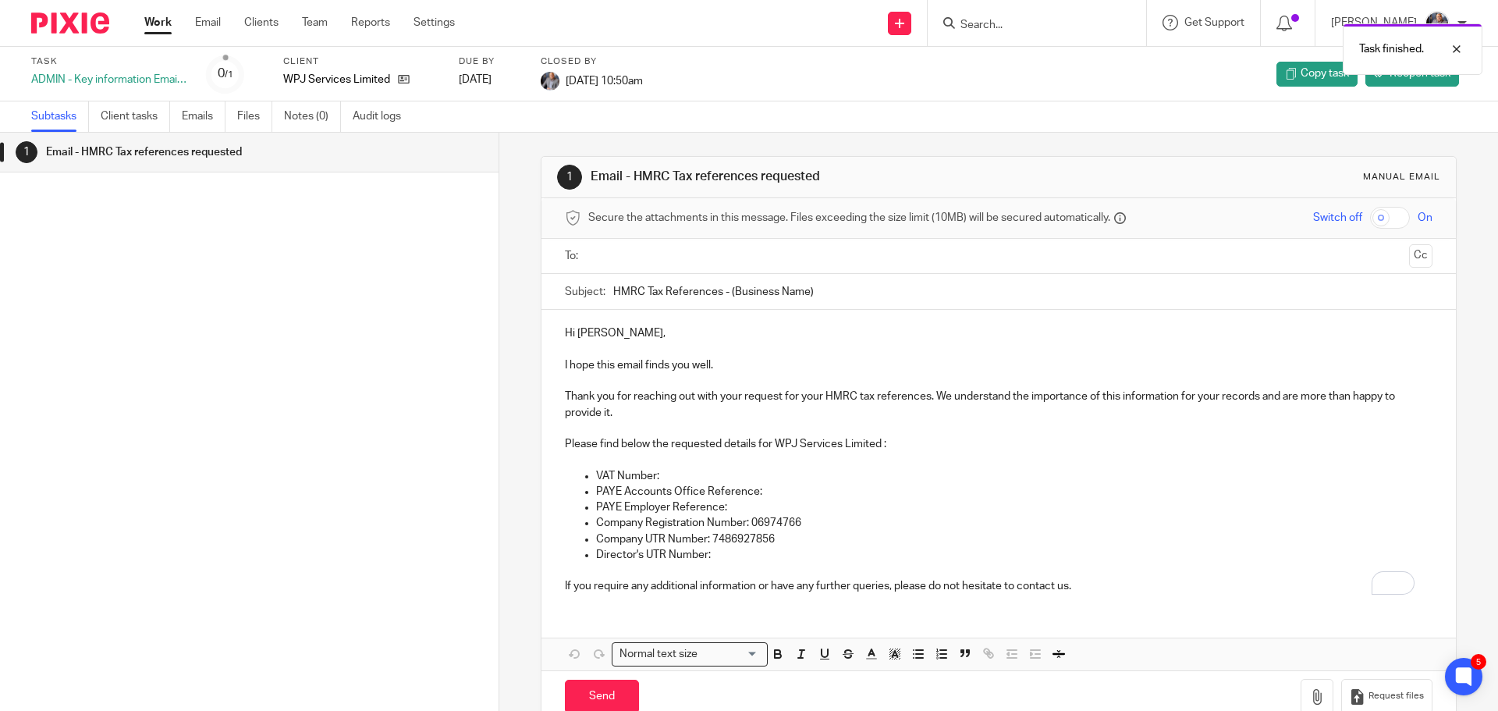
click at [1039, 27] on div "Task finished." at bounding box center [1115, 45] width 733 height 59
click at [997, 27] on div "Task finished." at bounding box center [1115, 45] width 733 height 59
click at [991, 23] on input "Search" at bounding box center [1029, 26] width 140 height 14
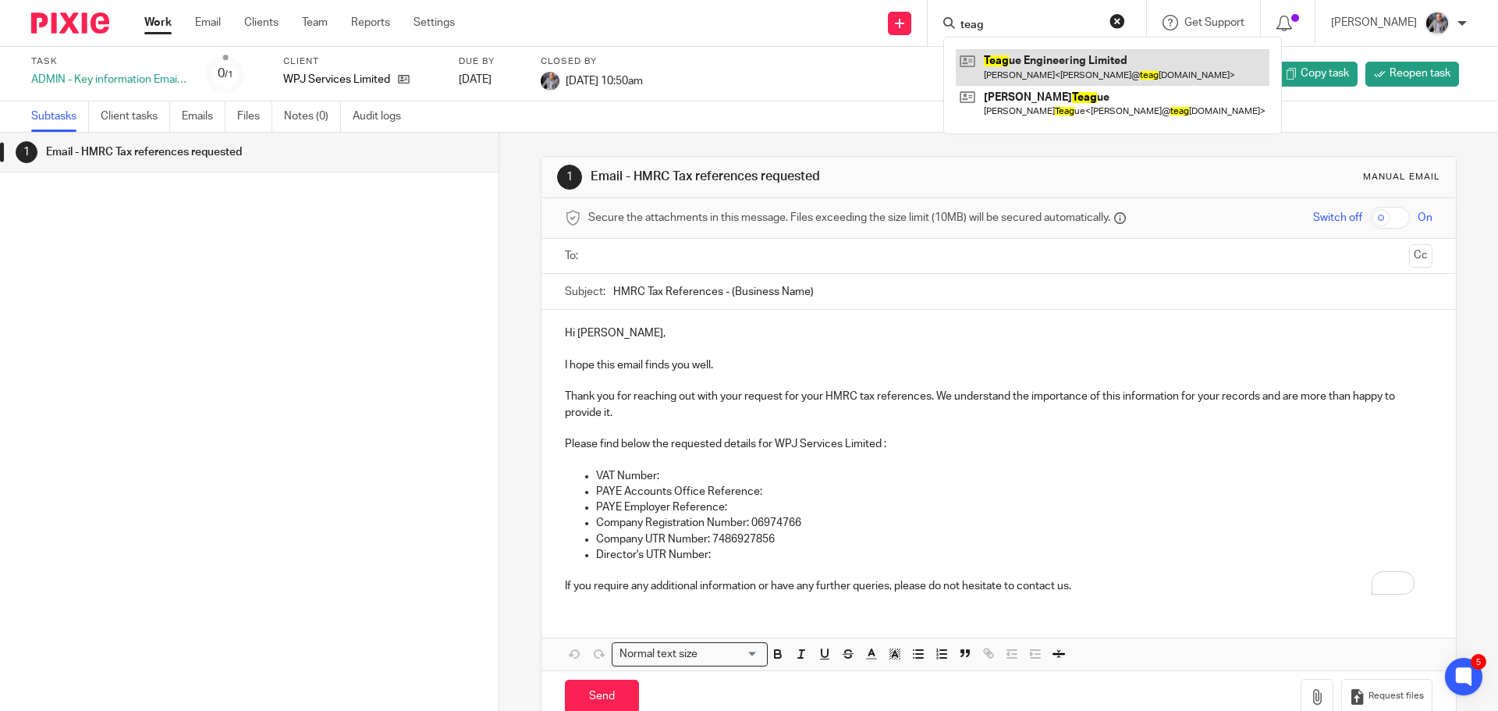
type input "teag"
click at [1066, 64] on link at bounding box center [1113, 67] width 314 height 36
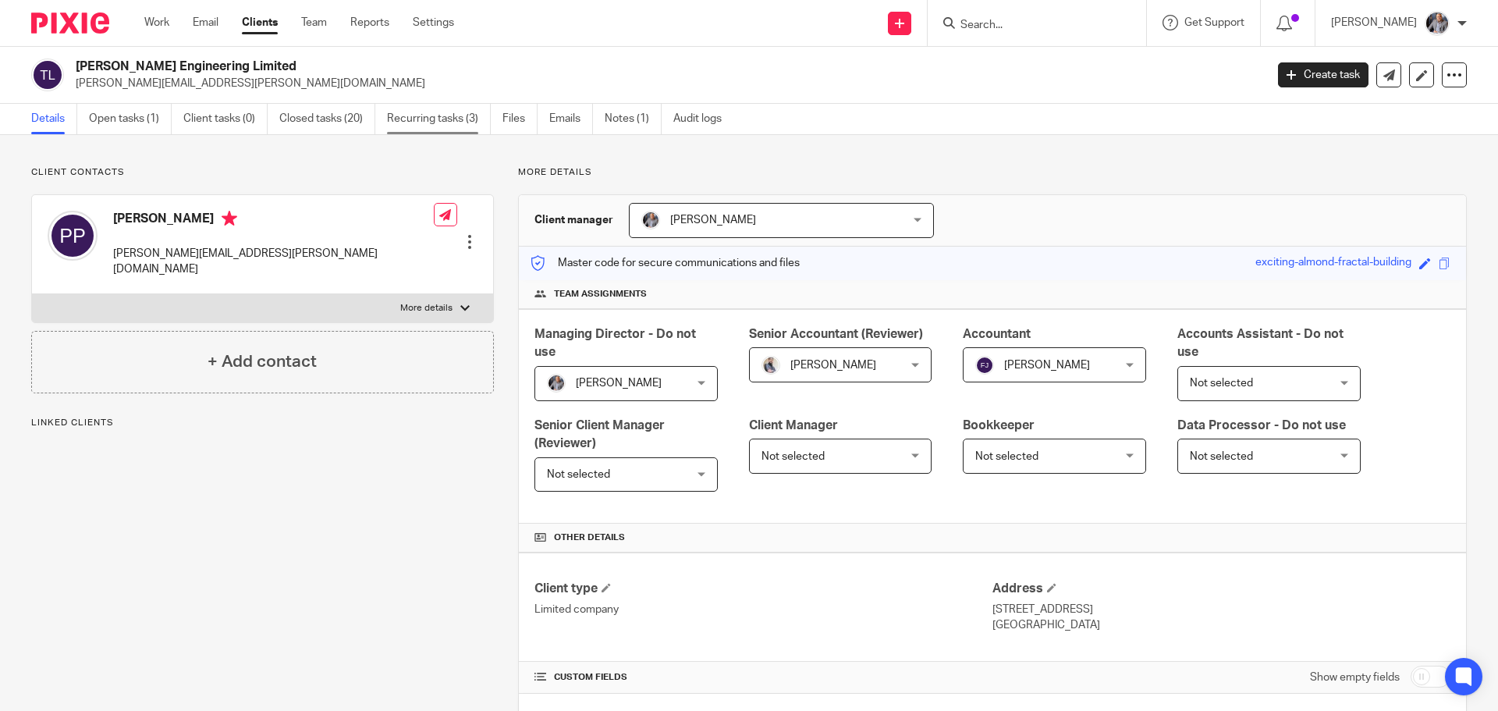
click at [438, 119] on link "Recurring tasks (3)" at bounding box center [439, 119] width 104 height 30
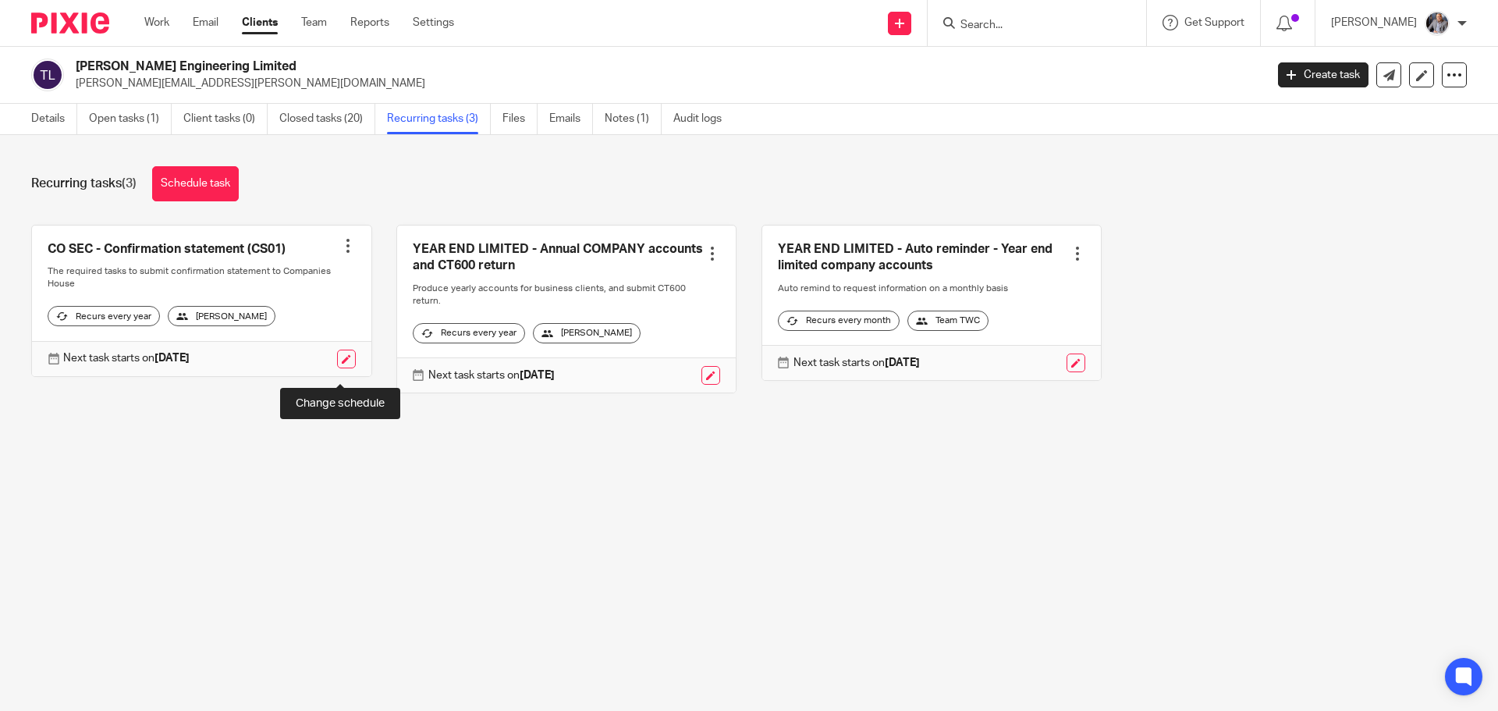
click at [337, 368] on link at bounding box center [346, 358] width 19 height 19
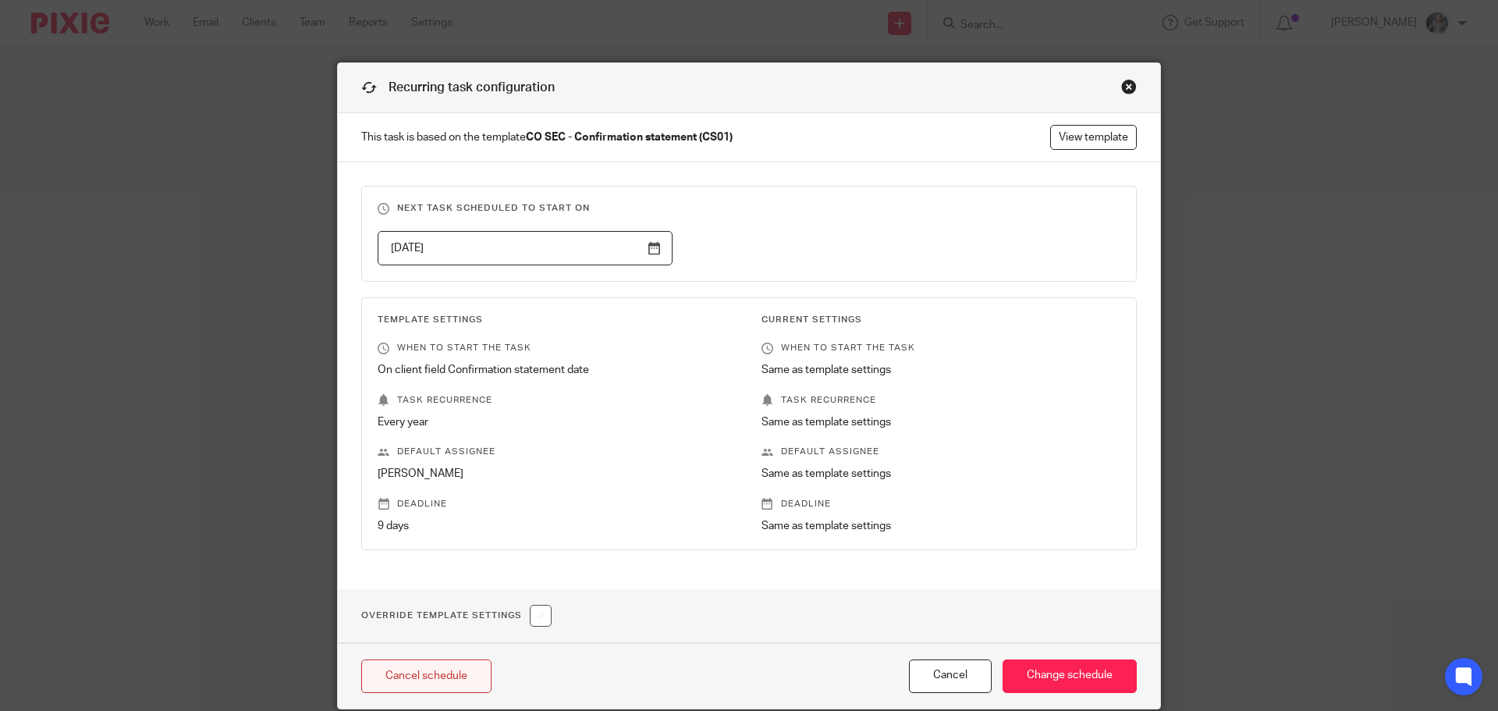
click at [413, 670] on link "Cancel schedule" at bounding box center [426, 676] width 130 height 34
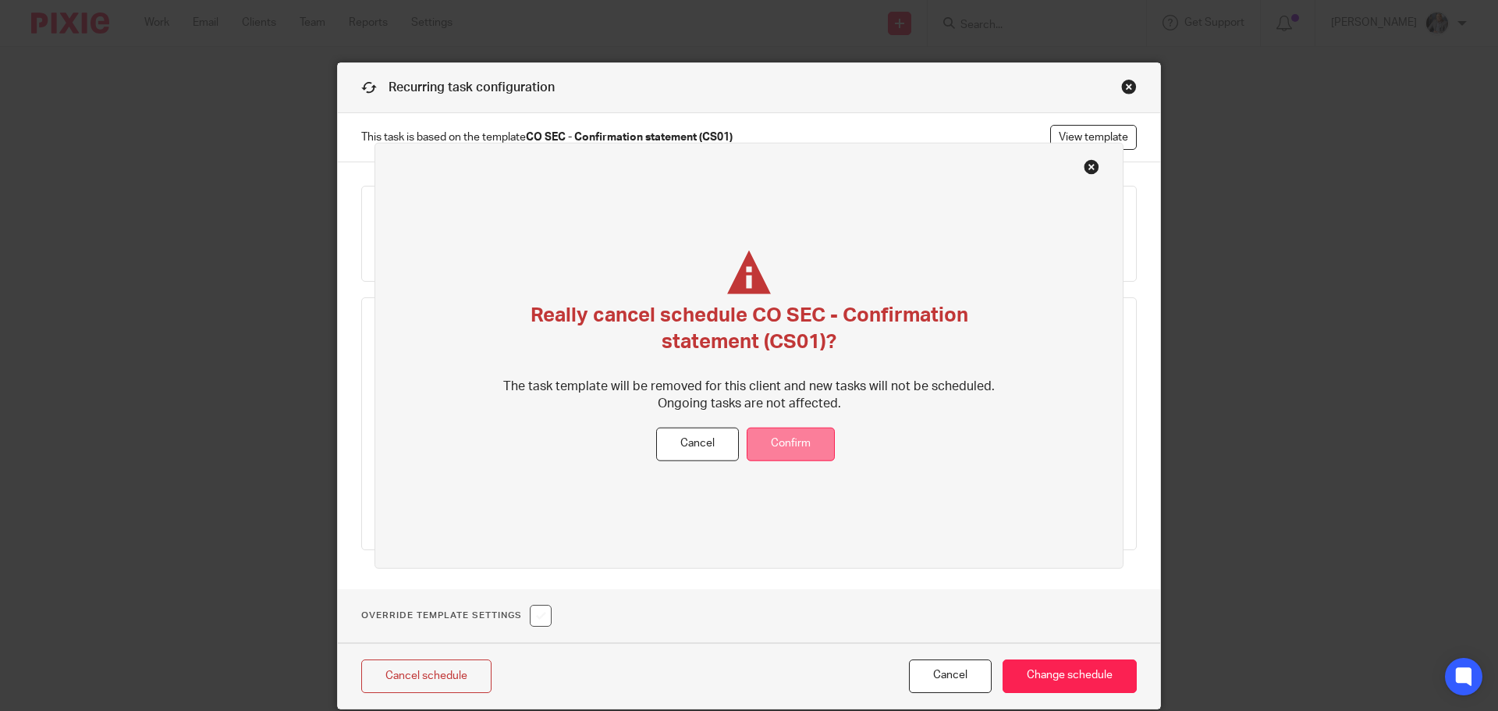
click at [774, 443] on button "Confirm" at bounding box center [791, 444] width 88 height 34
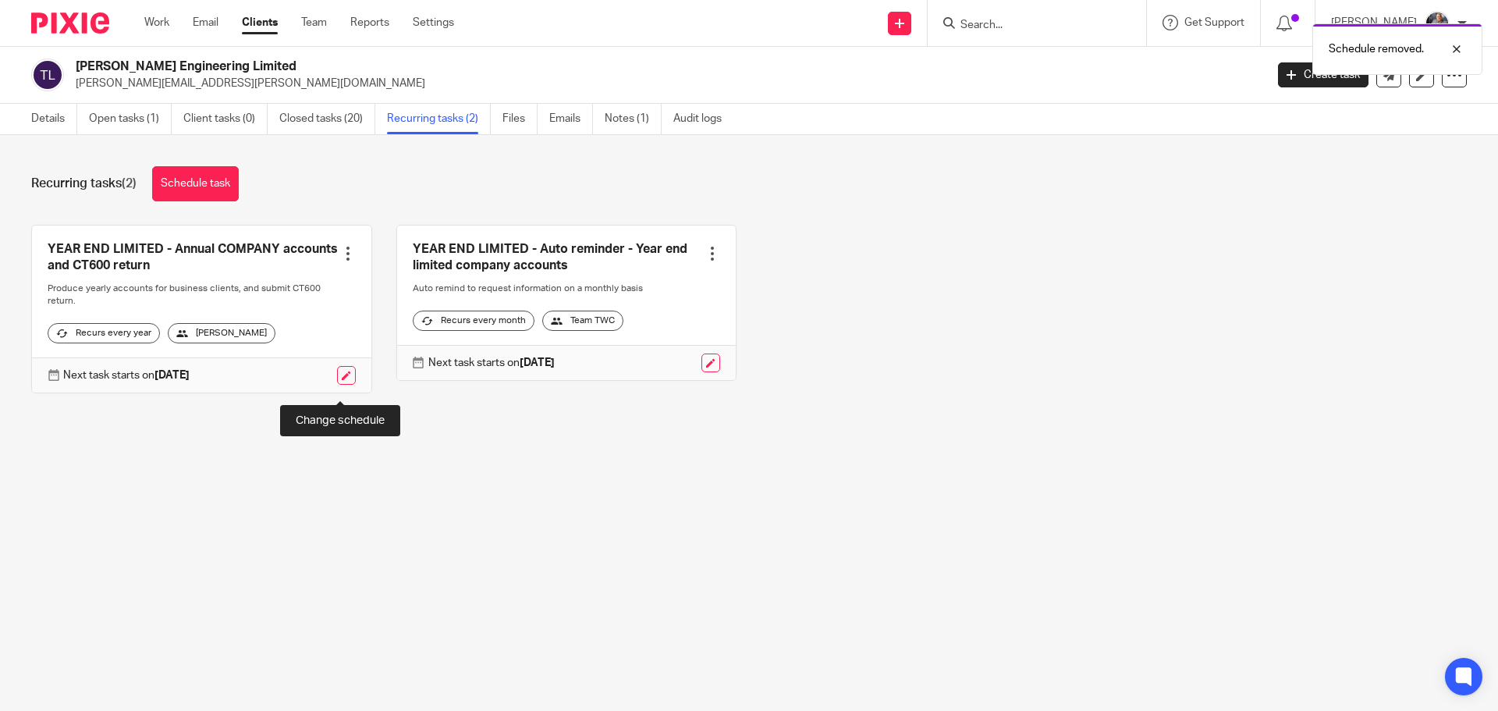
click at [337, 379] on link at bounding box center [346, 375] width 19 height 19
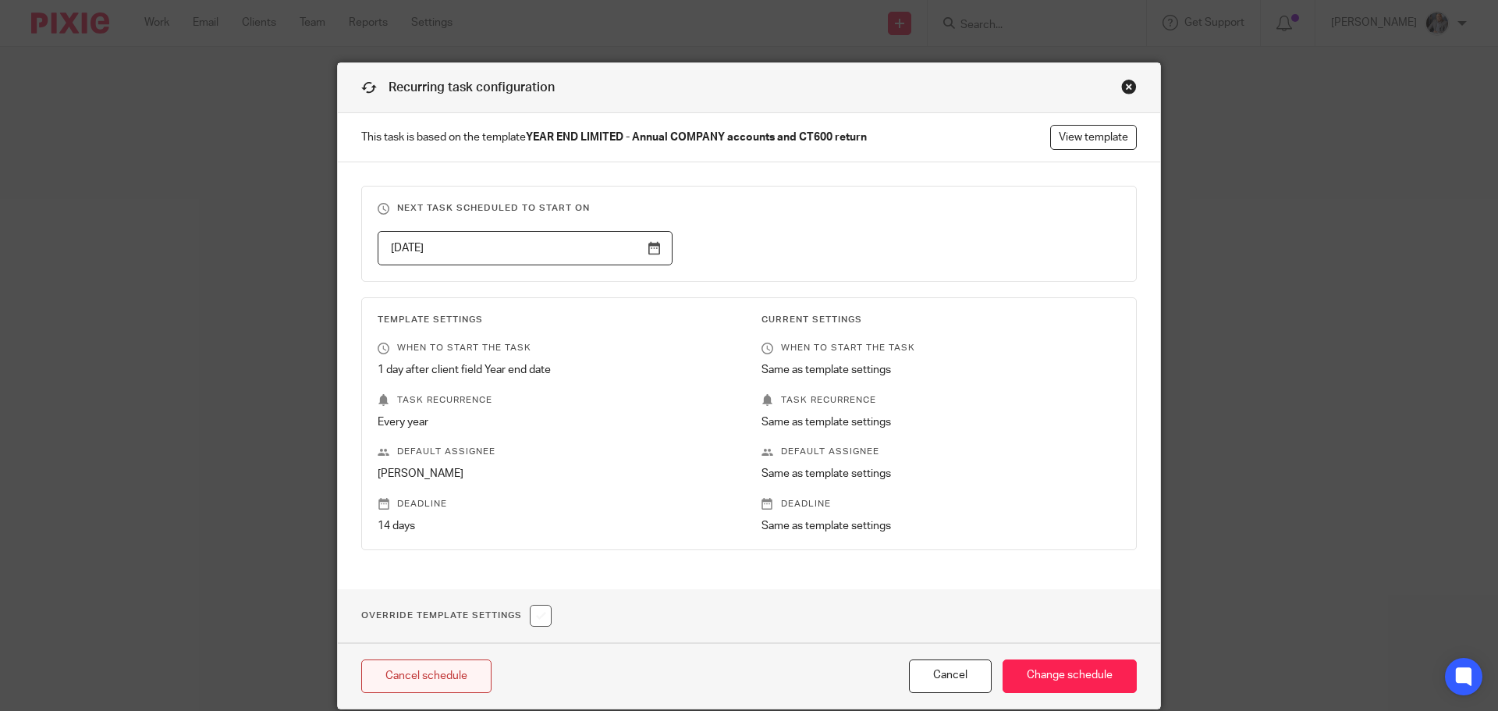
click at [449, 675] on link "Cancel schedule" at bounding box center [426, 676] width 130 height 34
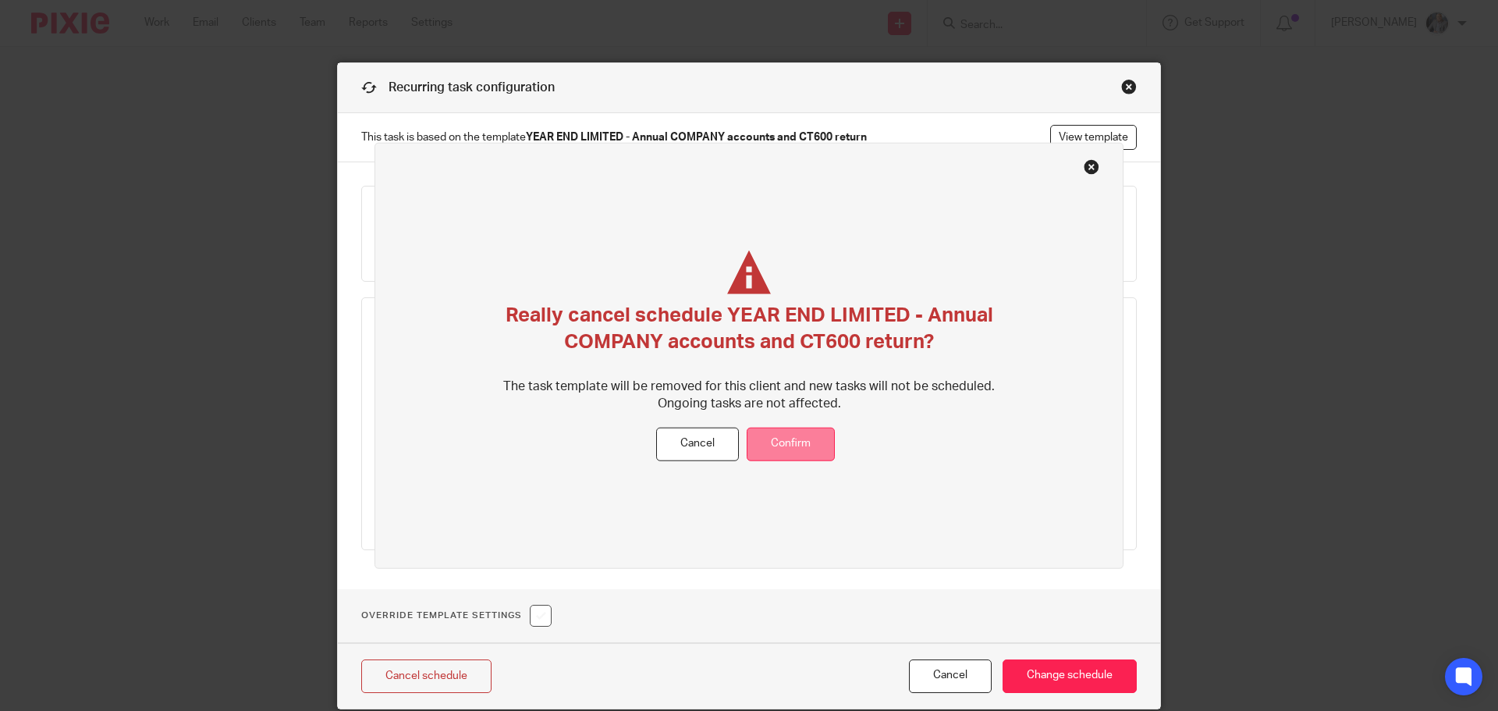
click at [778, 452] on button "Confirm" at bounding box center [791, 444] width 88 height 34
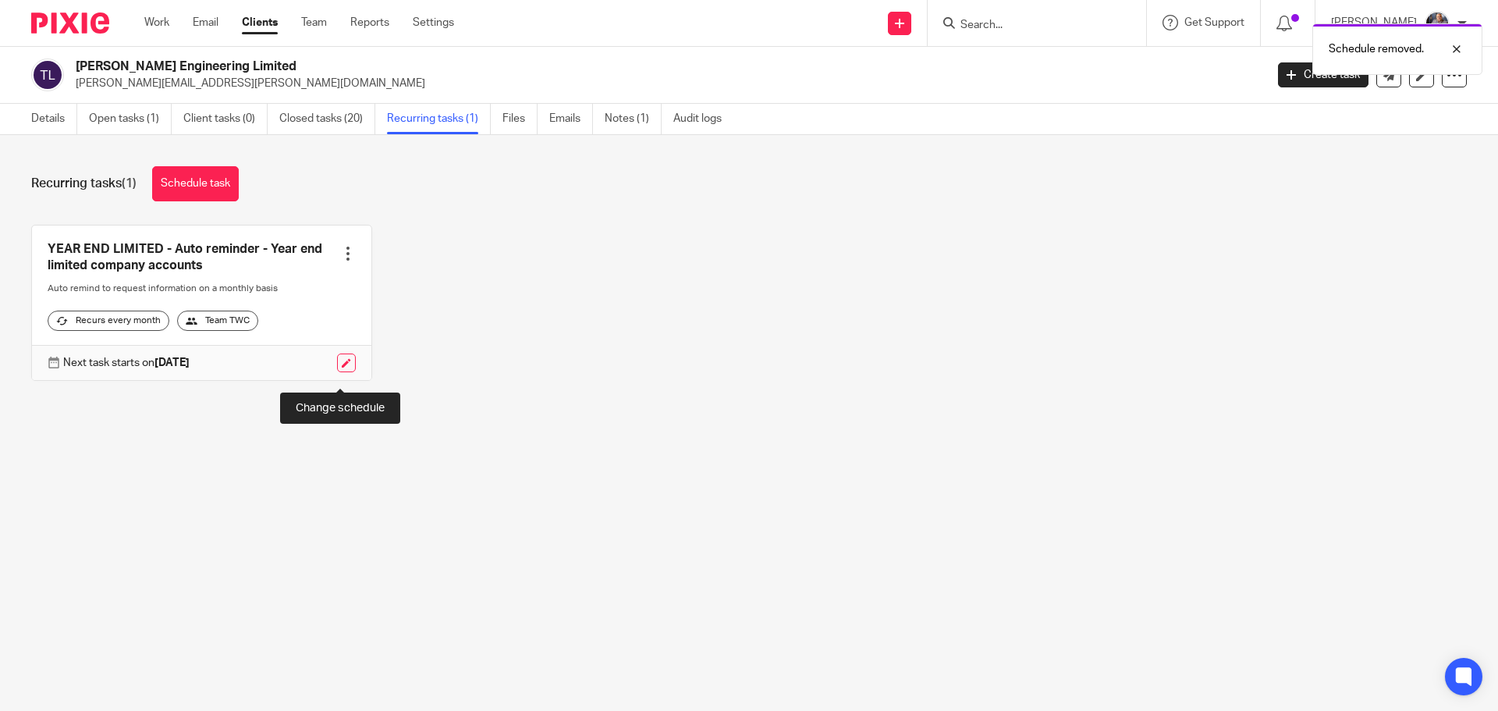
click at [342, 372] on link at bounding box center [346, 362] width 19 height 19
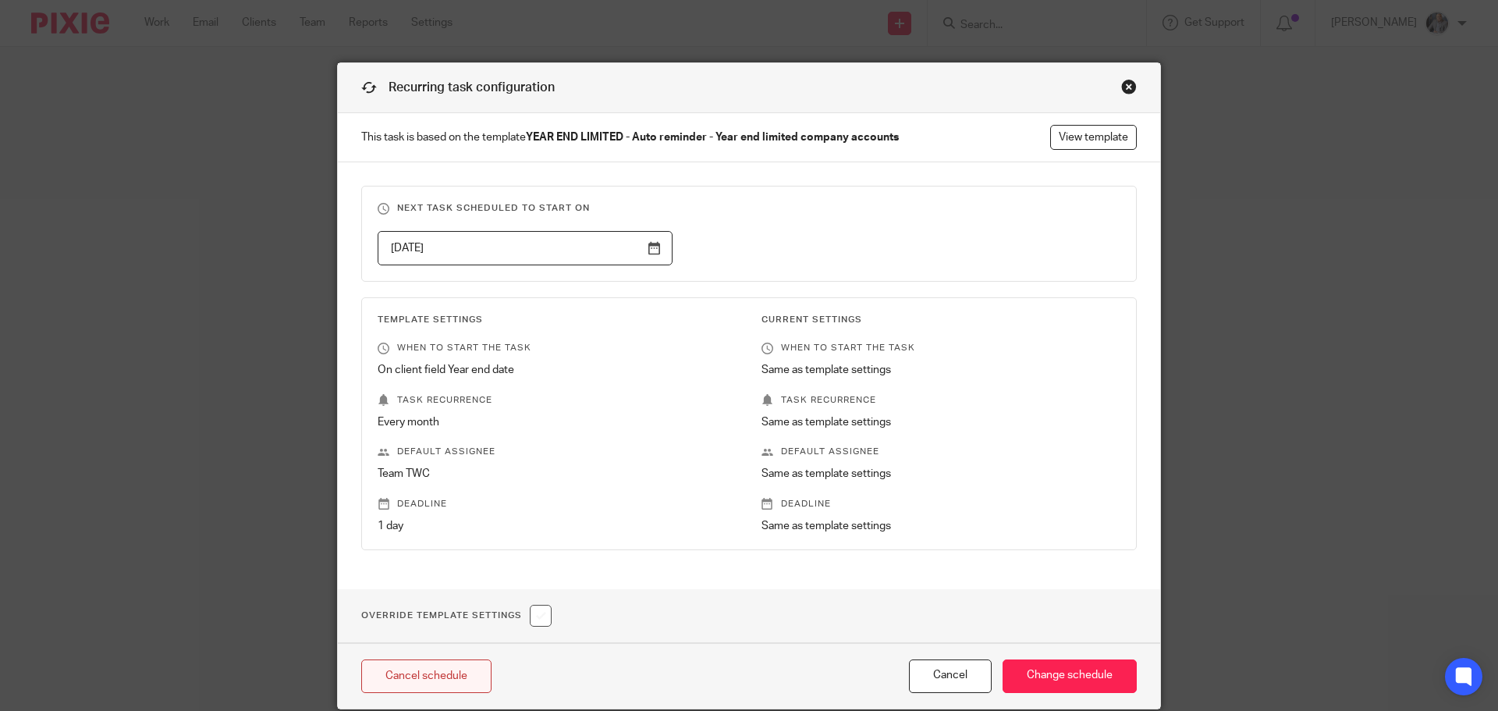
click at [446, 679] on link "Cancel schedule" at bounding box center [426, 676] width 130 height 34
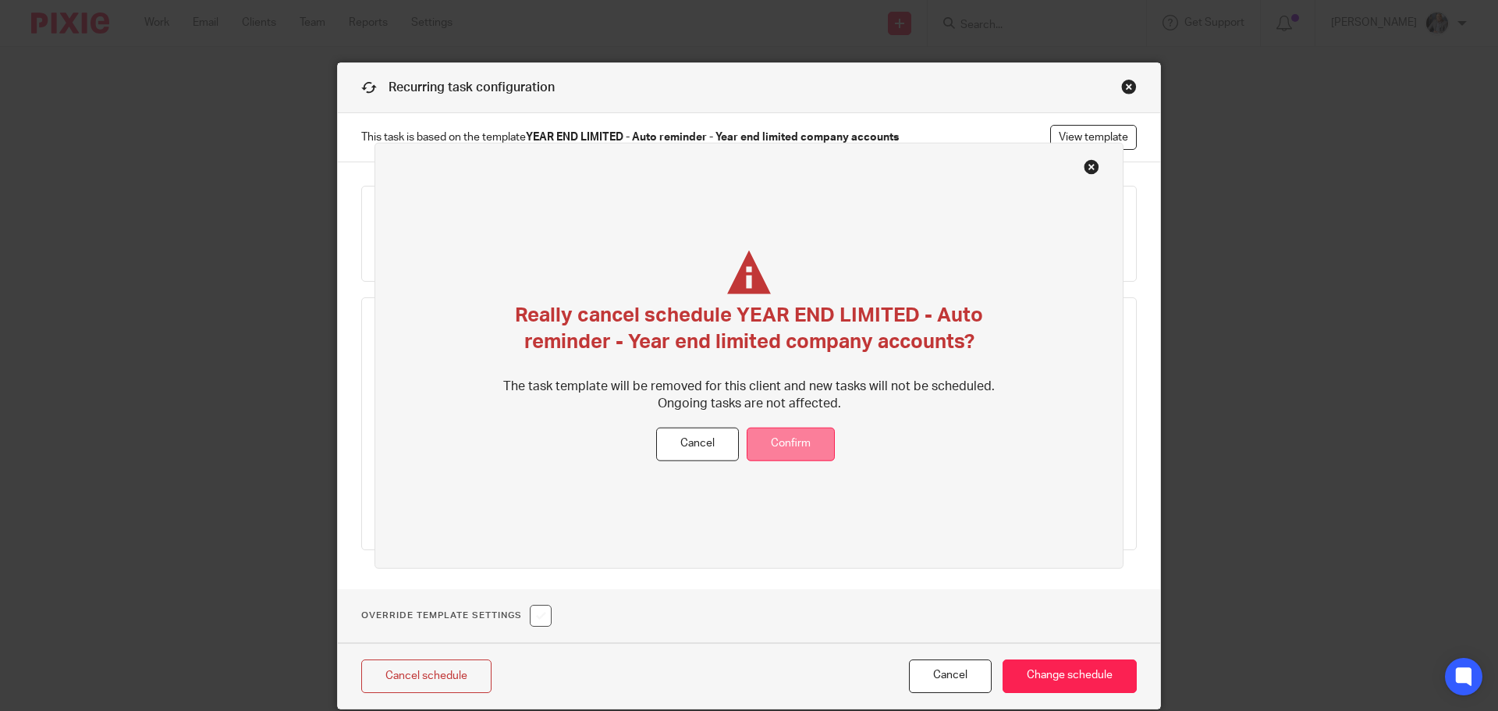
click at [796, 458] on button "Confirm" at bounding box center [791, 444] width 88 height 34
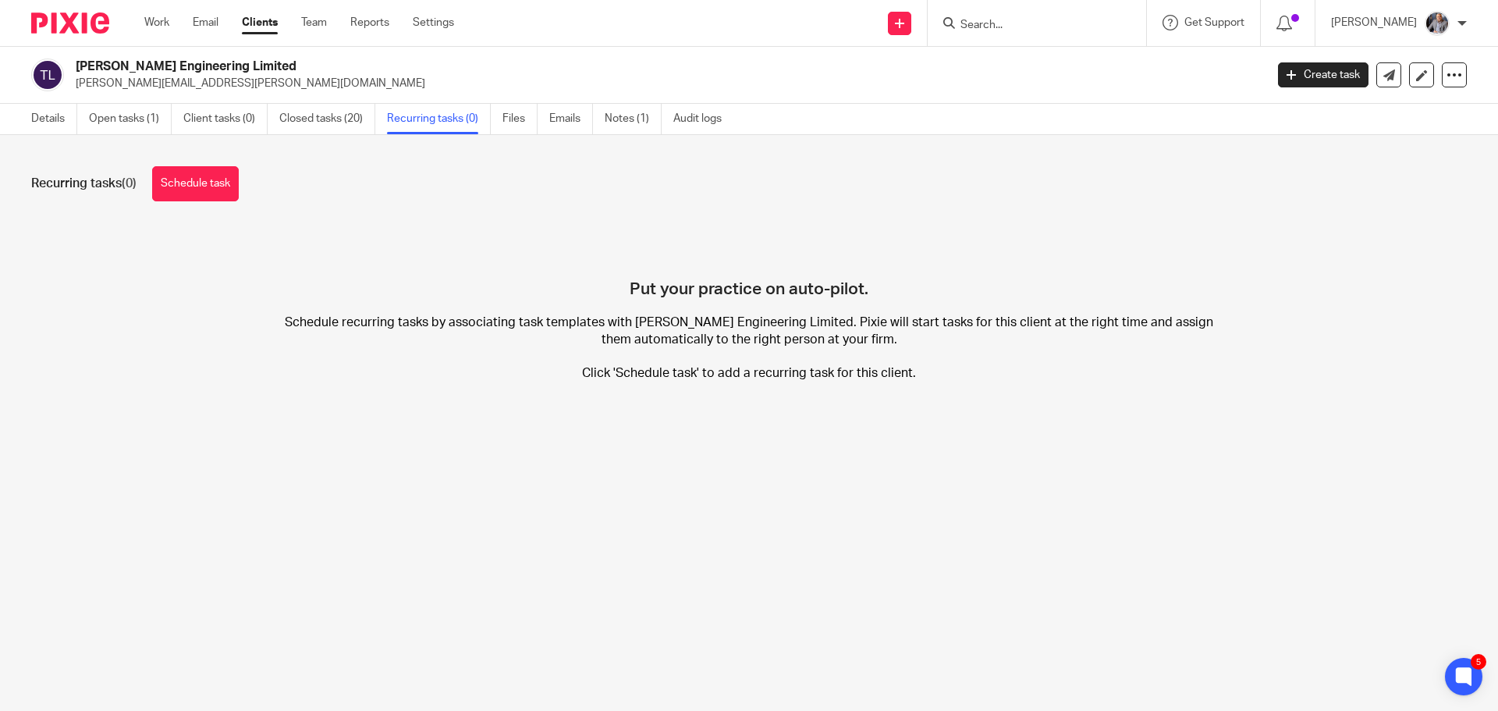
click at [980, 23] on input "Search" at bounding box center [1029, 26] width 140 height 14
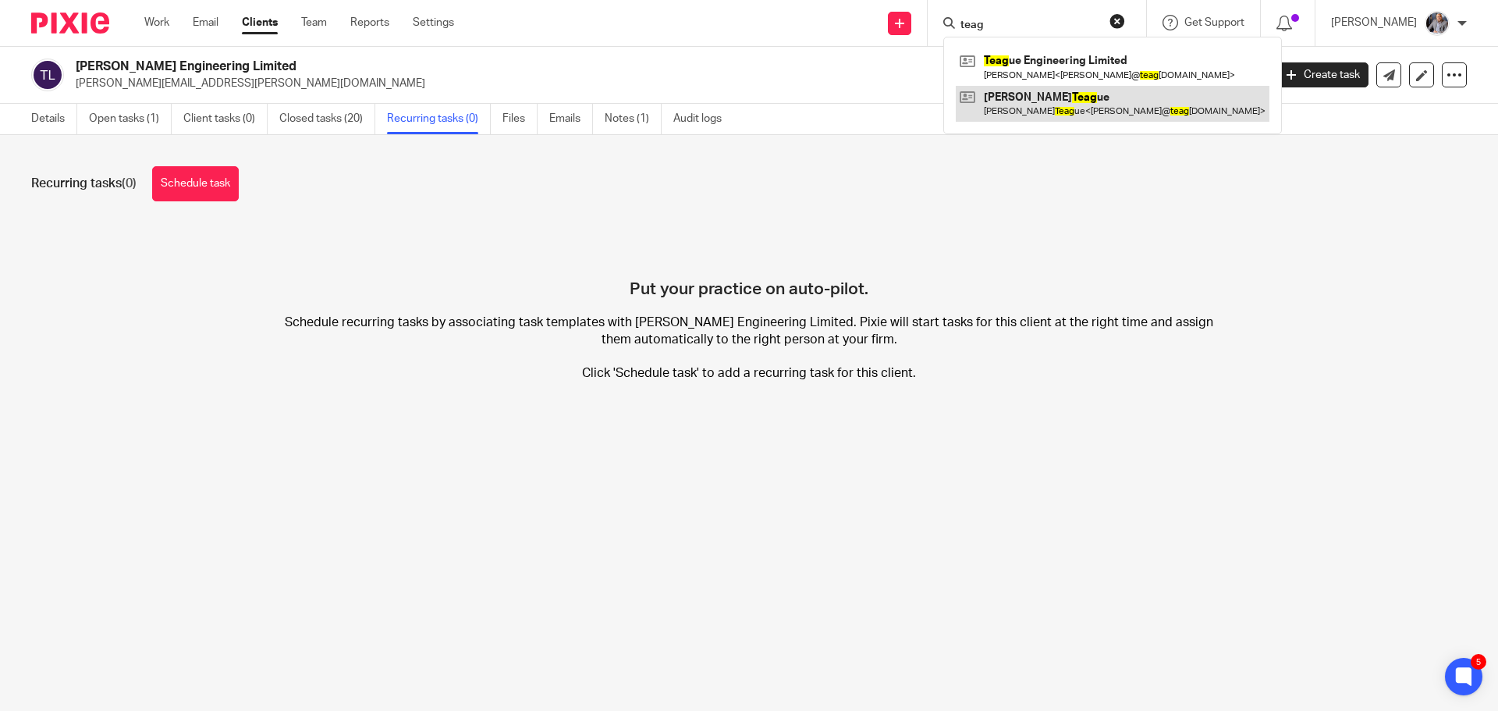
type input "teag"
click at [1083, 107] on link at bounding box center [1113, 104] width 314 height 36
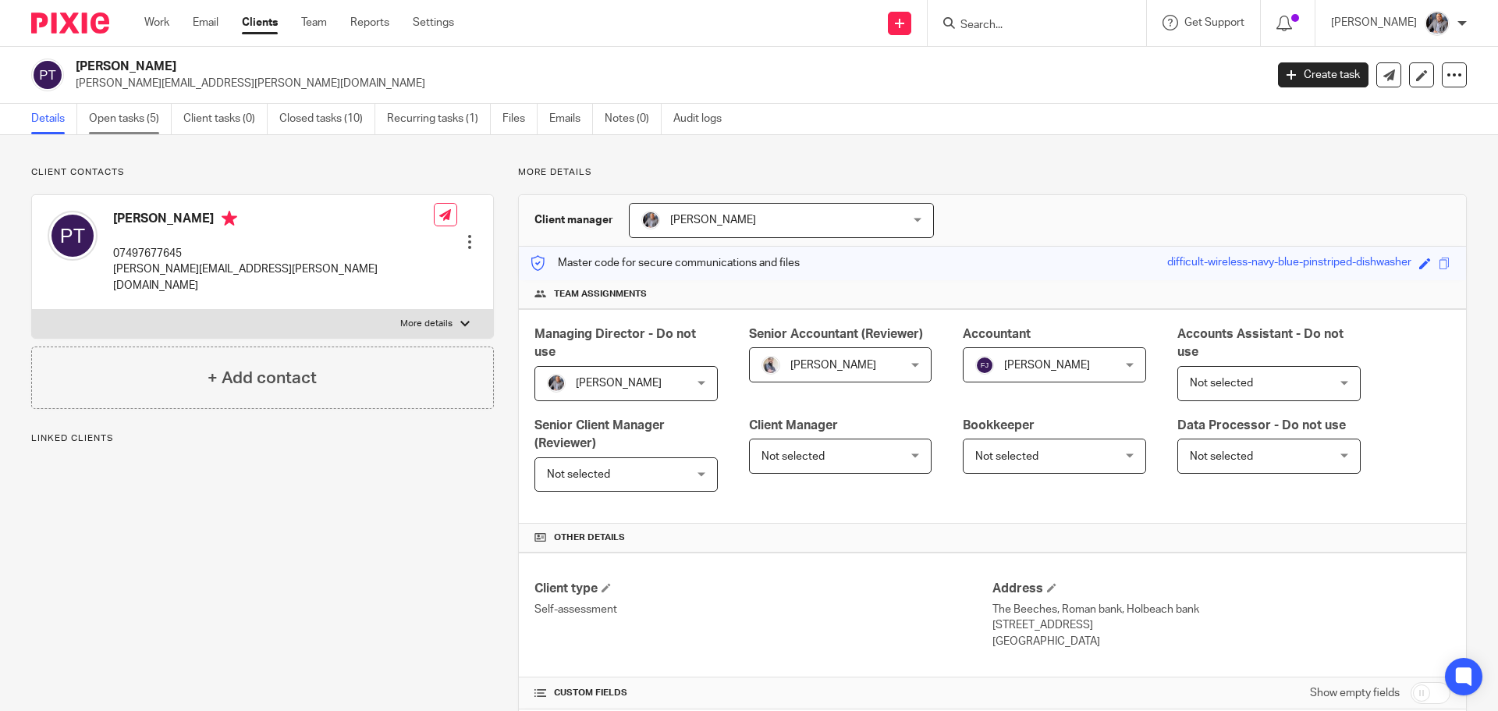
click at [118, 113] on link "Open tasks (5)" at bounding box center [130, 119] width 83 height 30
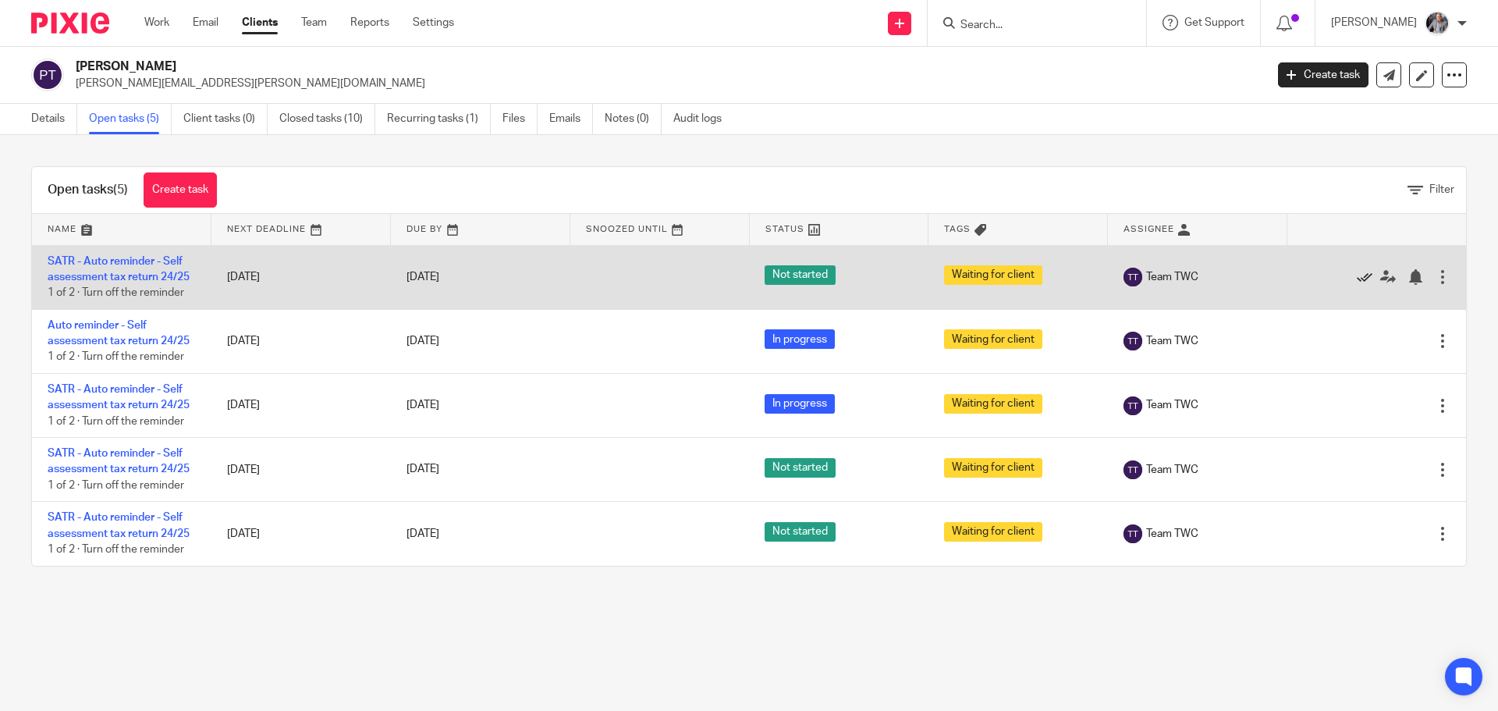
click at [1357, 275] on icon at bounding box center [1365, 277] width 16 height 16
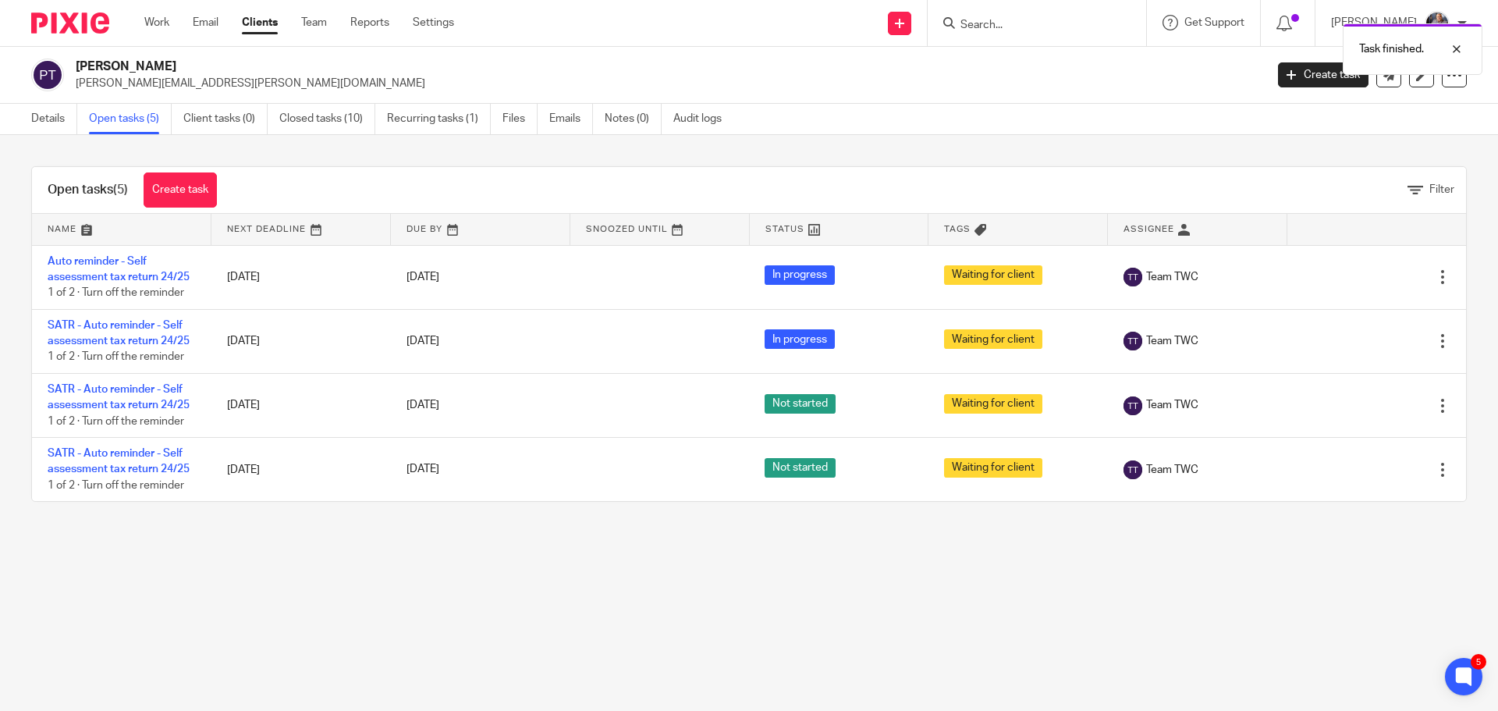
click at [1357, 275] on icon at bounding box center [1365, 277] width 16 height 16
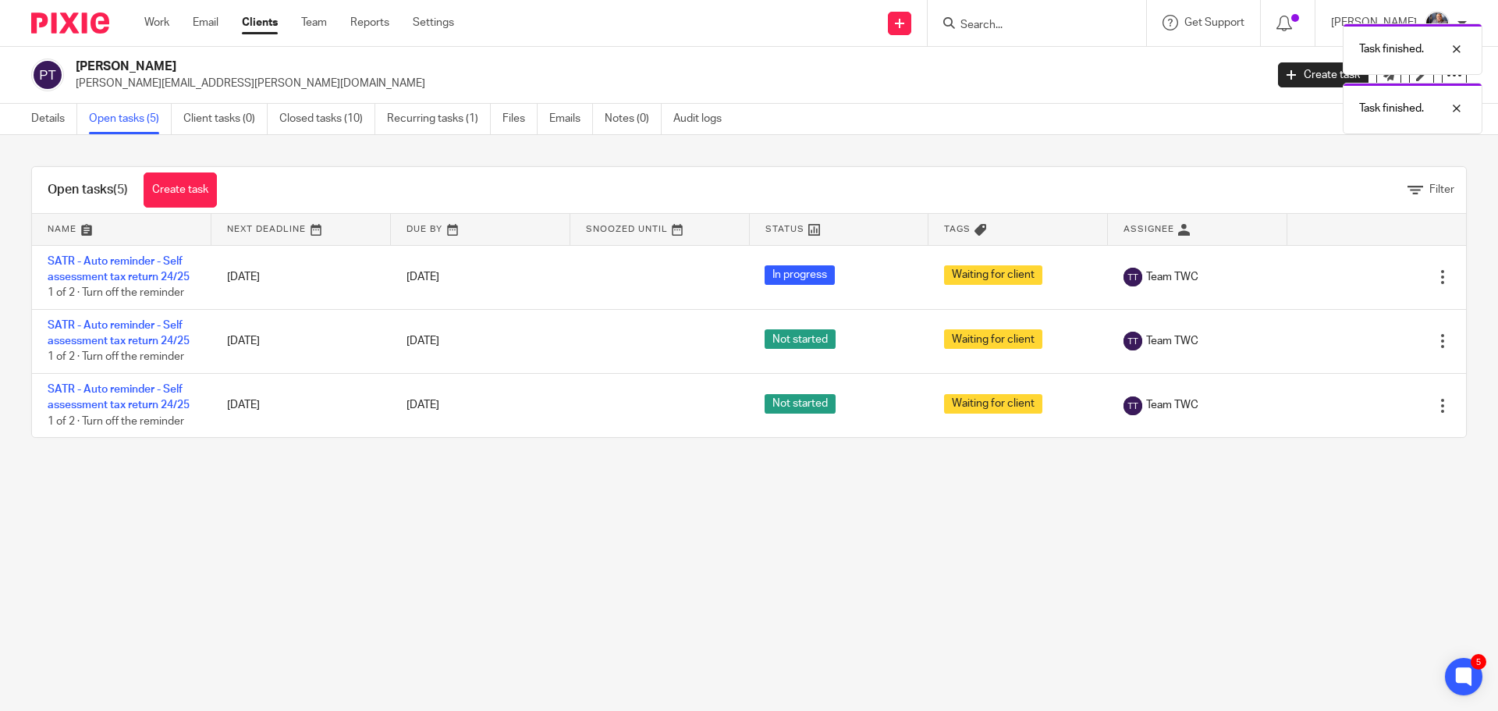
click at [1357, 275] on icon at bounding box center [1365, 277] width 16 height 16
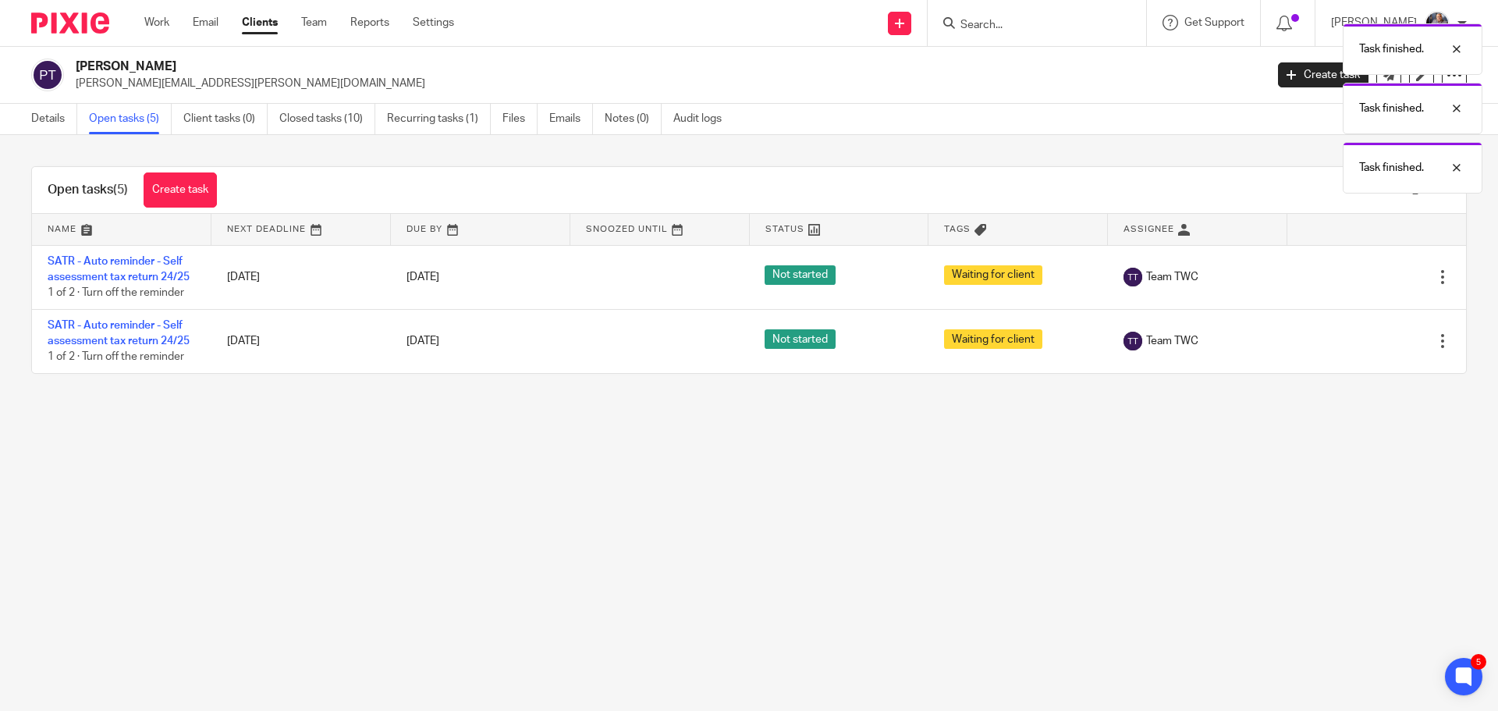
click at [1357, 275] on icon at bounding box center [1365, 277] width 16 height 16
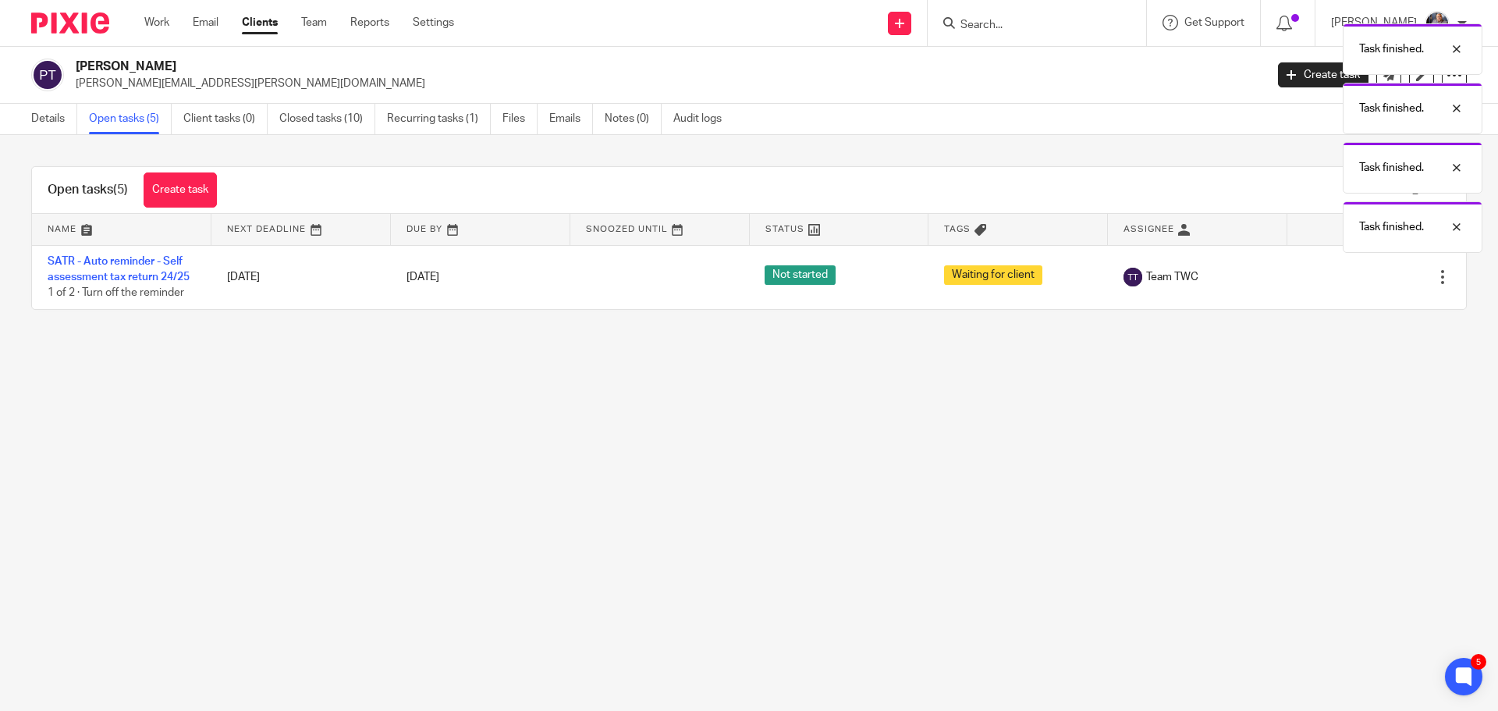
click at [1357, 275] on icon at bounding box center [1365, 277] width 16 height 16
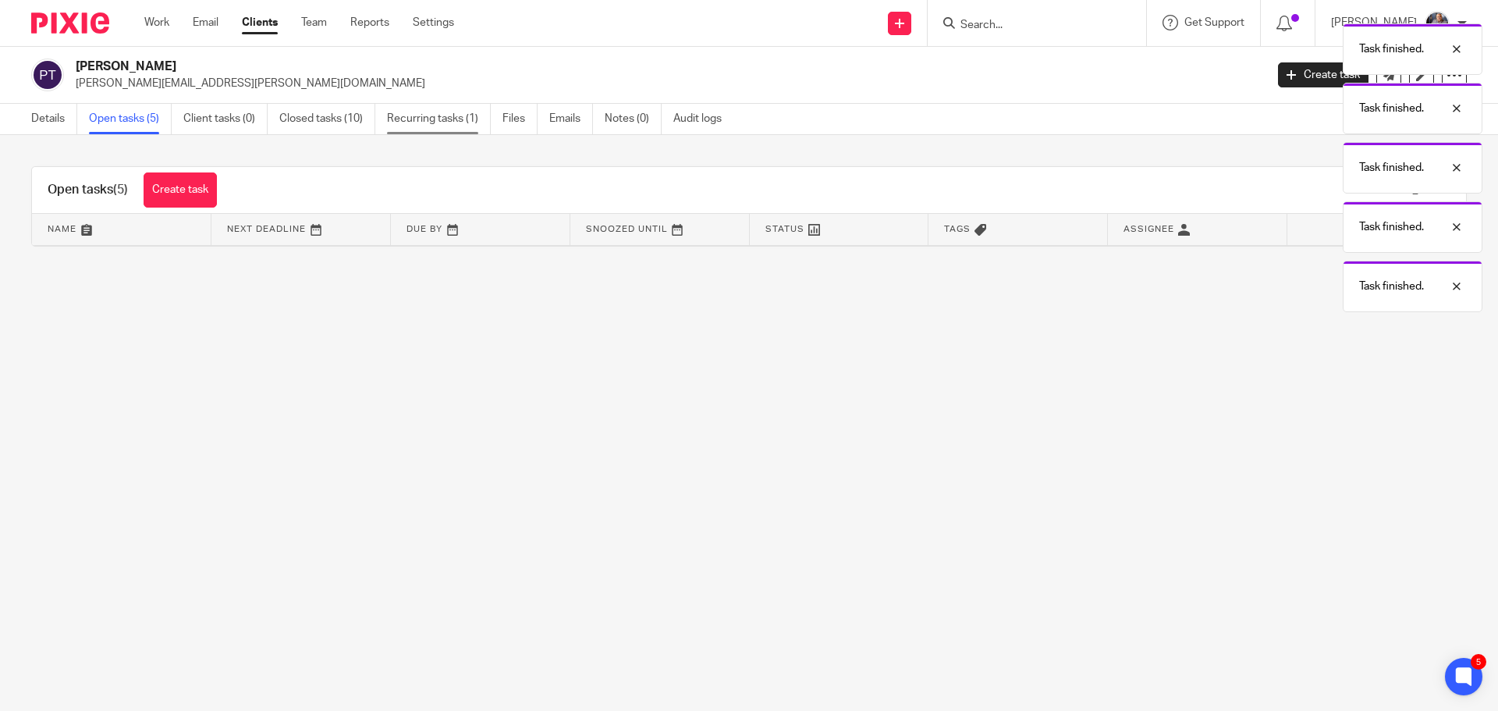
click at [443, 124] on link "Recurring tasks (1)" at bounding box center [439, 119] width 104 height 30
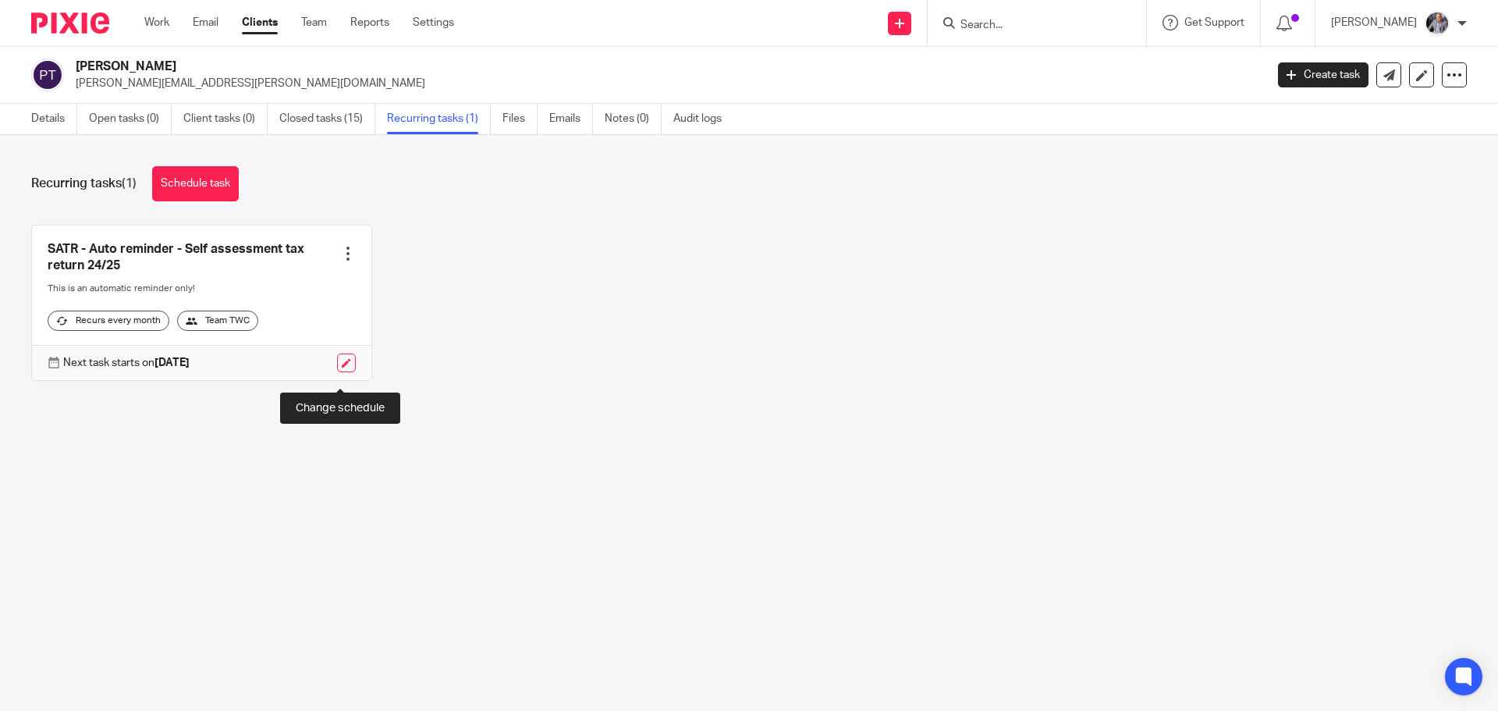
click at [337, 372] on link at bounding box center [346, 362] width 19 height 19
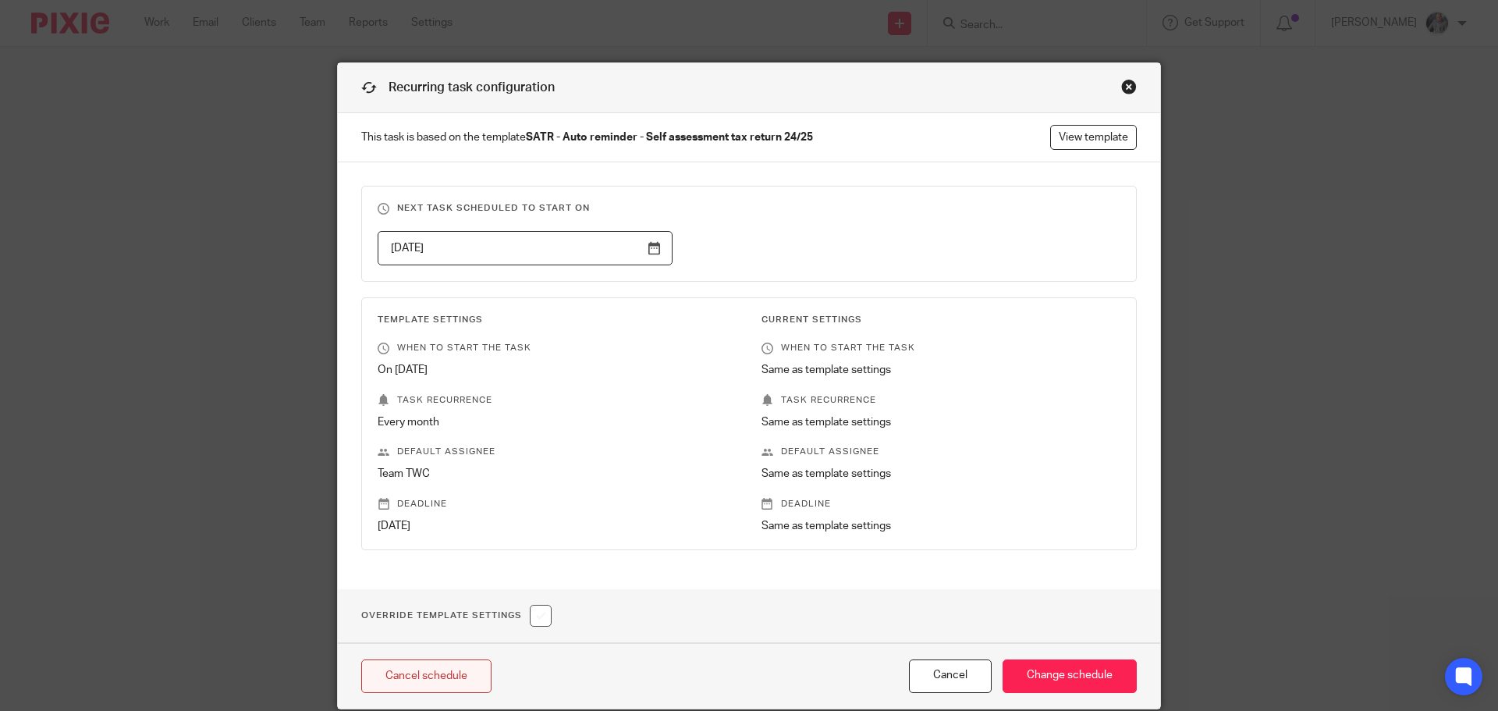
click at [450, 669] on link "Cancel schedule" at bounding box center [426, 676] width 130 height 34
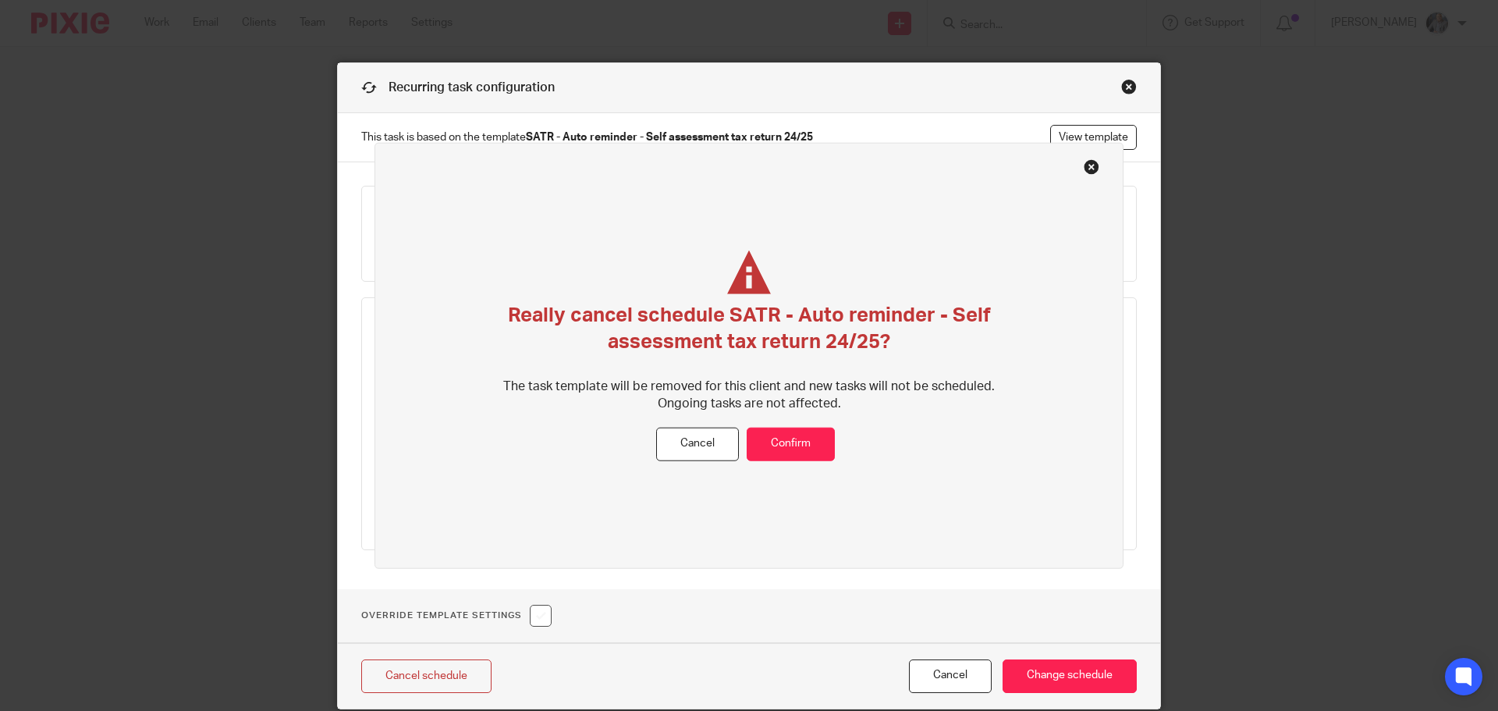
click at [775, 419] on div "Really cancel schedule SATR - Auto reminder - Self assessment tax return 24/25?…" at bounding box center [749, 338] width 523 height 177
click at [779, 445] on button "Confirm" at bounding box center [791, 444] width 88 height 34
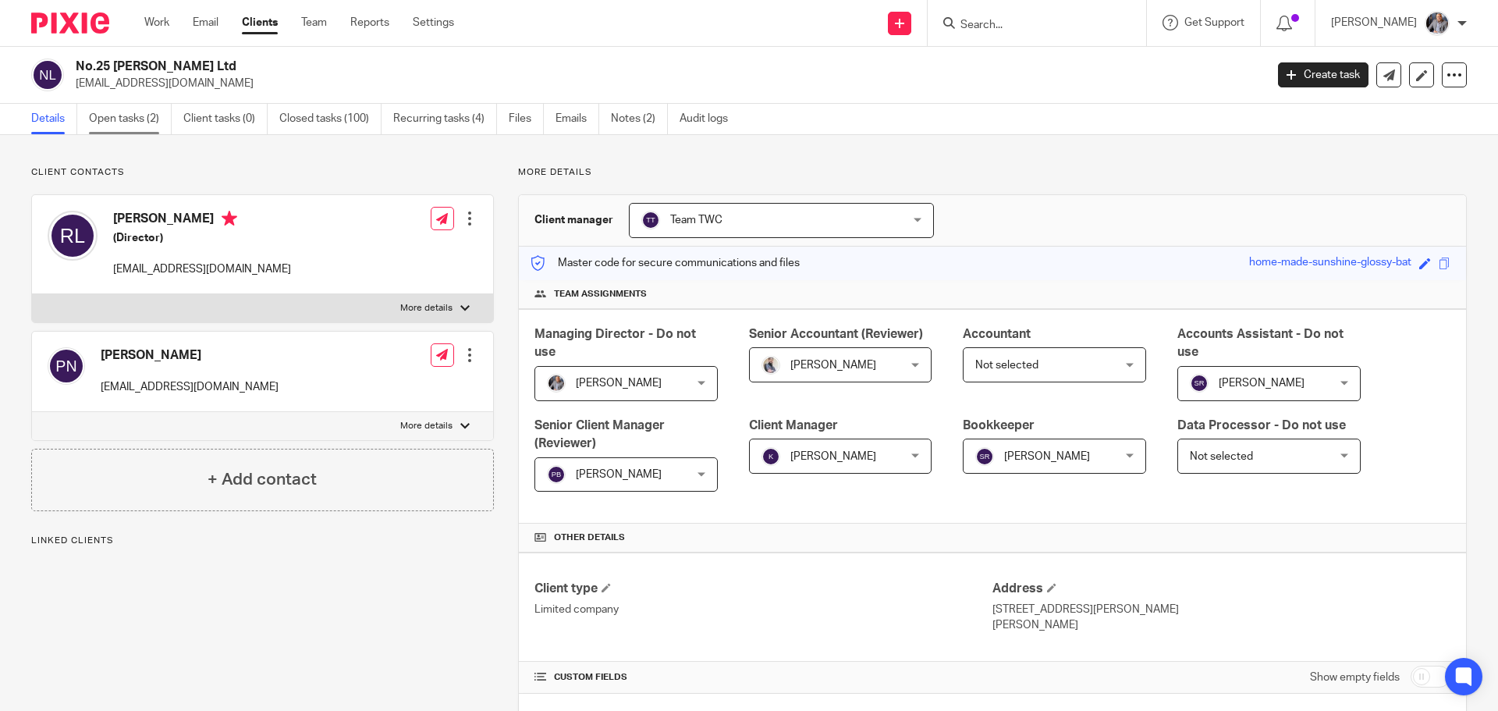
click at [125, 116] on link "Open tasks (2)" at bounding box center [130, 119] width 83 height 30
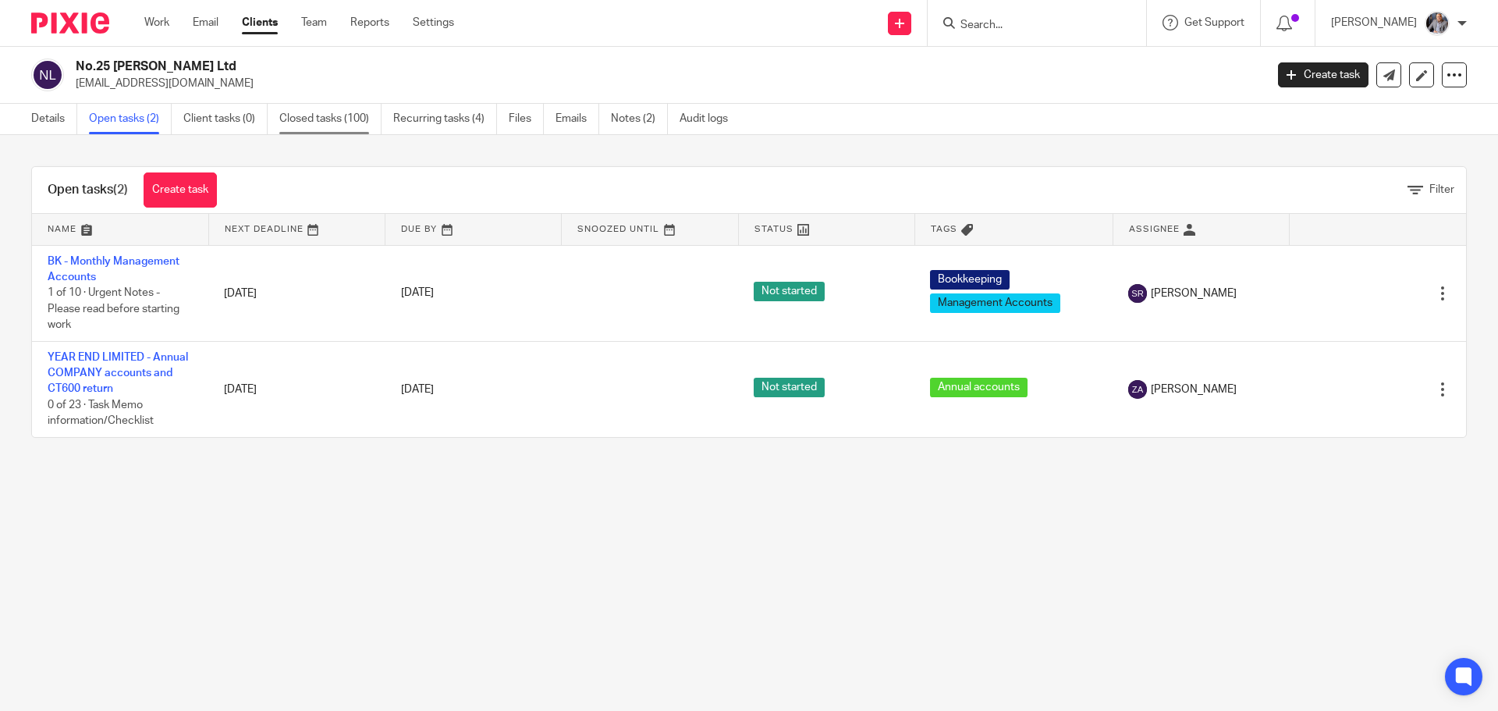
click at [353, 118] on link "Closed tasks (100)" at bounding box center [330, 119] width 102 height 30
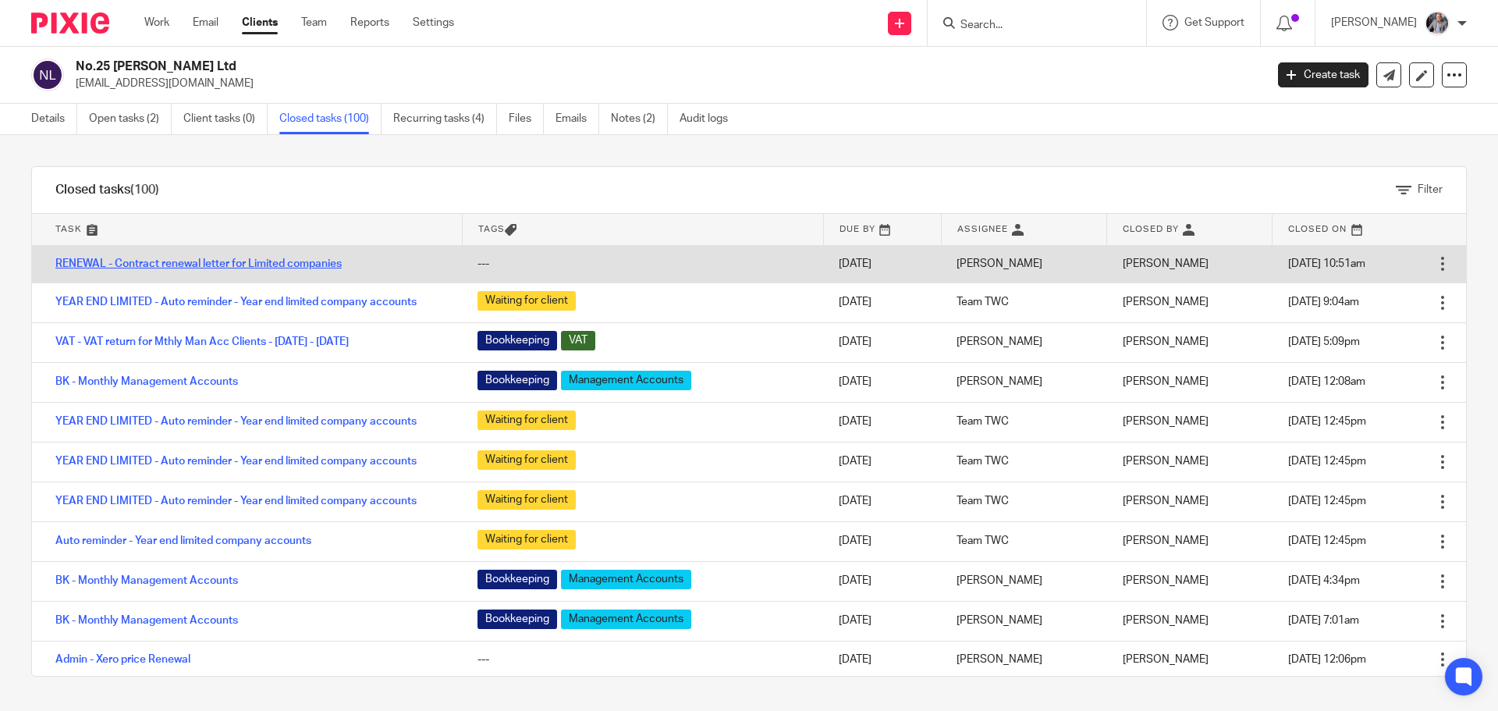
click at [234, 267] on link "RENEWAL - Contract renewal letter for Limited companies" at bounding box center [198, 263] width 286 height 11
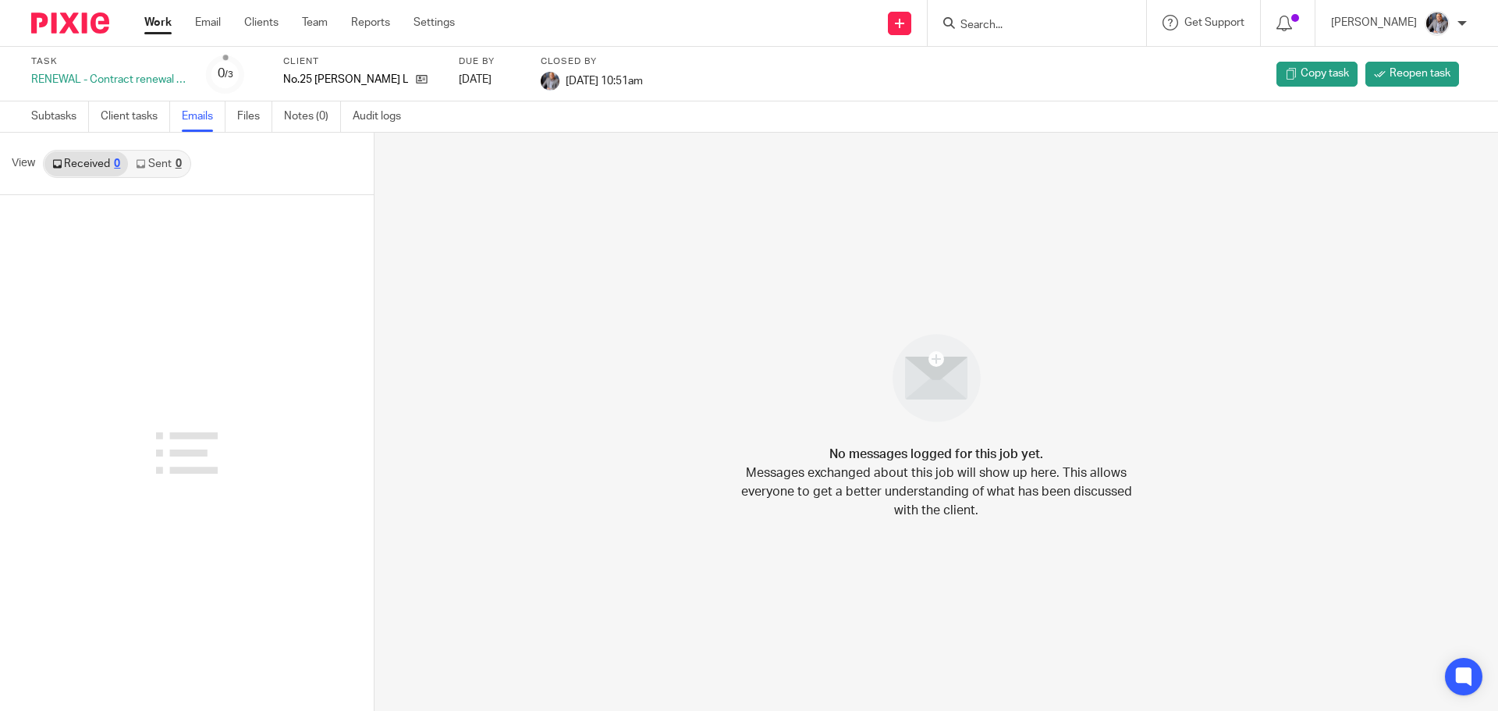
click at [146, 158] on link "Sent 0" at bounding box center [158, 163] width 61 height 25
click at [86, 167] on link "Received 0" at bounding box center [85, 163] width 83 height 25
click at [60, 122] on link "Subtasks" at bounding box center [60, 116] width 58 height 30
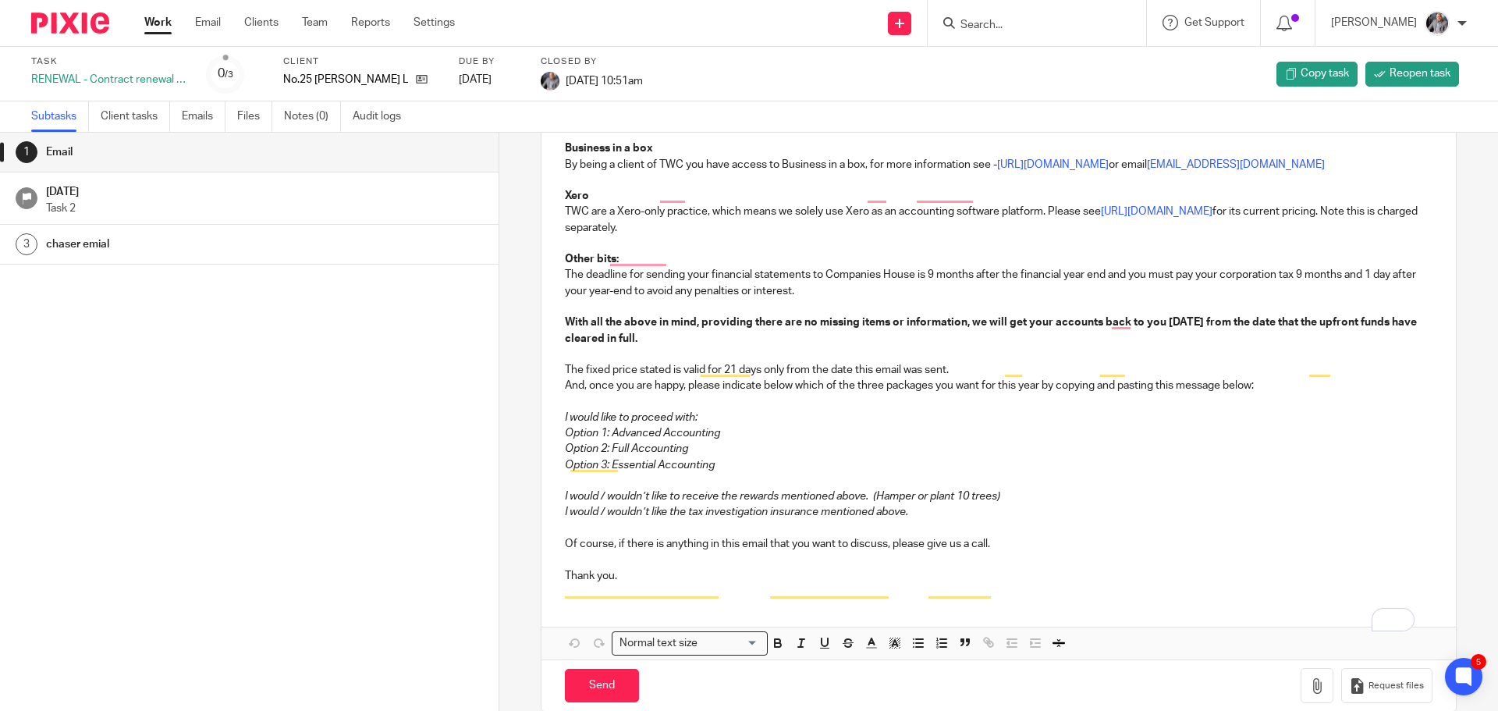
scroll to position [1632, 0]
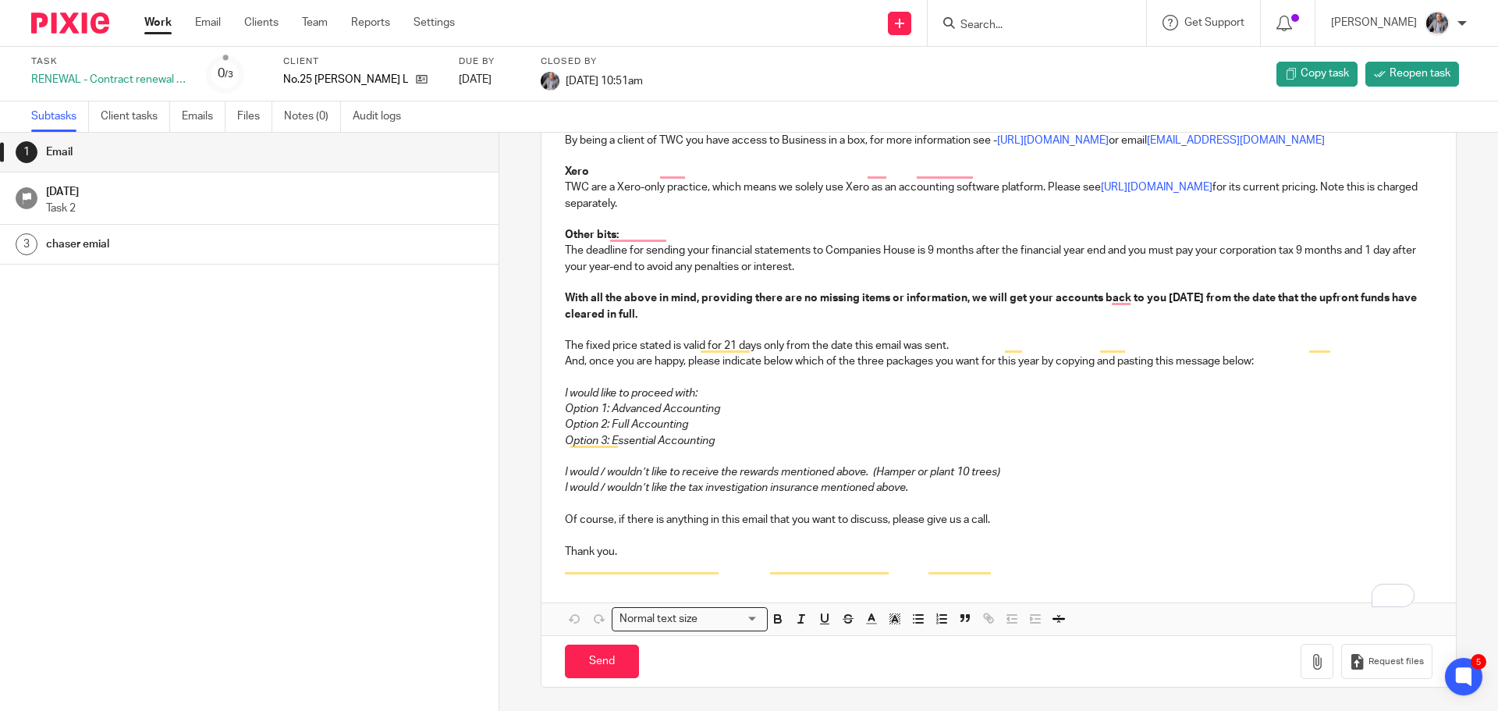
click at [150, 25] on link "Work" at bounding box center [157, 23] width 27 height 16
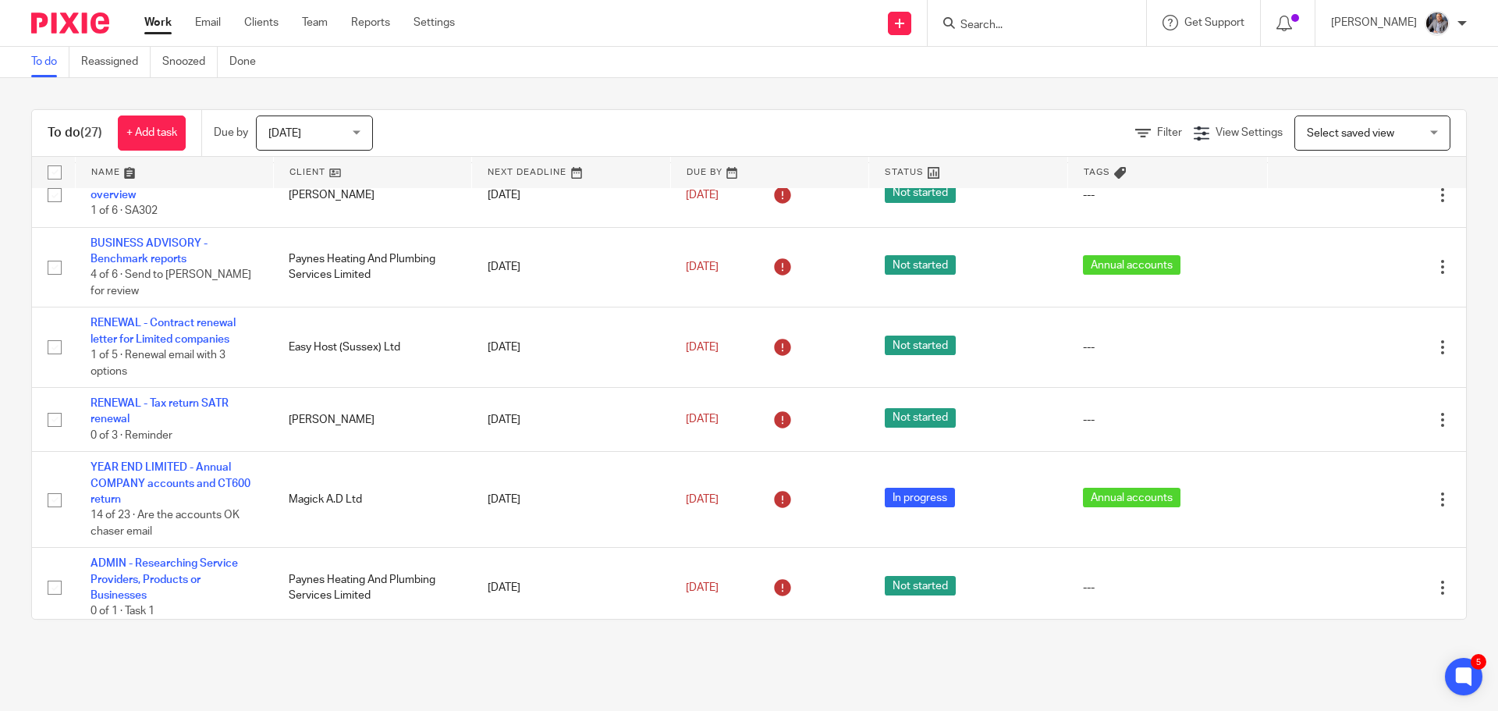
scroll to position [1539, 0]
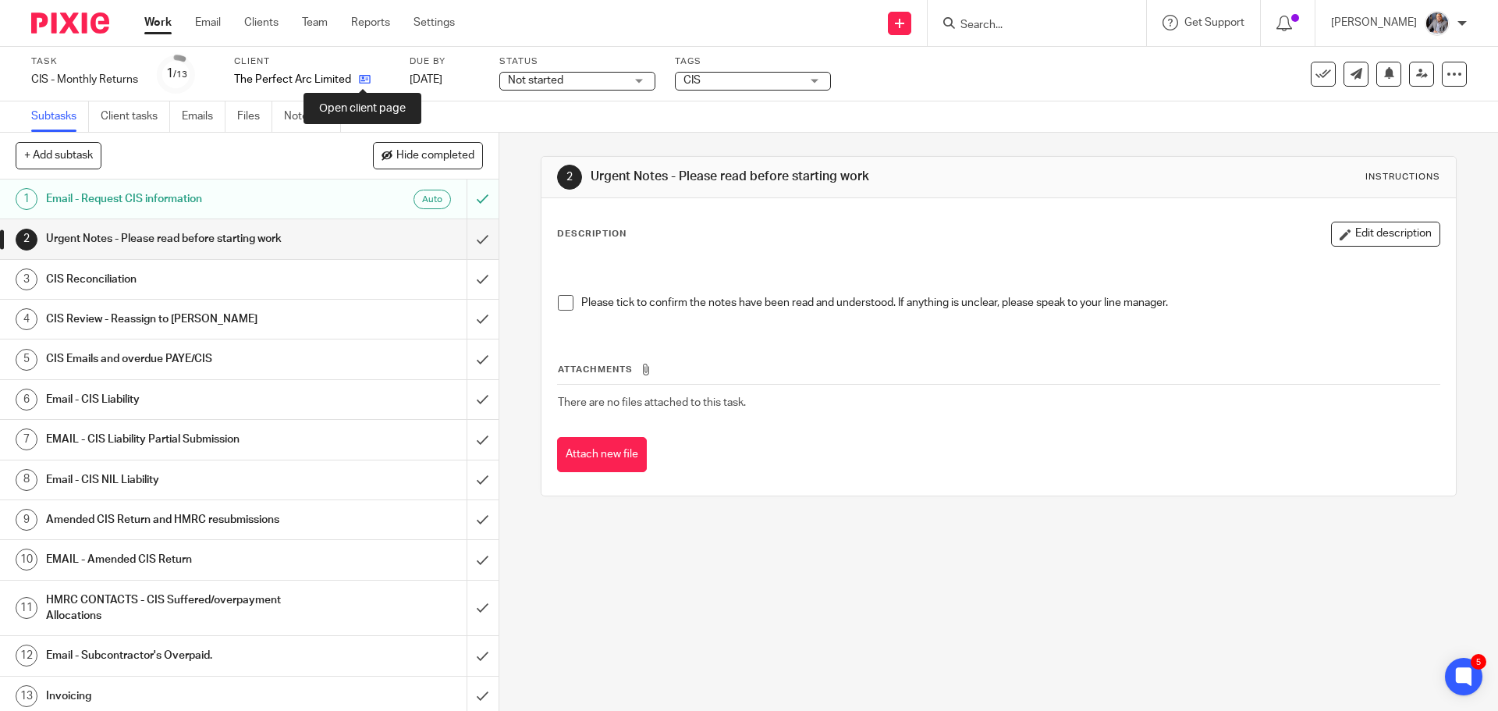
click at [360, 79] on icon at bounding box center [365, 79] width 12 height 12
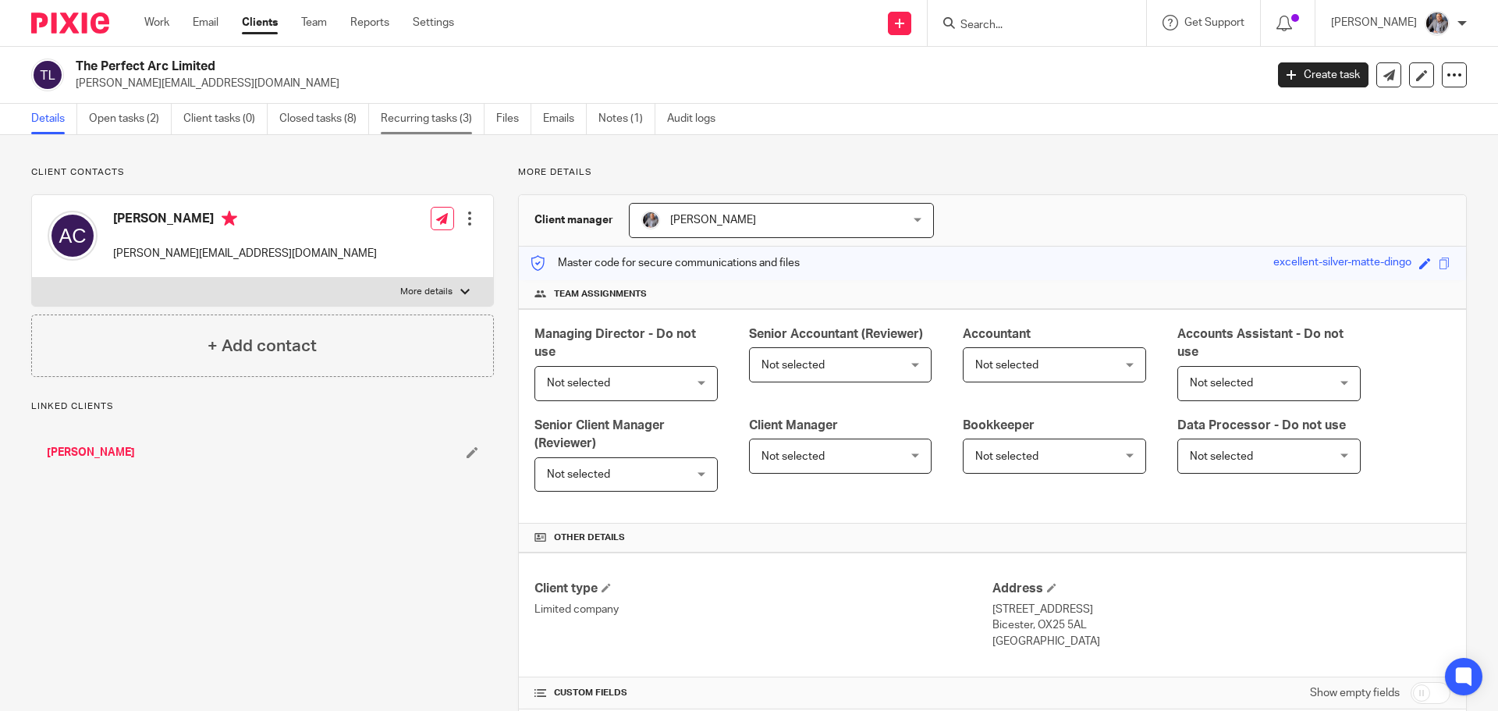
click at [416, 124] on link "Recurring tasks (3)" at bounding box center [433, 119] width 104 height 30
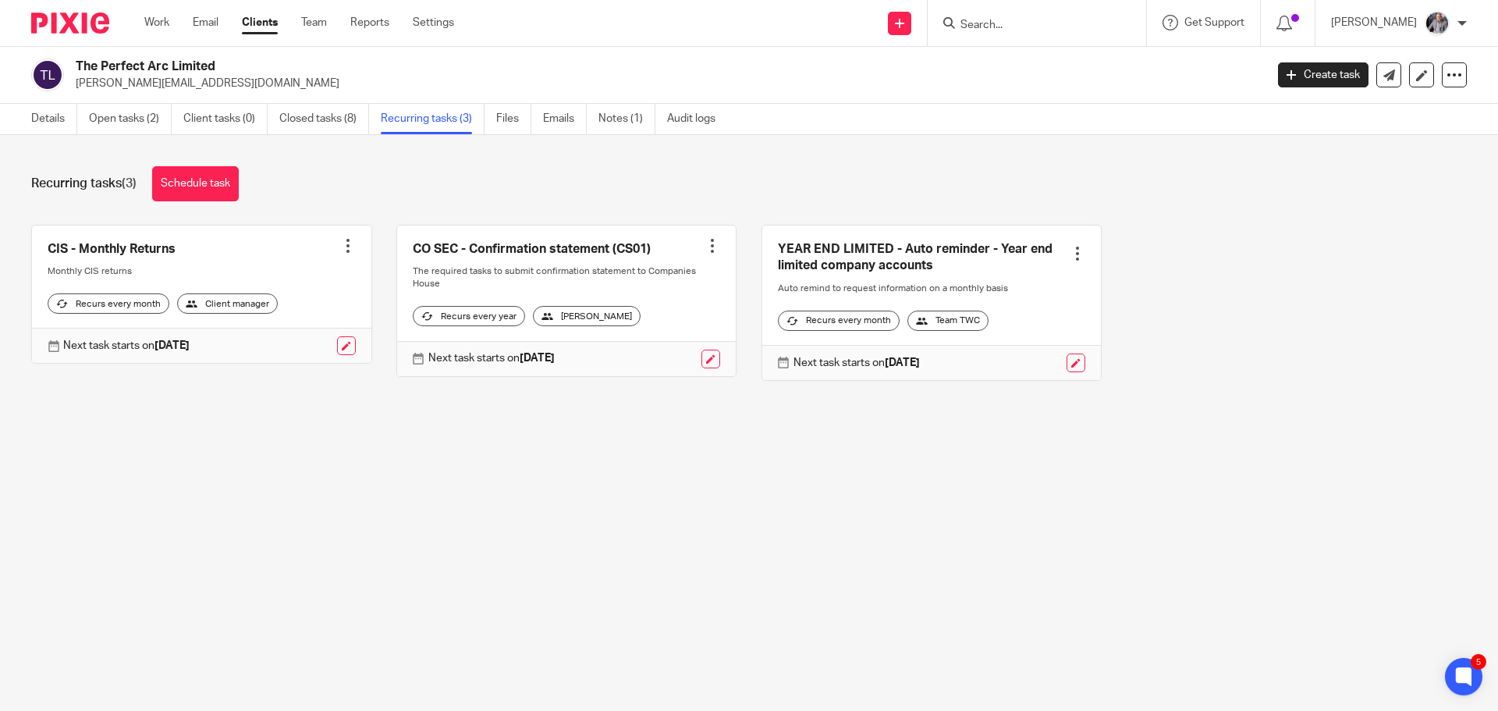
click at [340, 247] on div at bounding box center [348, 246] width 16 height 16
click at [307, 435] on div "Recurring tasks (3) Schedule task CIS - Monthly Returns Create task Clone templ…" at bounding box center [749, 285] width 1498 height 300
click at [342, 355] on link at bounding box center [346, 345] width 19 height 19
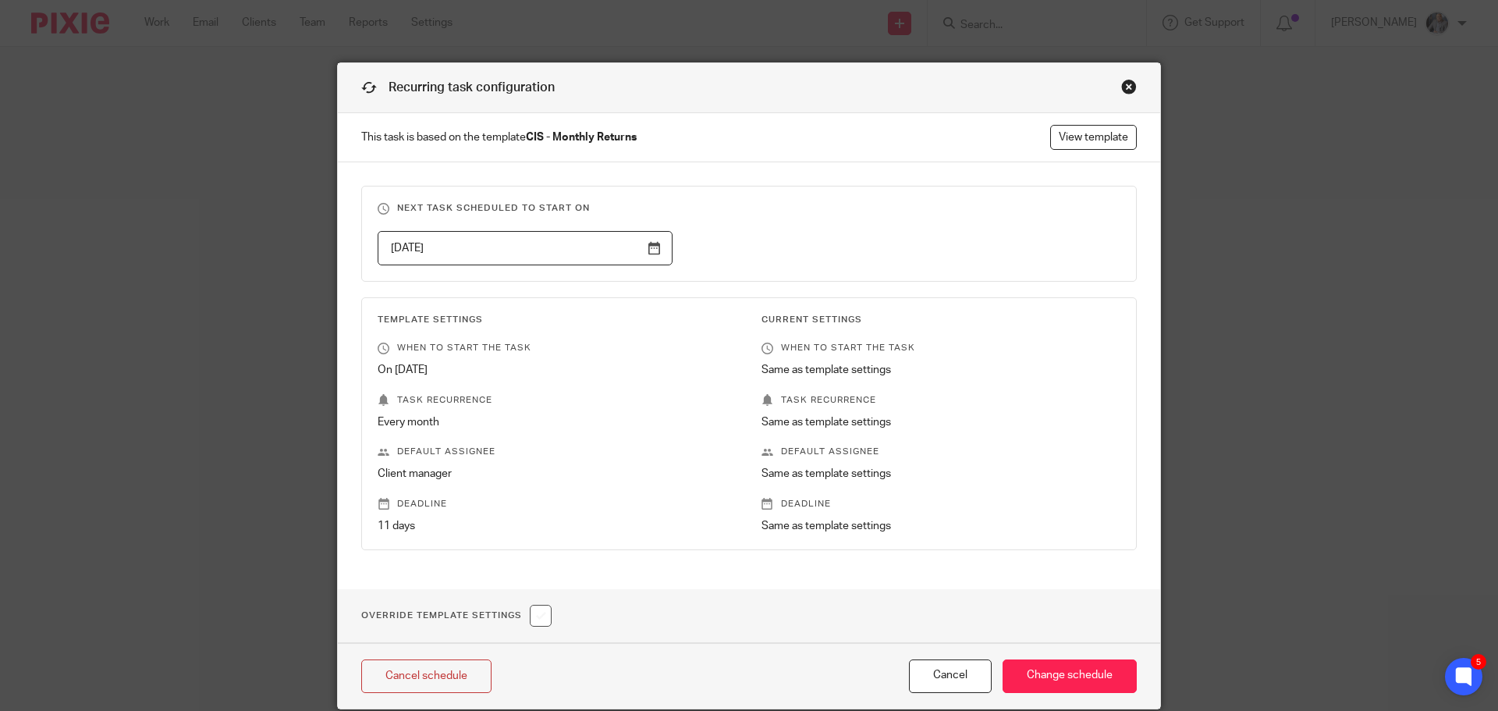
drag, startPoint x: 1125, startPoint y: 86, endPoint x: 1089, endPoint y: 115, distance: 46.1
click at [1124, 86] on div "Close this dialog window" at bounding box center [1129, 87] width 16 height 16
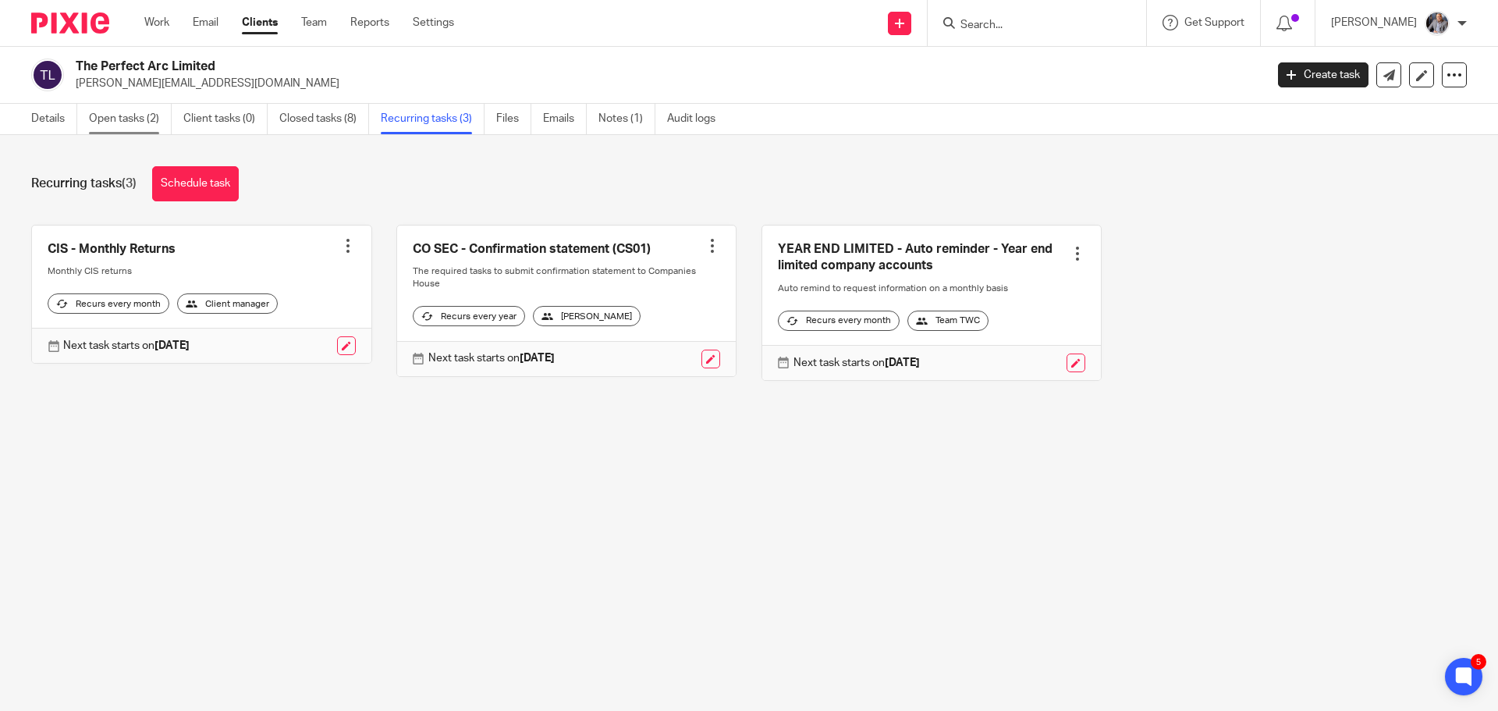
click at [134, 106] on link "Open tasks (2)" at bounding box center [130, 119] width 83 height 30
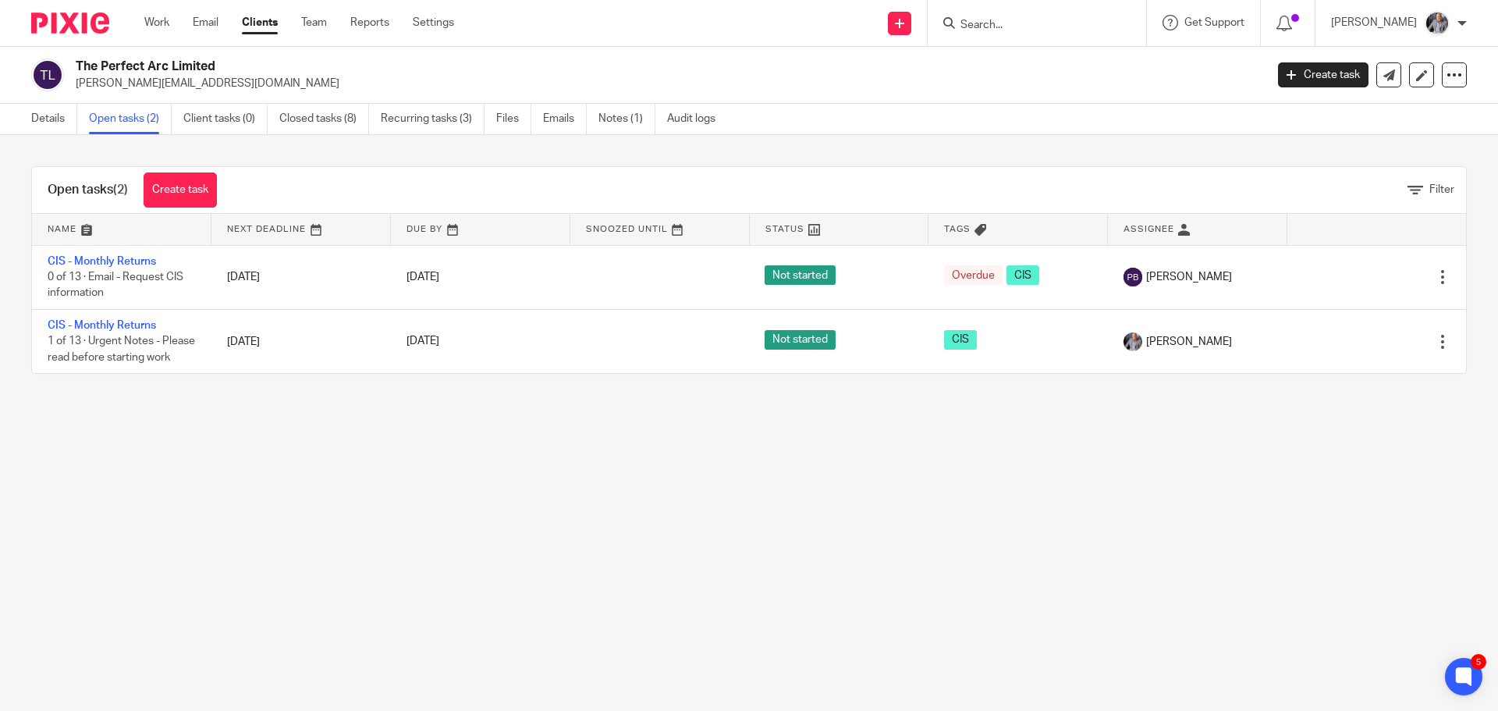
drag, startPoint x: 817, startPoint y: 417, endPoint x: 215, endPoint y: 562, distance: 618.7
drag, startPoint x: 215, startPoint y: 562, endPoint x: 671, endPoint y: 562, distance: 455.6
click at [667, 562] on main "The Perfect Arc Limited adam@theperfectarc.co.uk Create task Update from Compan…" at bounding box center [749, 355] width 1498 height 711
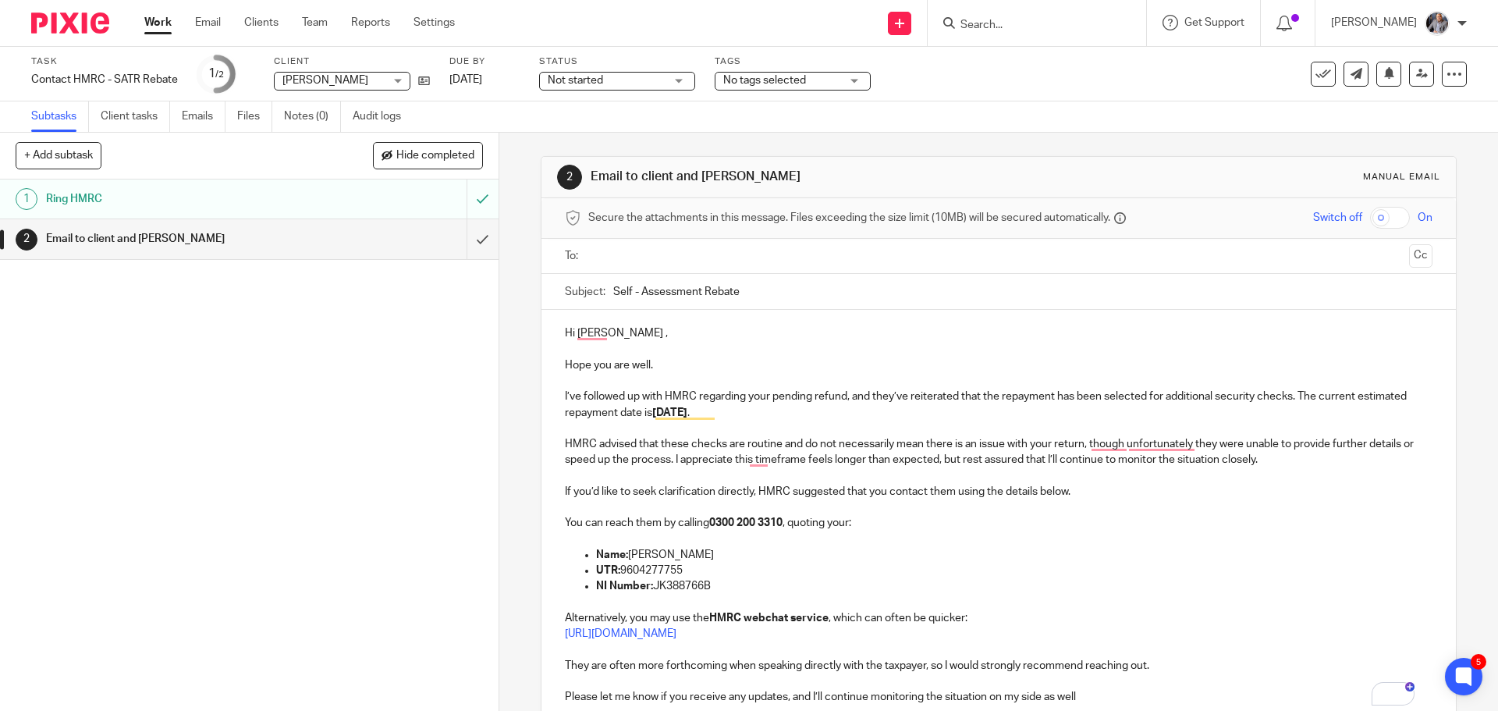
click at [646, 257] on input "text" at bounding box center [998, 256] width 808 height 18
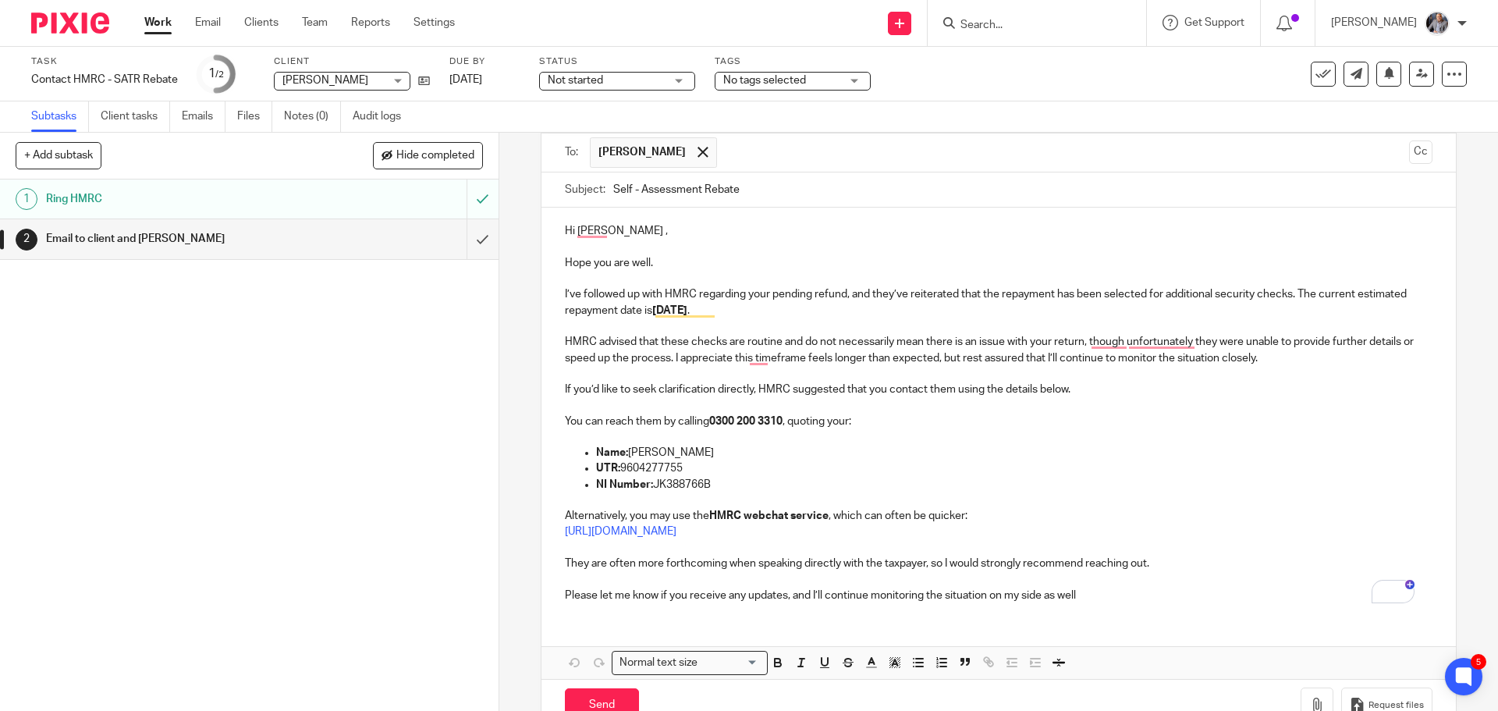
scroll to position [149, 0]
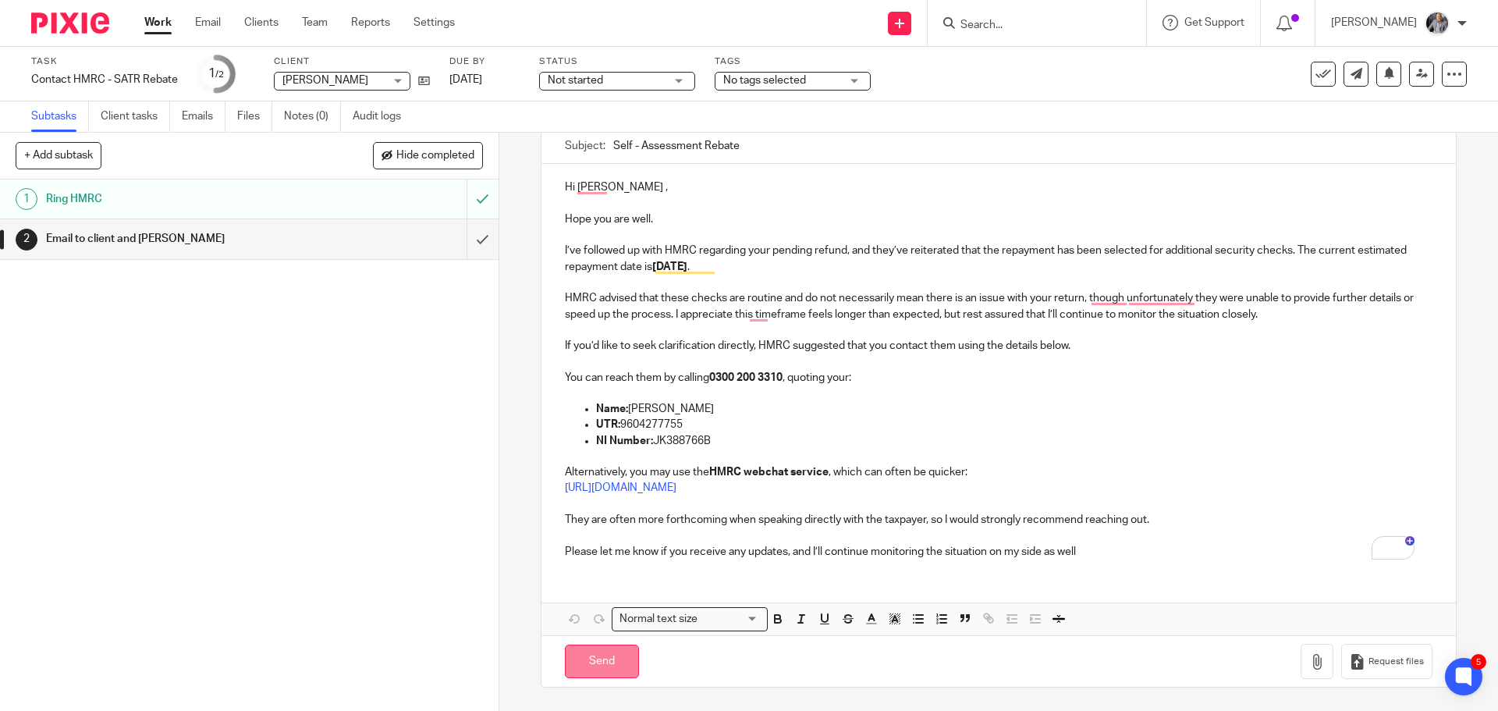
click at [616, 661] on input "Send" at bounding box center [602, 661] width 74 height 34
type input "Sent"
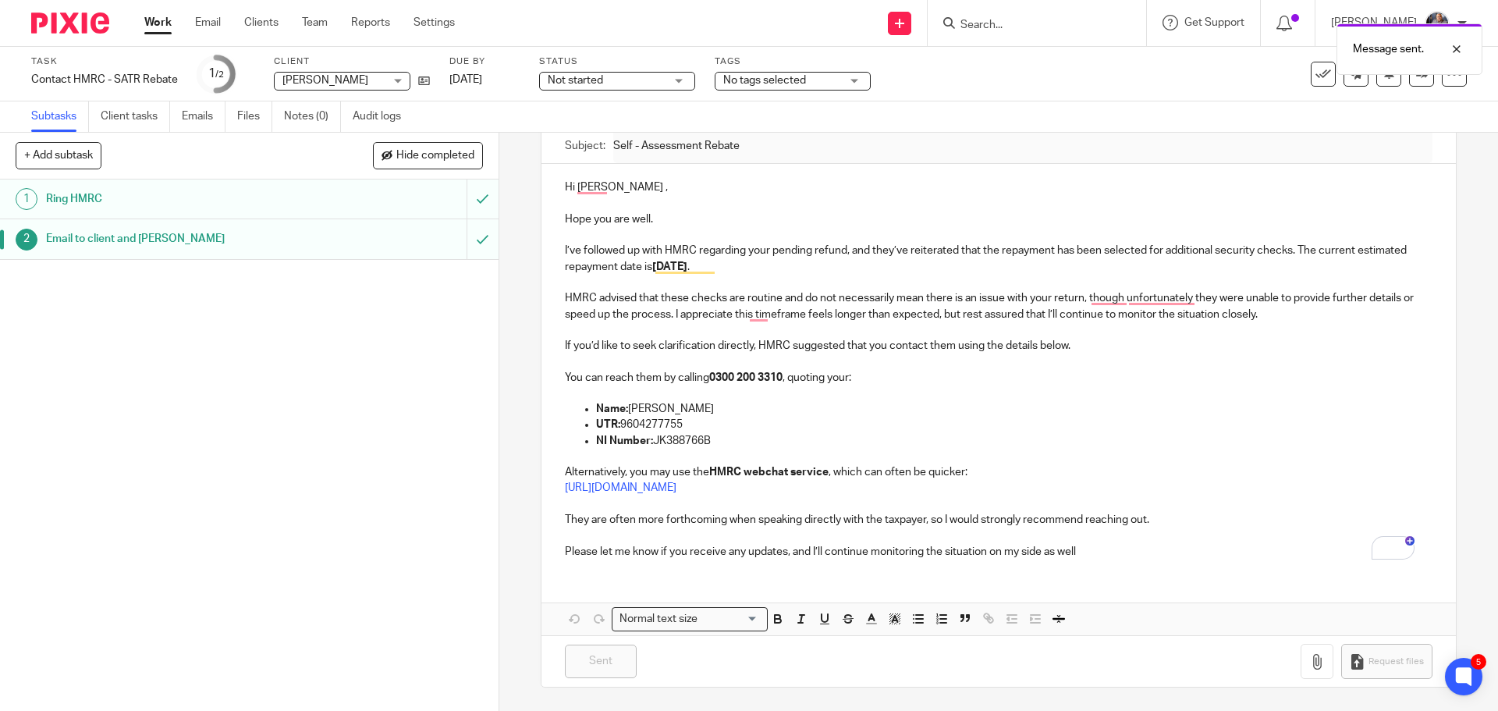
click at [94, 200] on h1 "Ring HMRC" at bounding box center [181, 198] width 270 height 23
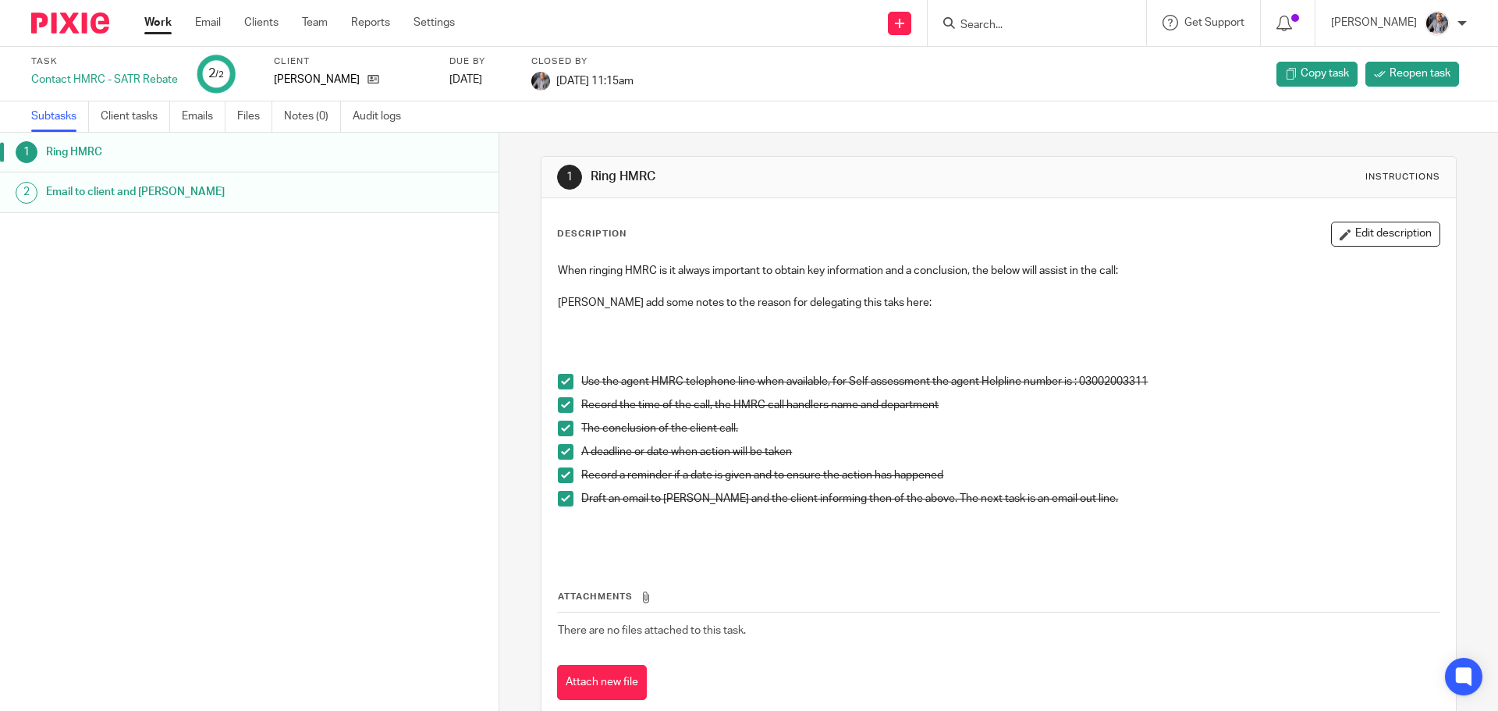
click at [120, 193] on h1 "Email to client and [PERSON_NAME]" at bounding box center [192, 191] width 292 height 23
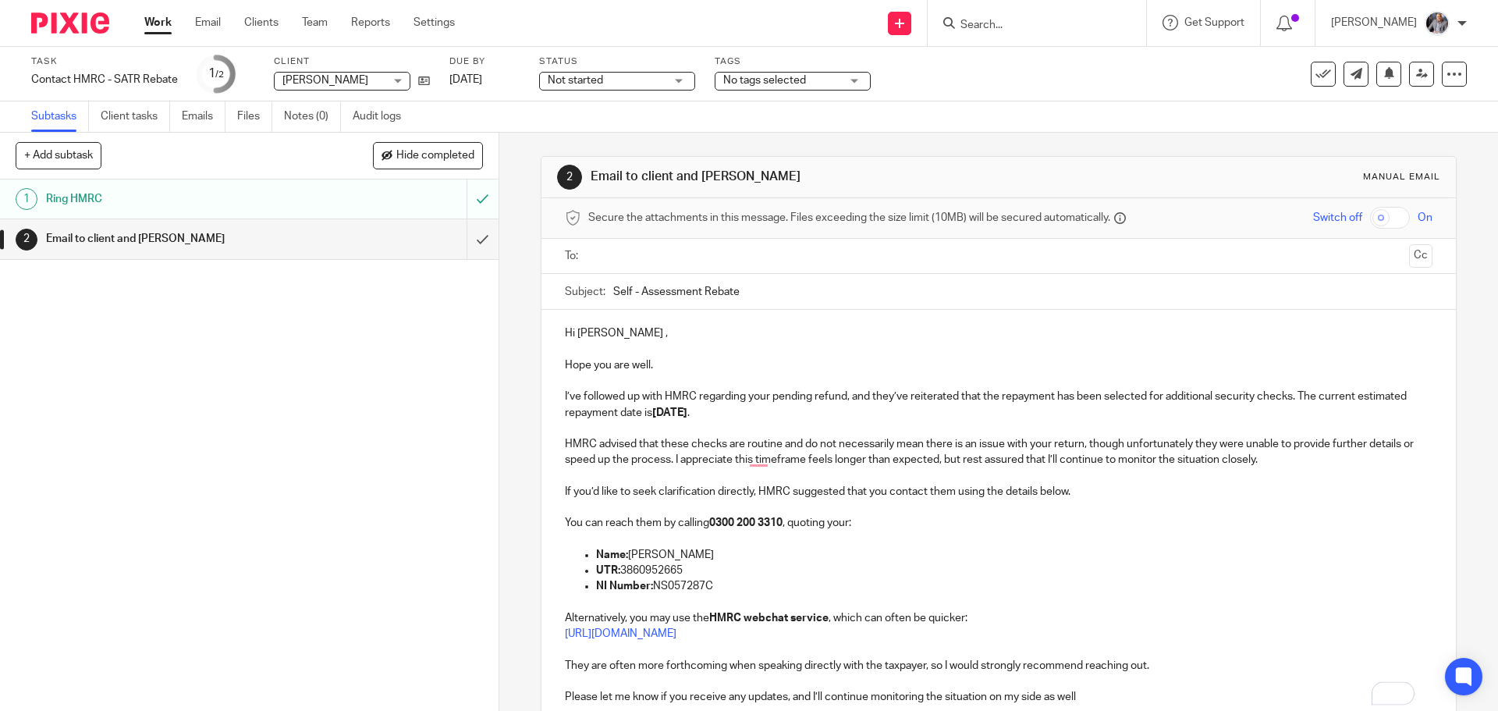
click at [666, 254] on input "text" at bounding box center [998, 256] width 808 height 18
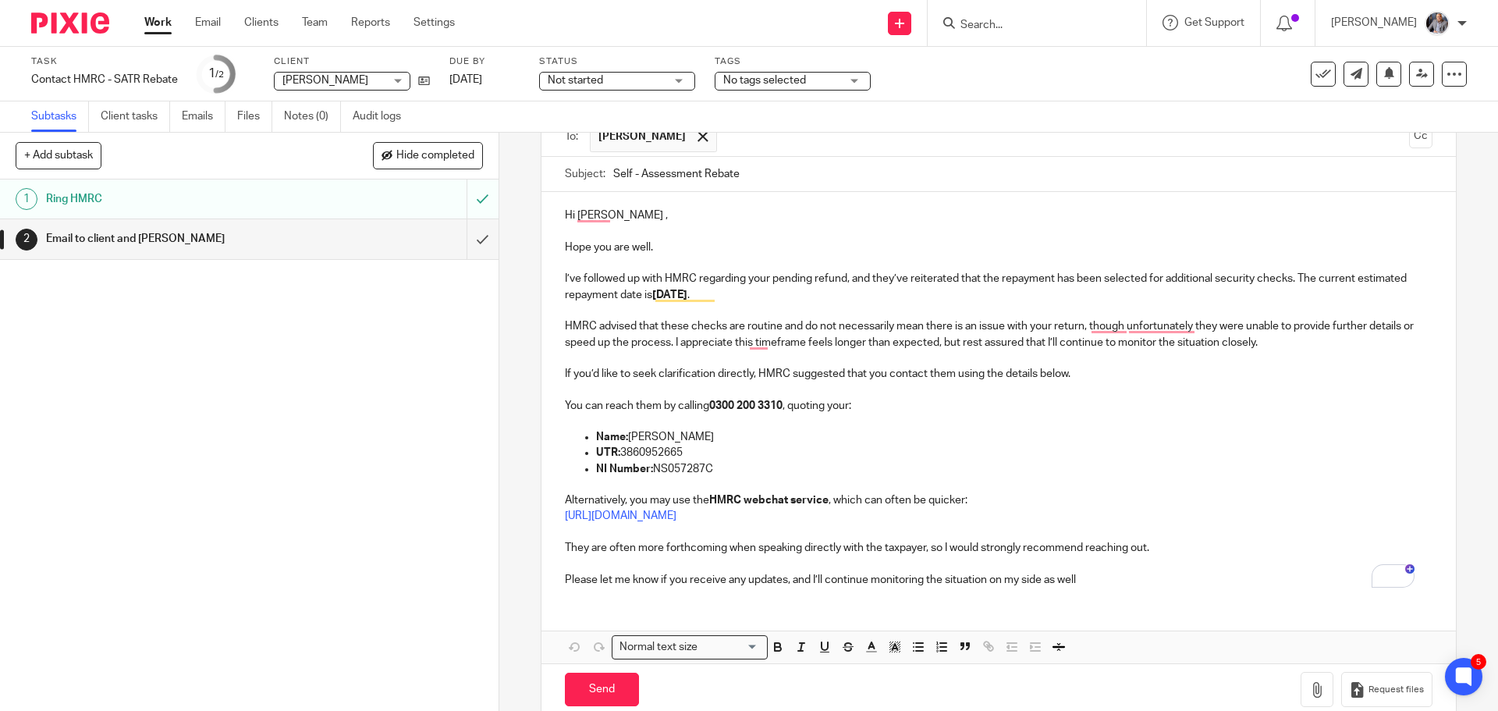
scroll to position [149, 0]
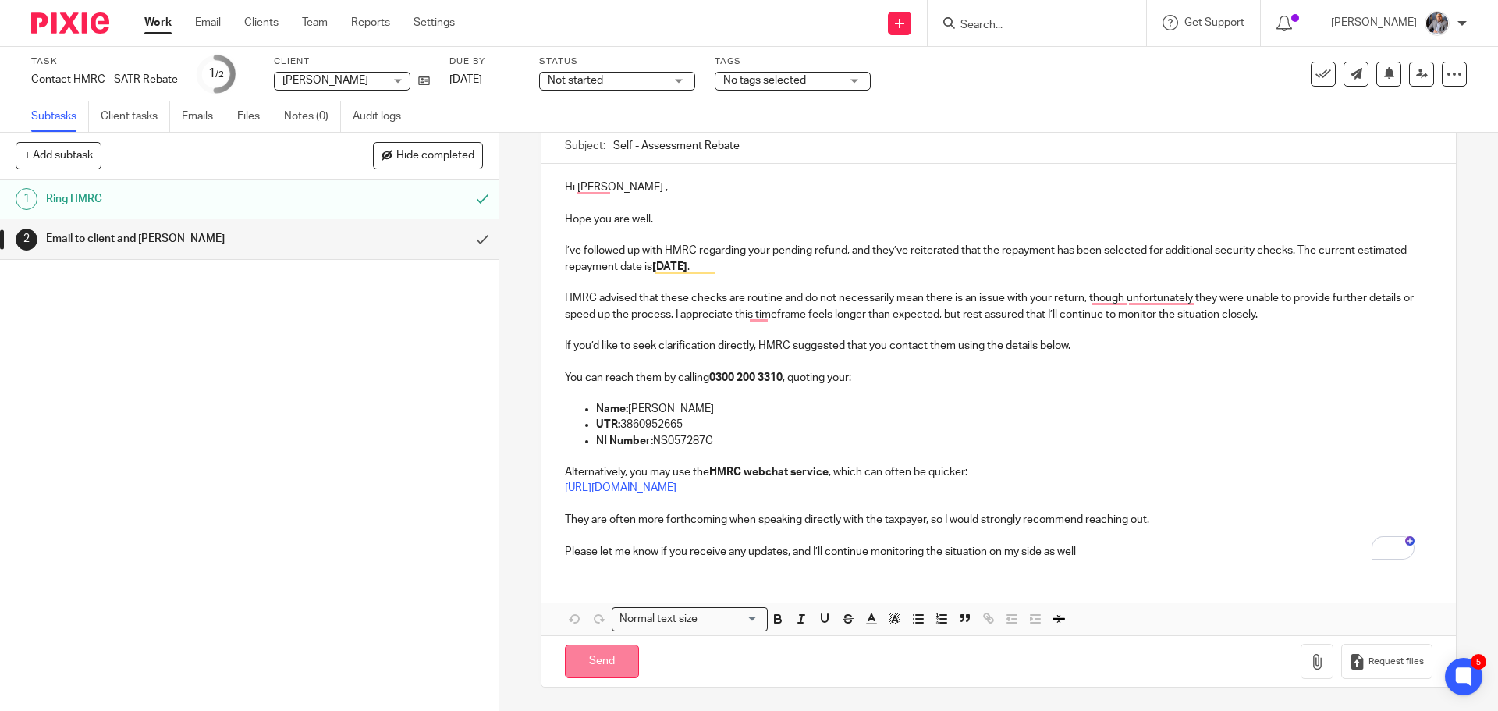
click at [615, 661] on input "Send" at bounding box center [602, 661] width 74 height 34
type input "Sent"
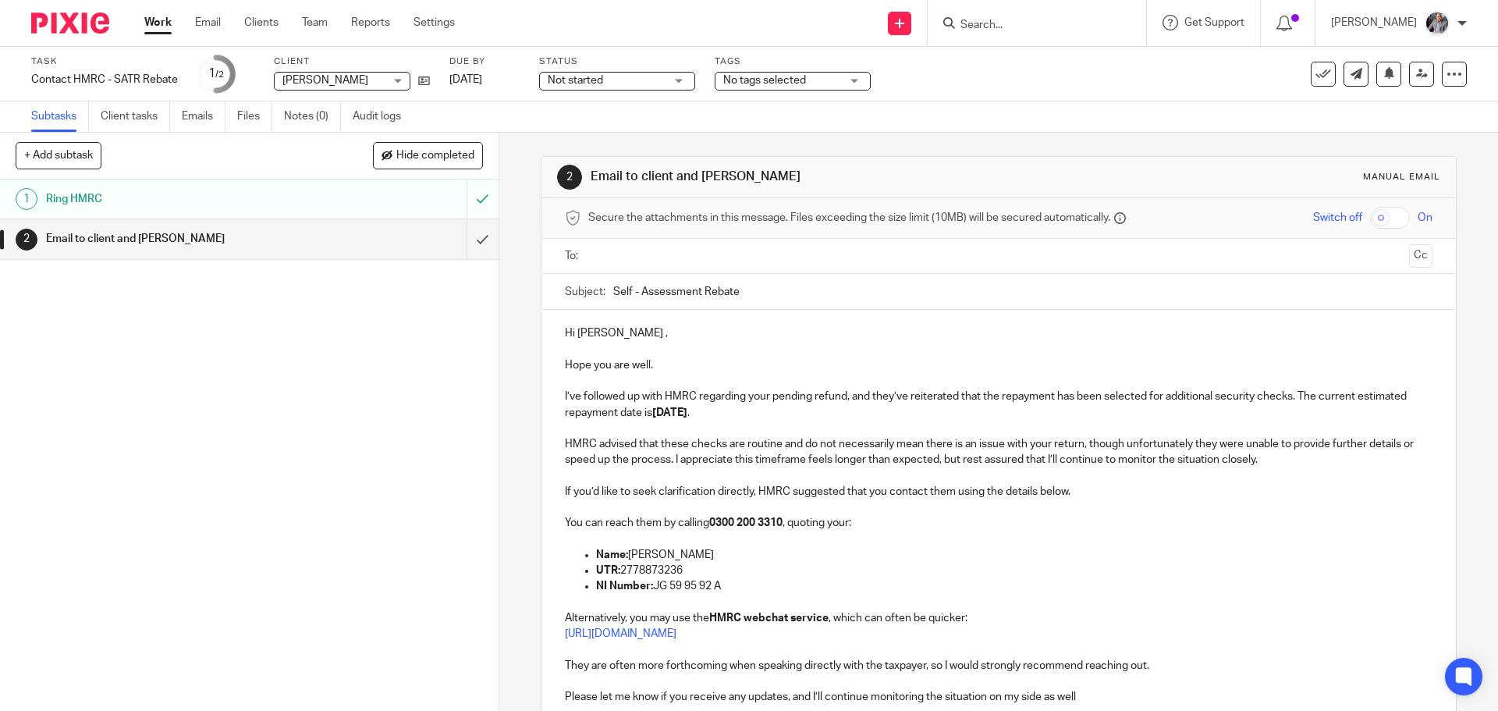
click at [633, 255] on input "text" at bounding box center [998, 256] width 808 height 18
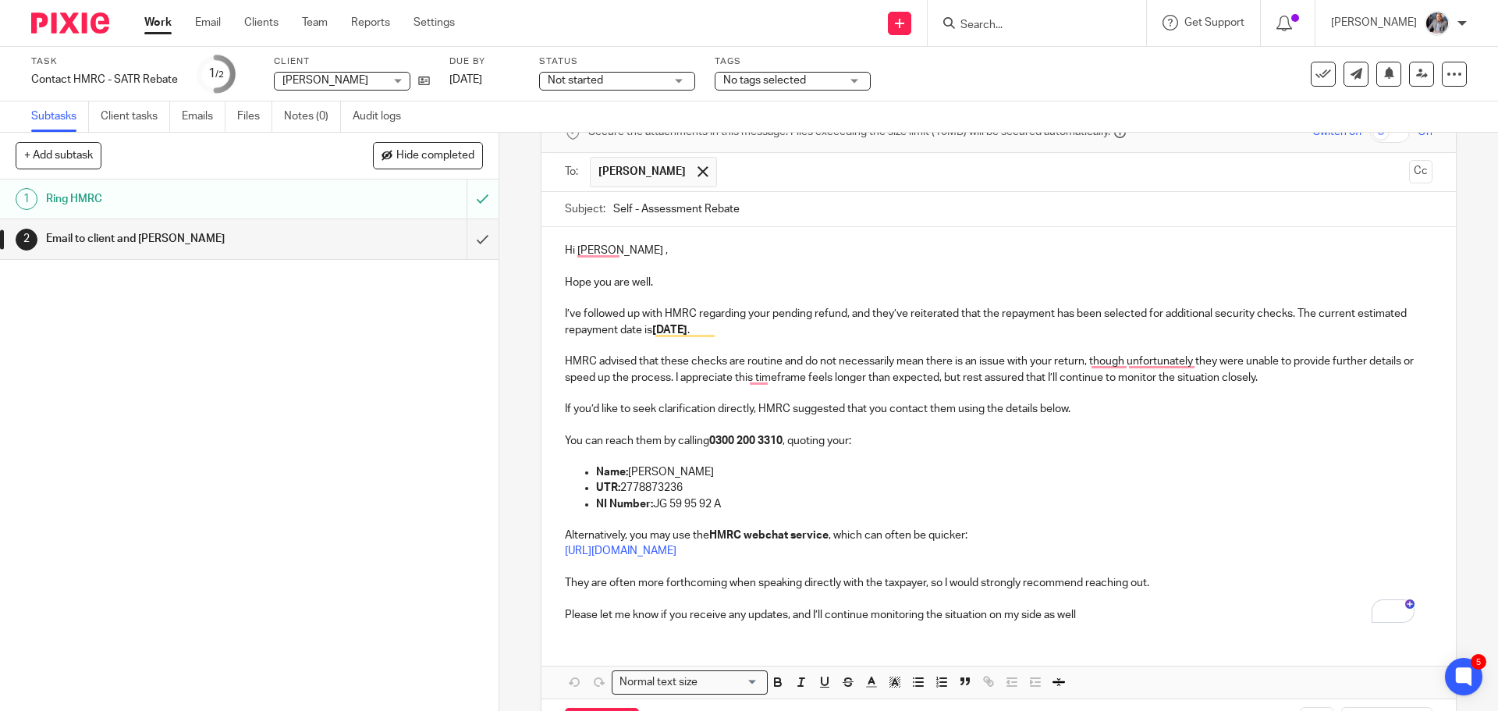
scroll to position [149, 0]
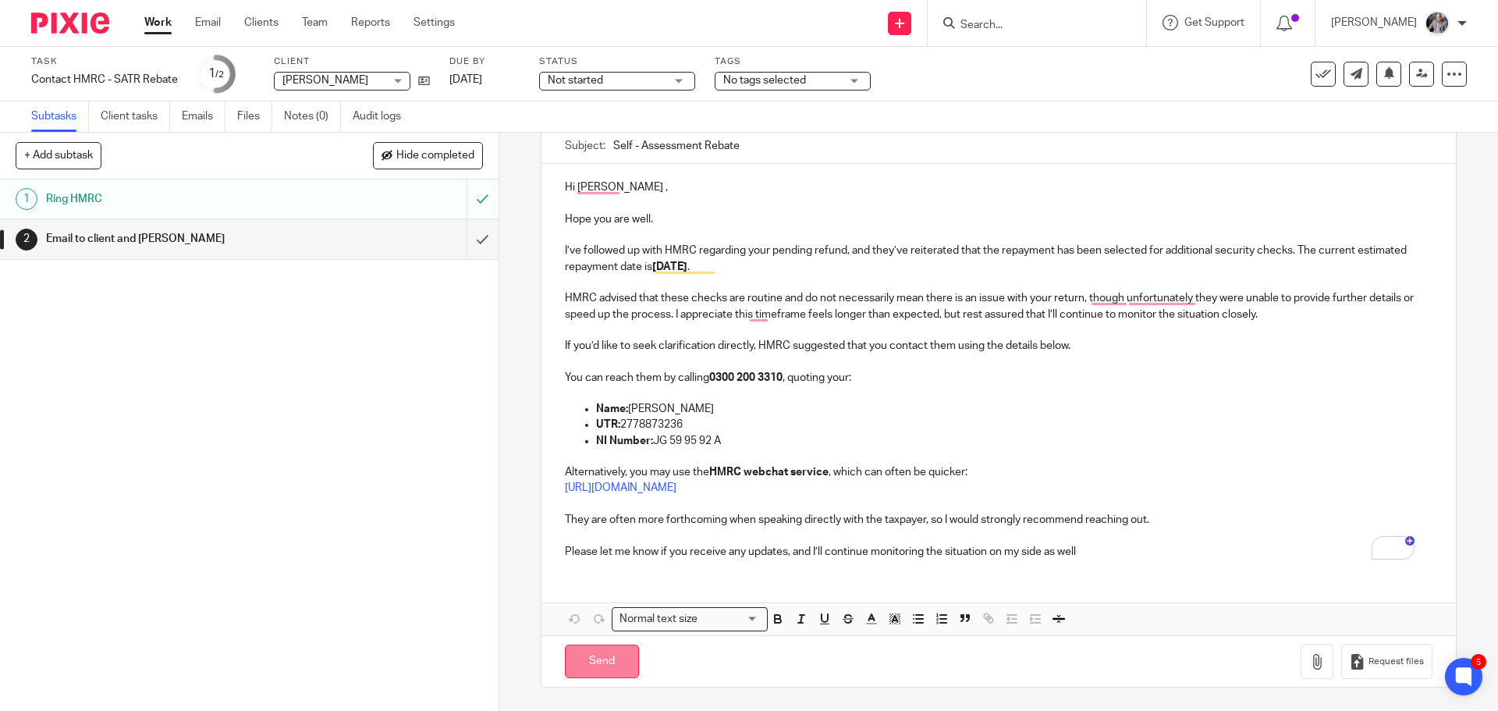
drag, startPoint x: 593, startPoint y: 662, endPoint x: 621, endPoint y: 655, distance: 28.8
click at [594, 662] on input "Send" at bounding box center [602, 661] width 74 height 34
type input "Sent"
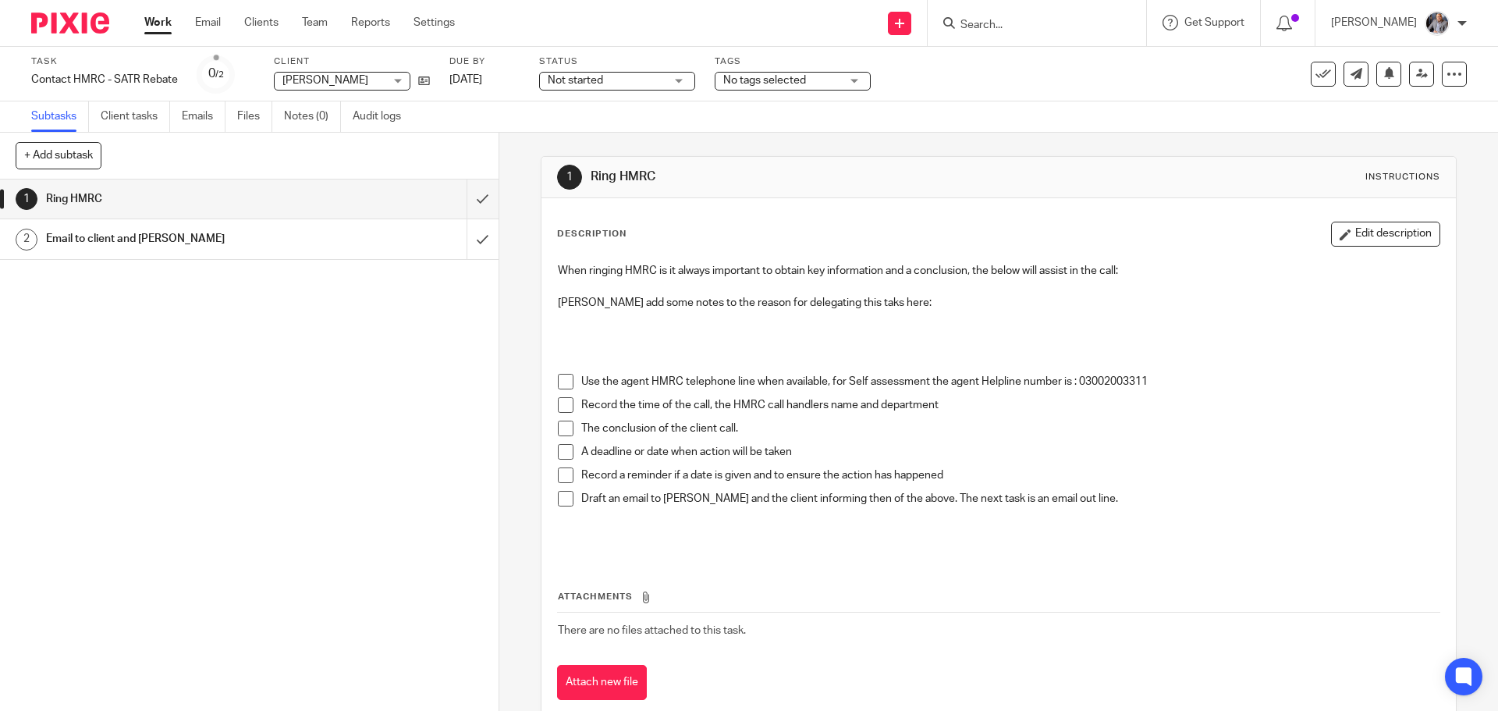
click at [116, 239] on h1 "Email to client and [PERSON_NAME]" at bounding box center [181, 238] width 270 height 23
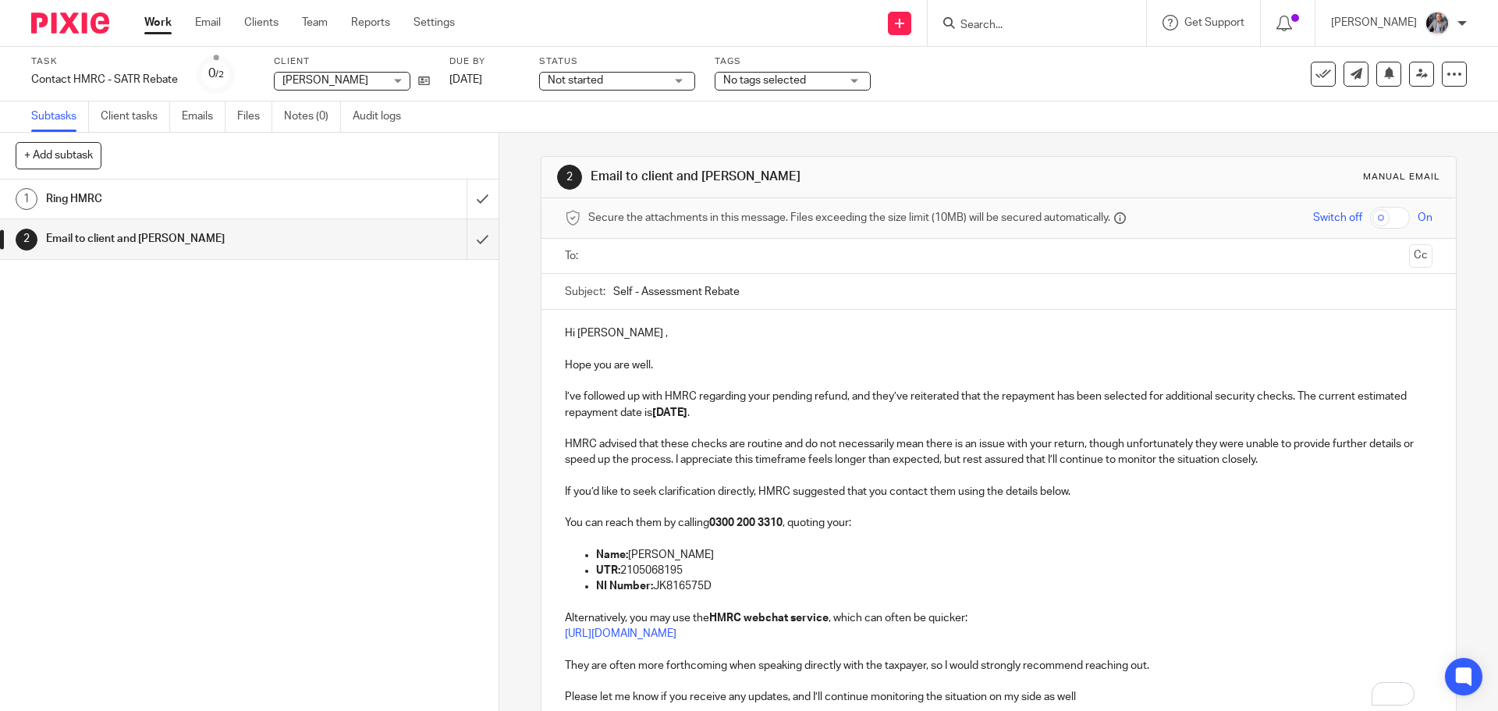
click at [691, 259] on input "text" at bounding box center [998, 256] width 808 height 18
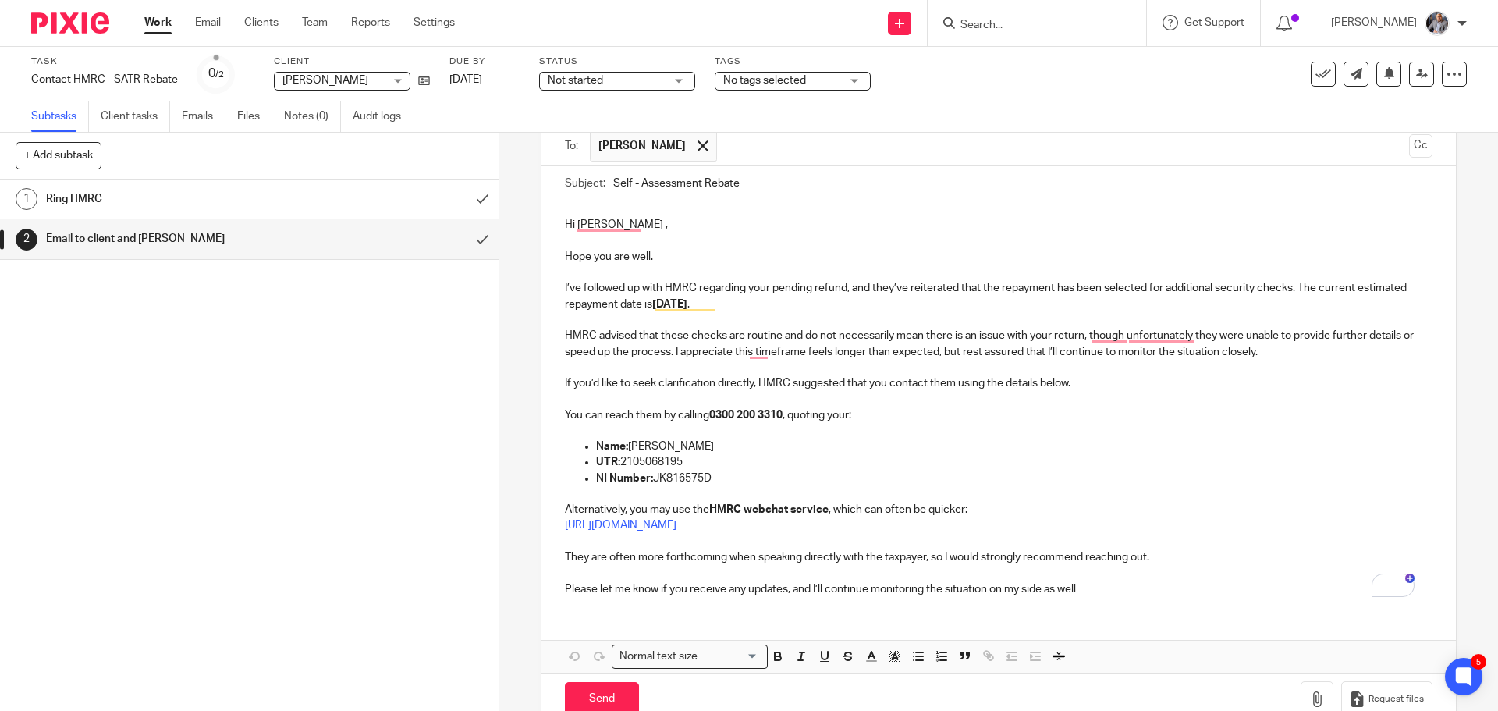
scroll to position [149, 0]
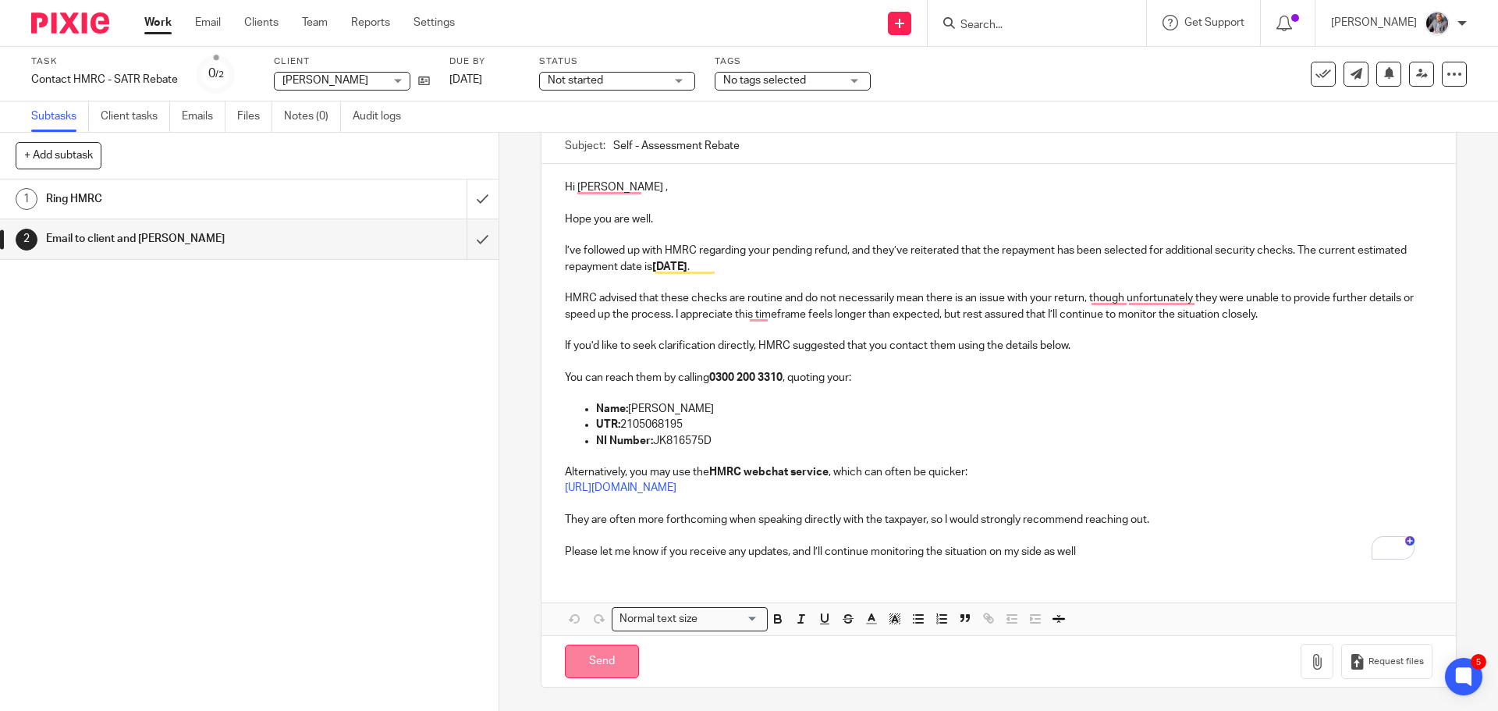
click at [610, 654] on input "Send" at bounding box center [602, 661] width 74 height 34
type input "Sent"
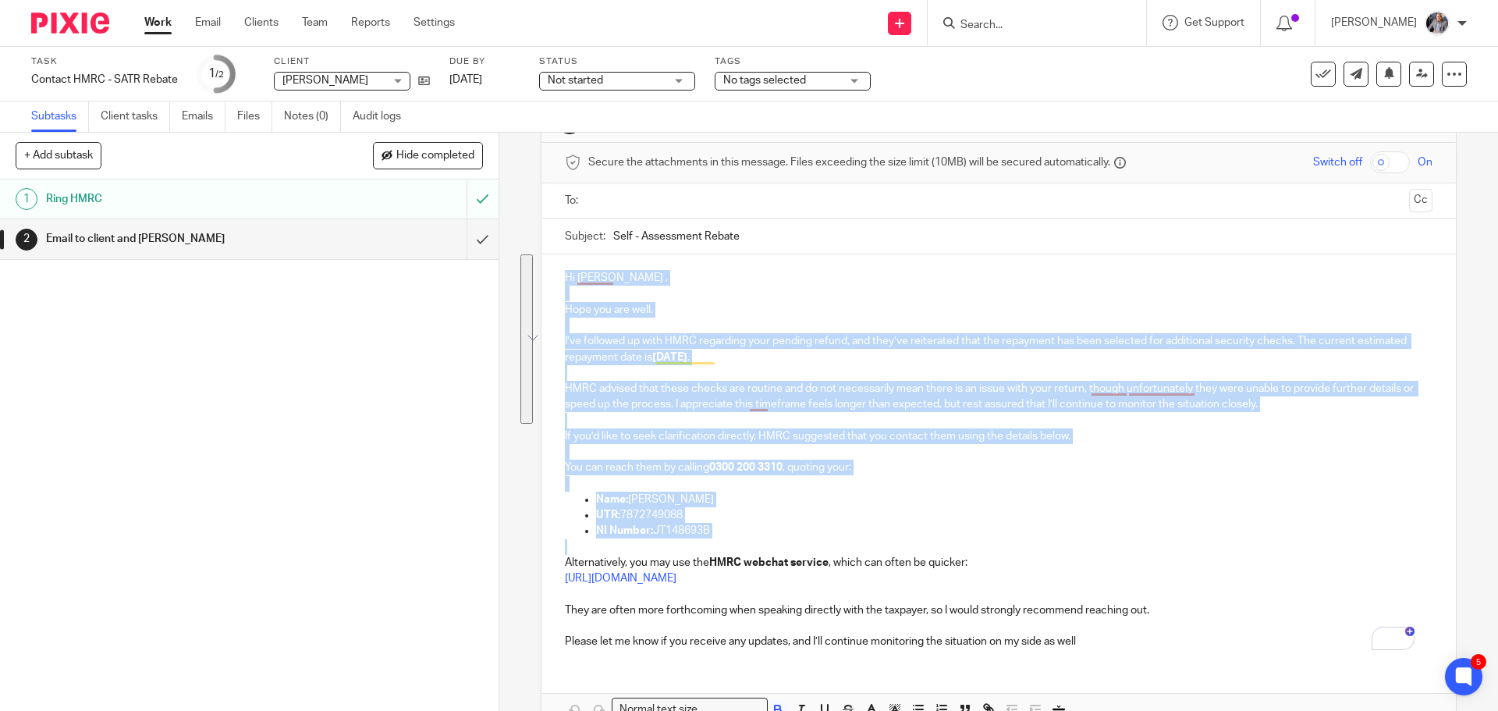
scroll to position [146, 0]
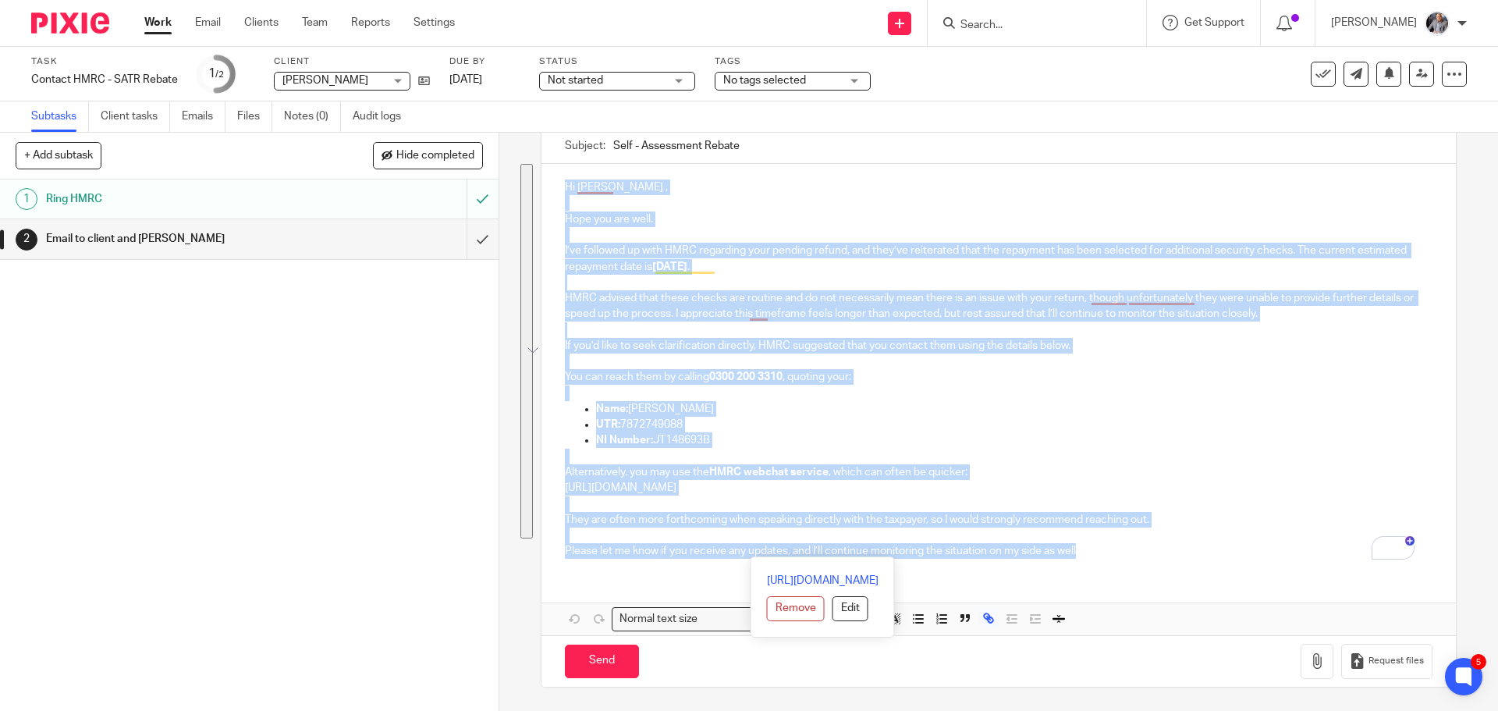
drag, startPoint x: 557, startPoint y: 326, endPoint x: 1128, endPoint y: 551, distance: 613.6
click at [1128, 551] on div "Hi Danny , Hope you are well. I’ve followed up with HMRC regarding your pending…" at bounding box center [997, 367] width 913 height 406
copy div "Hi Danny , Hope you are well. I’ve followed up with HMRC regarding your pending…"
click at [1171, 334] on p "To enrich screen reader interactions, please activate Accessibility in Grammarl…" at bounding box center [998, 330] width 867 height 16
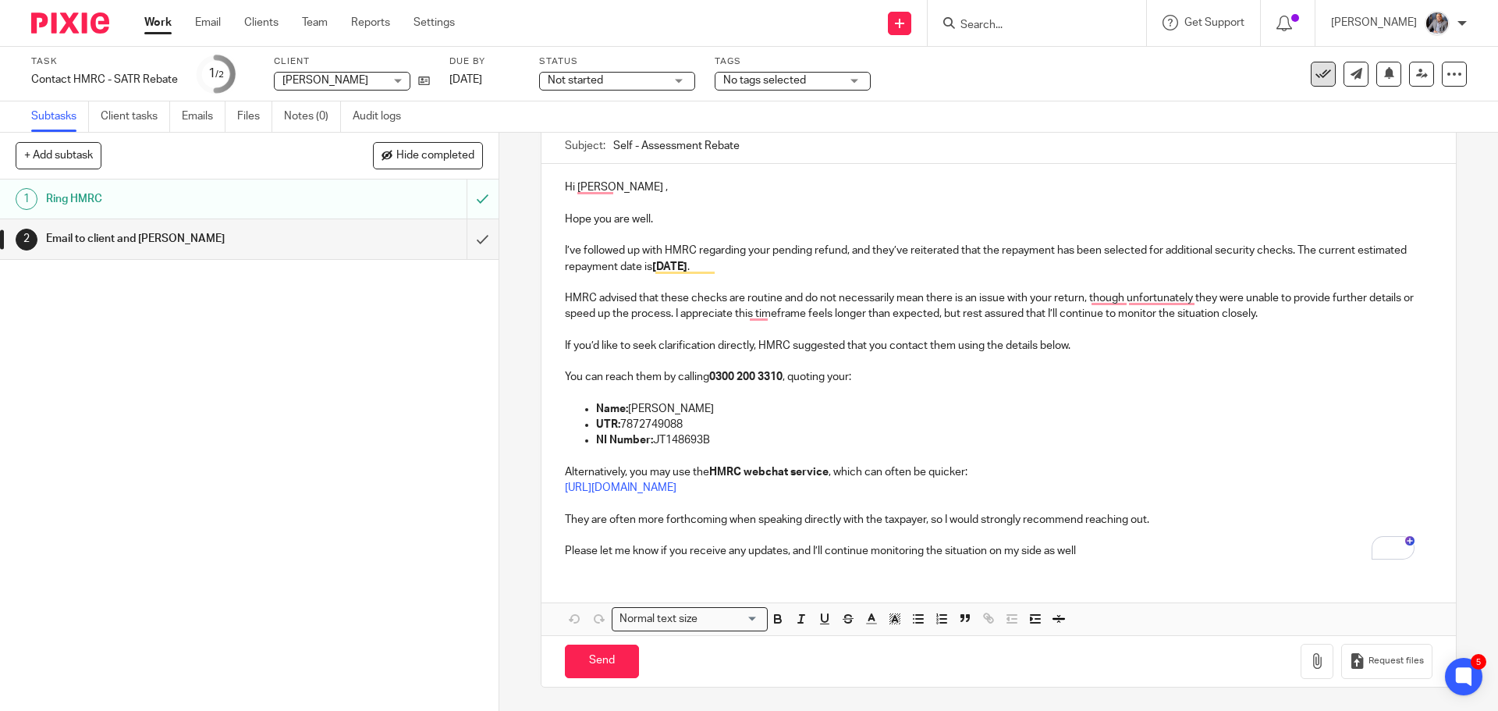
click at [1311, 83] on button at bounding box center [1323, 74] width 25 height 25
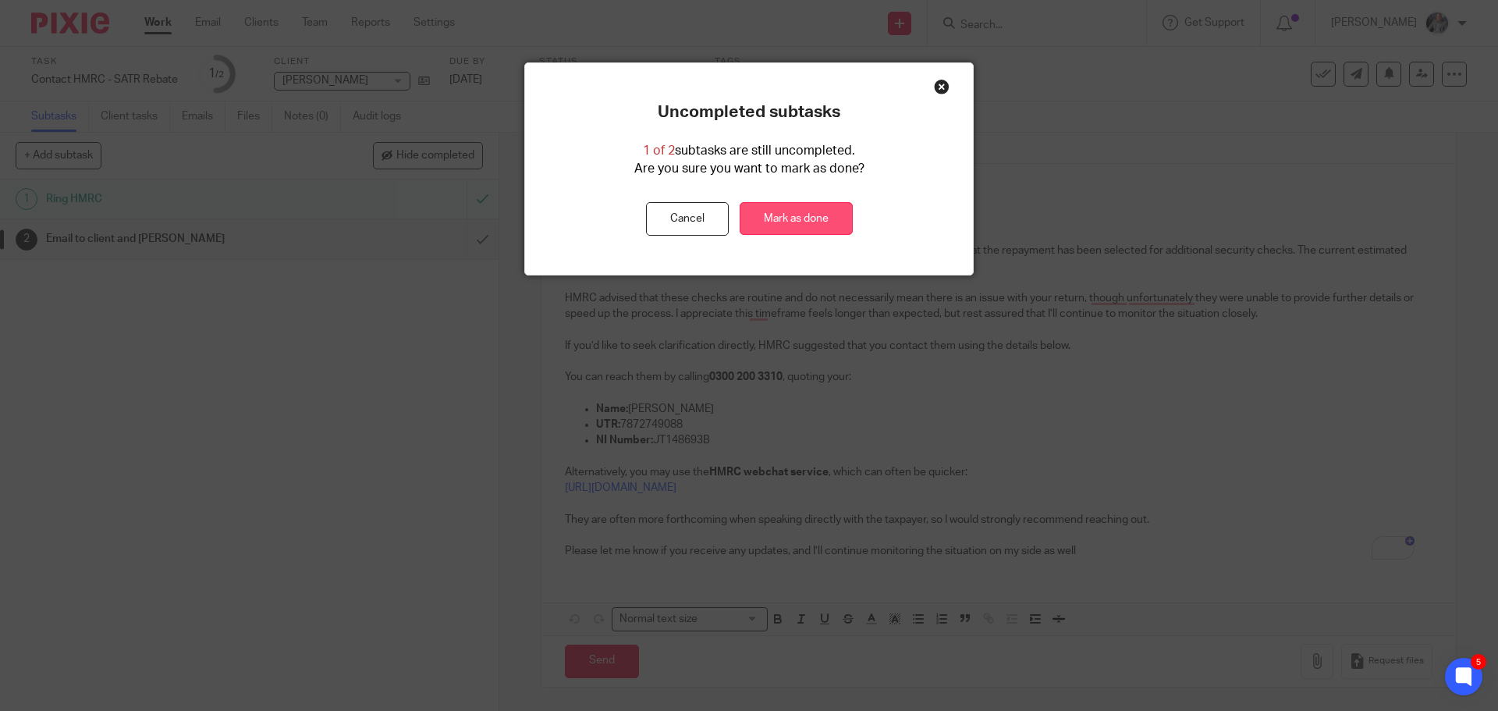
click at [793, 229] on link "Mark as done" at bounding box center [796, 219] width 113 height 34
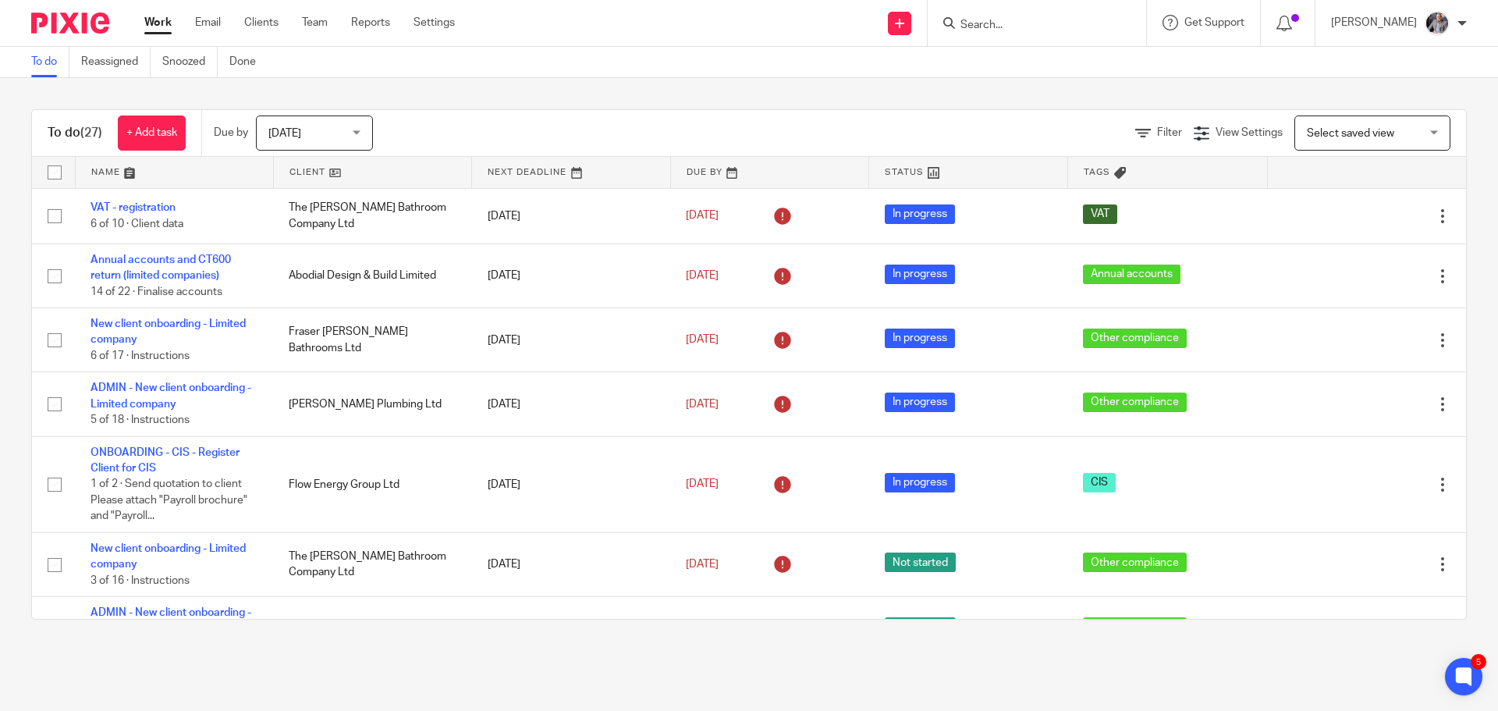
scroll to position [1539, 0]
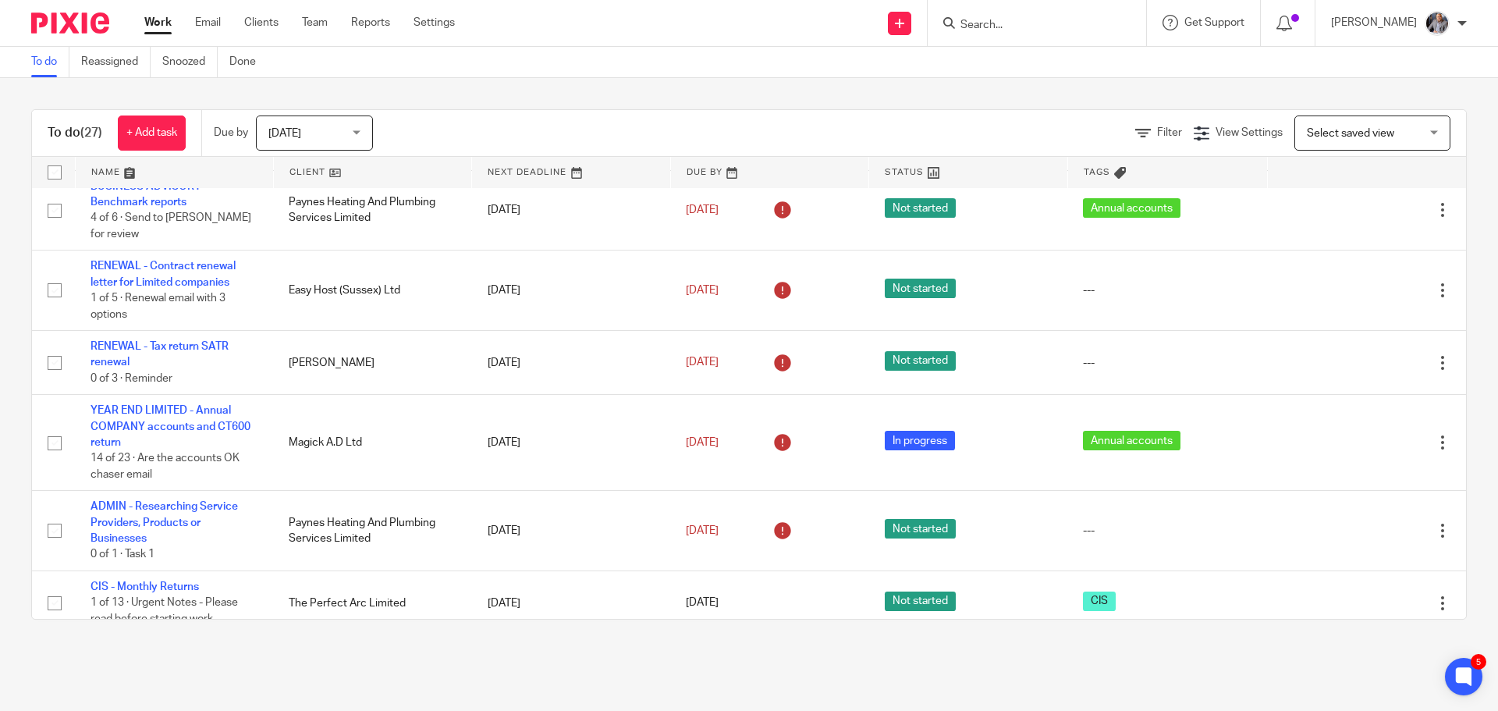
click at [1019, 30] on input "Search" at bounding box center [1029, 26] width 140 height 14
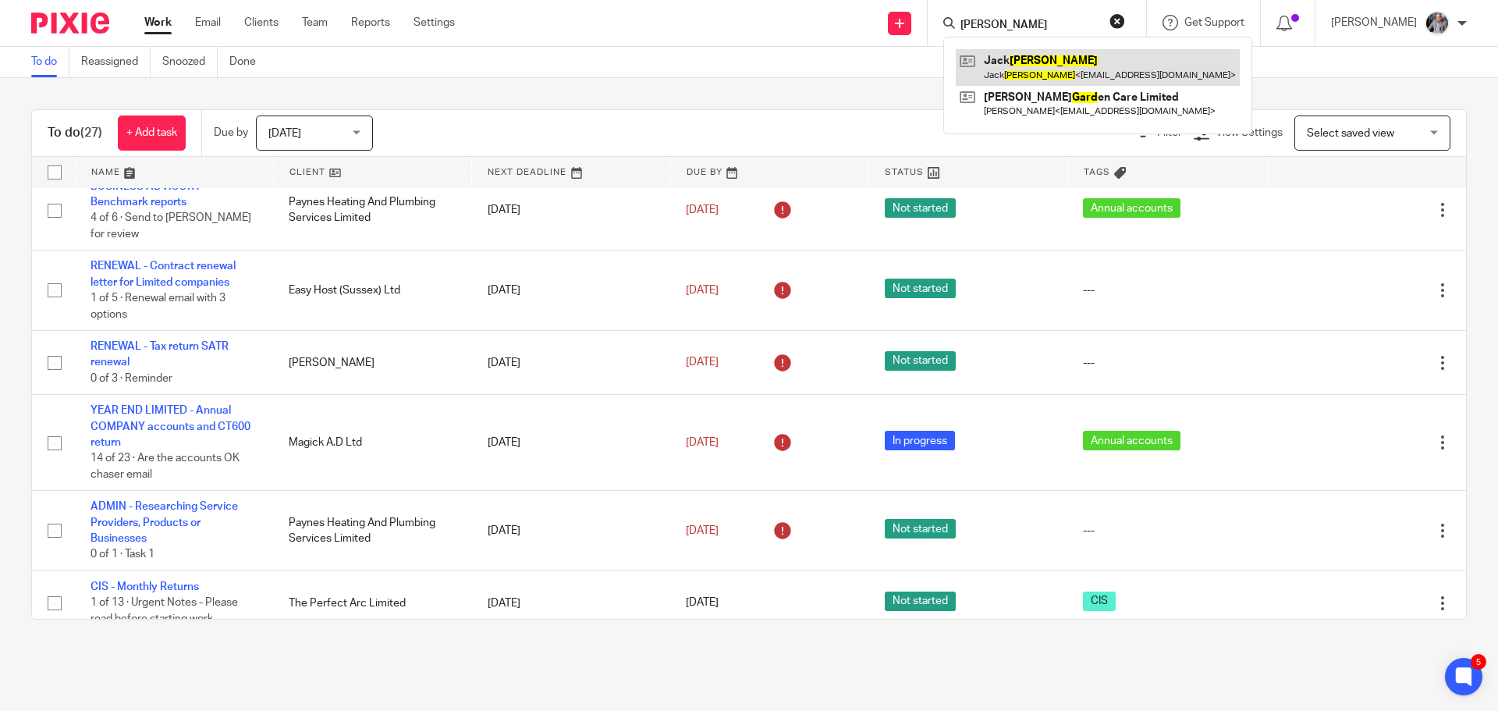
type input "[PERSON_NAME]"
click at [1032, 62] on link at bounding box center [1098, 67] width 284 height 36
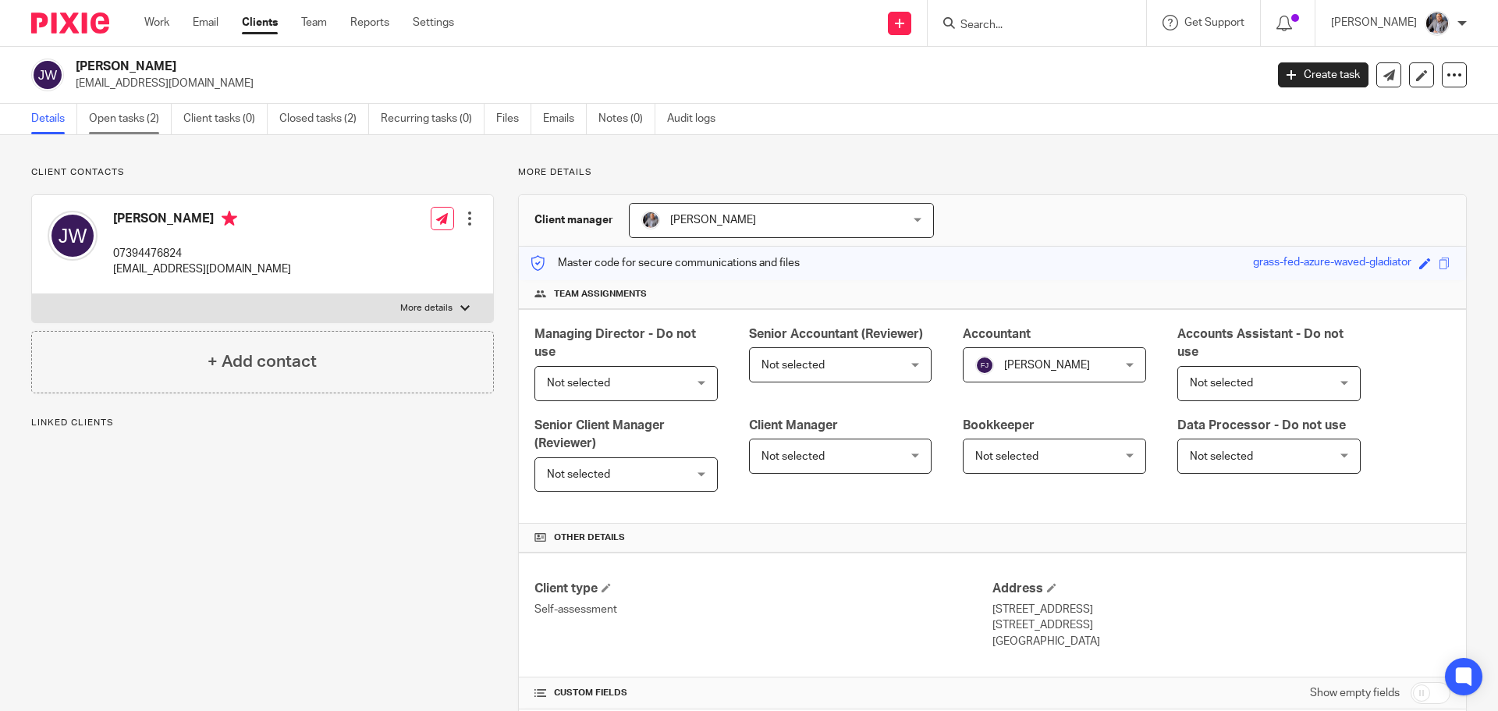
click at [110, 119] on link "Open tasks (2)" at bounding box center [130, 119] width 83 height 30
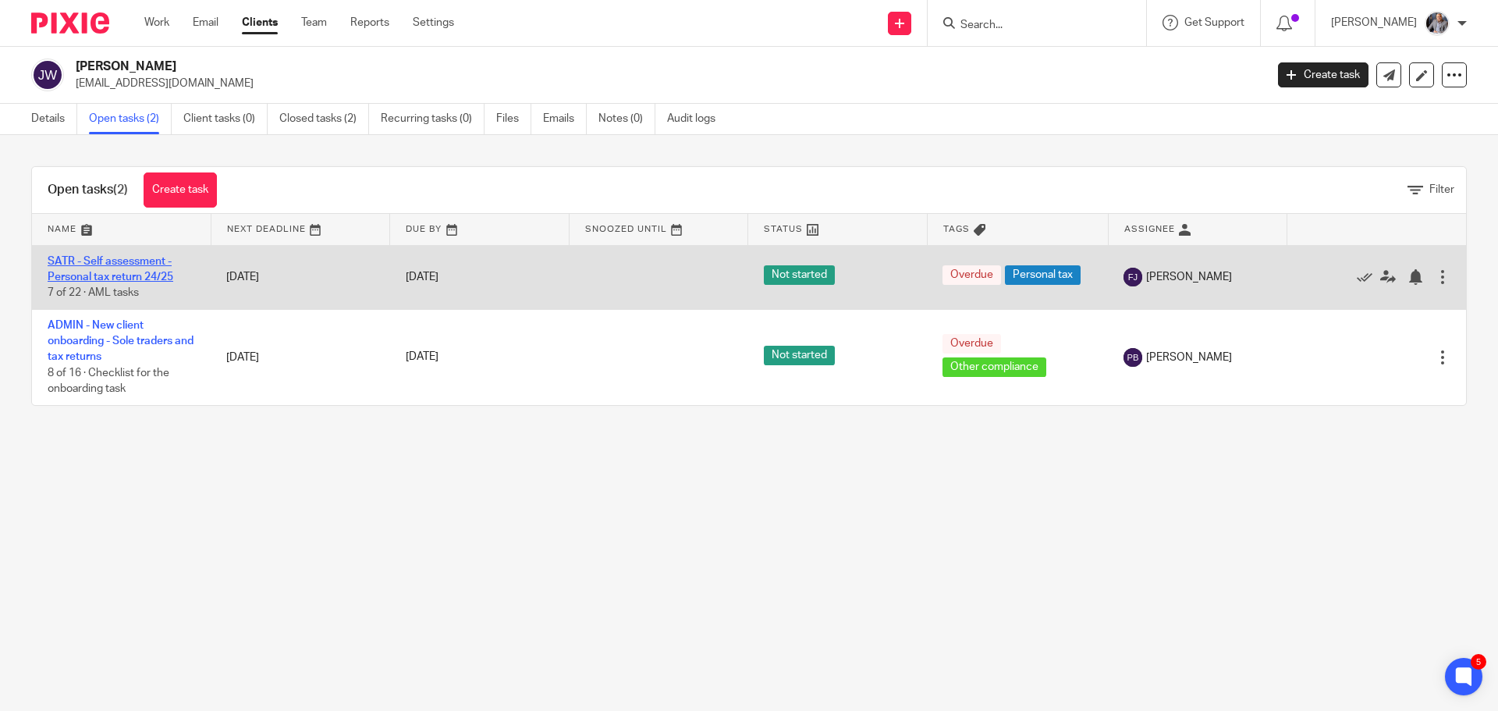
click at [103, 276] on link "SATR - Self assessment - Personal tax return 24/25" at bounding box center [111, 269] width 126 height 27
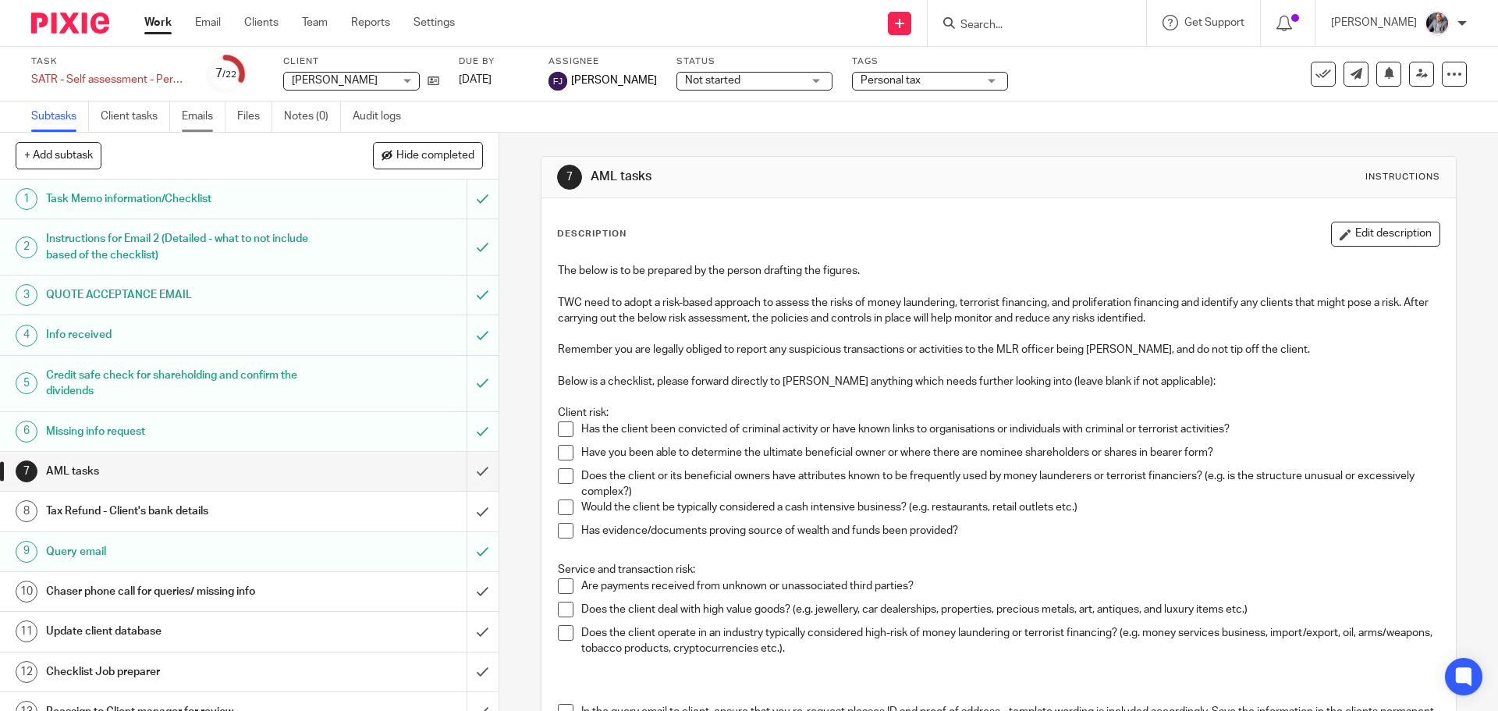
click at [191, 115] on link "Emails" at bounding box center [204, 116] width 44 height 30
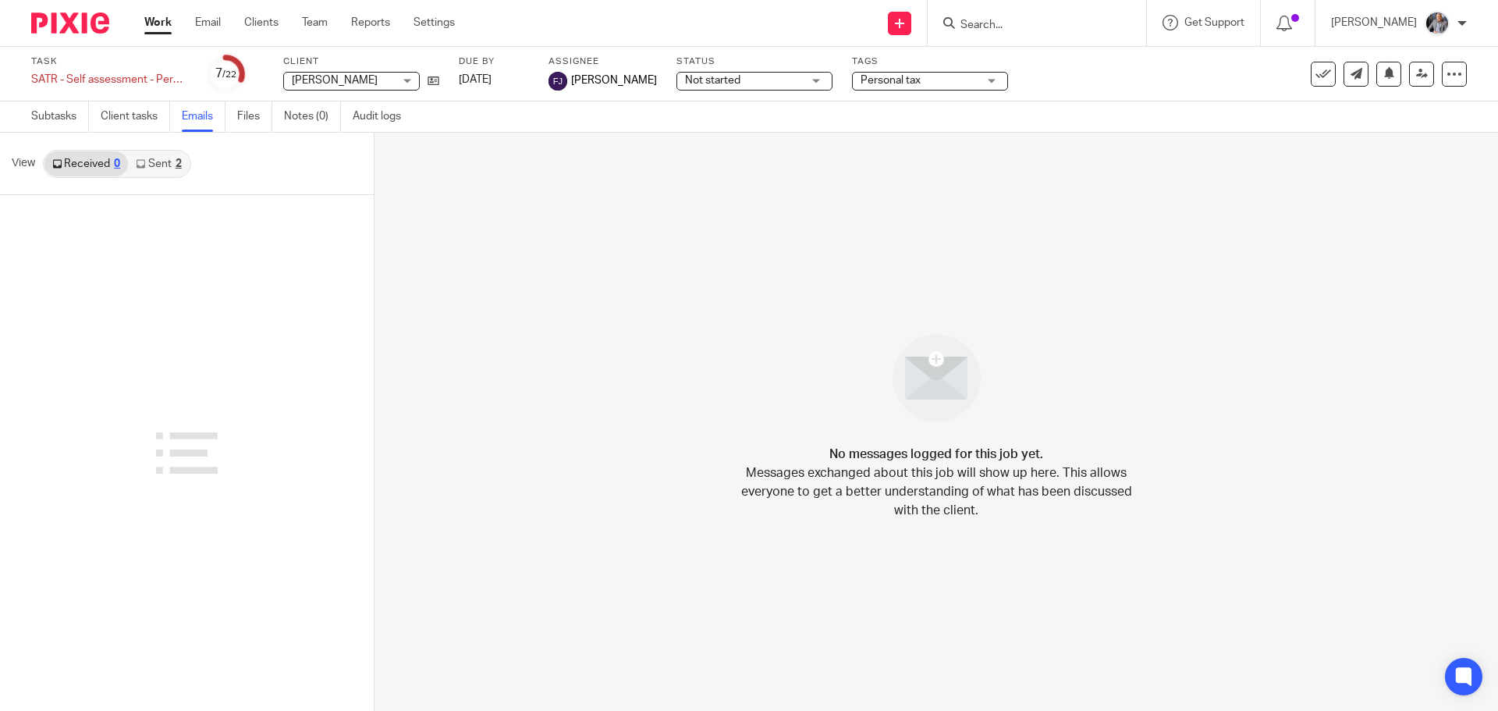
click at [161, 165] on link "Sent 2" at bounding box center [158, 163] width 61 height 25
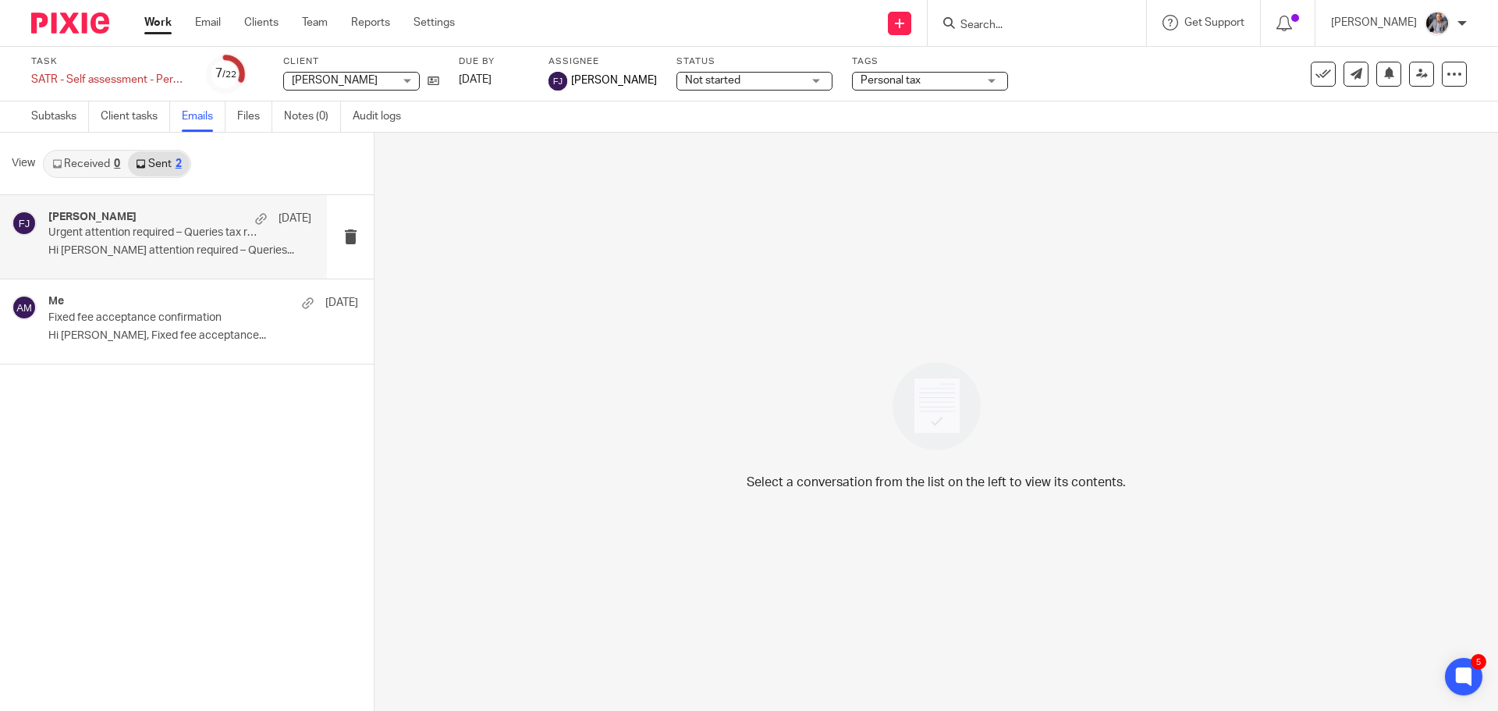
click at [149, 231] on p "Urgent attention required – Queries tax return" at bounding box center [153, 232] width 211 height 13
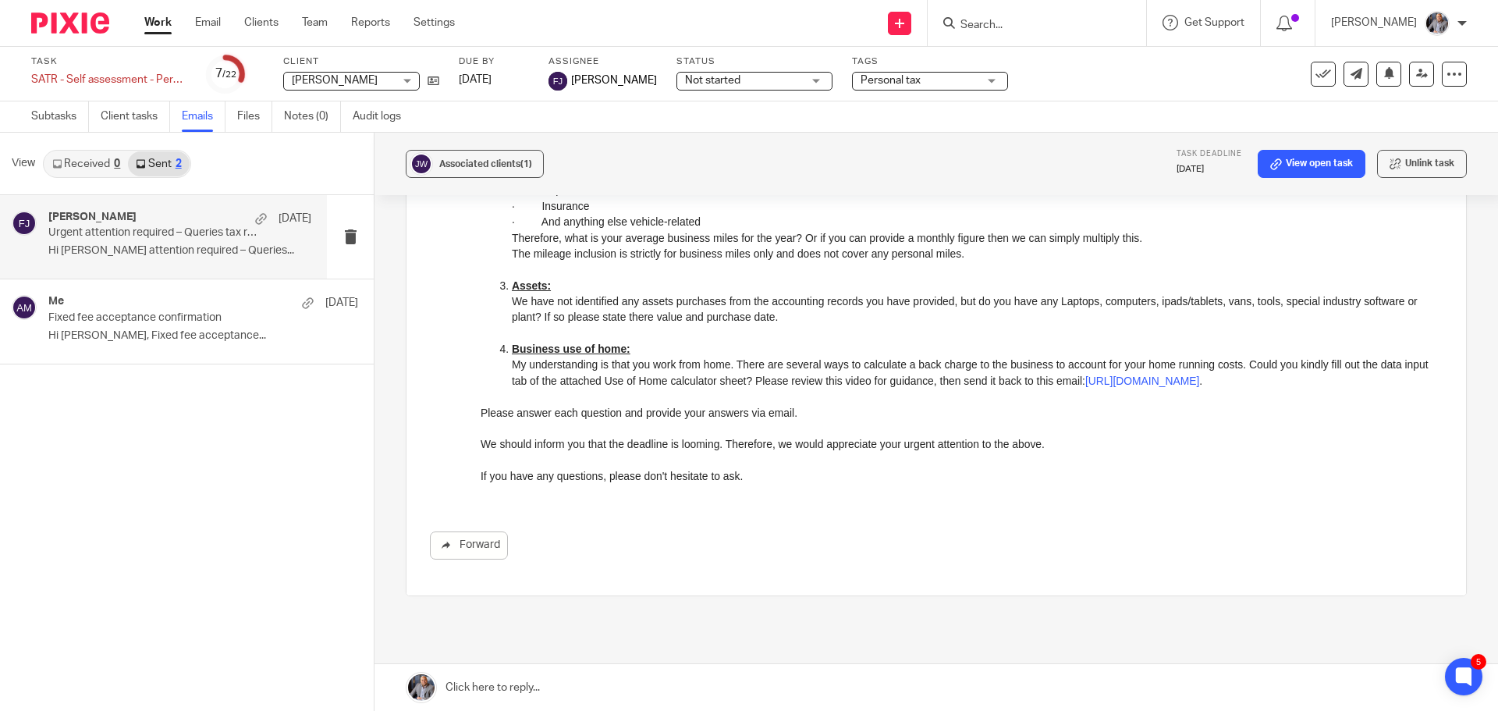
scroll to position [541, 0]
